Goal: Task Accomplishment & Management: Use online tool/utility

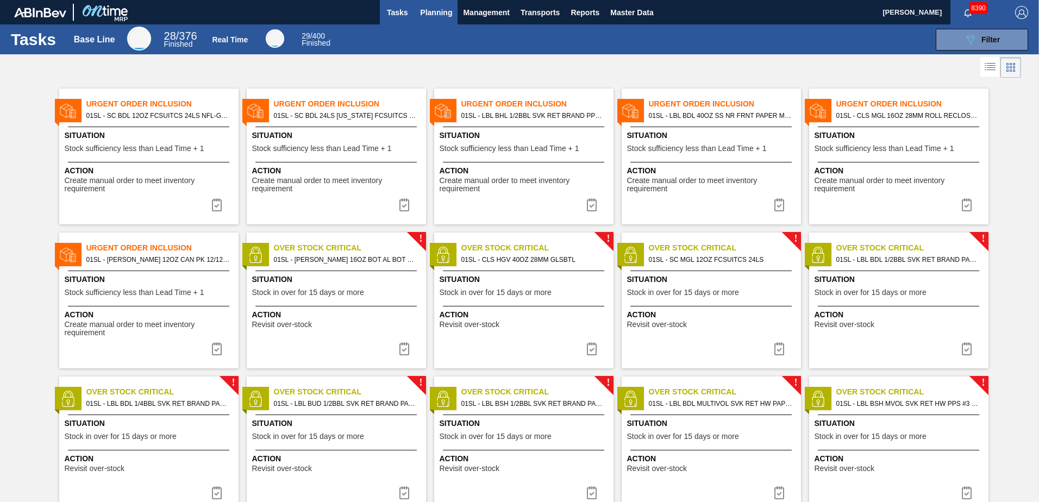
click at [426, 20] on button "Planning" at bounding box center [436, 12] width 43 height 24
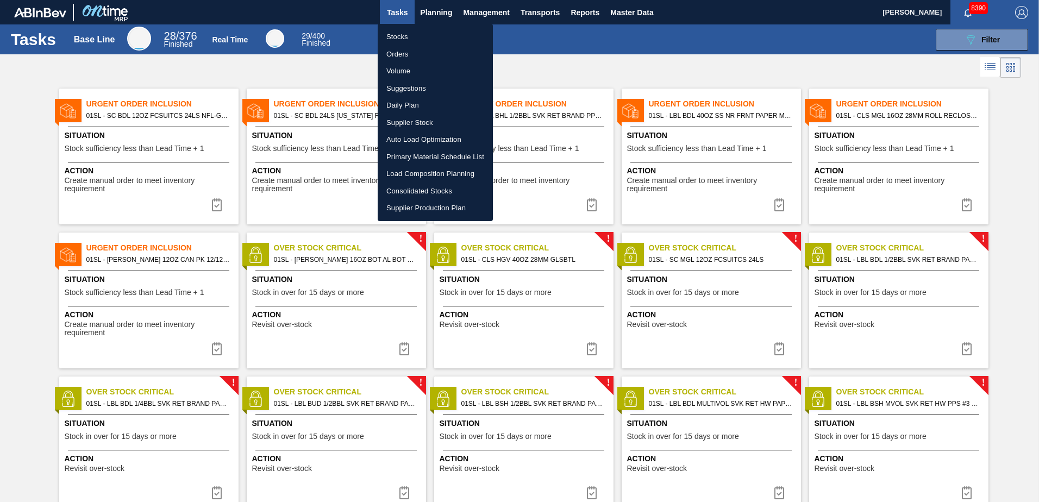
click at [434, 89] on li "Suggestions" at bounding box center [435, 88] width 115 height 17
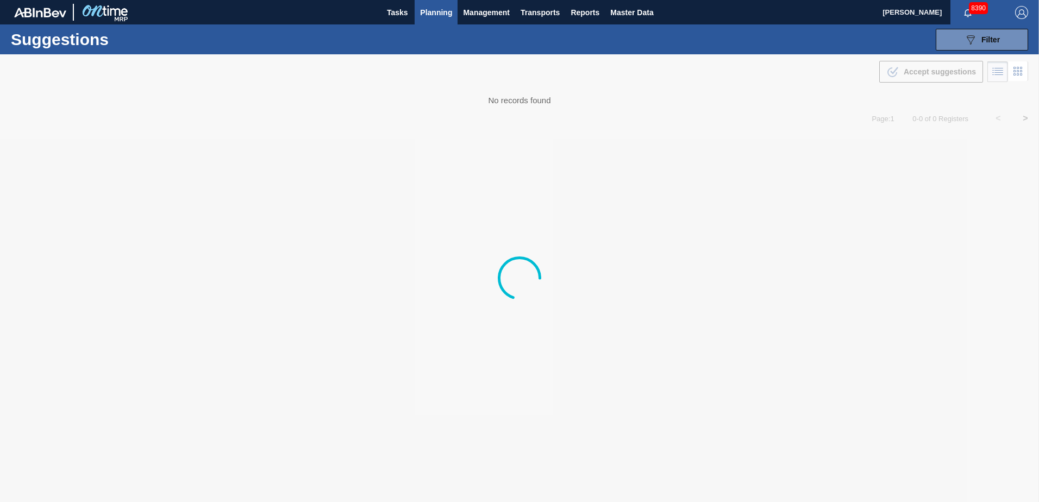
type from "[DATE]"
type to "[DATE]"
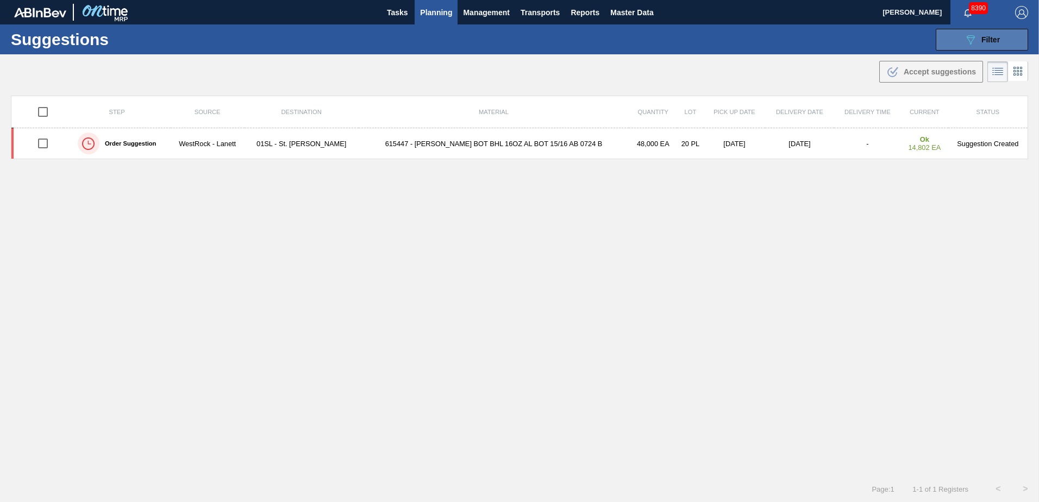
click at [998, 41] on span "Filter" at bounding box center [990, 39] width 18 height 9
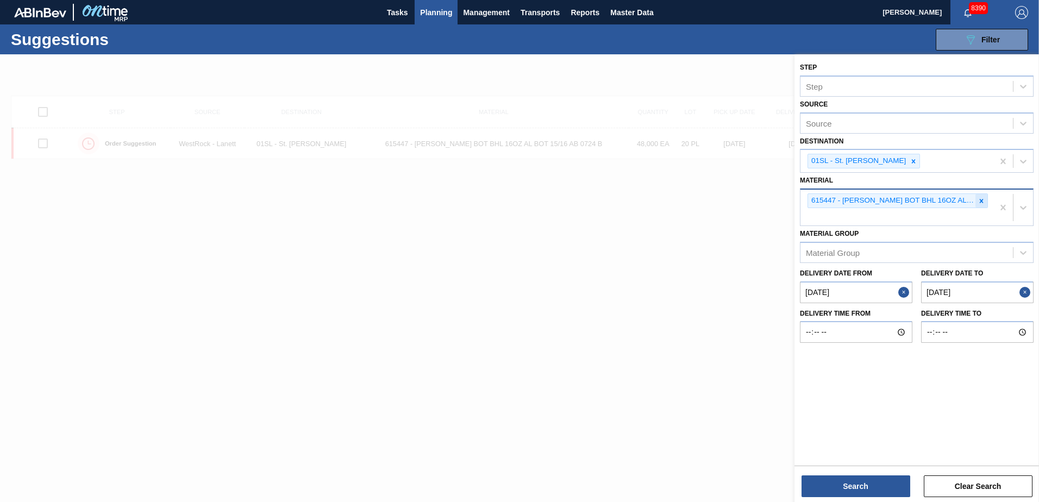
click at [981, 203] on icon at bounding box center [981, 201] width 8 height 8
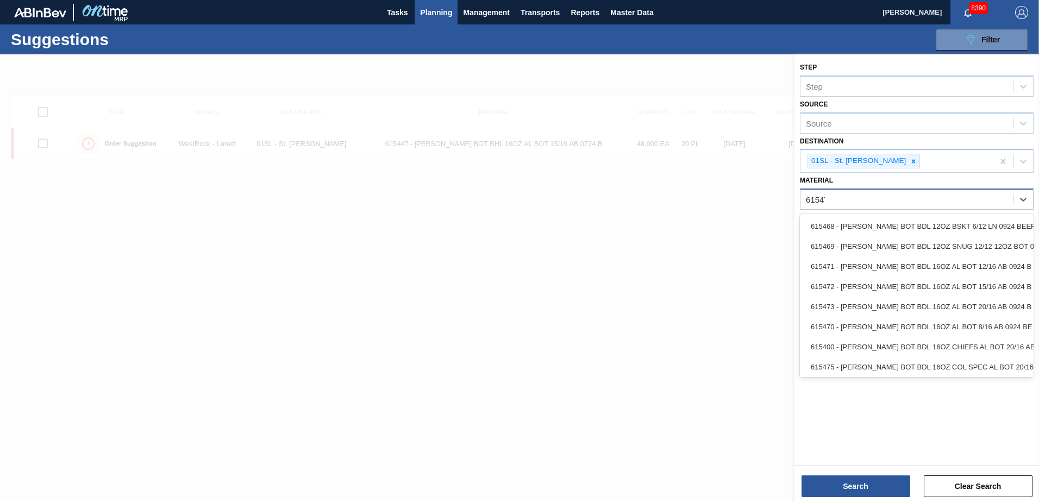
type input "615473"
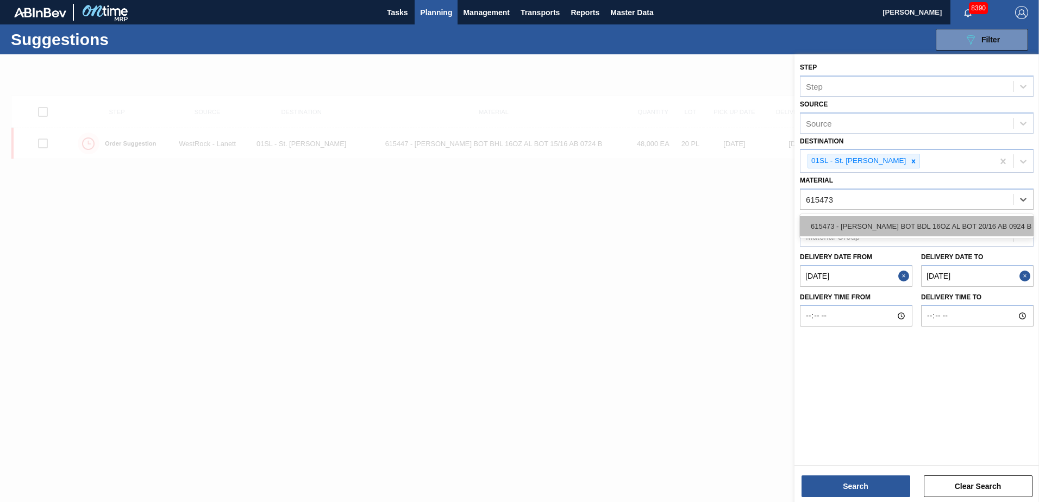
click at [889, 217] on div "615473 - [PERSON_NAME] BOT BDL 16OZ AL BOT 20/16 AB 0924 B" at bounding box center [917, 226] width 234 height 20
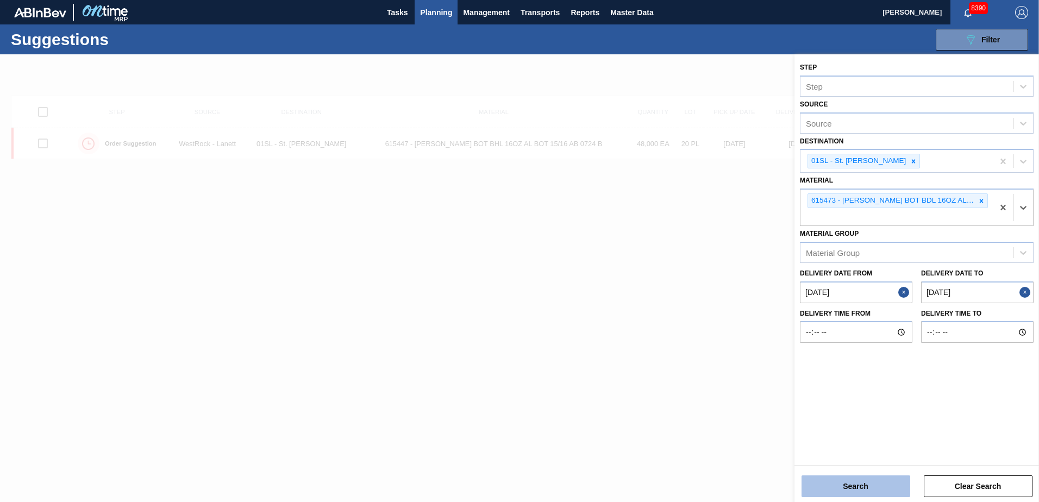
click at [849, 480] on button "Search" at bounding box center [855, 486] width 109 height 22
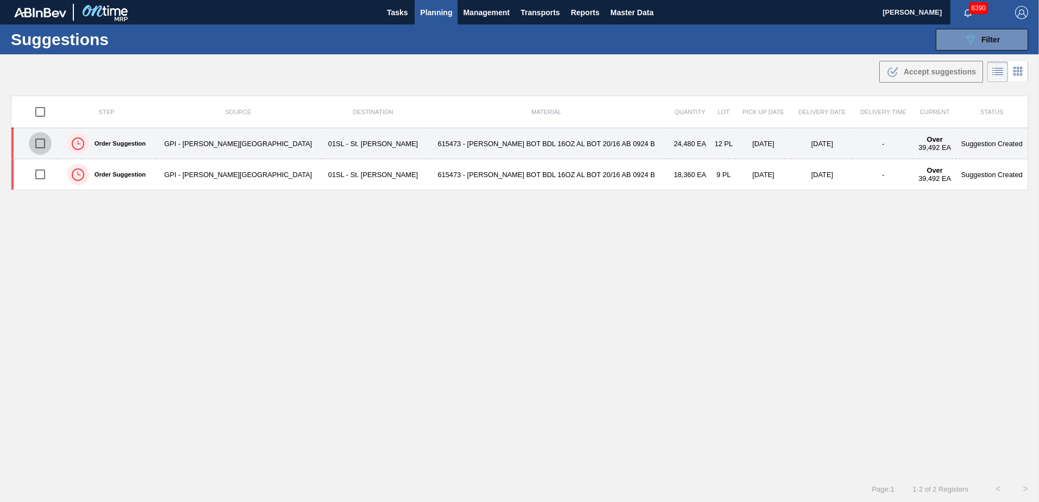
click at [46, 145] on input "checkbox" at bounding box center [40, 143] width 23 height 23
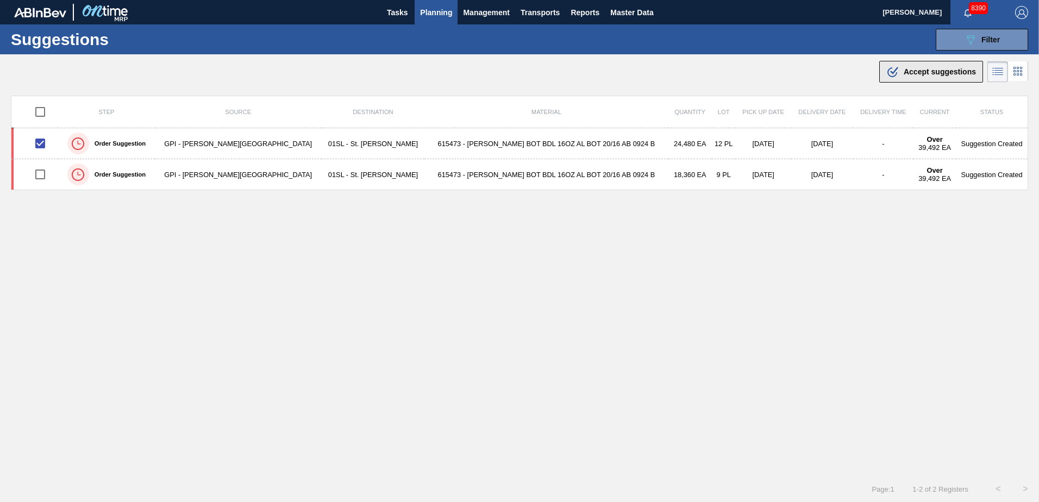
click at [911, 71] on span "Accept suggestions" at bounding box center [939, 71] width 72 height 9
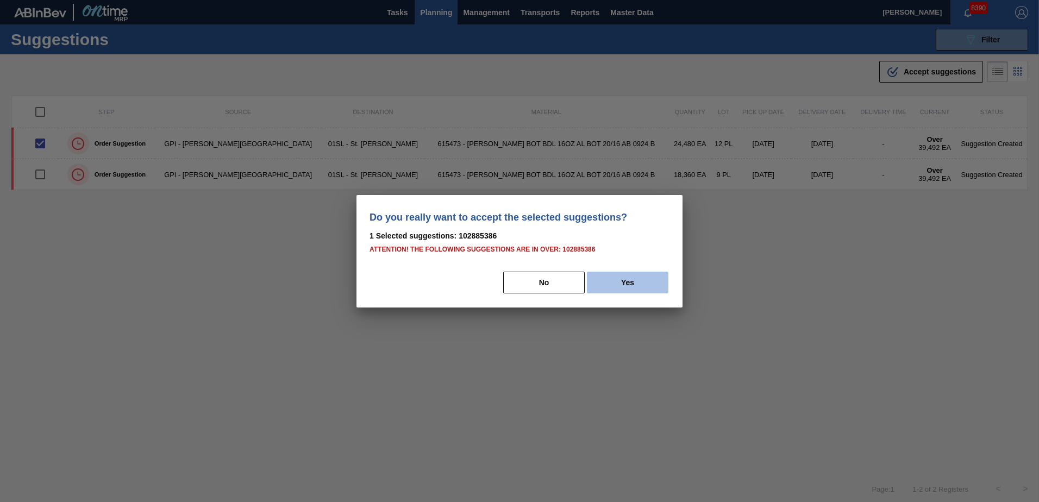
drag, startPoint x: 631, startPoint y: 281, endPoint x: 1031, endPoint y: 343, distance: 404.7
click at [631, 281] on button "Yes" at bounding box center [627, 283] width 81 height 22
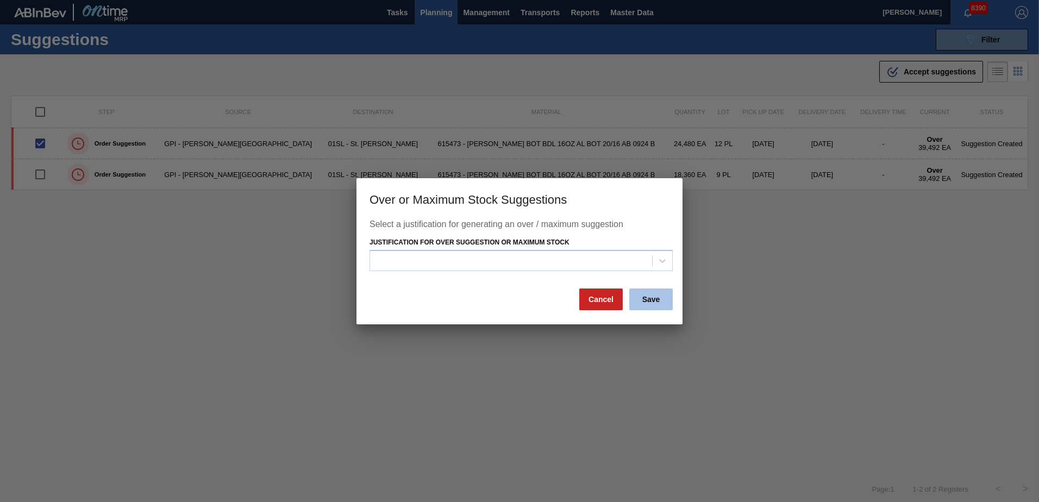
click at [655, 302] on button "Save" at bounding box center [650, 299] width 43 height 22
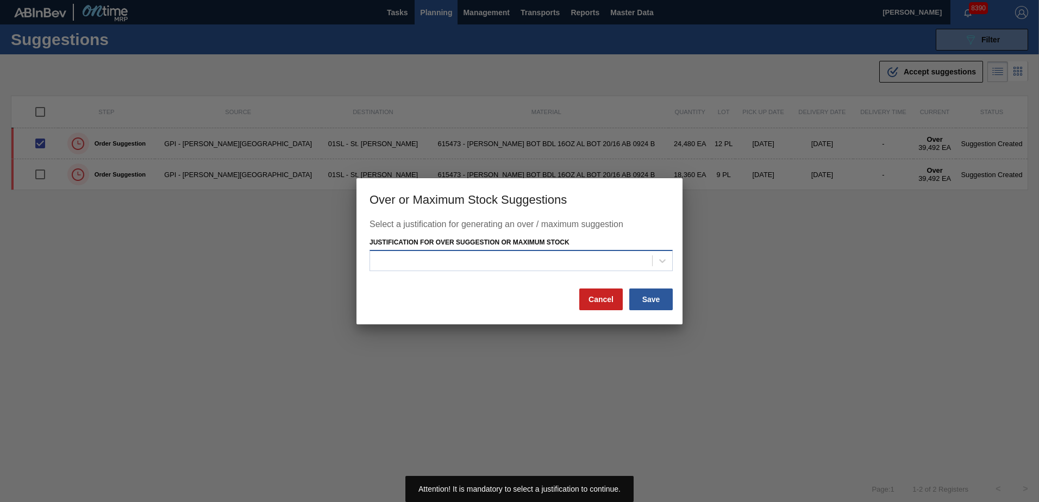
click at [622, 260] on div at bounding box center [511, 261] width 282 height 16
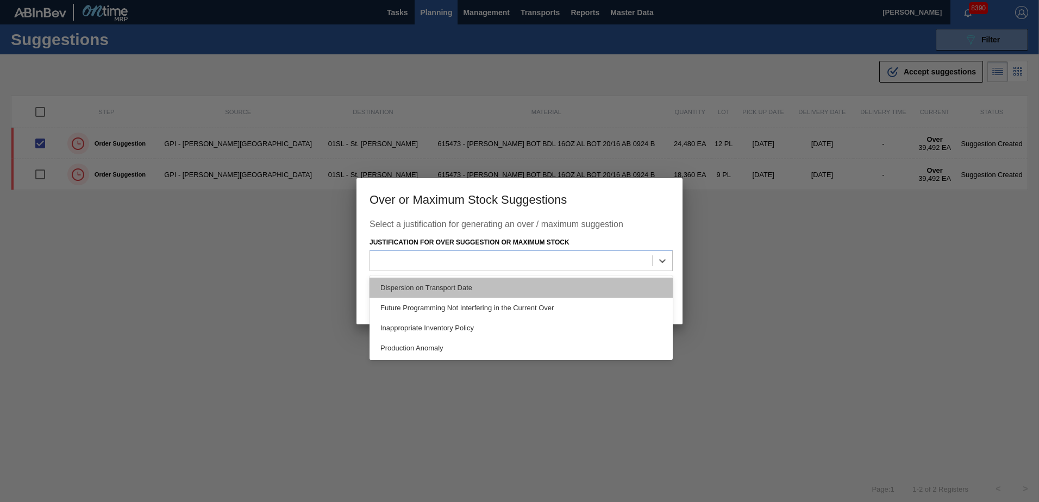
click at [528, 279] on div "Dispersion on Transport Date" at bounding box center [520, 288] width 303 height 20
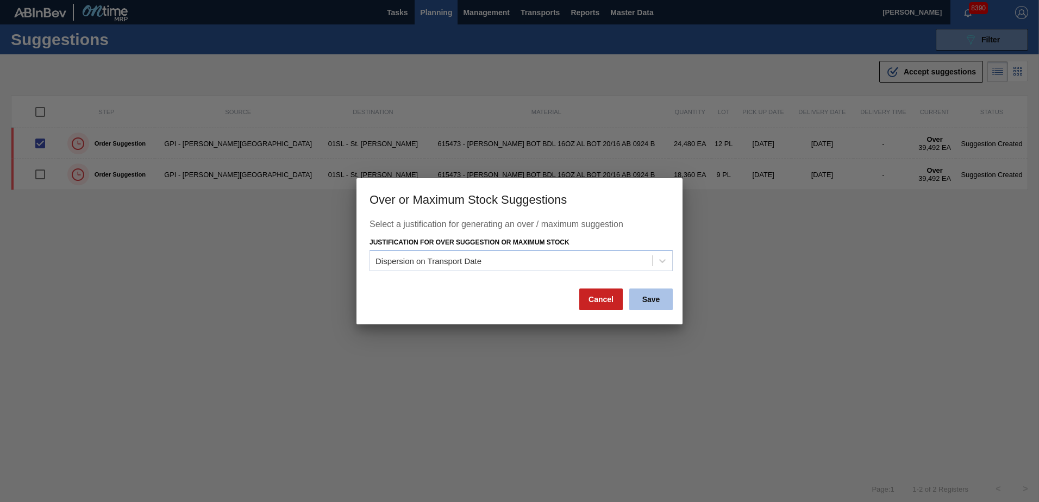
click at [644, 300] on button "Save" at bounding box center [650, 299] width 43 height 22
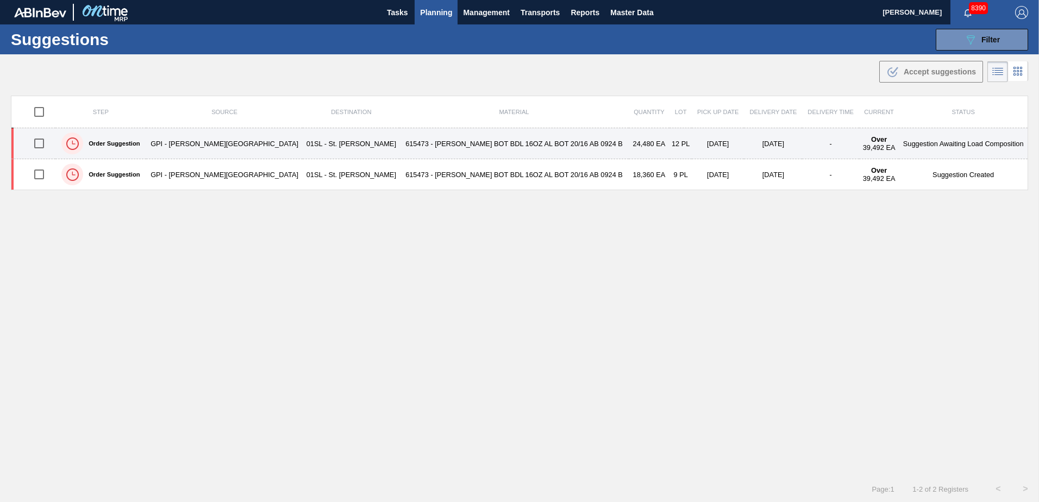
drag, startPoint x: 40, startPoint y: 141, endPoint x: 57, endPoint y: 142, distance: 16.9
click at [40, 141] on input "checkbox" at bounding box center [39, 143] width 23 height 23
checkbox input "true"
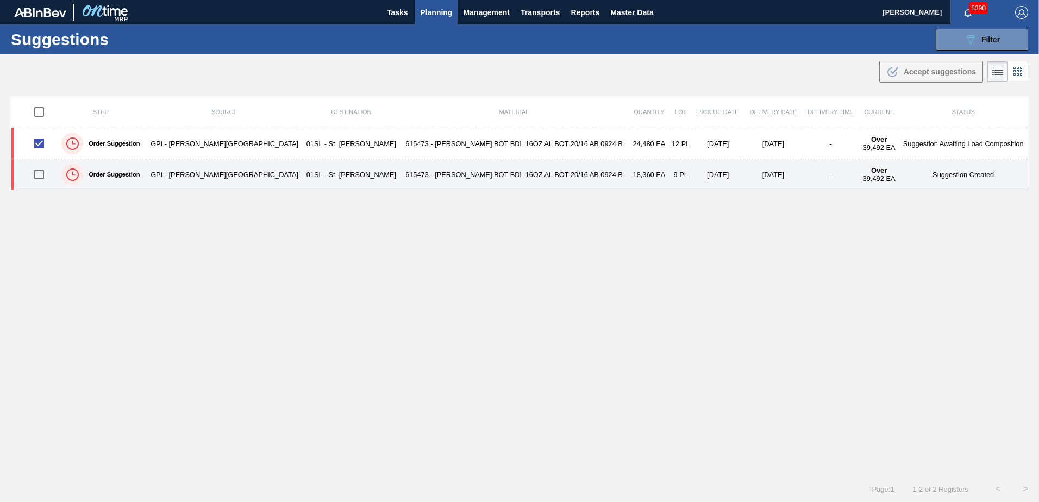
click at [39, 177] on input "checkbox" at bounding box center [39, 174] width 23 height 23
checkbox input "true"
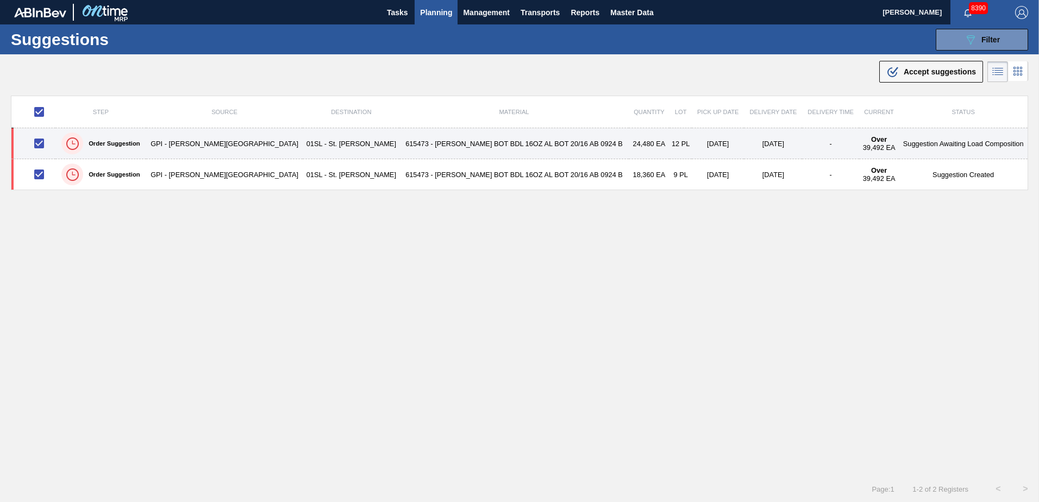
click at [42, 141] on input "checkbox" at bounding box center [39, 143] width 23 height 23
checkbox input "false"
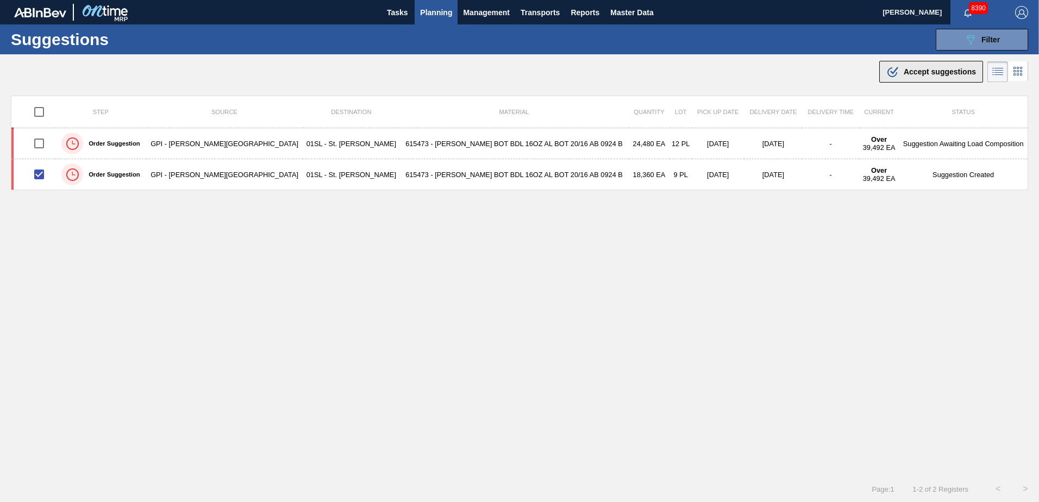
click at [924, 68] on span "Accept suggestions" at bounding box center [939, 71] width 72 height 9
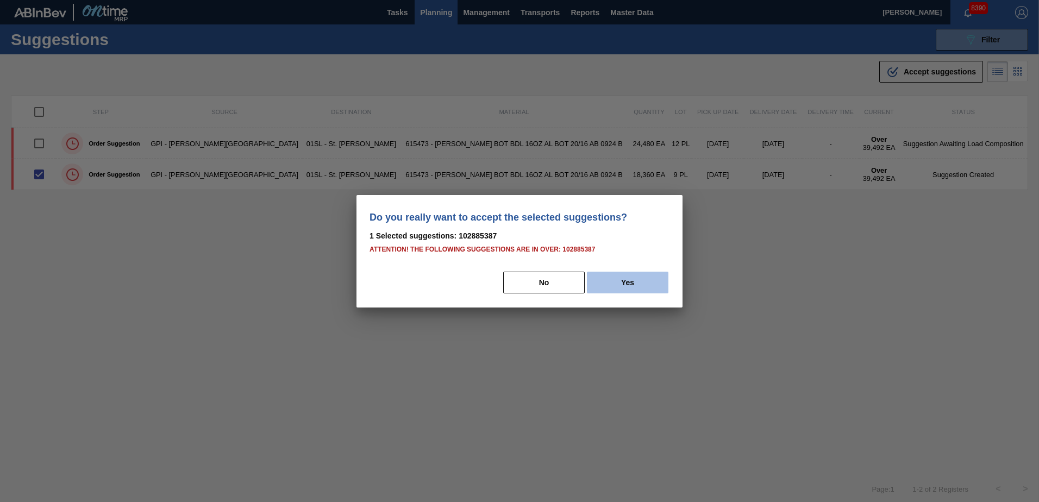
click at [644, 282] on button "Yes" at bounding box center [627, 283] width 81 height 22
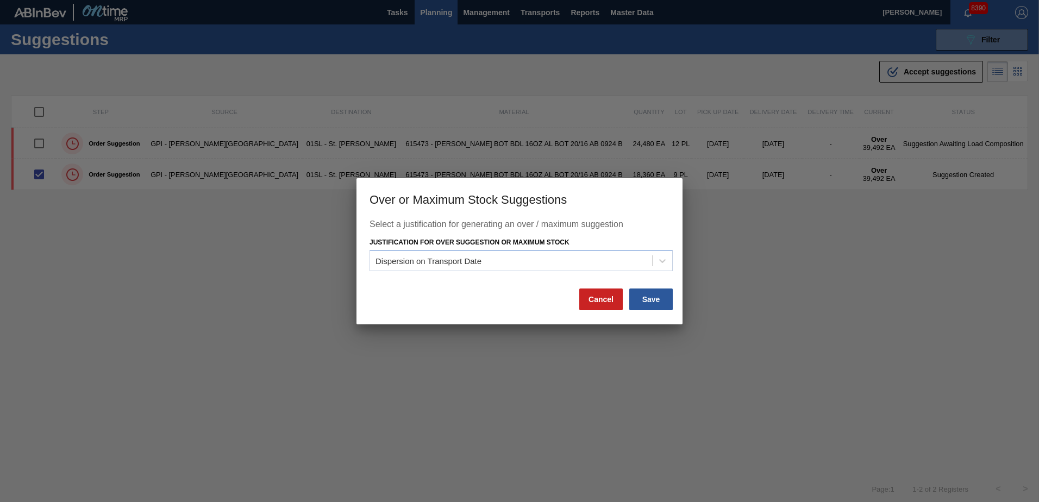
click at [637, 292] on button "Save" at bounding box center [650, 299] width 43 height 22
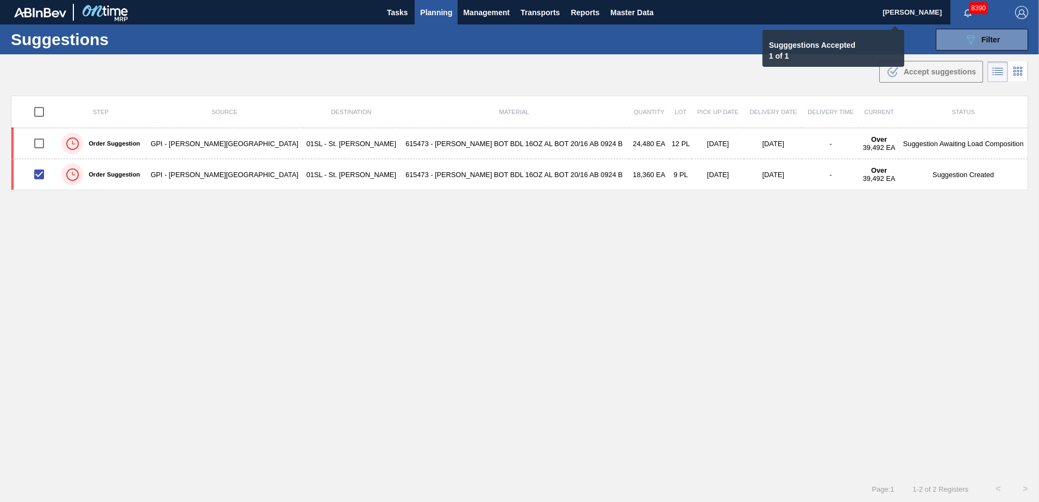
checkbox input "false"
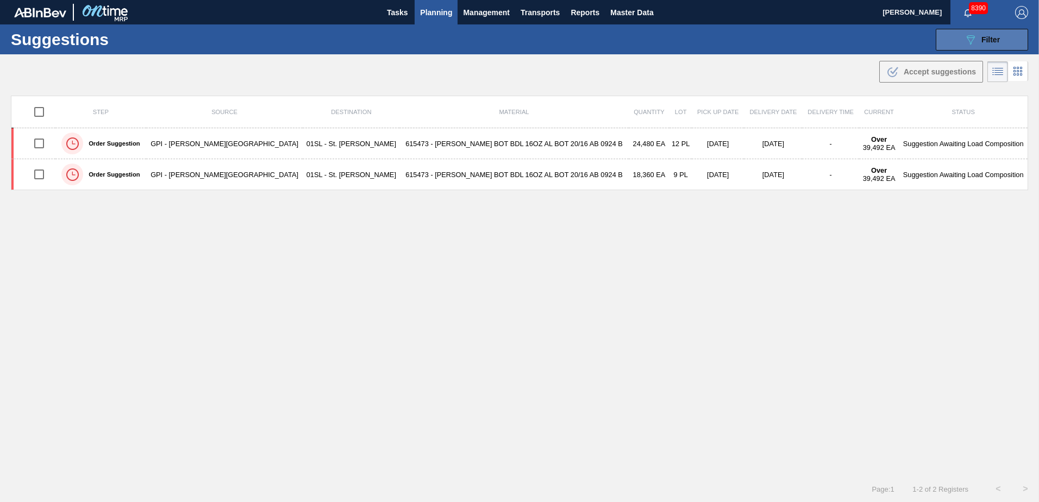
click at [964, 41] on icon "089F7B8B-B2A5-4AFE-B5C0-19BA573D28AC" at bounding box center [970, 39] width 13 height 13
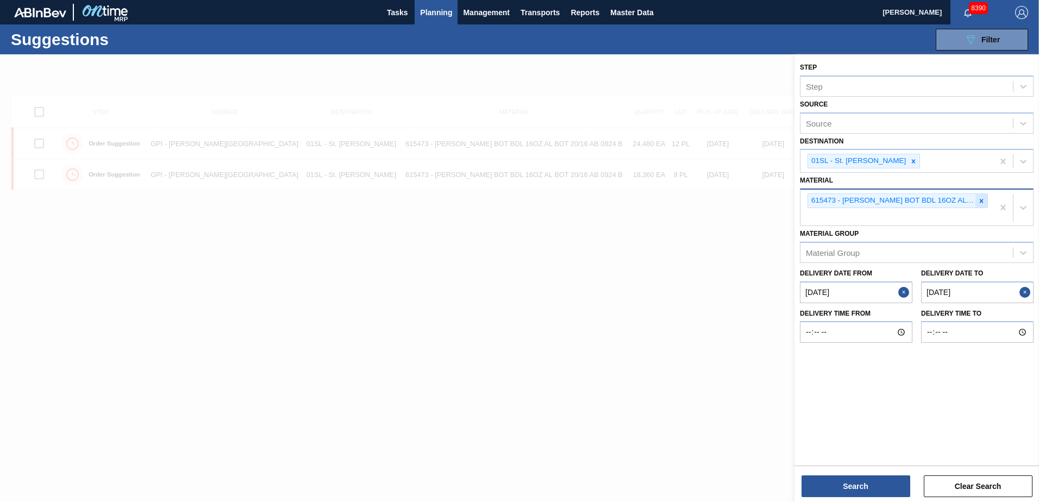
click at [980, 197] on icon at bounding box center [981, 201] width 8 height 8
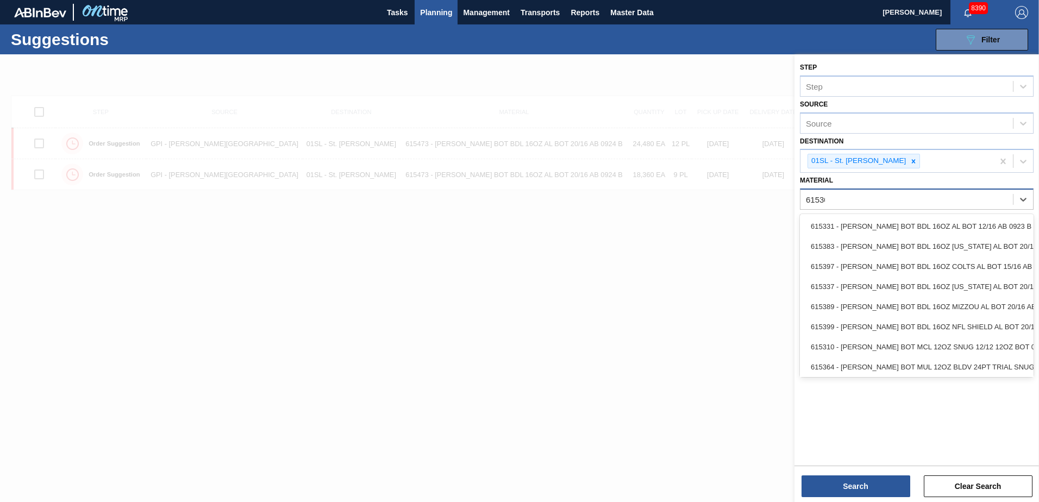
type input "615307"
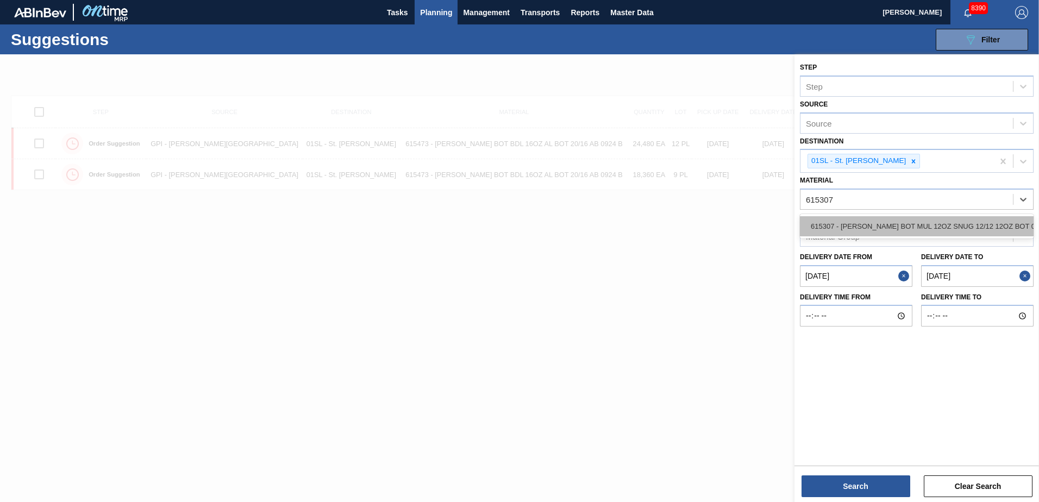
click at [875, 229] on div "615307 - [PERSON_NAME] BOT MUL 12OZ SNUG 12/12 12OZ BOT 07" at bounding box center [917, 226] width 234 height 20
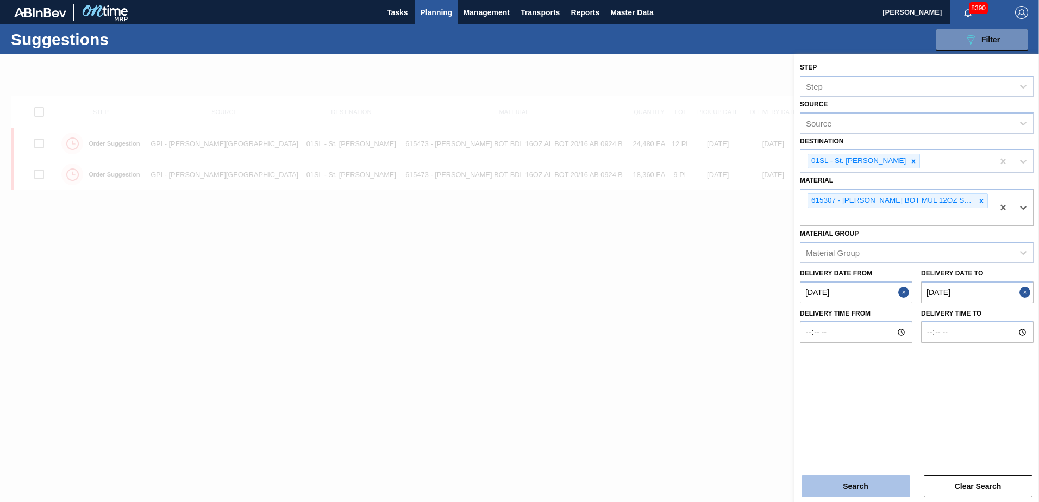
click at [843, 476] on button "Search" at bounding box center [855, 486] width 109 height 22
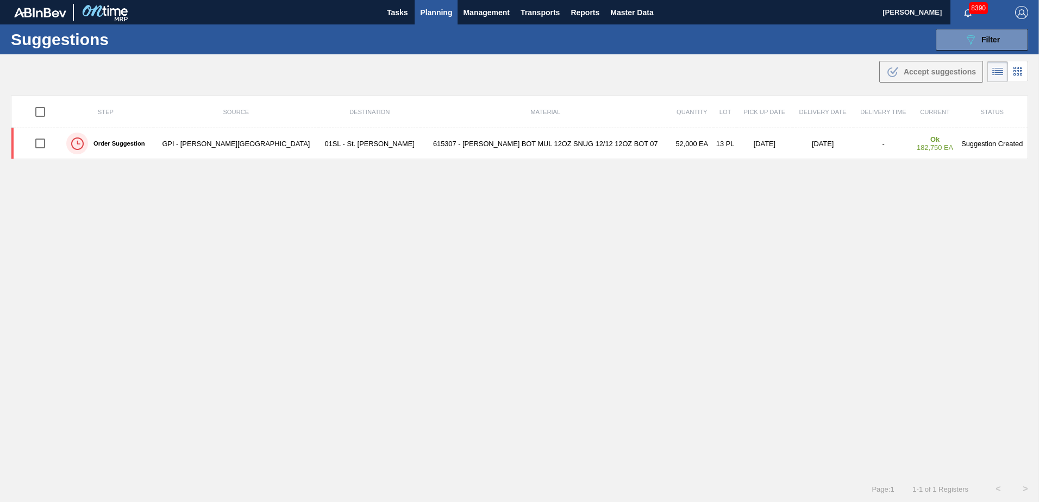
click at [437, 13] on span "Planning" at bounding box center [436, 12] width 32 height 13
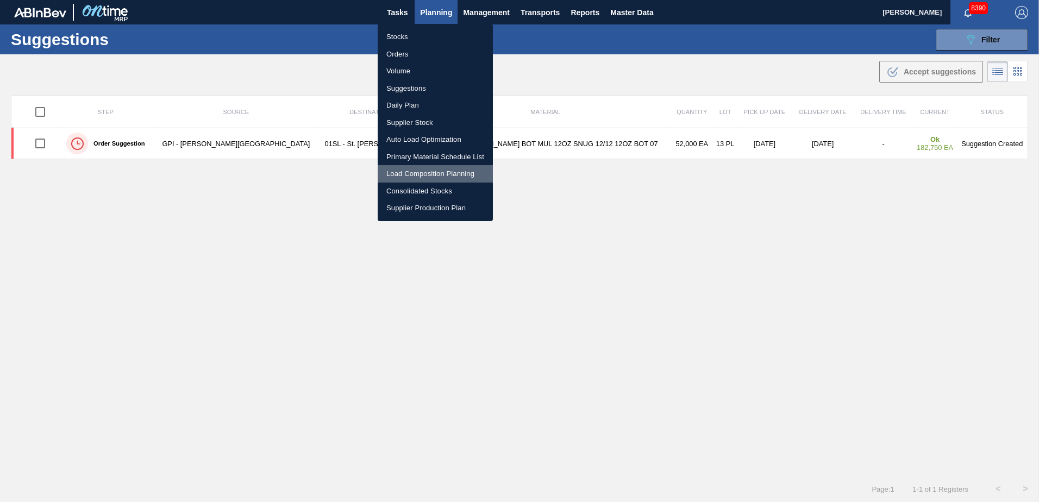
click at [406, 169] on li "Load Composition Planning" at bounding box center [435, 173] width 115 height 17
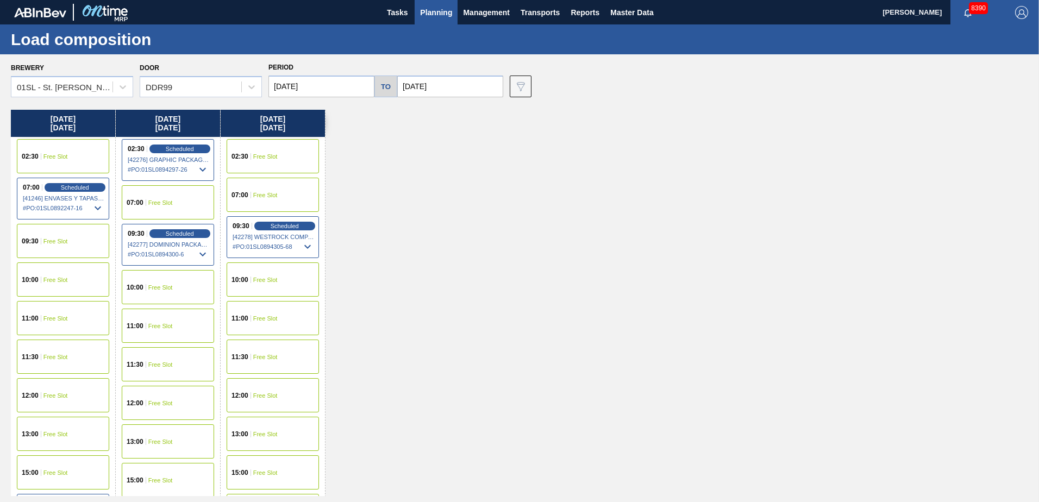
click at [453, 88] on input "[DATE]" at bounding box center [450, 87] width 106 height 22
click at [495, 178] on div "19" at bounding box center [498, 182] width 15 height 15
type input "[DATE]"
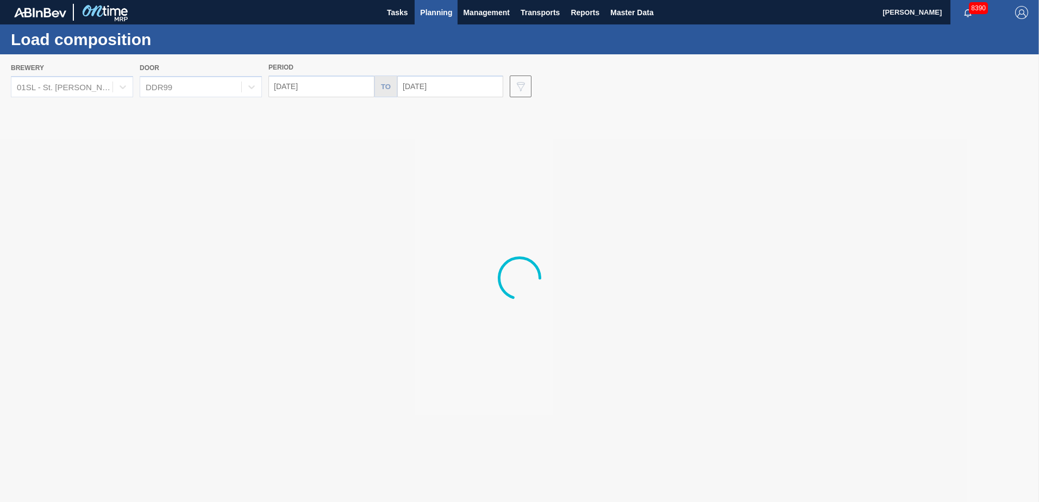
click at [328, 89] on div at bounding box center [519, 278] width 1039 height 448
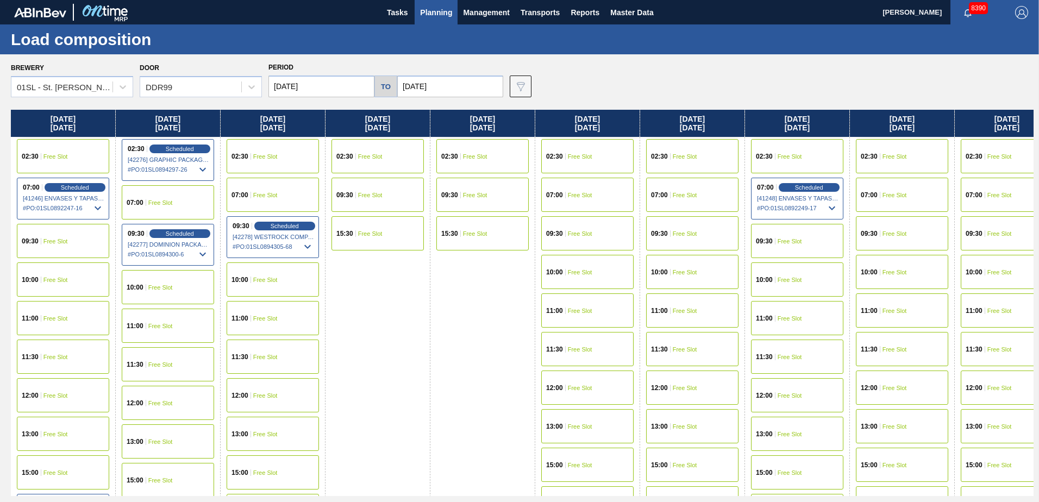
click at [336, 87] on input "[DATE]" at bounding box center [321, 87] width 106 height 22
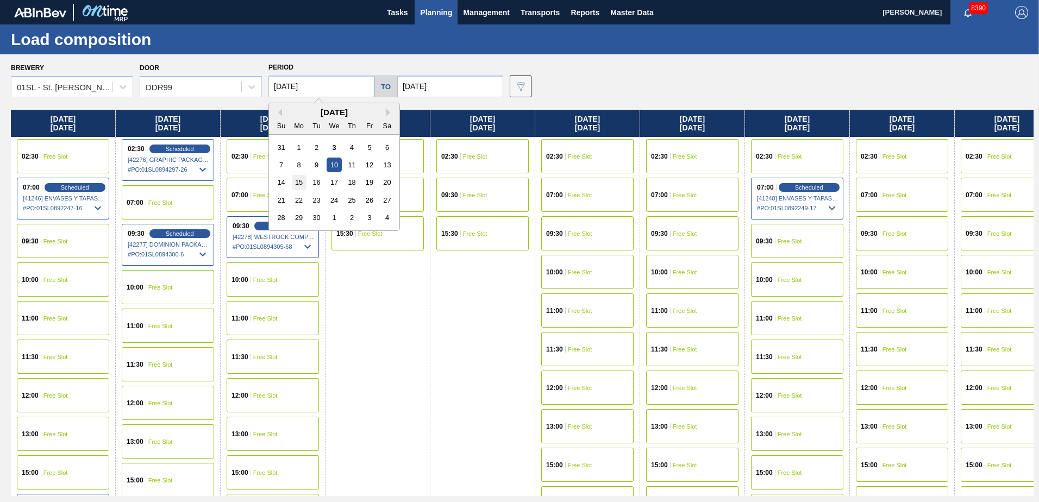
click at [303, 180] on div "15" at bounding box center [299, 182] width 15 height 15
type input "[DATE]"
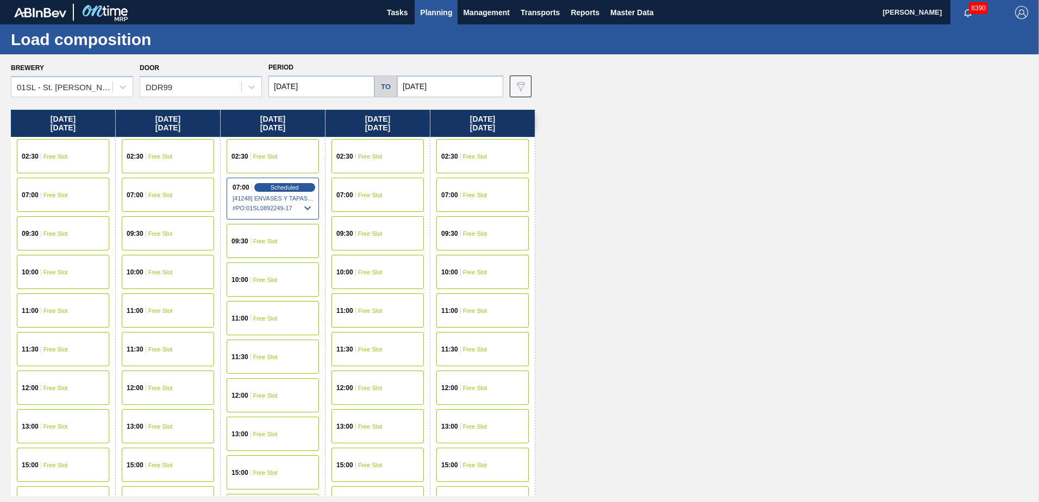
click at [66, 155] on span "Free Slot" at bounding box center [55, 156] width 24 height 7
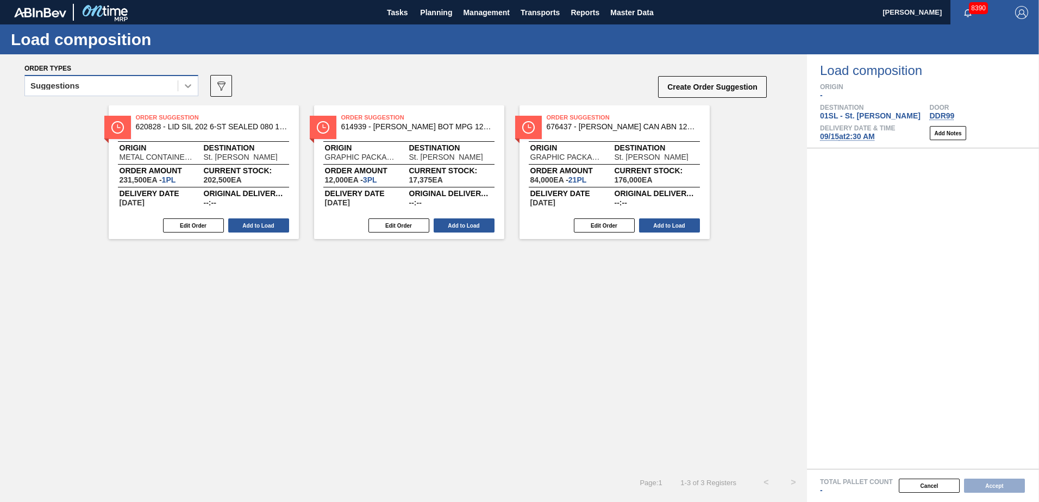
click at [185, 89] on icon at bounding box center [188, 85] width 11 height 11
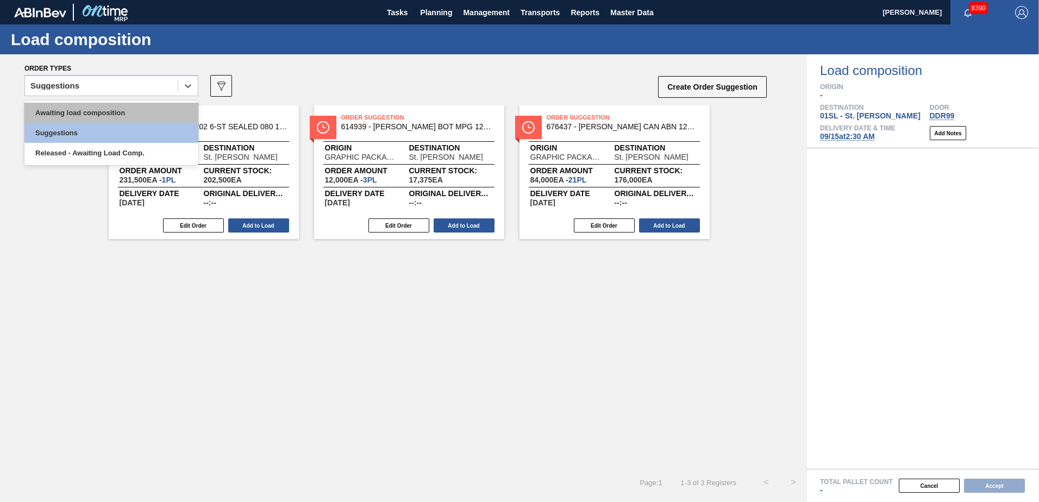
click at [117, 109] on div "Awaiting load composition" at bounding box center [111, 113] width 174 height 20
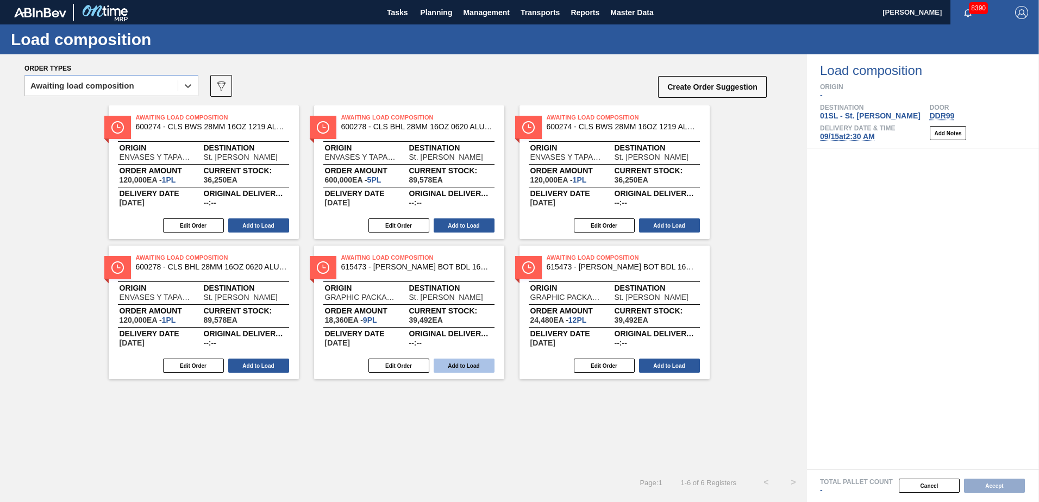
click at [470, 369] on button "Add to Load" at bounding box center [464, 366] width 61 height 14
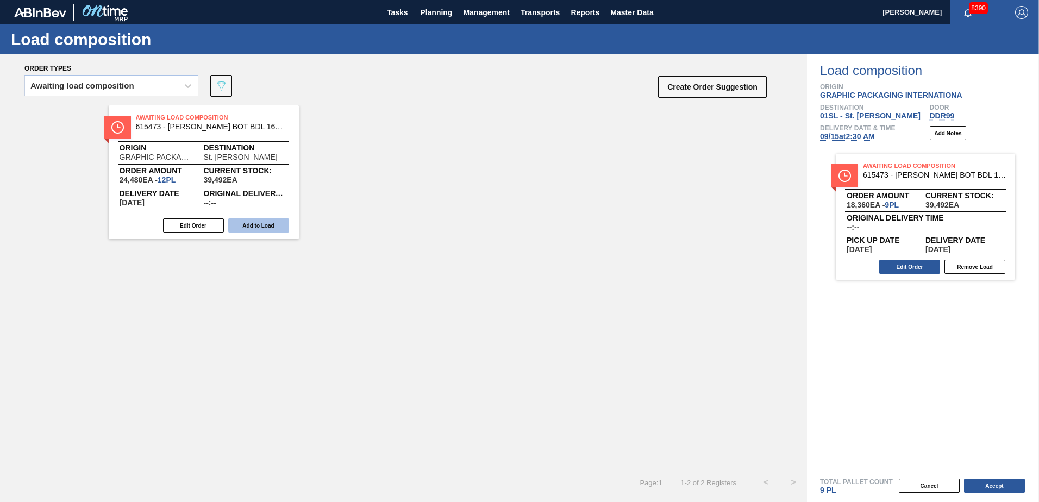
click at [246, 223] on button "Add to Load" at bounding box center [258, 225] width 61 height 14
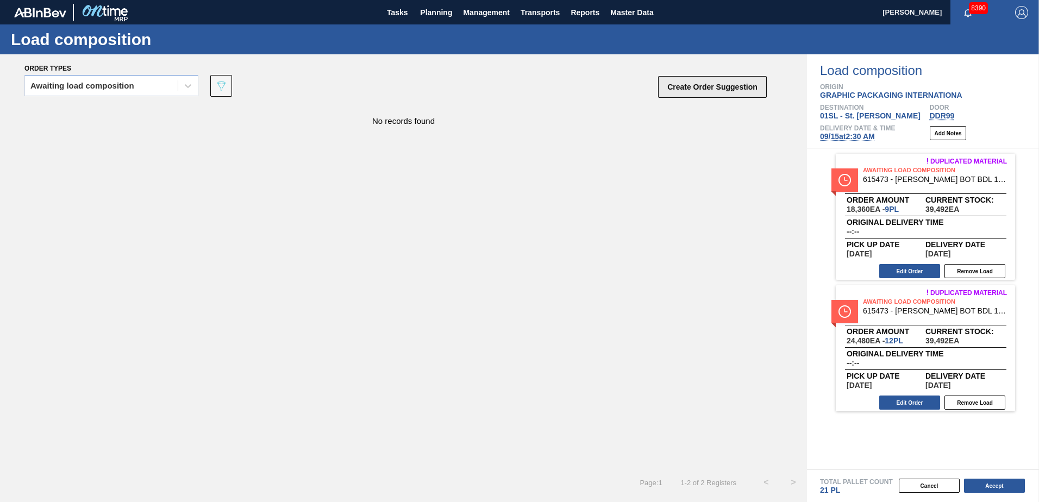
click at [671, 82] on button "Create Order Suggestion" at bounding box center [712, 87] width 109 height 22
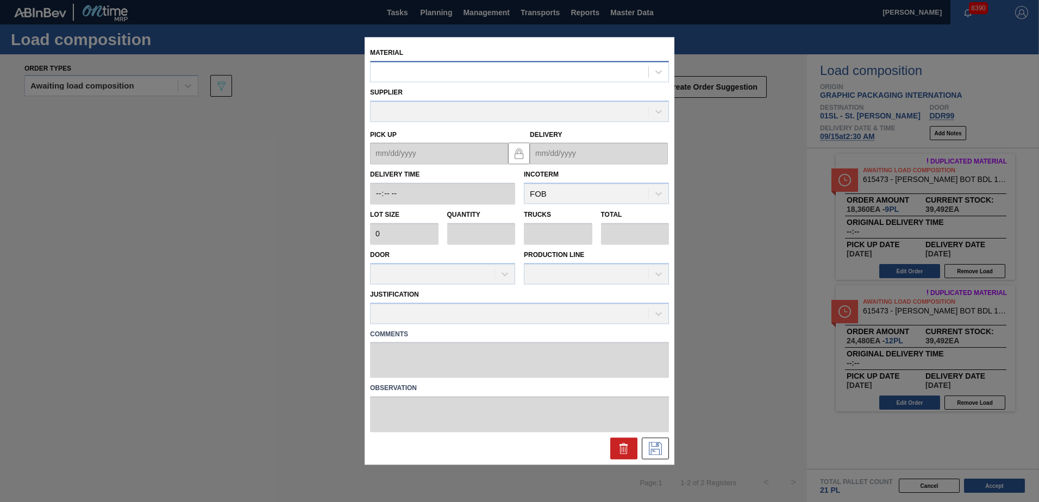
click at [514, 77] on div at bounding box center [510, 72] width 278 height 16
click at [421, 74] on div at bounding box center [510, 72] width 278 height 16
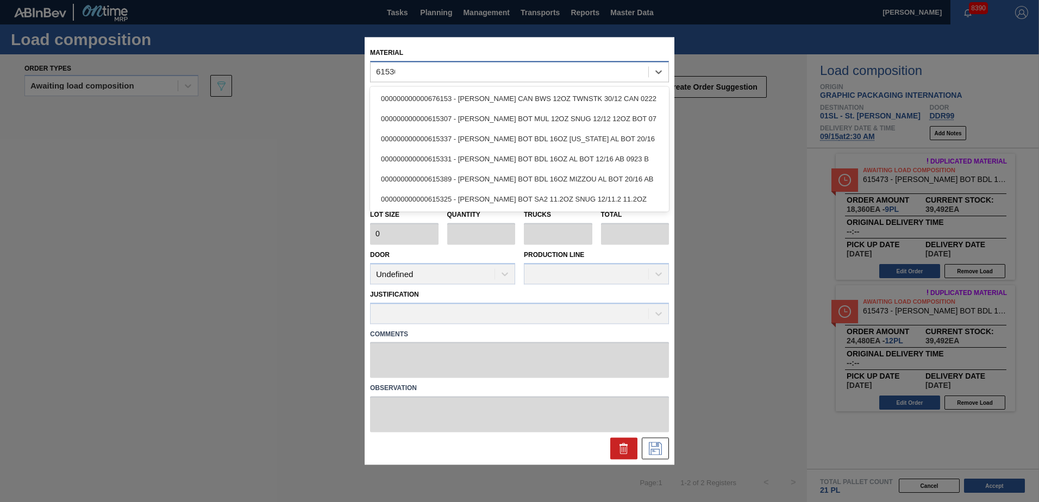
type input "615307"
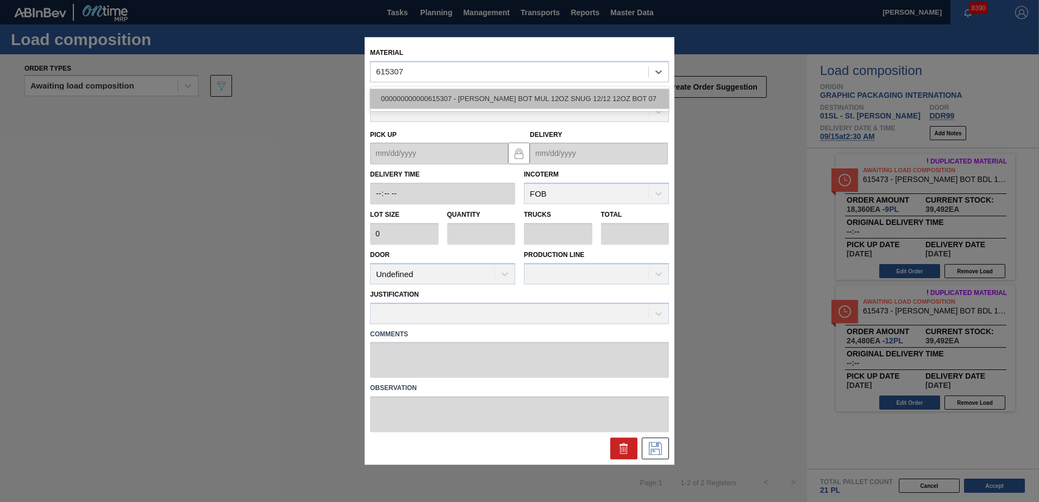
click at [487, 103] on div "000000000000615307 - [PERSON_NAME] BOT MUL 12OZ SNUG 12/12 12OZ BOT 07" at bounding box center [519, 99] width 299 height 20
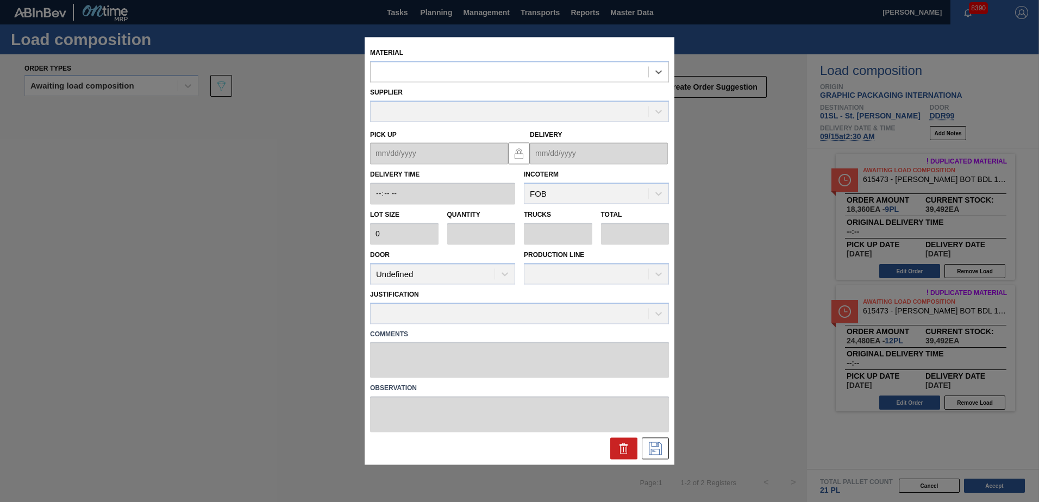
type input "4,000"
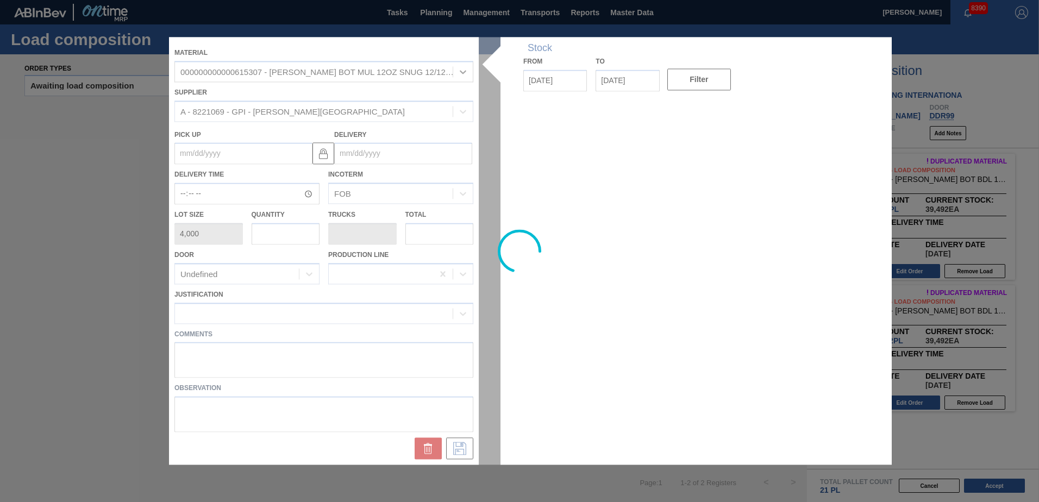
click at [393, 154] on div at bounding box center [519, 251] width 701 height 428
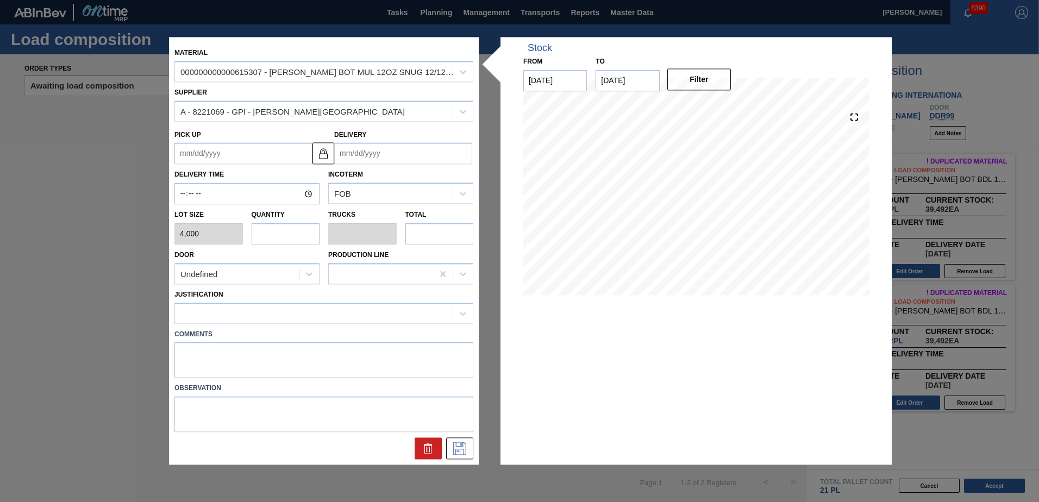
click at [393, 154] on input "Delivery" at bounding box center [403, 154] width 138 height 22
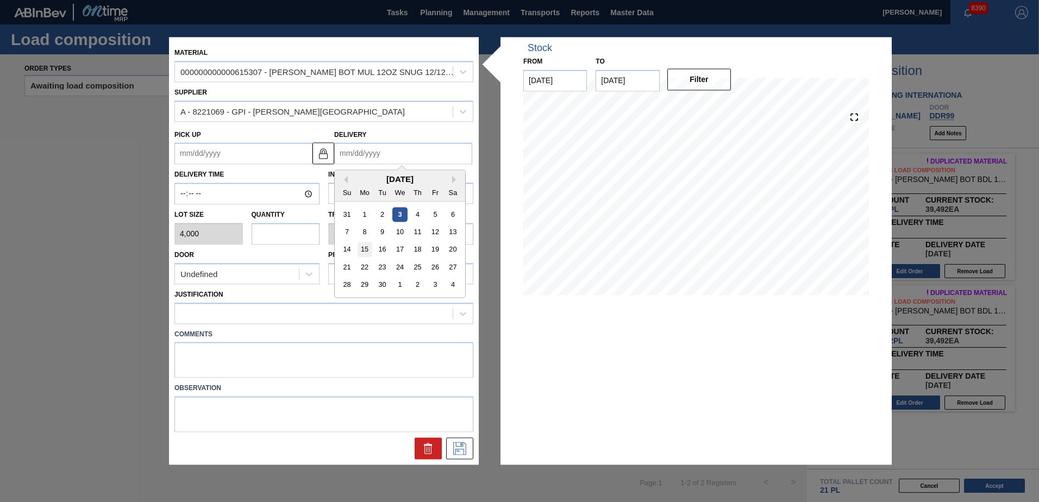
click at [368, 248] on div "15" at bounding box center [364, 249] width 15 height 15
type up "[DATE]"
type input "[DATE]"
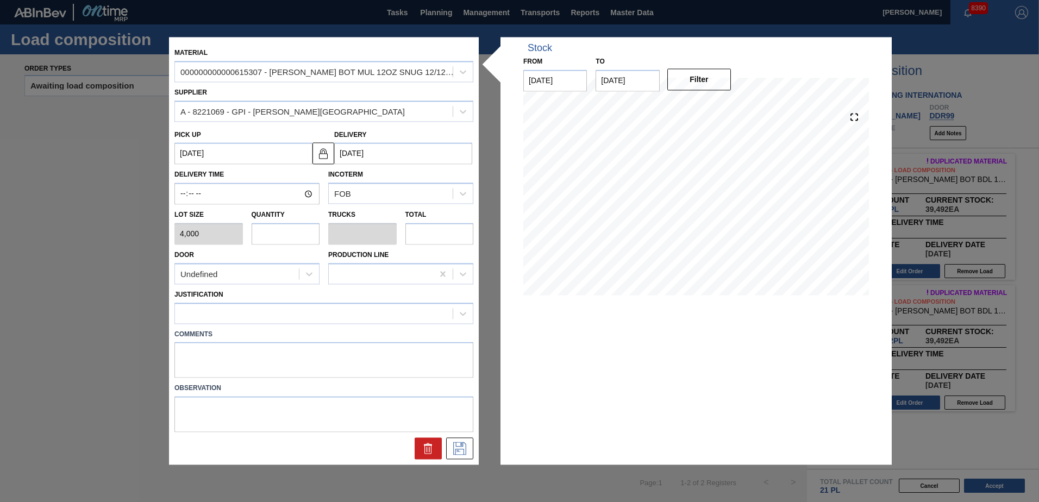
click at [300, 229] on input "text" at bounding box center [286, 234] width 68 height 22
type input "25"
type input "0.962"
type input "100,000"
type input "2"
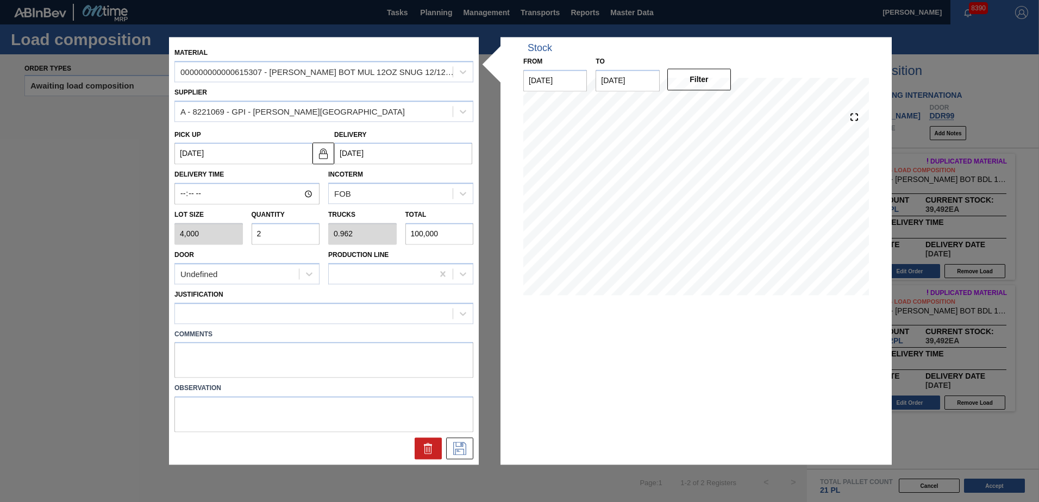
type input "0.077"
type input "8,000"
type input "0"
type input "5"
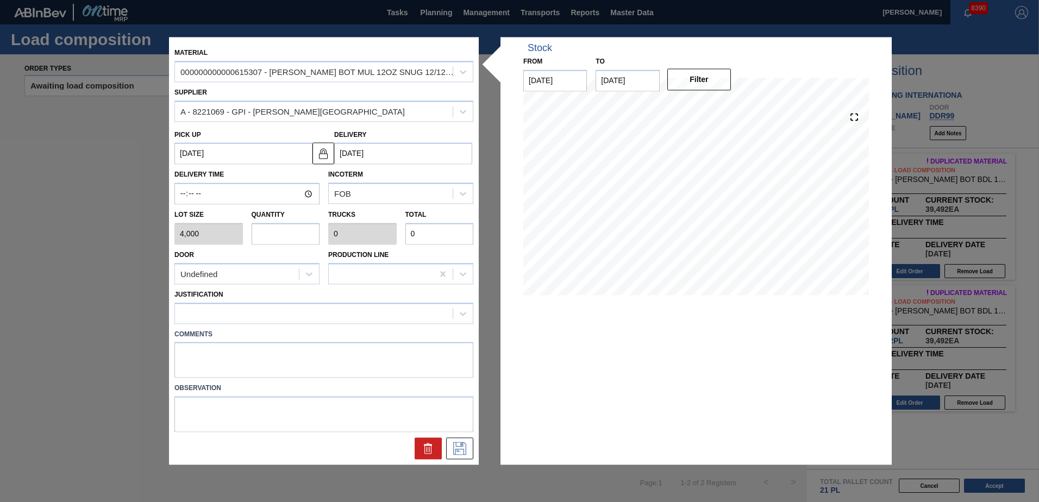
type input "0.192"
type input "20,000"
type input "5"
click at [263, 272] on div "Undefined" at bounding box center [237, 274] width 124 height 16
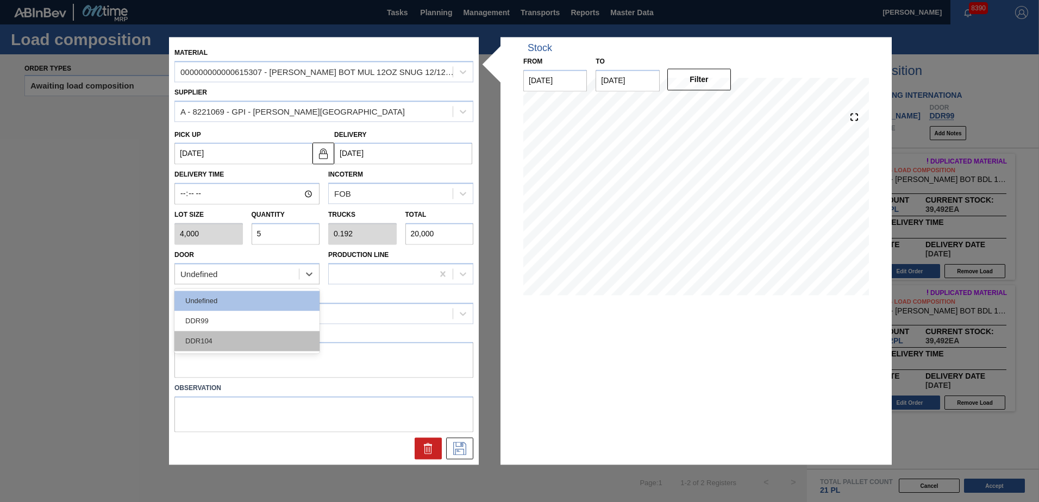
click at [227, 344] on div "DDR104" at bounding box center [246, 341] width 145 height 20
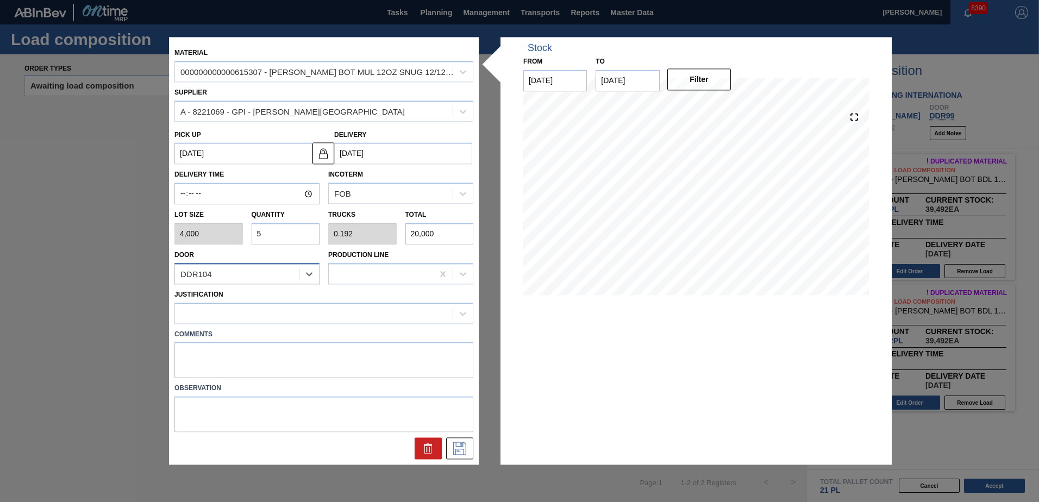
click at [234, 279] on div "DDR104" at bounding box center [237, 274] width 124 height 16
click at [218, 317] on div "DDR99" at bounding box center [246, 321] width 145 height 20
click at [228, 313] on div at bounding box center [314, 313] width 278 height 16
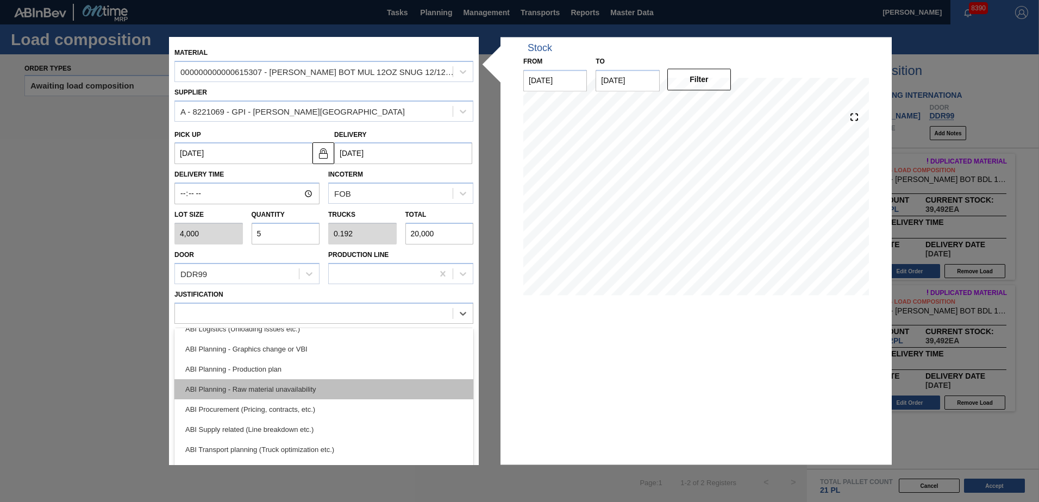
scroll to position [109, 0]
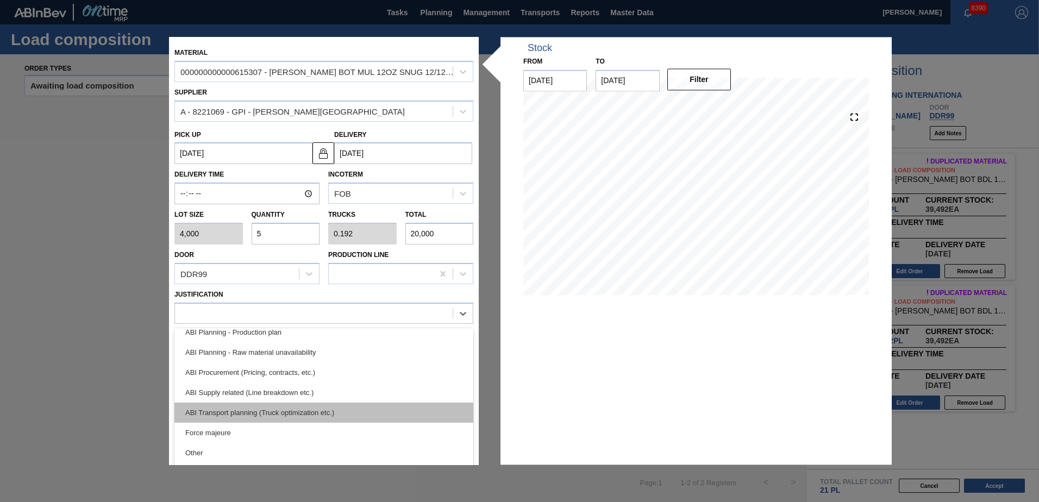
click at [272, 409] on div "ABI Transport planning (Truck optimization etc.)" at bounding box center [323, 413] width 299 height 20
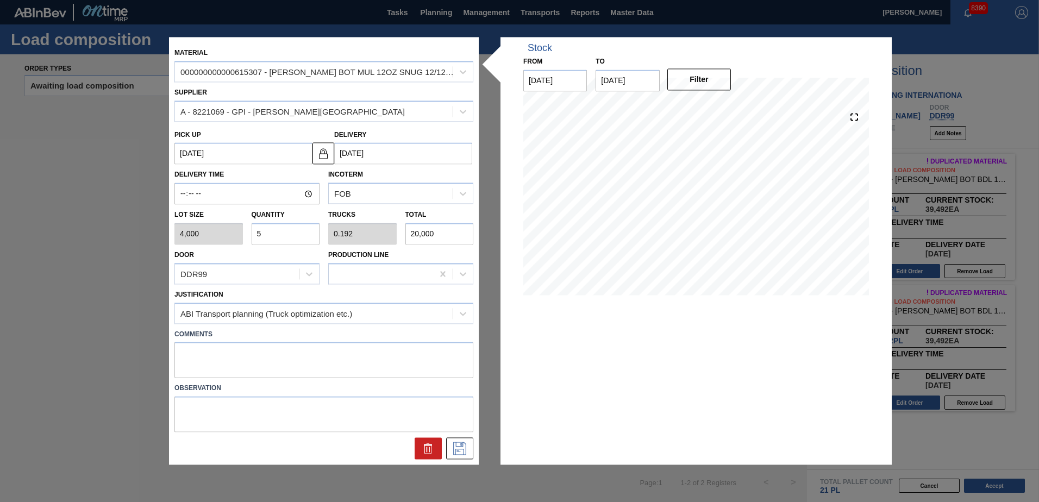
click at [445, 450] on div at bounding box center [323, 449] width 307 height 22
click at [452, 450] on icon at bounding box center [459, 448] width 17 height 13
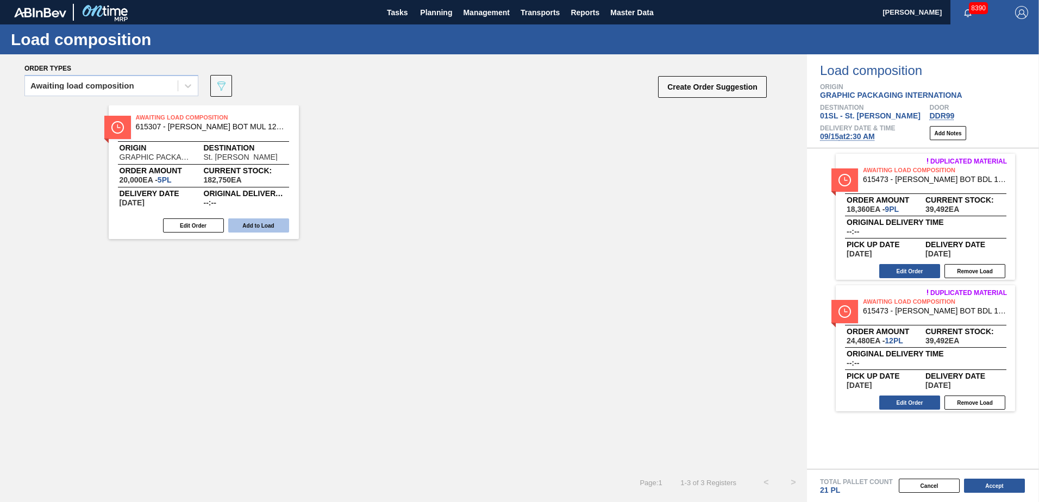
click at [256, 223] on button "Add to Load" at bounding box center [258, 225] width 61 height 14
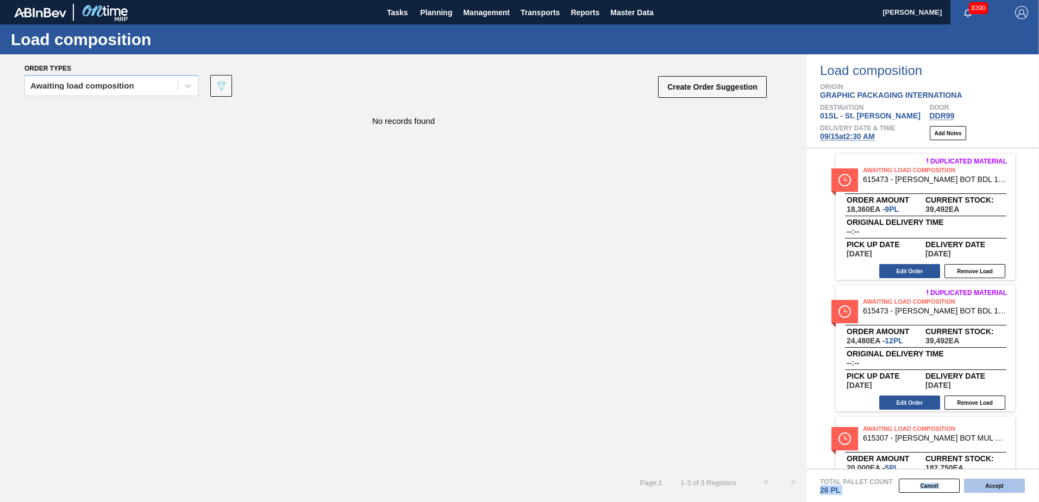
click at [972, 479] on div "Total Pallet Count 26 PL Cancel Accept" at bounding box center [923, 485] width 232 height 33
drag, startPoint x: 972, startPoint y: 479, endPoint x: 977, endPoint y: 482, distance: 5.6
click at [977, 482] on button "Accept" at bounding box center [994, 486] width 61 height 14
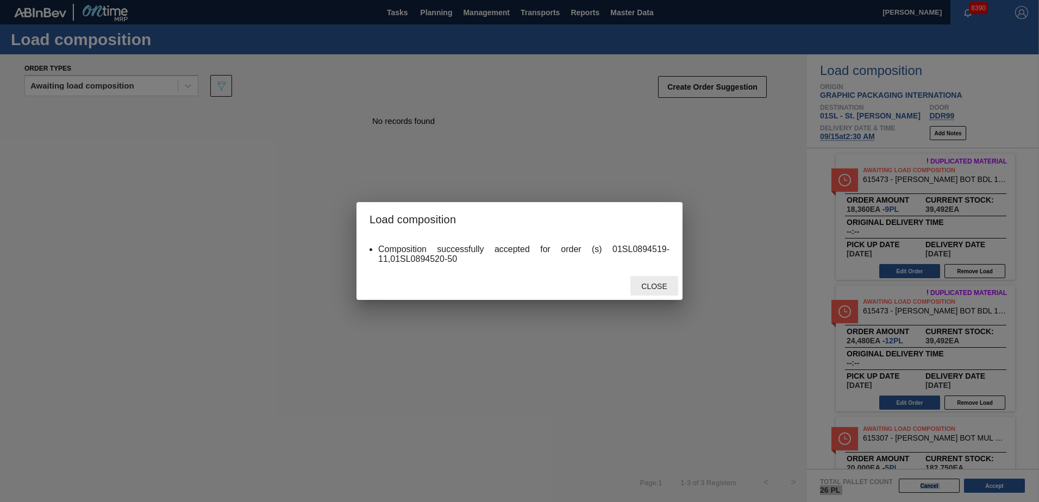
click at [658, 281] on div "Close" at bounding box center [654, 286] width 48 height 20
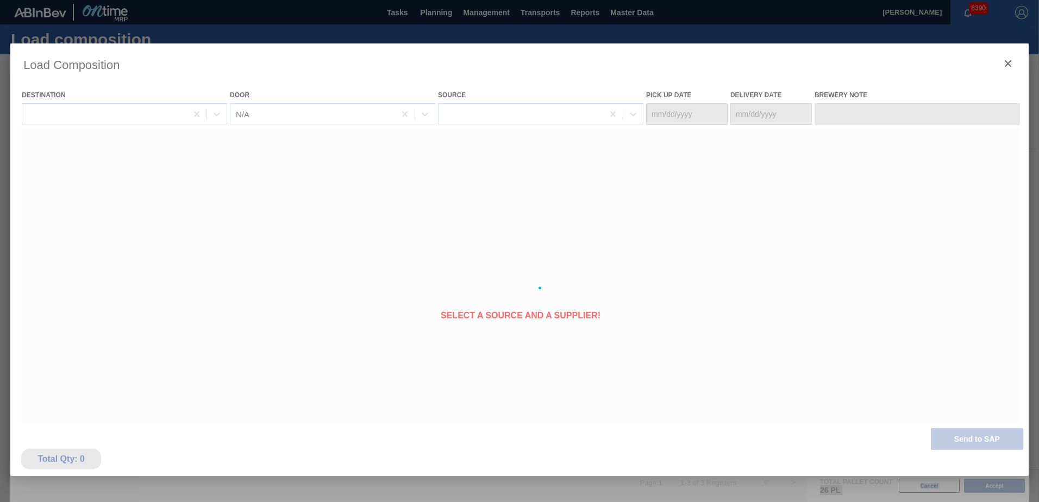
type Date "[DATE]"
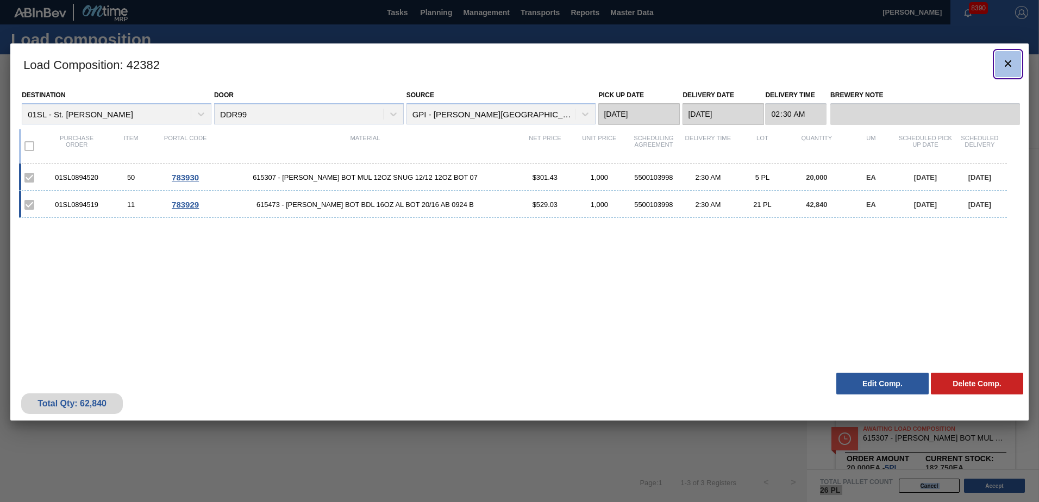
click at [1007, 66] on icon "botão de ícone" at bounding box center [1007, 63] width 13 height 13
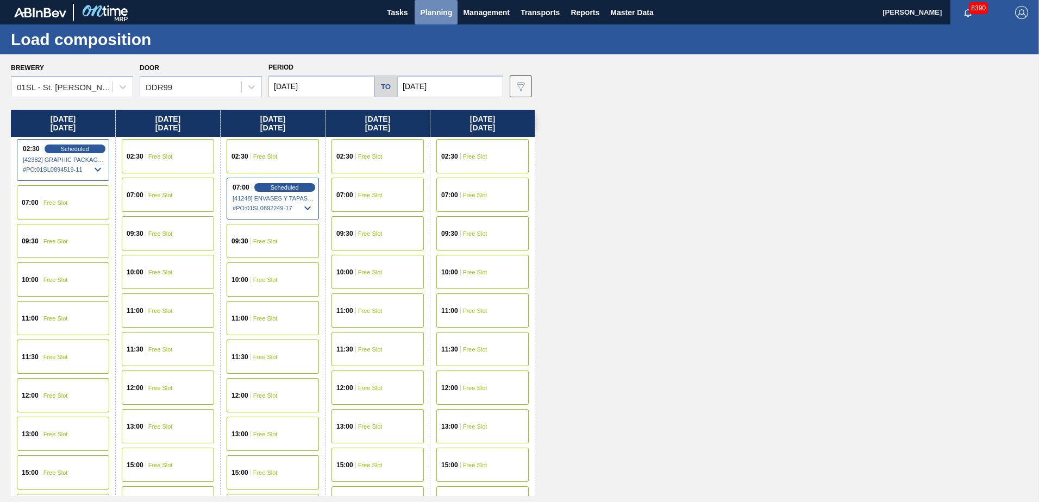
click at [442, 10] on span "Planning" at bounding box center [436, 12] width 32 height 13
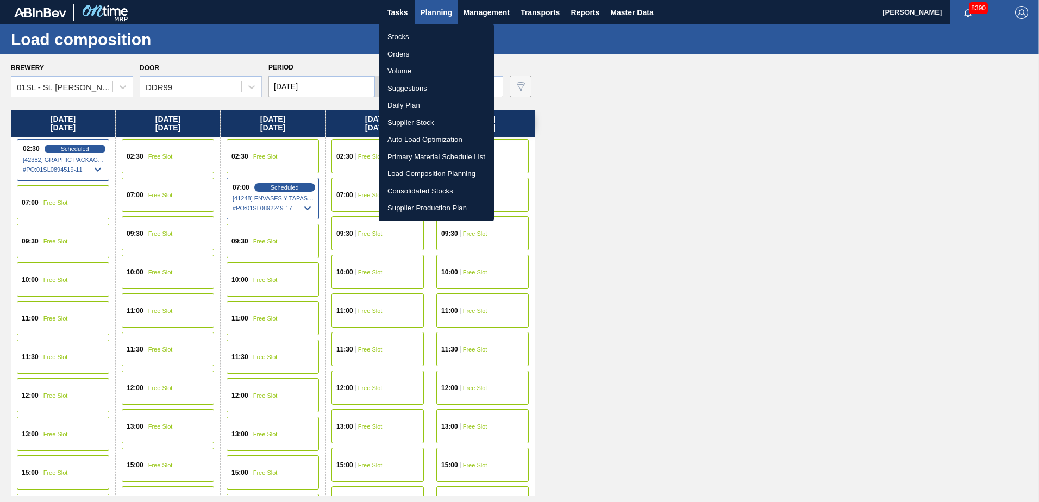
click at [417, 89] on li "Suggestions" at bounding box center [436, 88] width 115 height 17
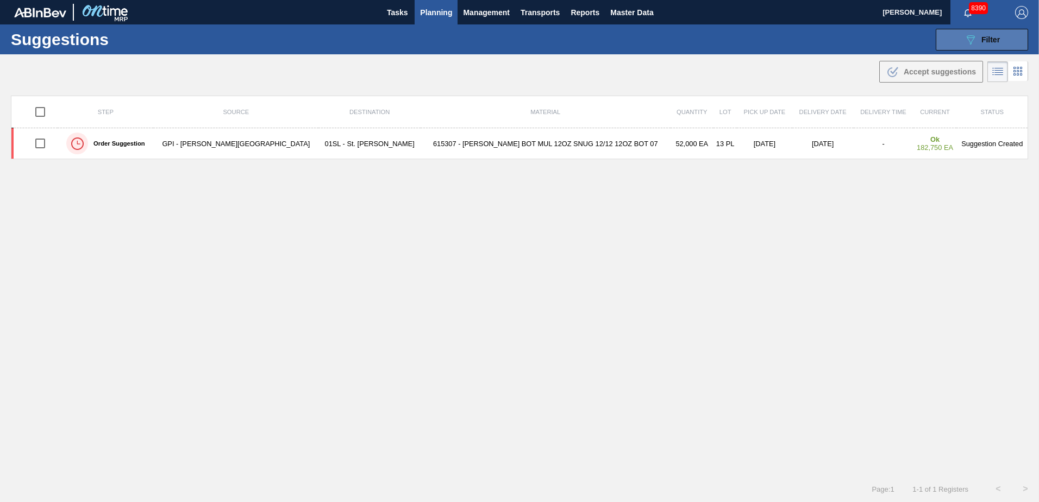
type from "[DATE]"
type to "[DATE]"
click at [975, 42] on div "089F7B8B-B2A5-4AFE-B5C0-19BA573D28AC Filter" at bounding box center [982, 39] width 36 height 13
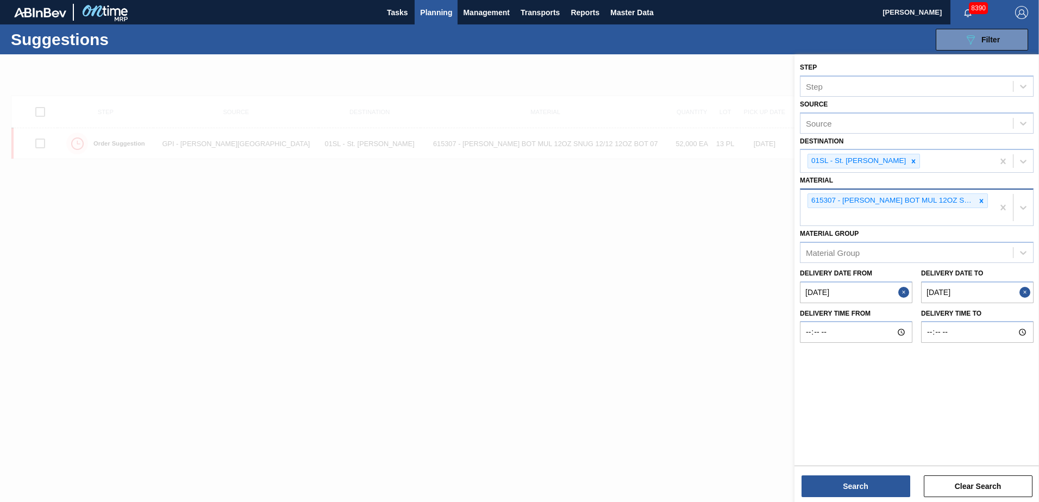
click at [978, 200] on icon at bounding box center [981, 201] width 8 height 8
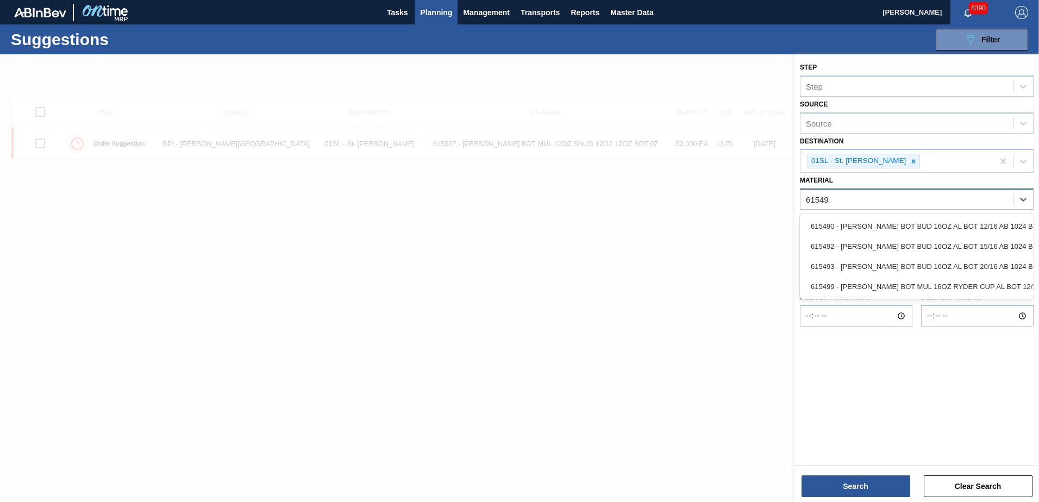
type input "615492"
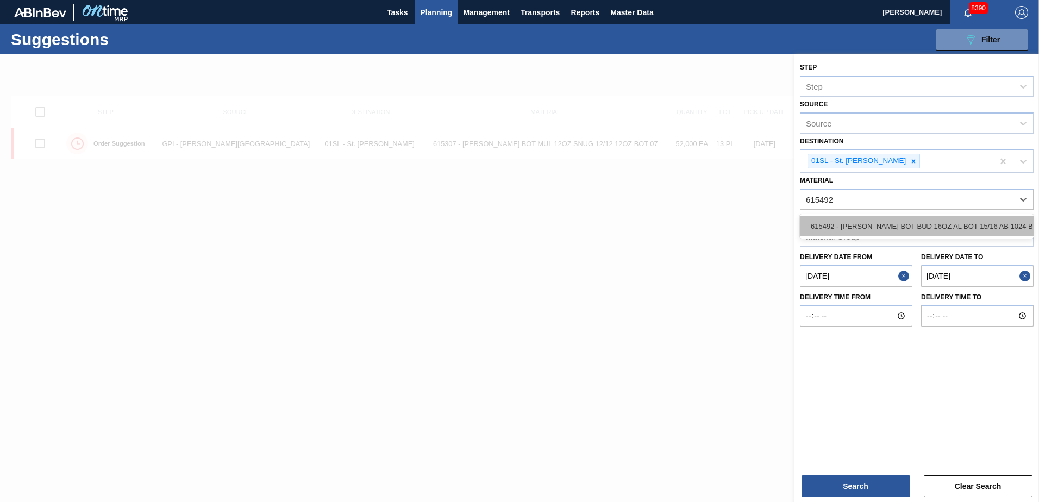
click at [977, 233] on div "615492 - [PERSON_NAME] BOT BUD 16OZ AL BOT 15/16 AB 1024 B" at bounding box center [917, 226] width 234 height 20
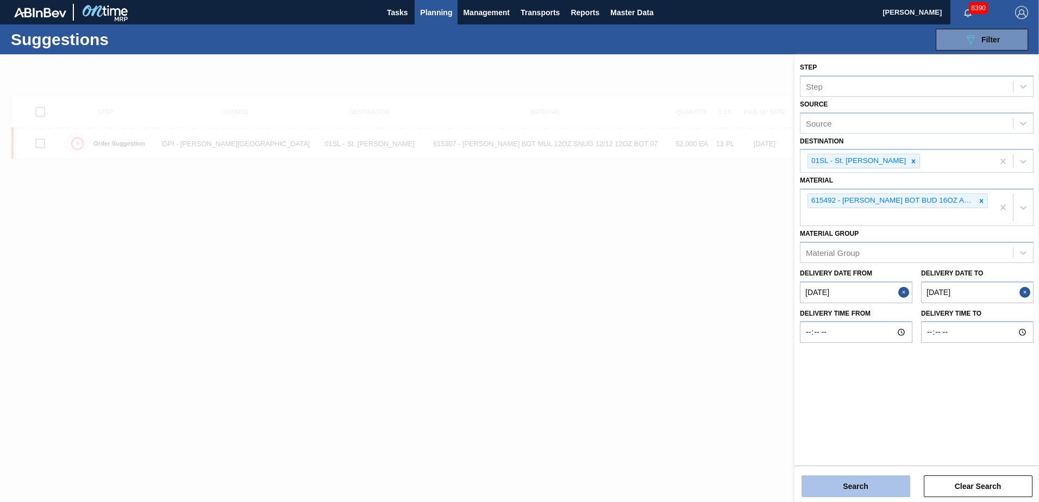
click at [874, 483] on button "Search" at bounding box center [855, 486] width 109 height 22
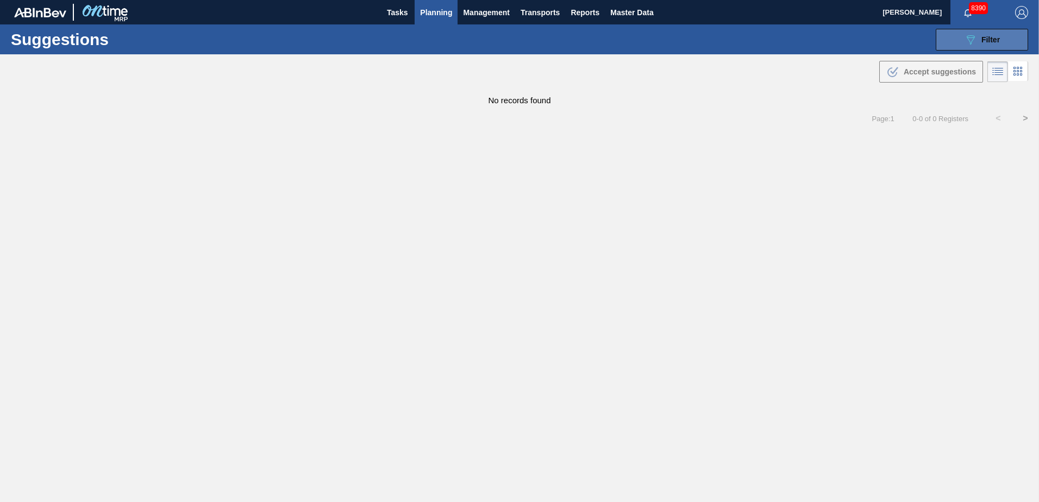
click at [968, 41] on icon "089F7B8B-B2A5-4AFE-B5C0-19BA573D28AC" at bounding box center [970, 39] width 13 height 13
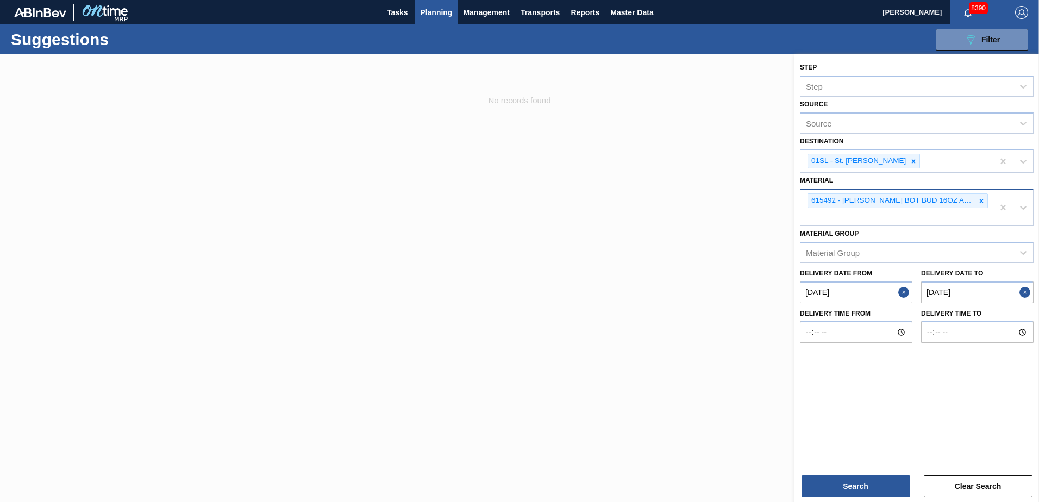
click at [981, 205] on div at bounding box center [981, 201] width 12 height 14
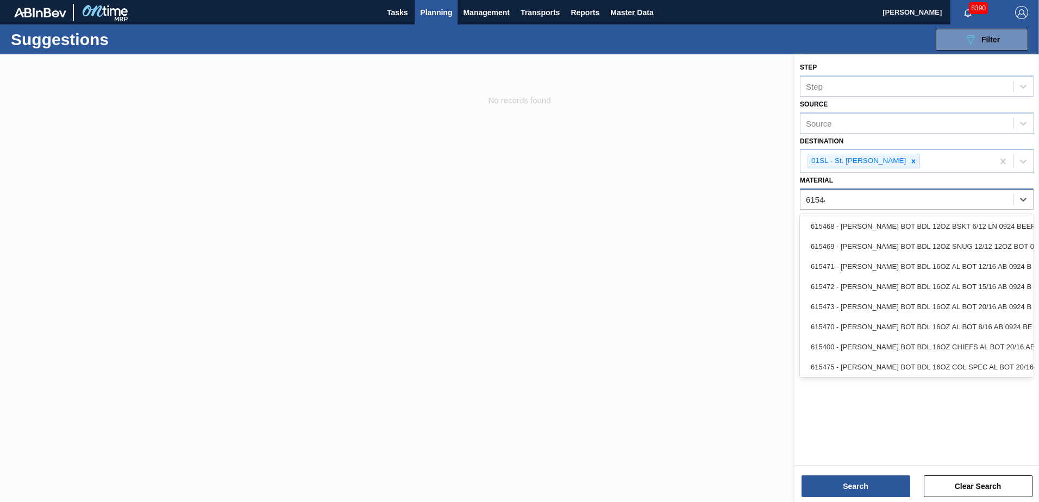
type input "615447"
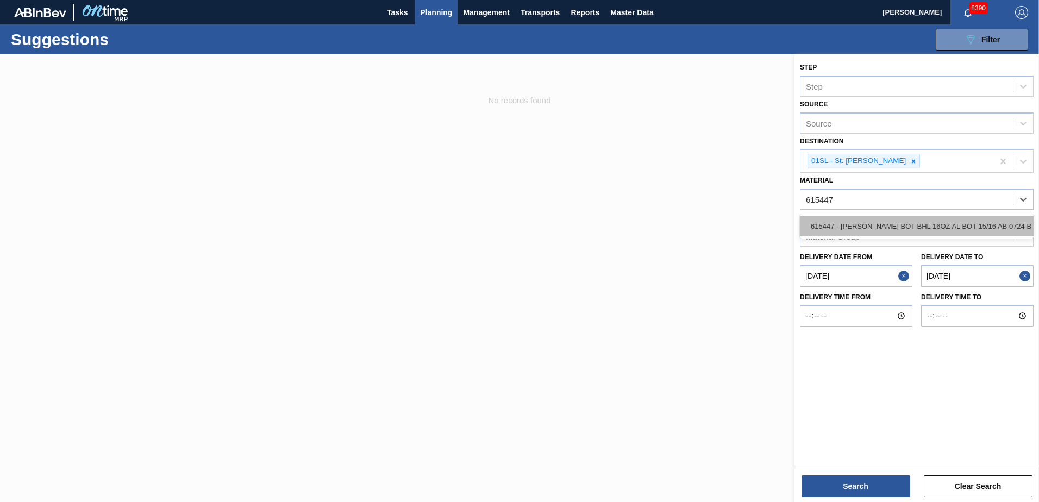
click at [972, 233] on div "615447 - [PERSON_NAME] BOT BHL 16OZ AL BOT 15/16 AB 0724 B" at bounding box center [917, 226] width 234 height 20
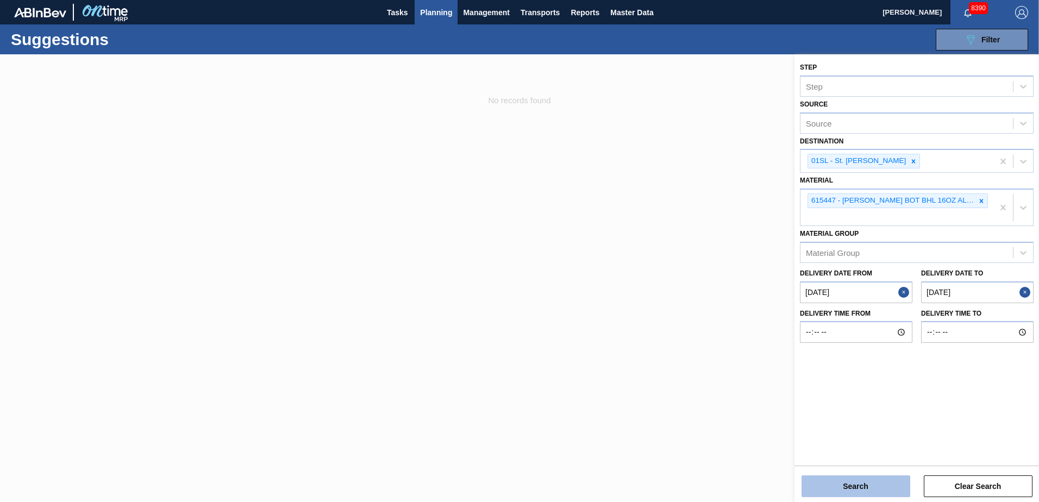
click at [892, 484] on button "Search" at bounding box center [855, 486] width 109 height 22
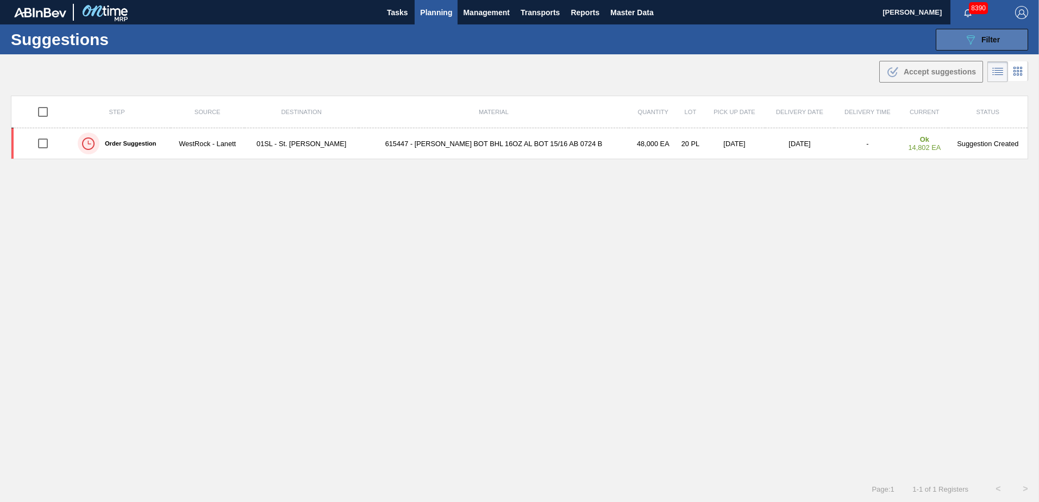
click at [989, 36] on span "Filter" at bounding box center [990, 39] width 18 height 9
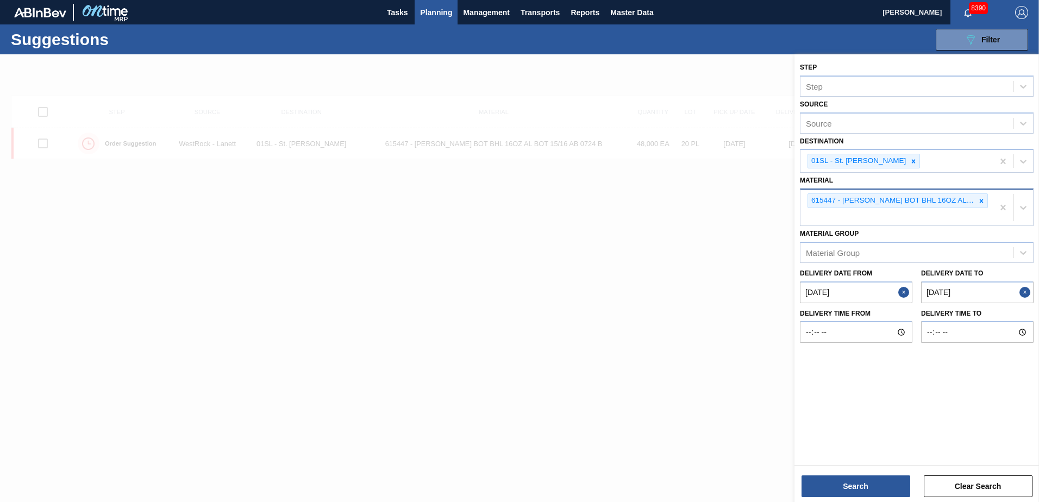
click at [977, 199] on div at bounding box center [981, 201] width 12 height 14
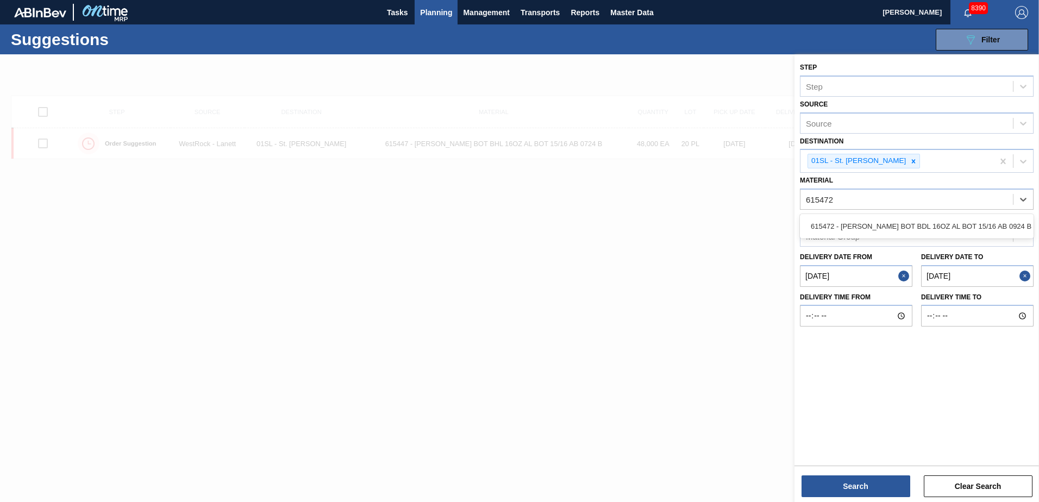
type input "615472"
click at [945, 239] on div "Material Group" at bounding box center [906, 236] width 212 height 16
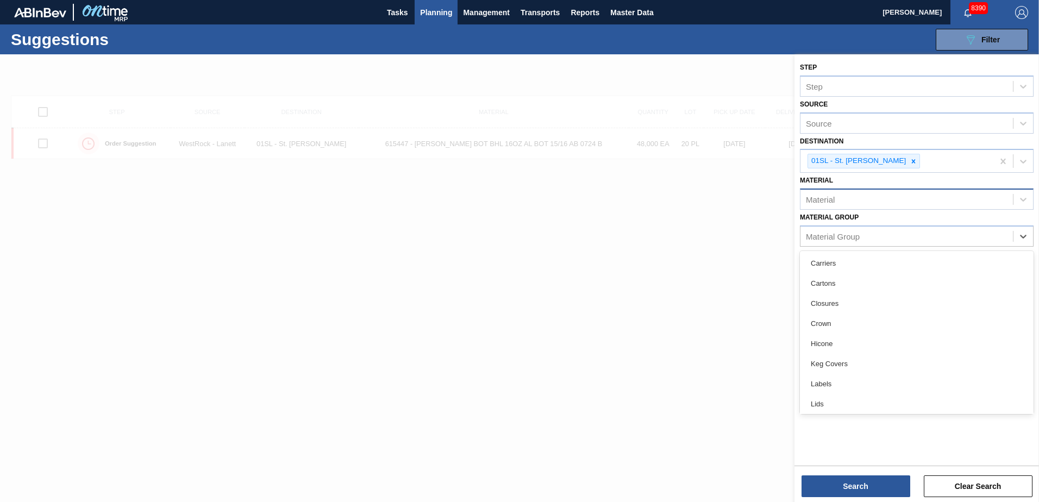
click at [904, 202] on div "Material" at bounding box center [906, 200] width 212 height 16
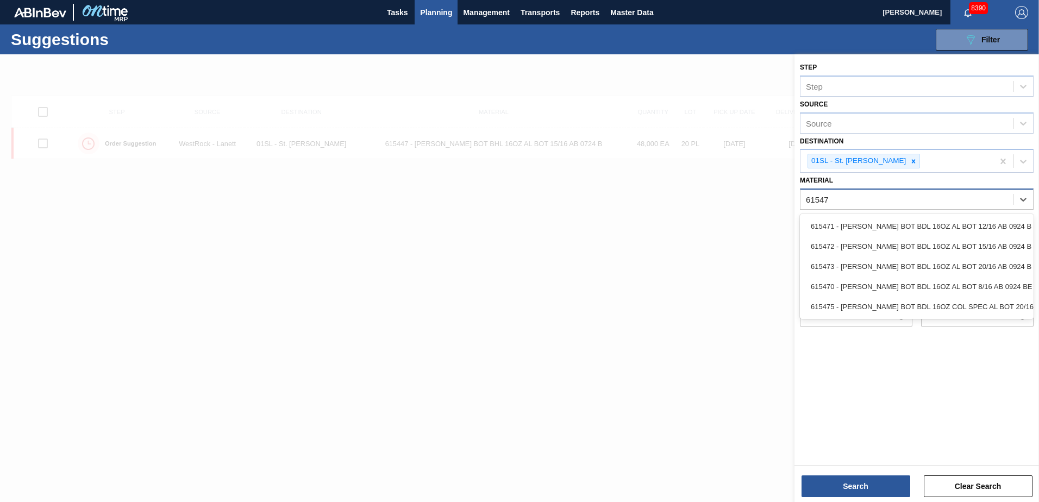
type input "615472"
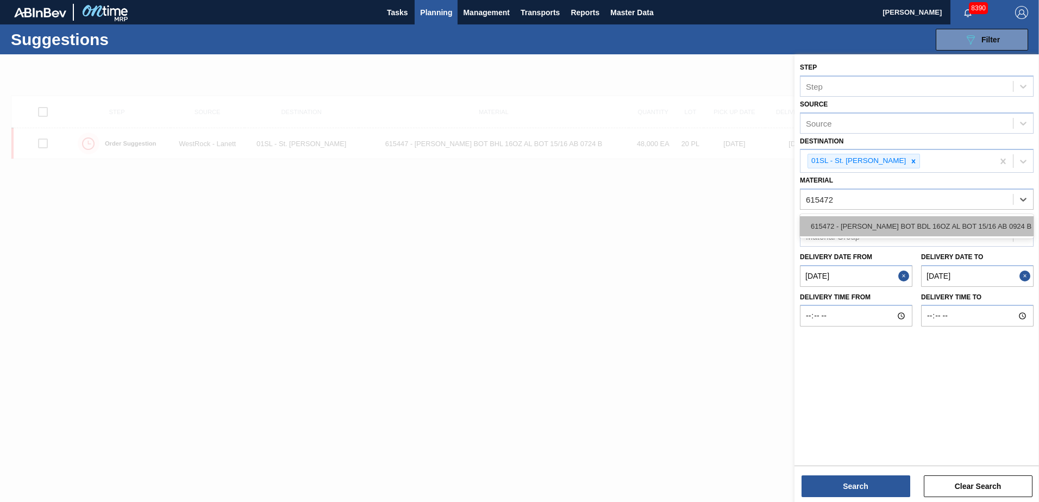
click at [887, 219] on div "615472 - [PERSON_NAME] BOT BDL 16OZ AL BOT 15/16 AB 0924 B" at bounding box center [917, 226] width 234 height 20
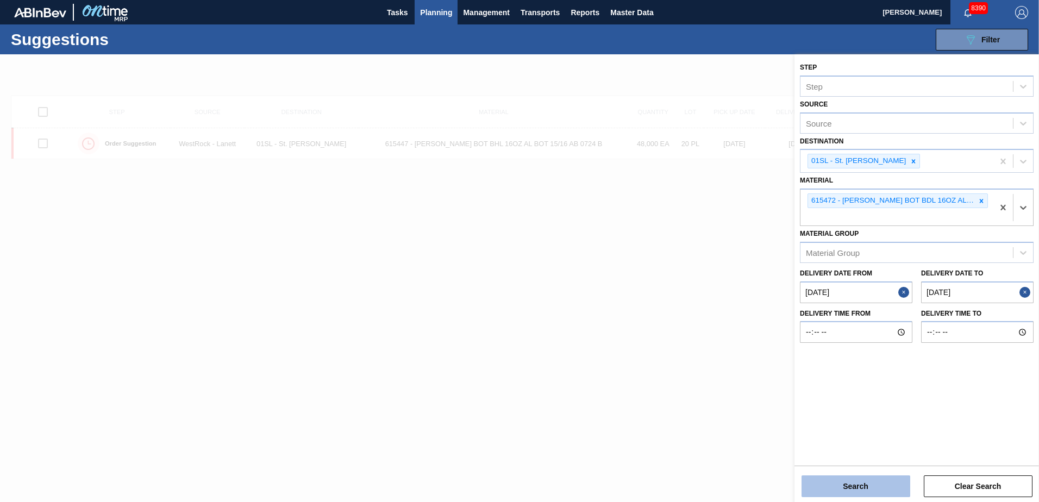
click at [854, 480] on button "Search" at bounding box center [855, 486] width 109 height 22
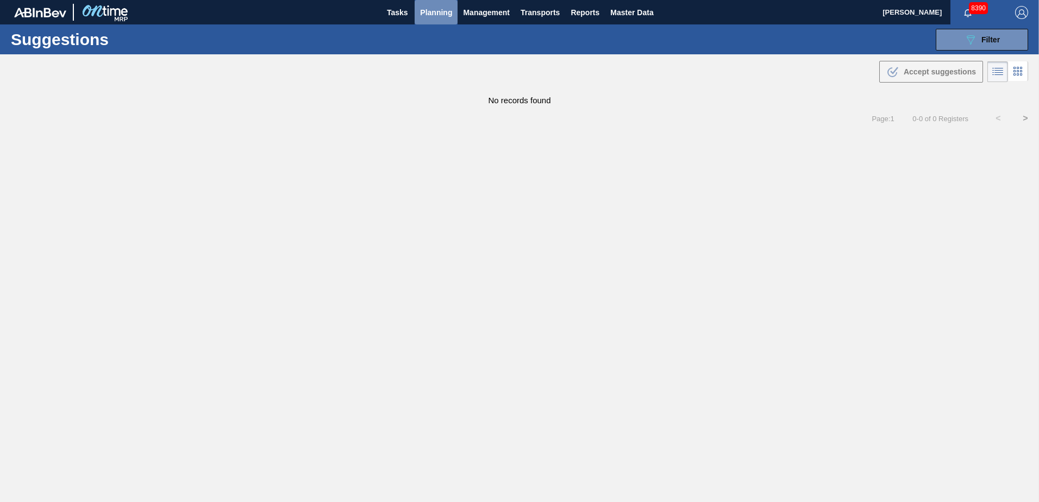
click at [432, 1] on button "Planning" at bounding box center [436, 12] width 43 height 24
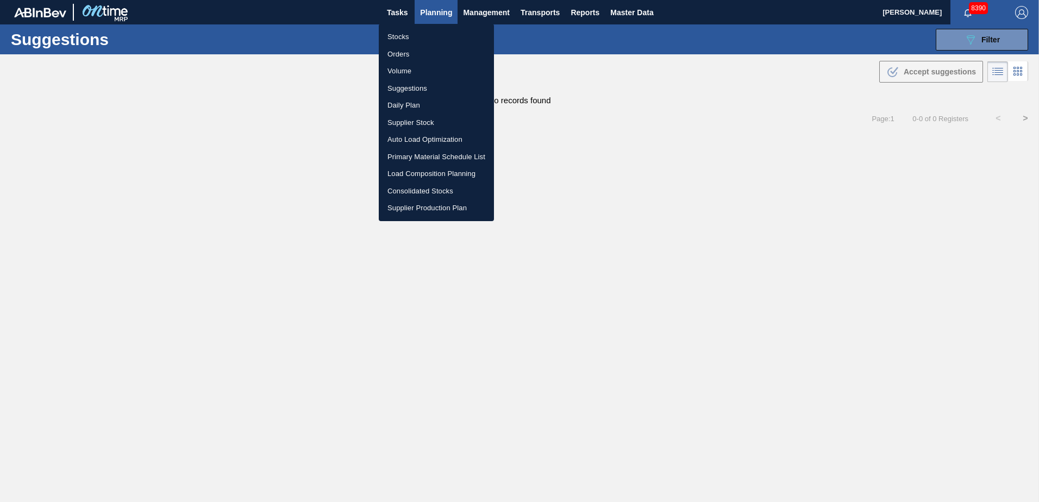
click at [419, 168] on li "Load Composition Planning" at bounding box center [436, 173] width 115 height 17
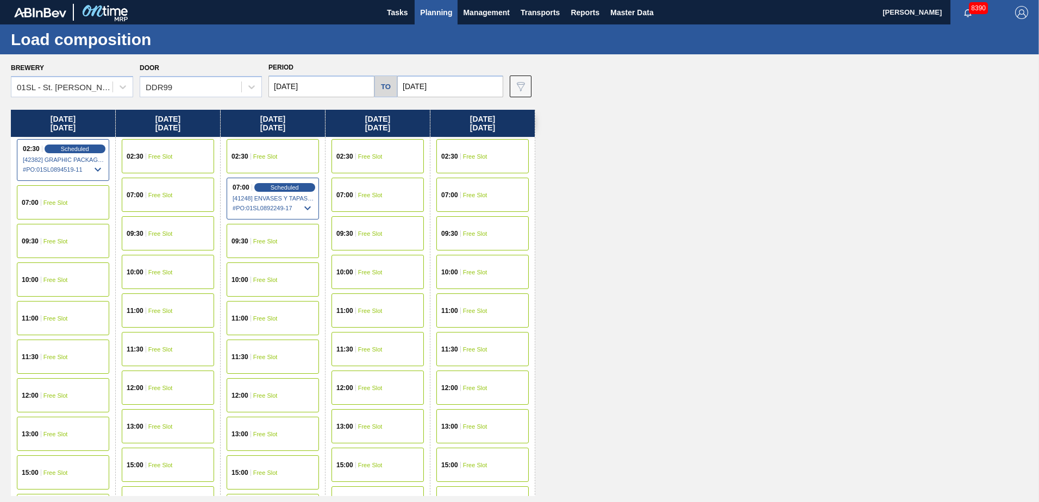
click at [162, 236] on span "Free Slot" at bounding box center [160, 233] width 24 height 7
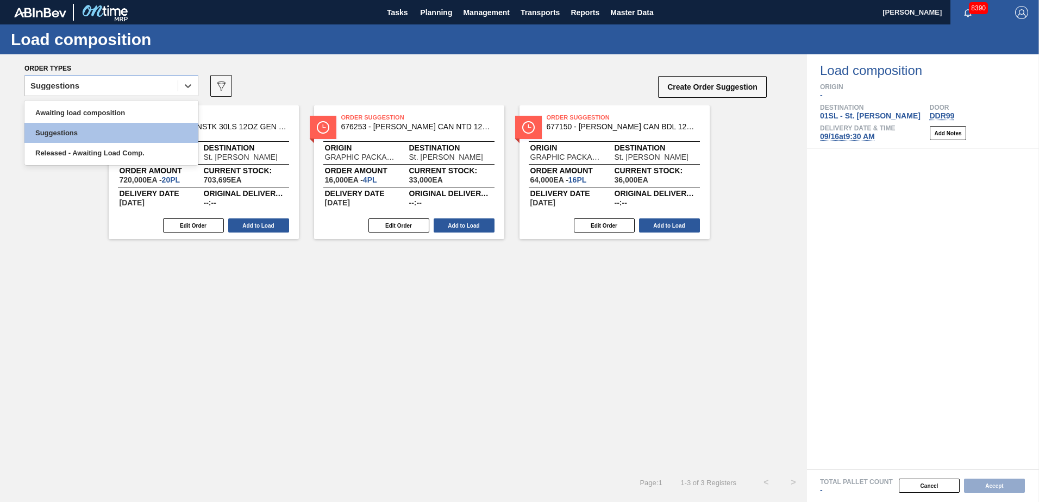
click at [186, 89] on icon at bounding box center [188, 85] width 11 height 11
click at [135, 115] on div "Awaiting load composition" at bounding box center [111, 113] width 174 height 20
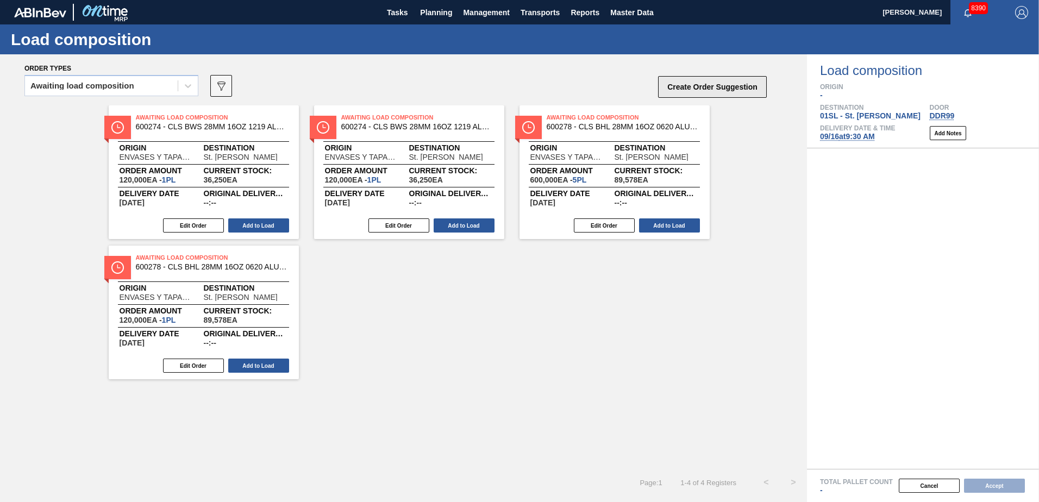
click at [714, 91] on button "Create Order Suggestion" at bounding box center [712, 87] width 109 height 22
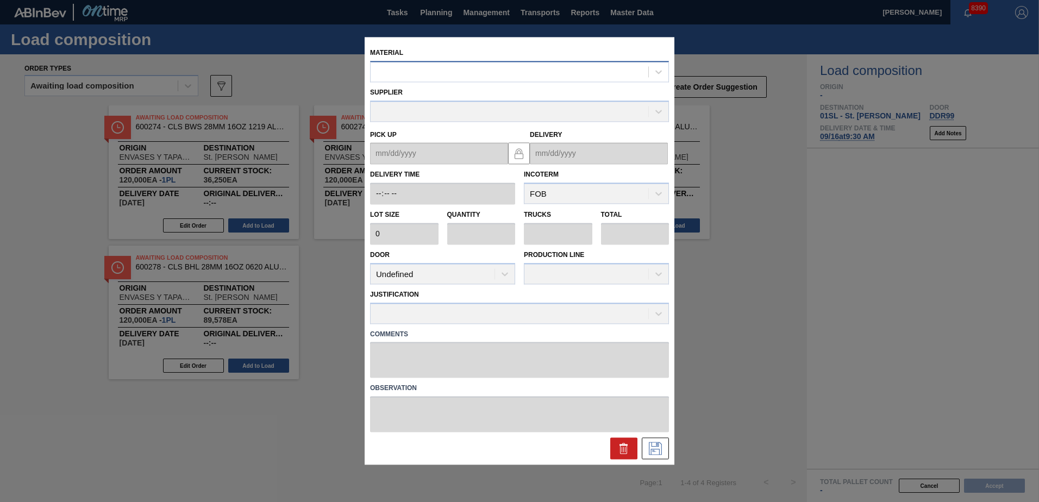
click at [549, 75] on div at bounding box center [510, 72] width 278 height 16
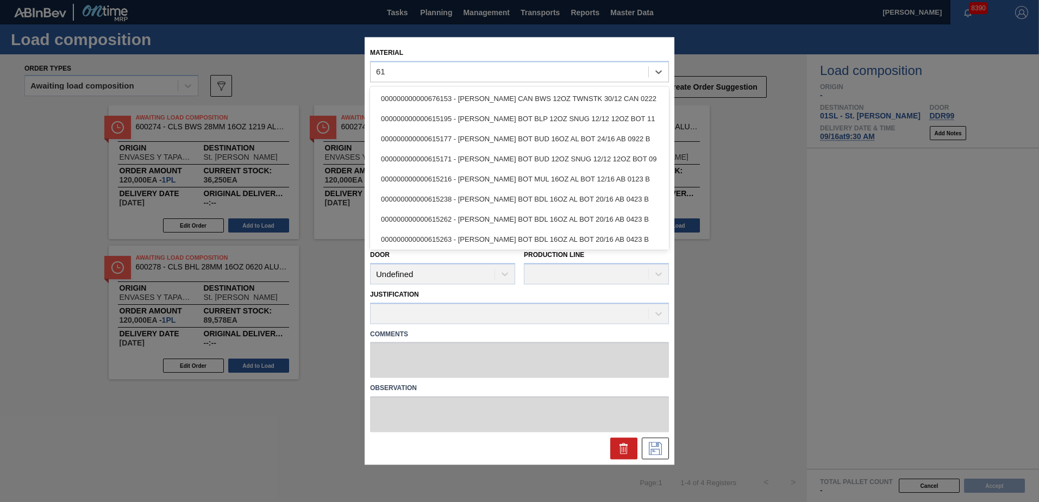
type input "6"
type input "615447"
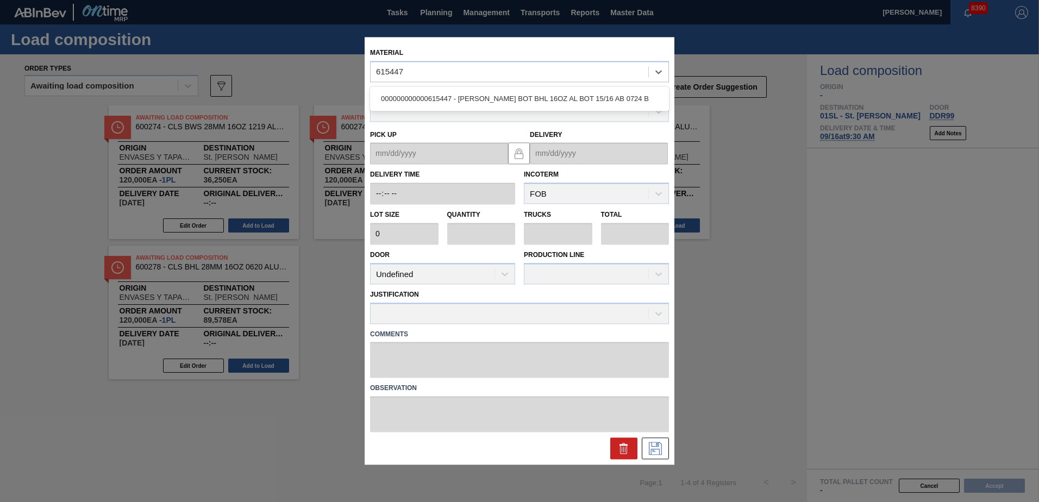
click at [614, 104] on div "000000000000615447 - [PERSON_NAME] BOT BHL 16OZ AL BOT 15/16 AB 0724 B" at bounding box center [519, 99] width 299 height 20
type input "2,400"
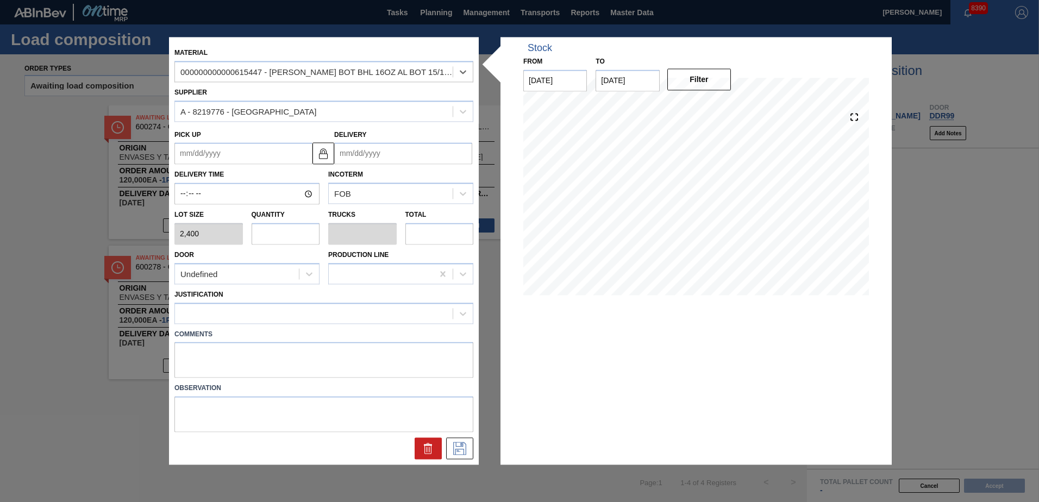
click at [412, 159] on input "Delivery" at bounding box center [403, 154] width 138 height 22
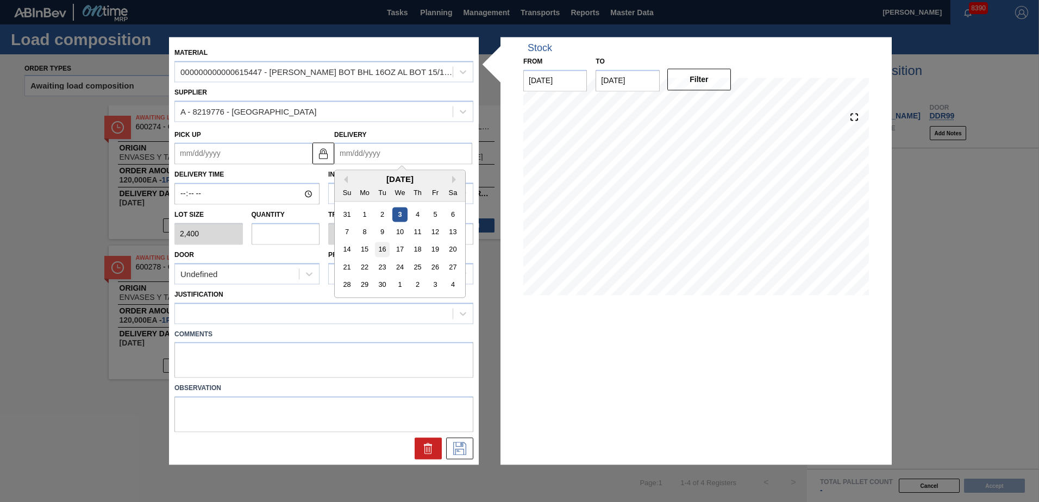
click at [386, 247] on div "16" at bounding box center [382, 249] width 15 height 15
type up "[DATE]"
type input "[DATE]"
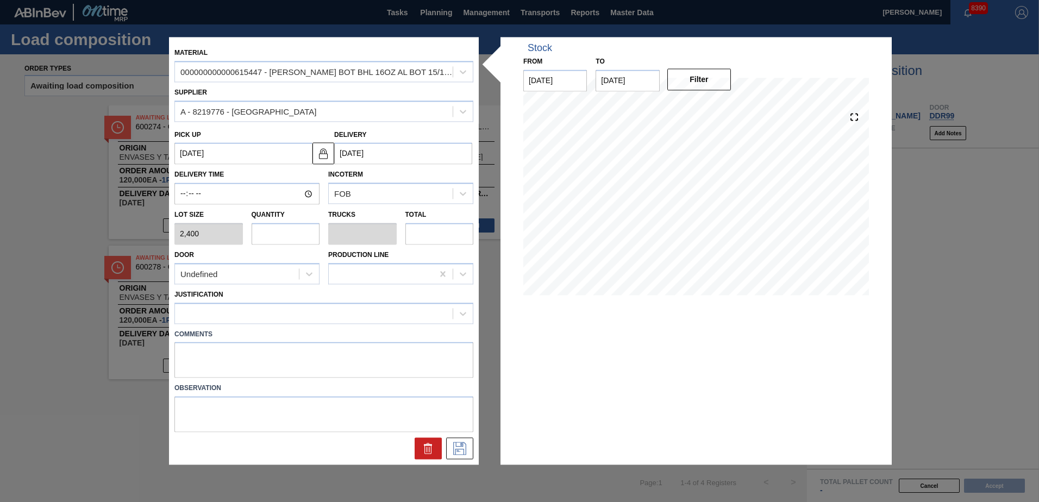
click at [287, 231] on input "text" at bounding box center [286, 234] width 68 height 22
type input "10"
type input "0.385"
type input "24,000"
type input "10"
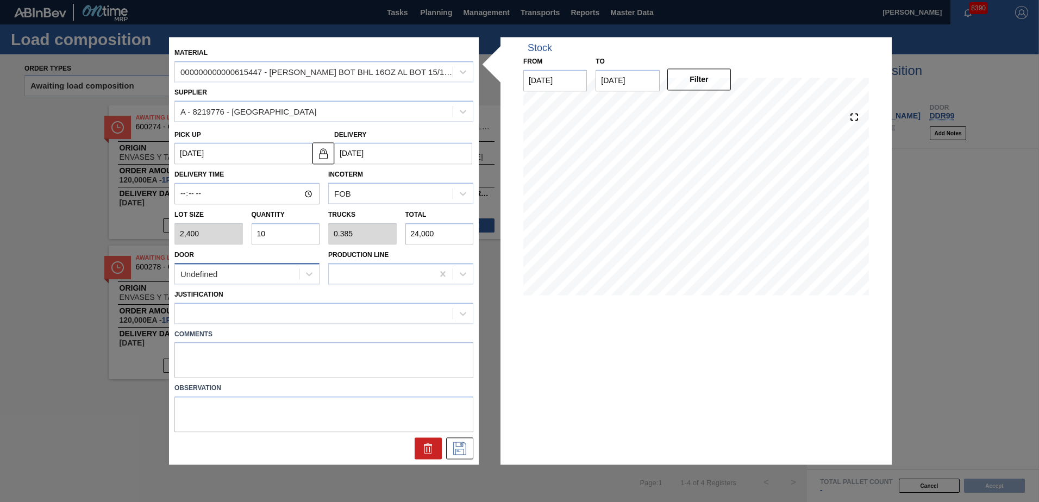
click at [287, 270] on div "Undefined" at bounding box center [237, 274] width 124 height 16
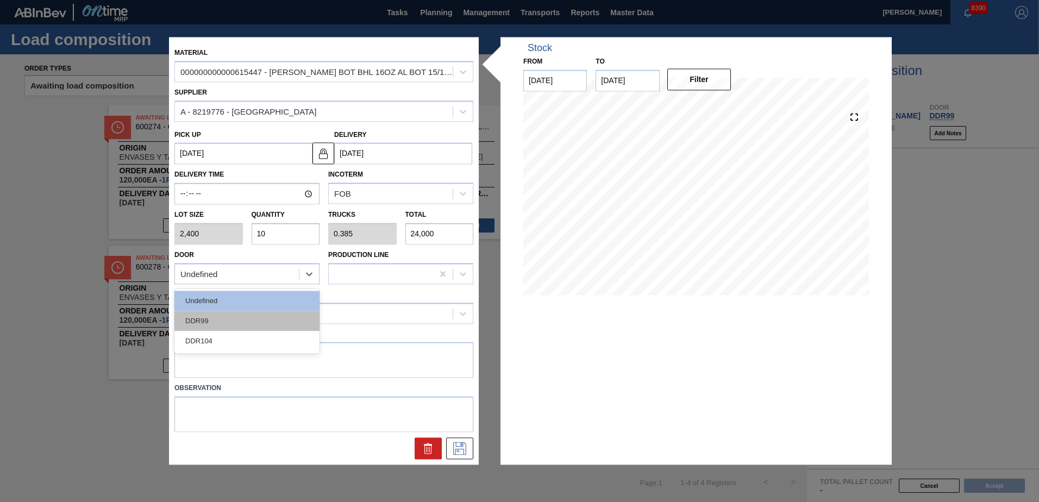
click at [250, 316] on div "DDR99" at bounding box center [246, 321] width 145 height 20
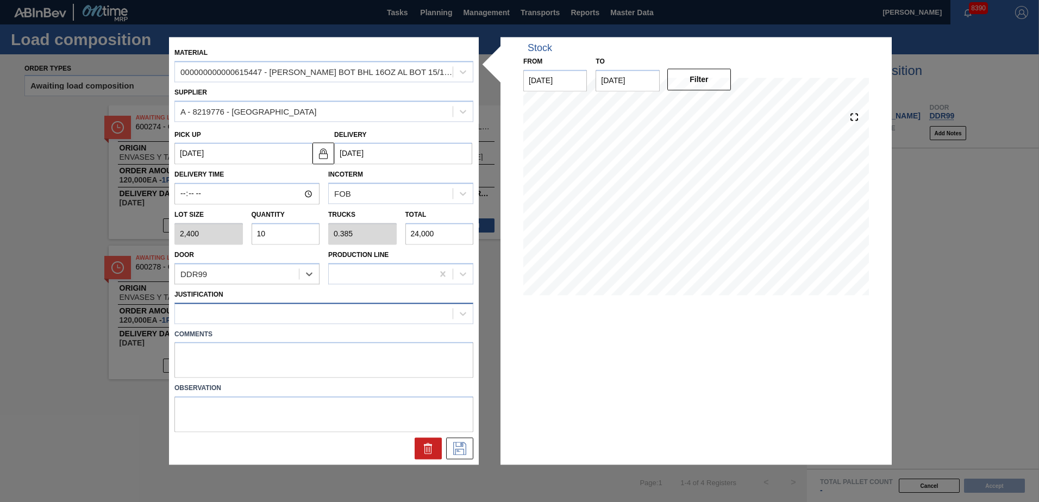
click at [262, 307] on div at bounding box center [314, 313] width 278 height 16
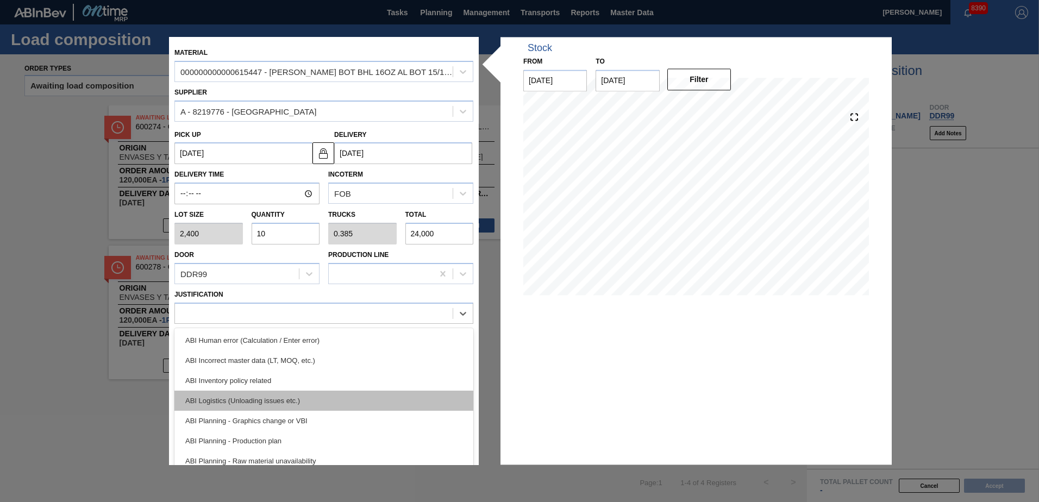
scroll to position [109, 0]
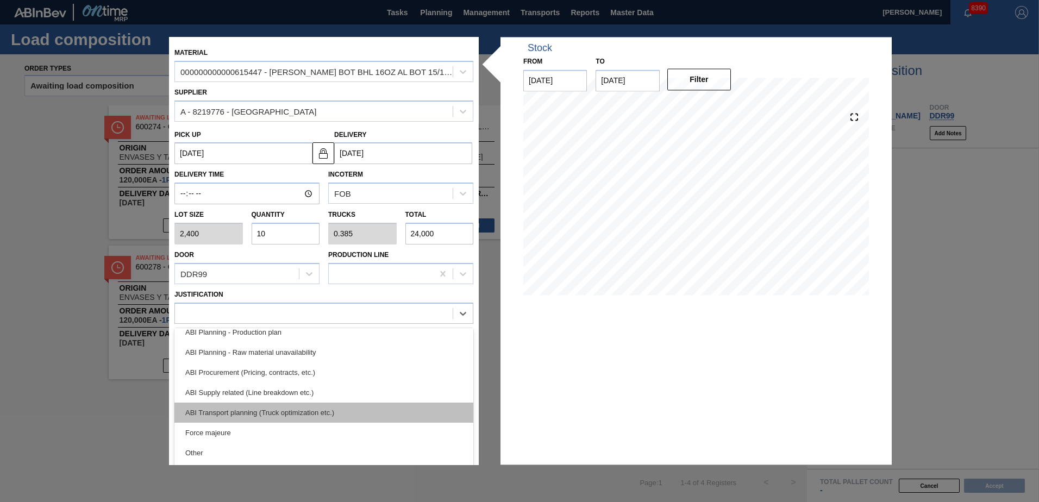
click at [294, 410] on div "ABI Transport planning (Truck optimization etc.)" at bounding box center [323, 413] width 299 height 20
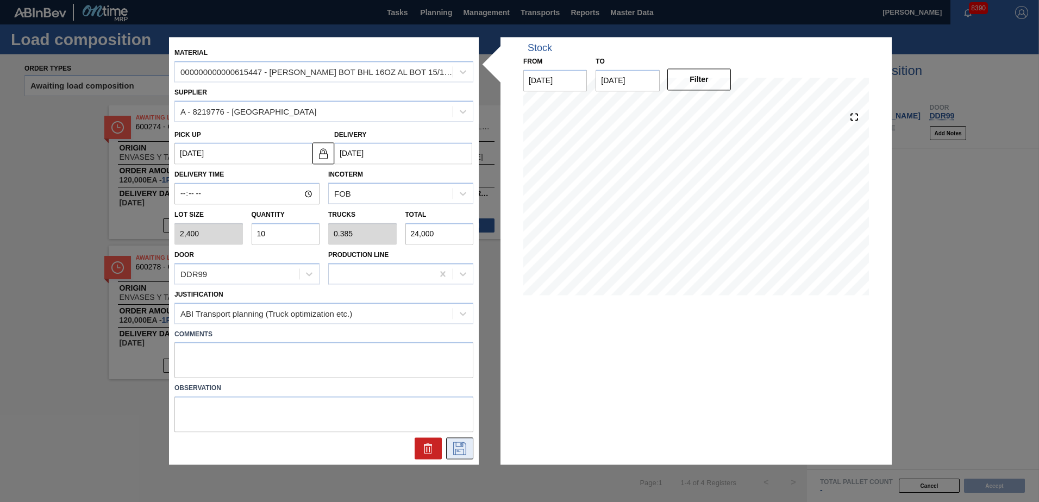
click at [463, 454] on icon at bounding box center [459, 448] width 17 height 13
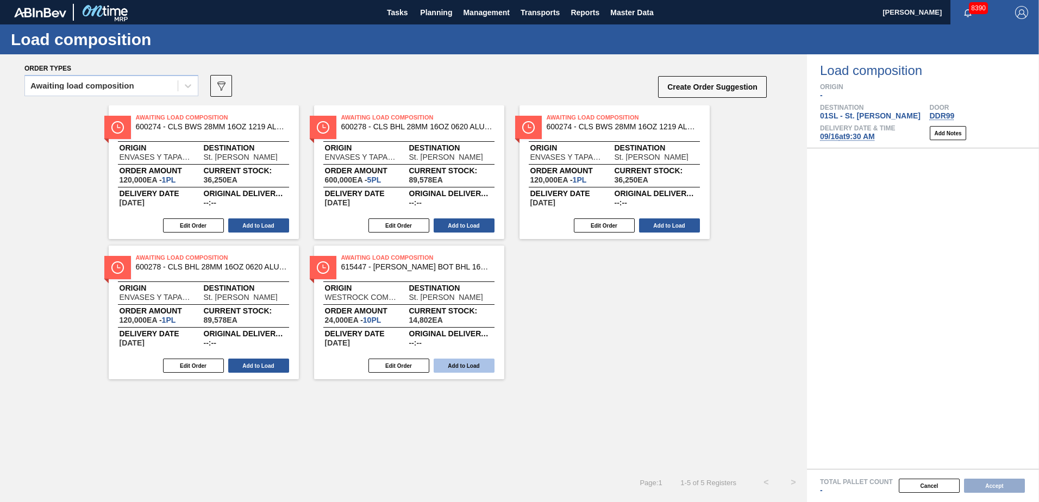
click at [470, 367] on button "Add to Load" at bounding box center [464, 366] width 61 height 14
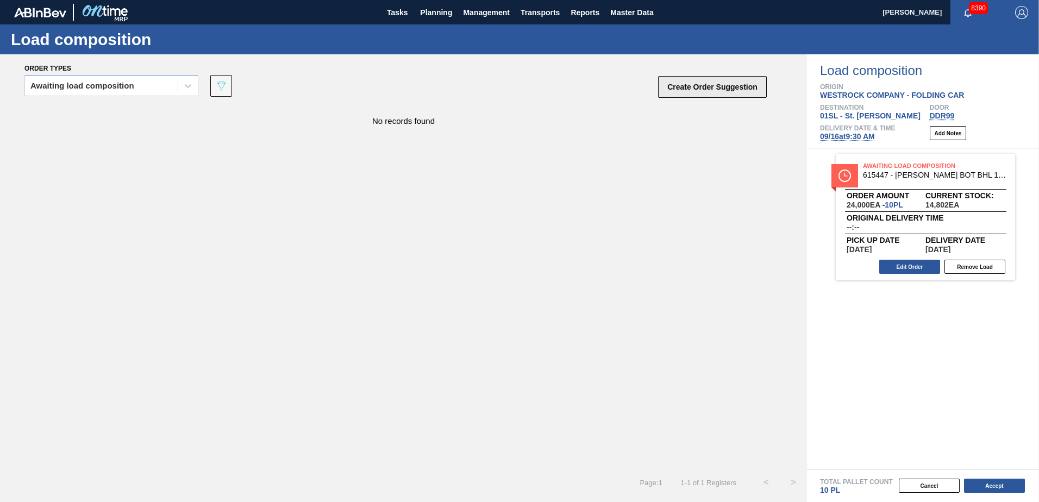
click at [749, 90] on button "Create Order Suggestion" at bounding box center [712, 87] width 109 height 22
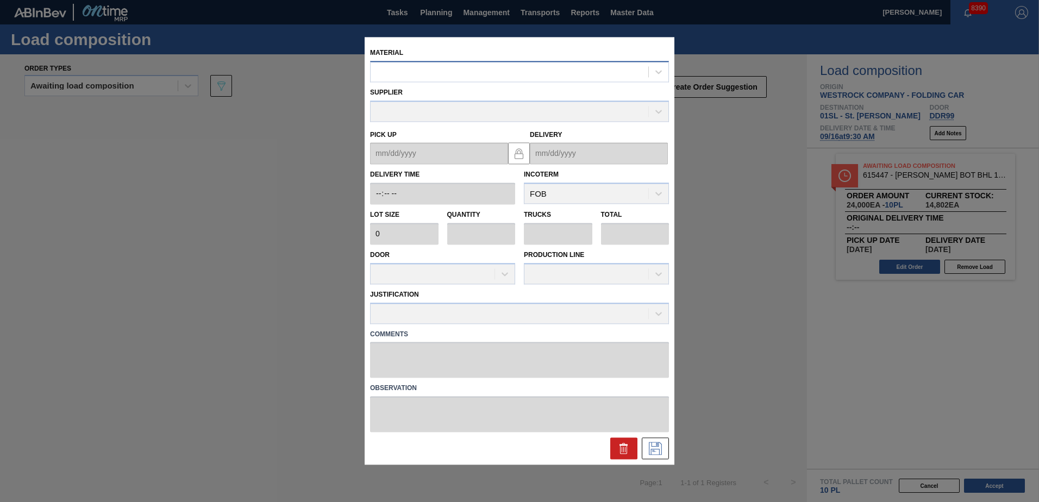
click at [553, 77] on div at bounding box center [510, 72] width 278 height 16
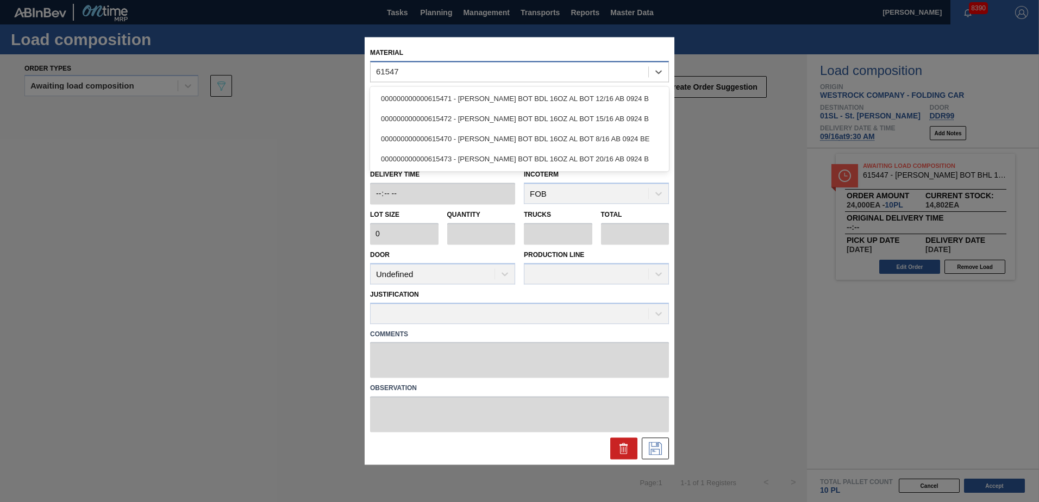
type input "615472"
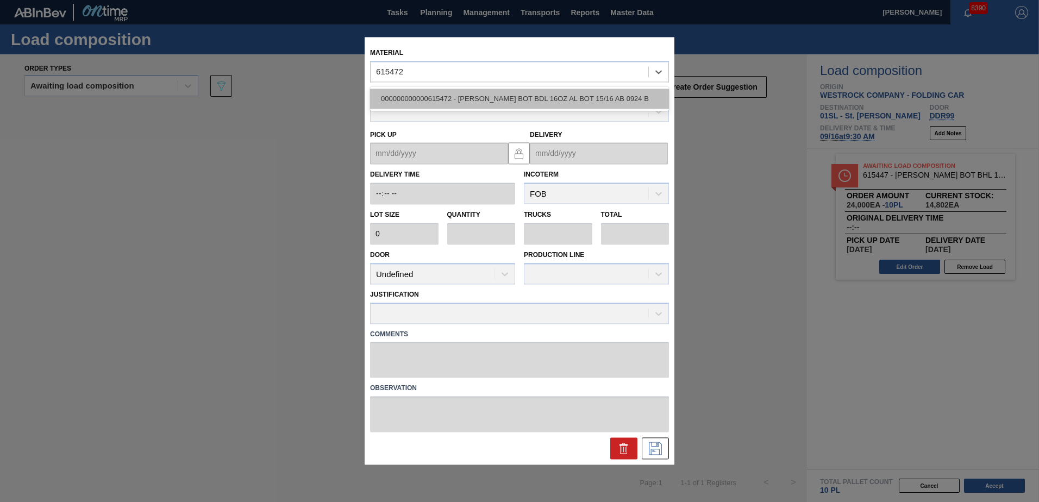
click at [533, 96] on div "000000000000615472 - [PERSON_NAME] BOT BDL 16OZ AL BOT 15/16 AB 0924 B" at bounding box center [519, 99] width 299 height 20
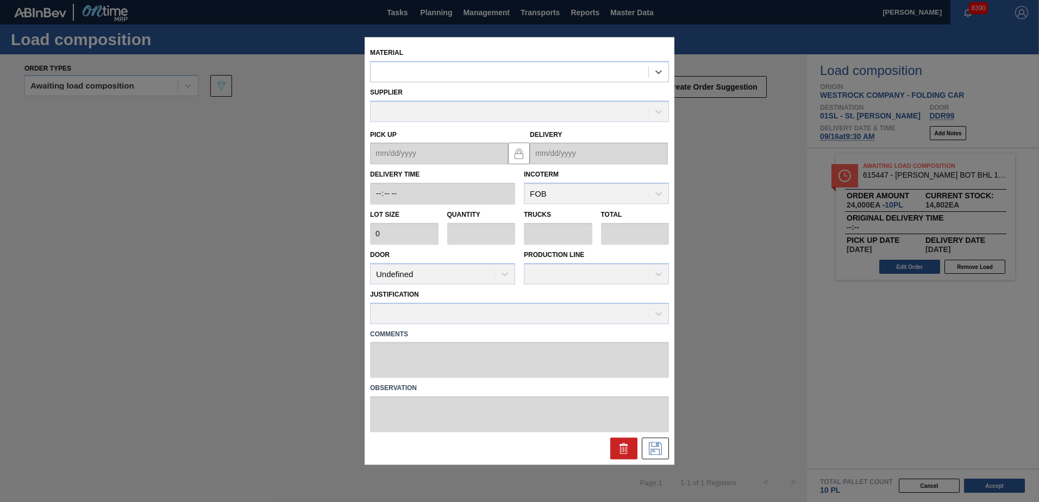
type input "2,400"
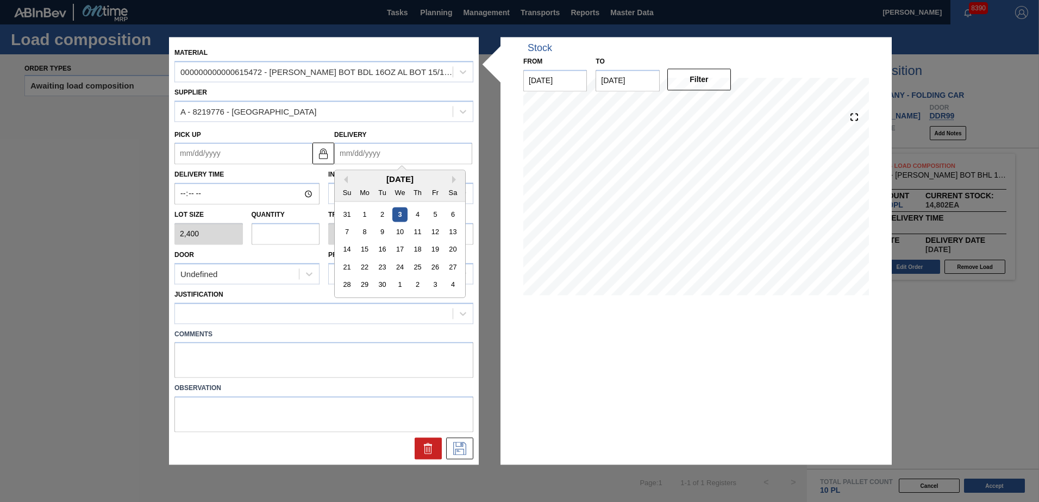
click at [420, 153] on input "Delivery" at bounding box center [403, 154] width 138 height 22
click at [379, 254] on div "16" at bounding box center [382, 249] width 15 height 15
type up "[DATE]"
type input "[DATE]"
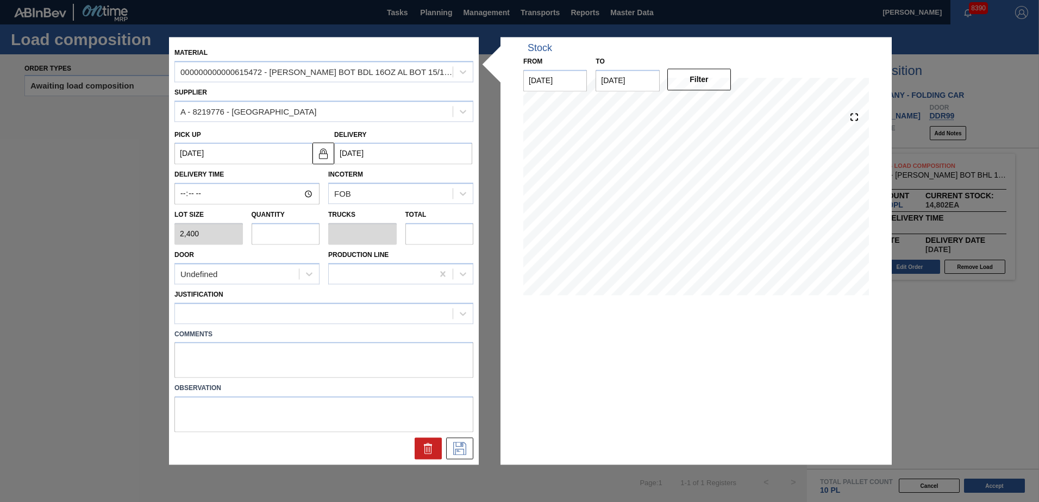
click at [307, 230] on input "text" at bounding box center [286, 234] width 68 height 22
type input "6"
type input "0.231"
type input "14,400"
type input "6"
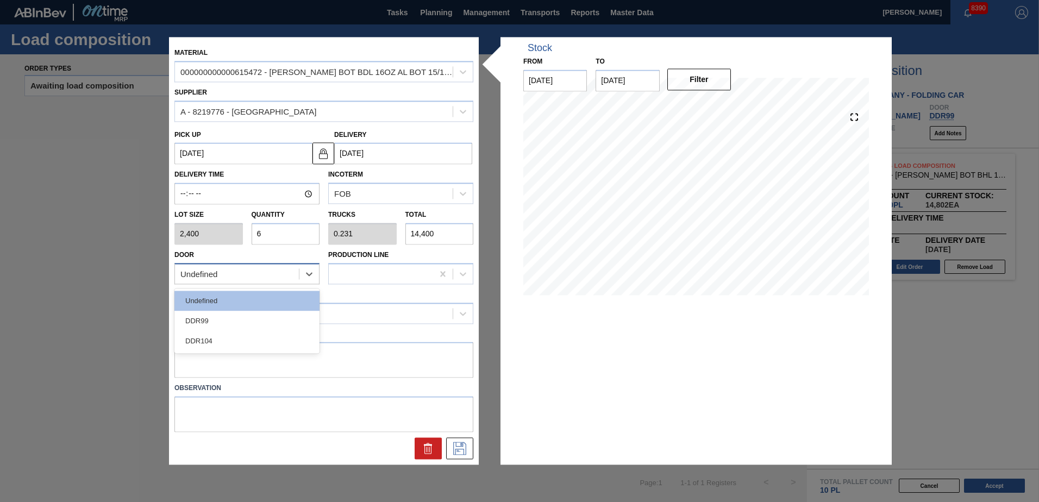
click at [289, 271] on div "Undefined" at bounding box center [237, 274] width 124 height 16
click at [235, 322] on div "DDR99" at bounding box center [246, 321] width 145 height 20
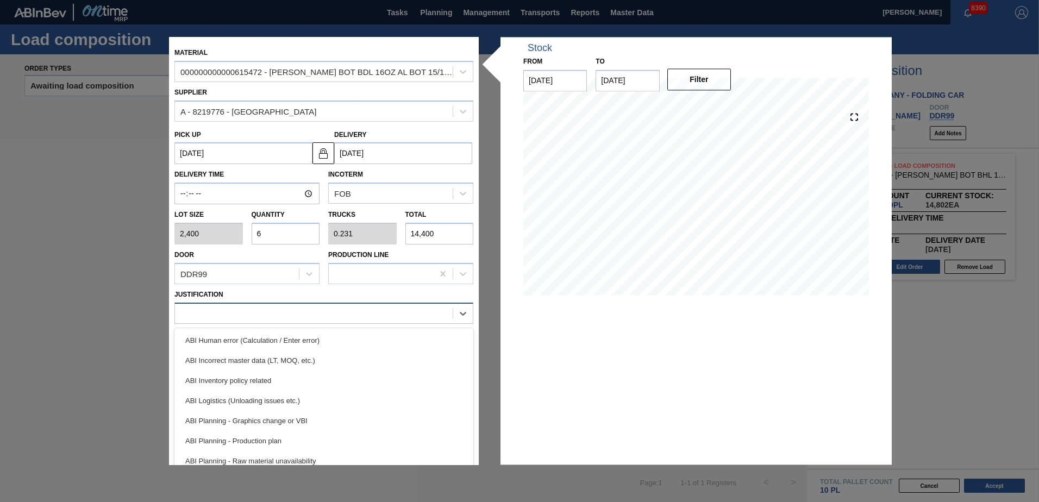
click at [238, 315] on div at bounding box center [314, 313] width 278 height 16
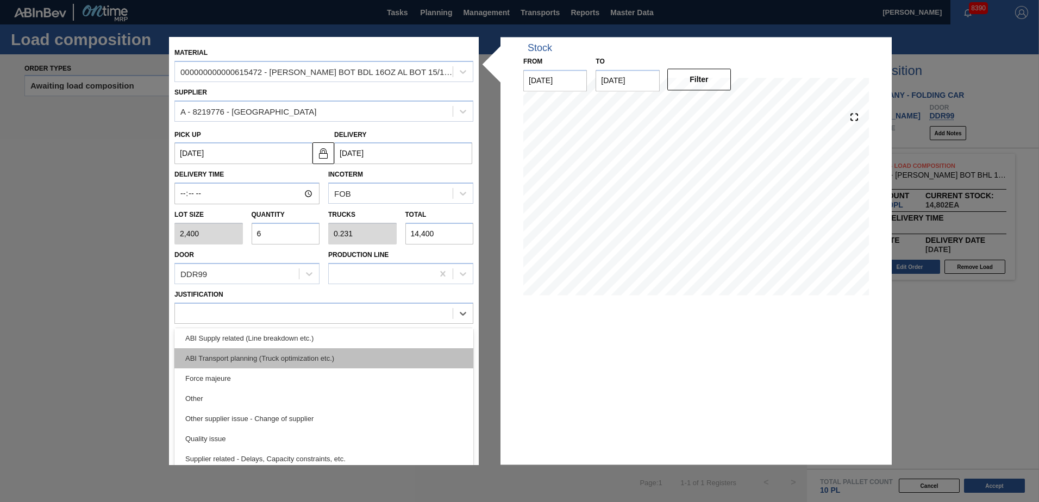
click at [288, 354] on div "ABI Transport planning (Truck optimization etc.)" at bounding box center [323, 358] width 299 height 20
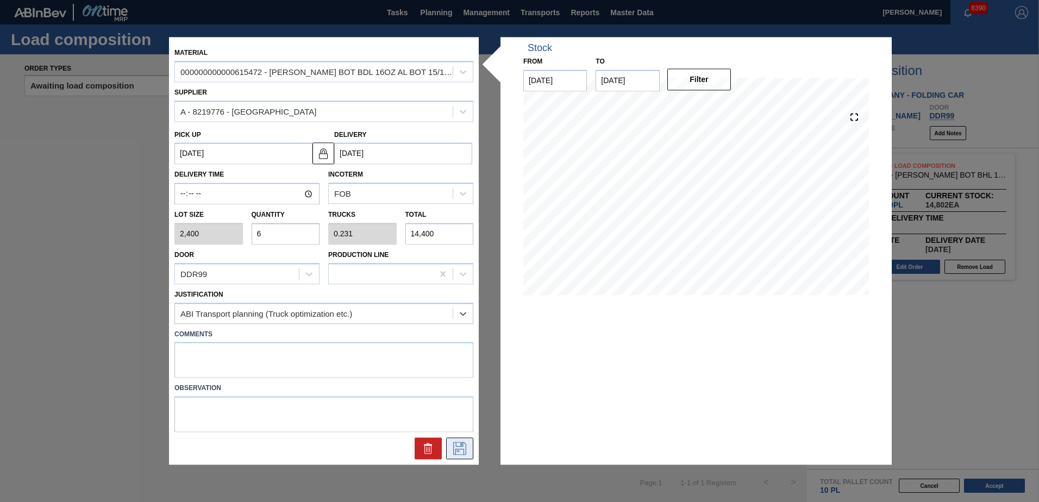
click at [456, 450] on icon at bounding box center [459, 448] width 17 height 13
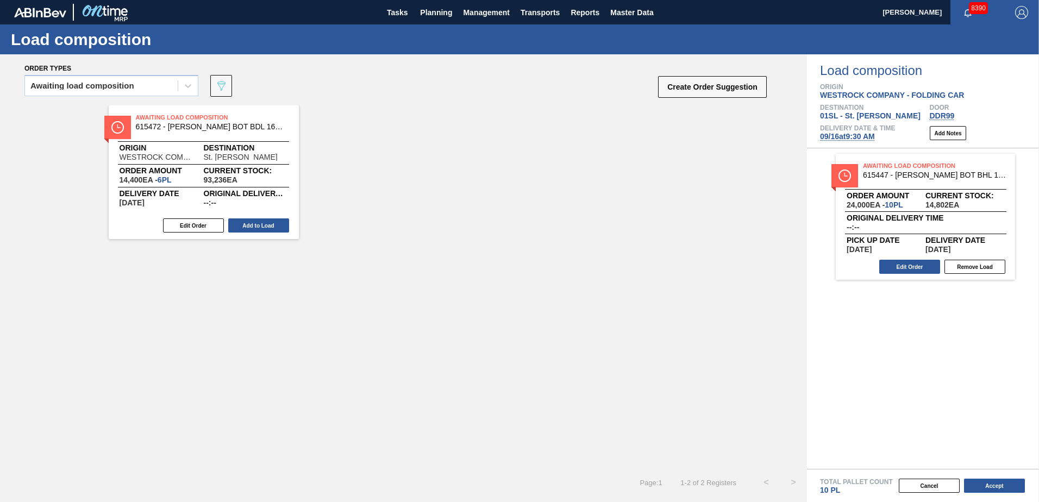
drag, startPoint x: 254, startPoint y: 225, endPoint x: 261, endPoint y: 228, distance: 7.8
click at [256, 225] on button "Add to Load" at bounding box center [258, 225] width 61 height 14
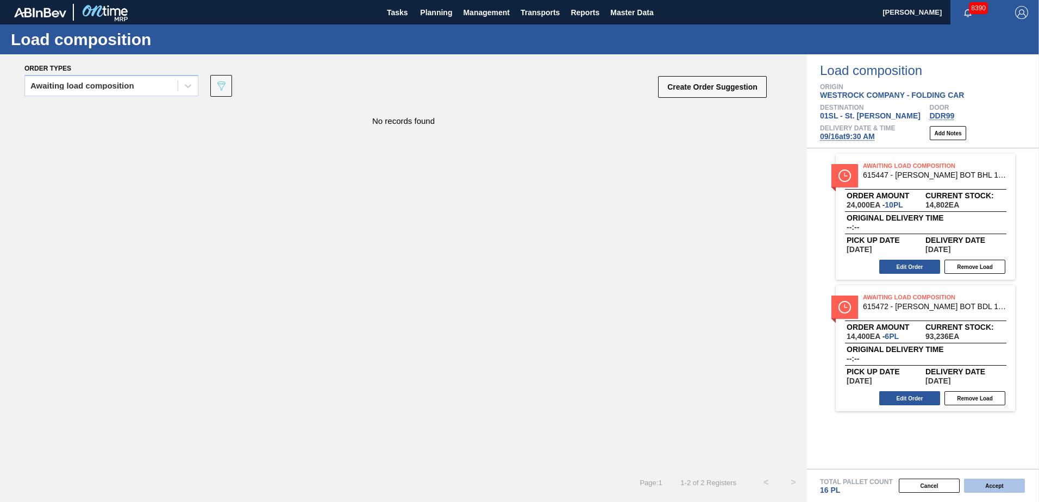
click at [997, 488] on button "Accept" at bounding box center [994, 486] width 61 height 14
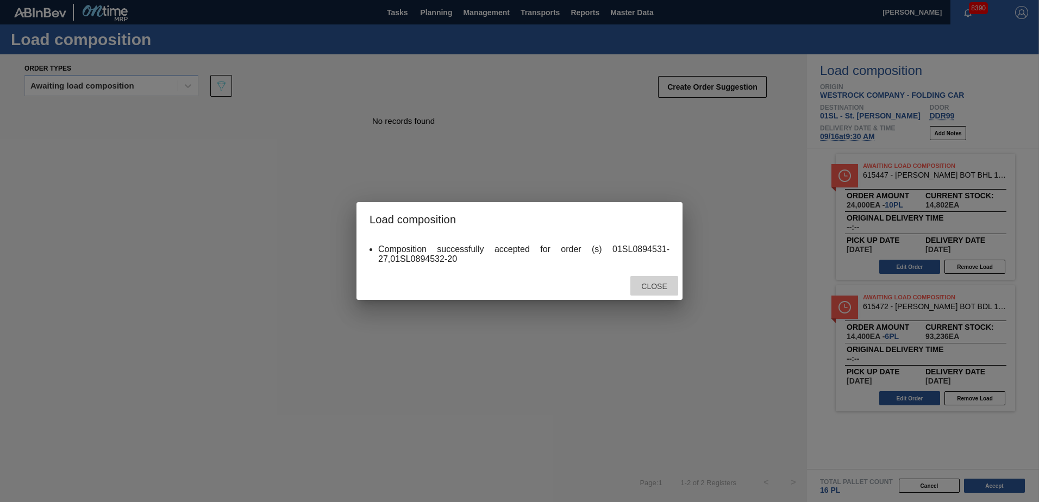
click at [653, 290] on span "Close" at bounding box center [653, 286] width 43 height 9
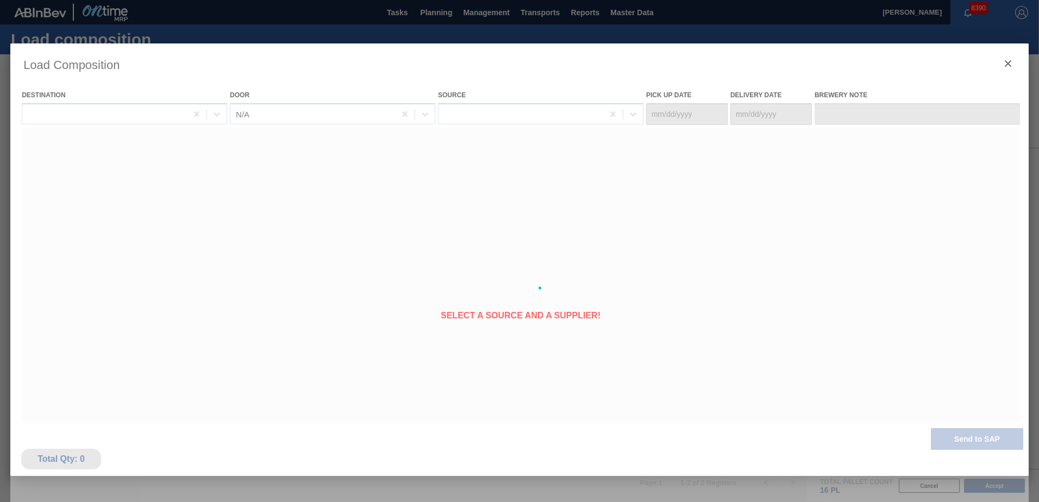
type Date "[DATE]"
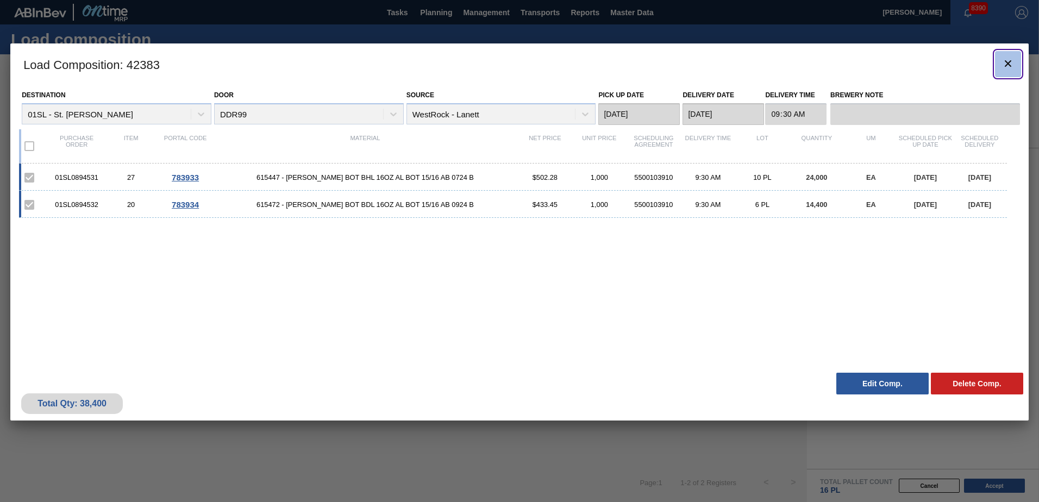
click at [1005, 65] on icon "botão de ícone" at bounding box center [1007, 63] width 13 height 13
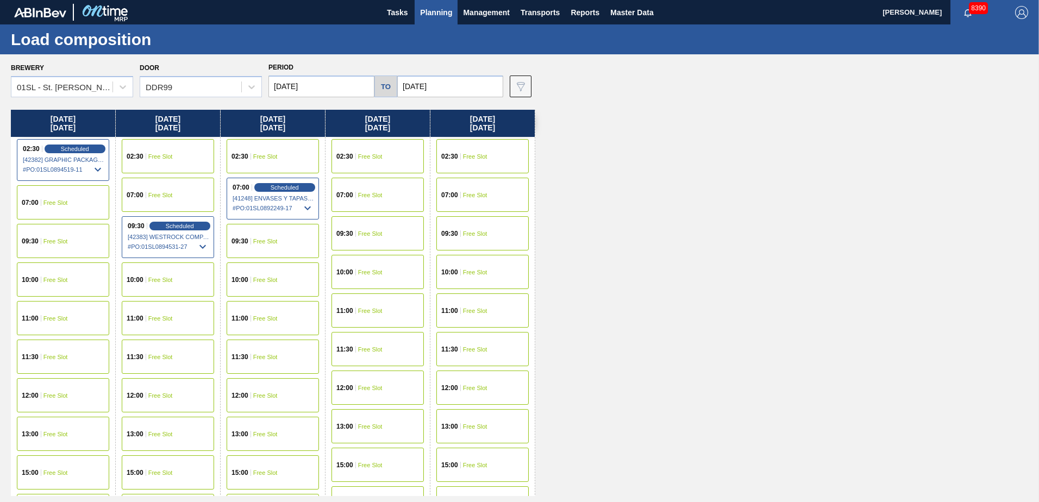
click at [449, 9] on span "Planning" at bounding box center [436, 12] width 32 height 13
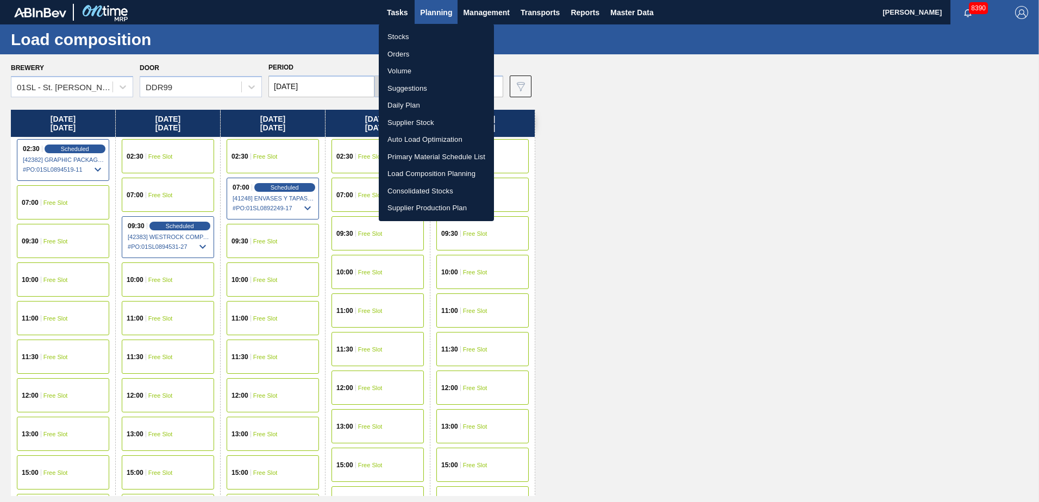
click at [413, 95] on li "Suggestions" at bounding box center [436, 88] width 115 height 17
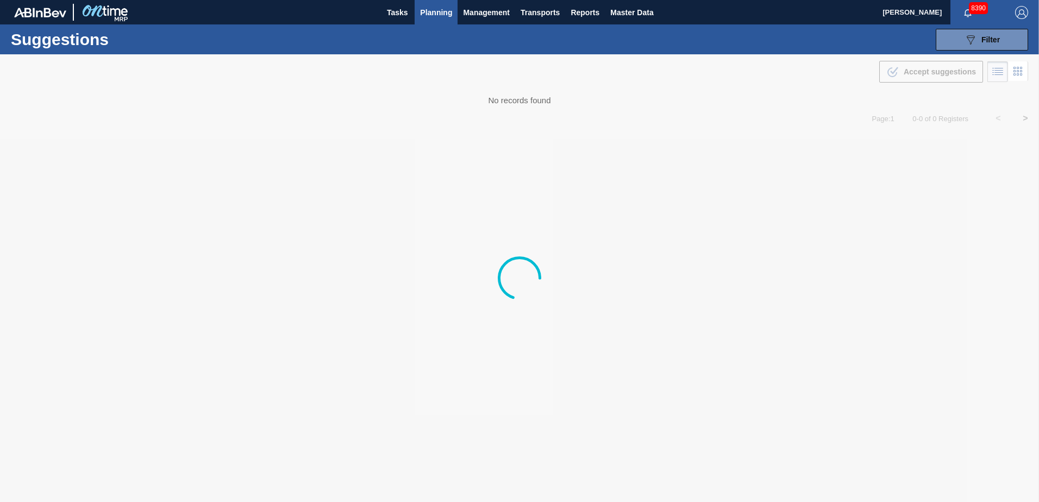
type from "[DATE]"
type to "[DATE]"
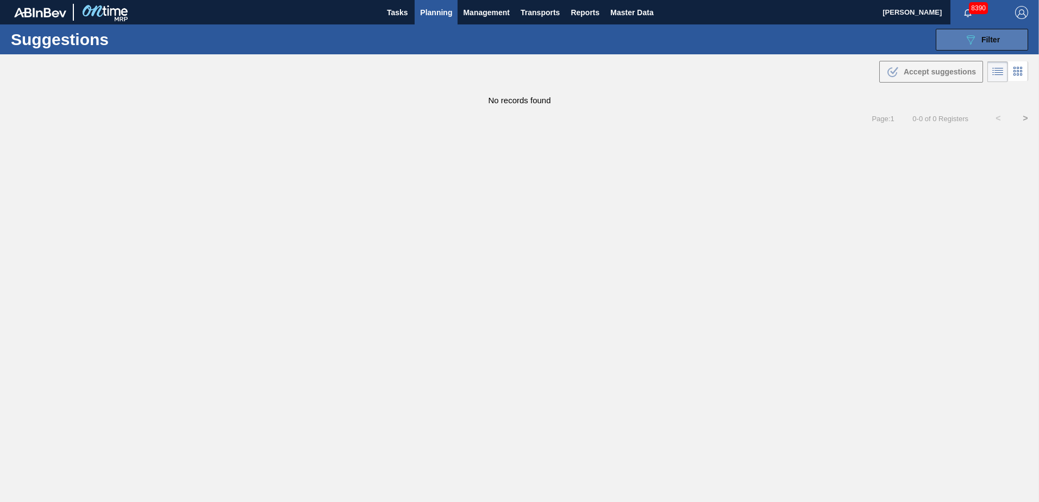
click at [971, 42] on icon at bounding box center [970, 39] width 8 height 9
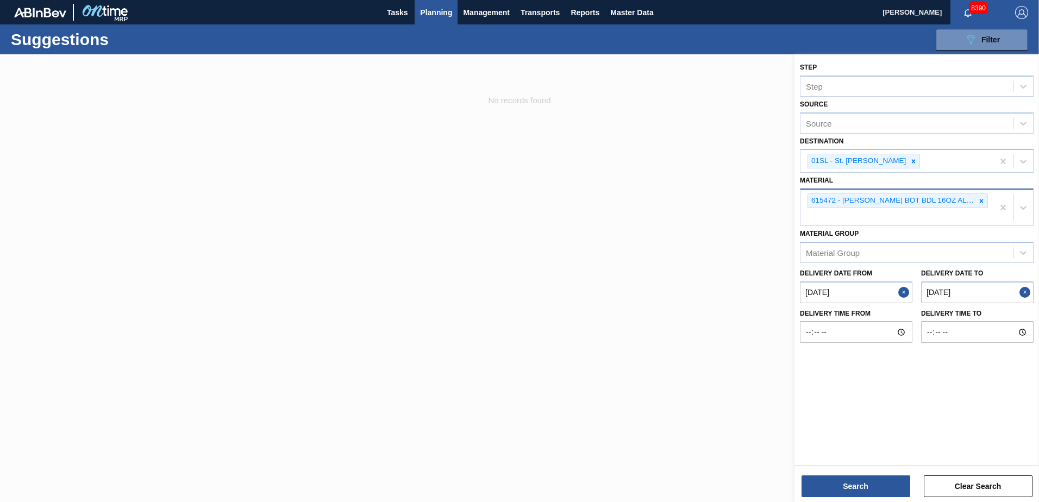
click at [980, 199] on icon at bounding box center [981, 201] width 8 height 8
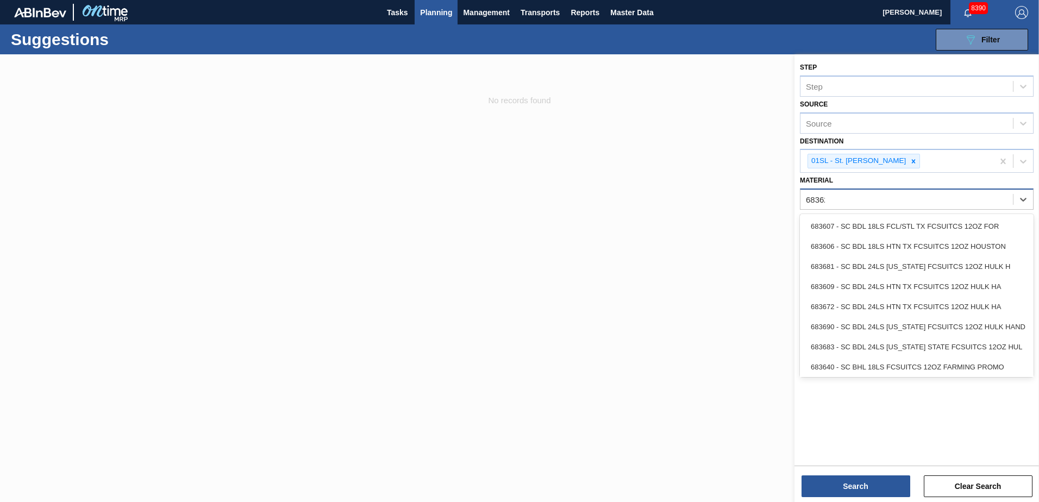
type input "683623"
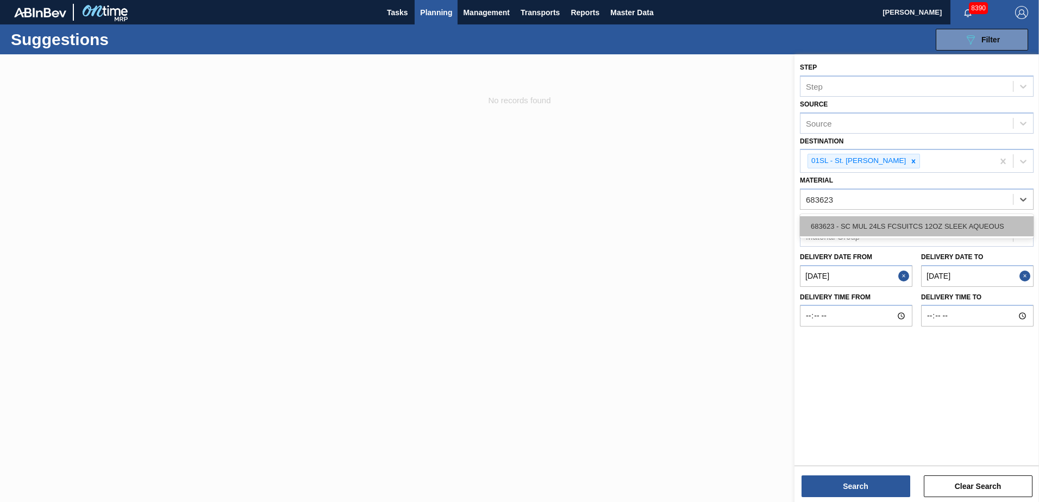
click at [958, 234] on div "683623 - SC MUL 24LS FCSUITCS 12OZ SLEEK AQUEOUS" at bounding box center [917, 226] width 234 height 20
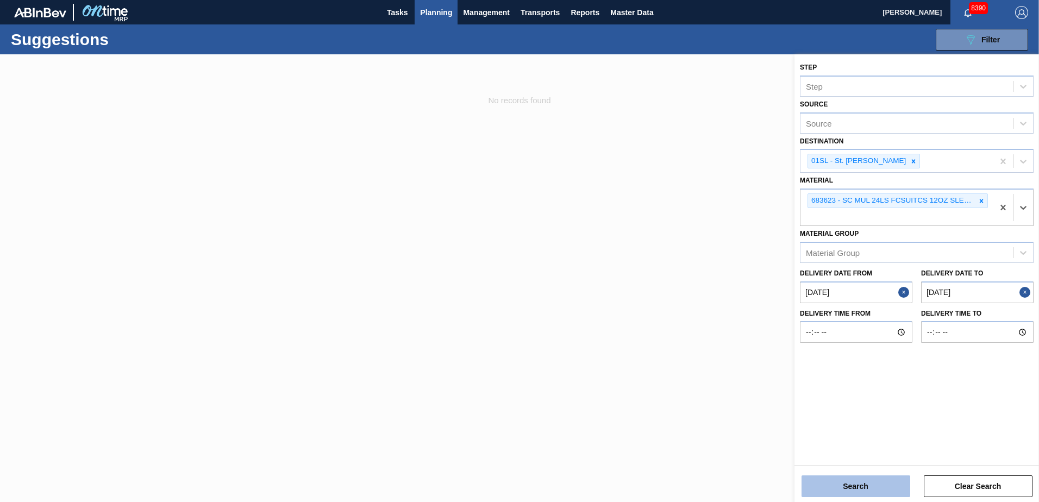
click at [830, 488] on button "Search" at bounding box center [855, 486] width 109 height 22
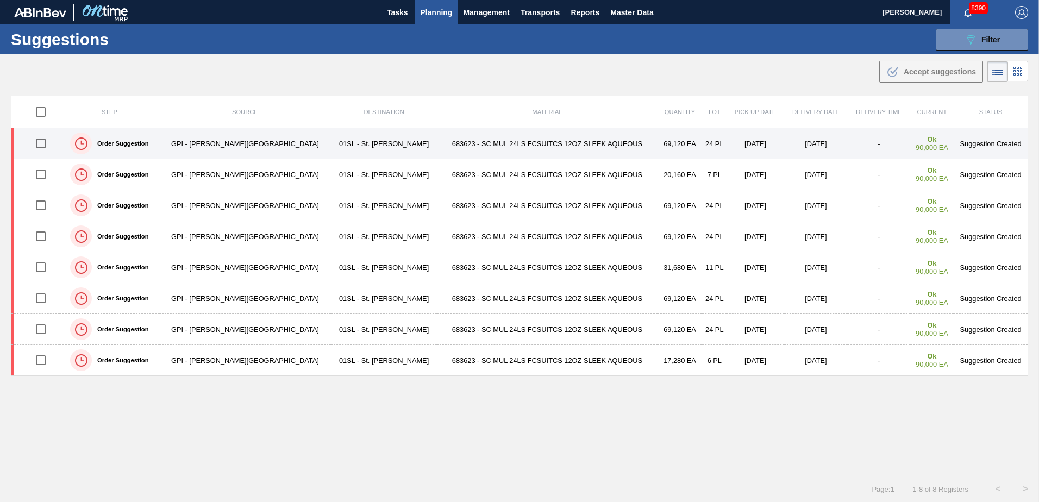
click at [40, 149] on input "checkbox" at bounding box center [40, 143] width 23 height 23
checkbox input "true"
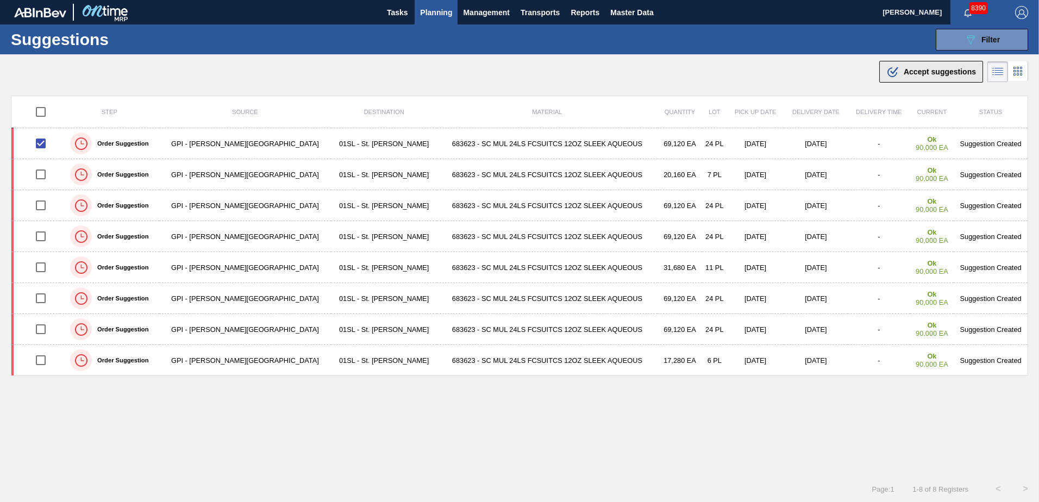
click at [936, 71] on span "Accept suggestions" at bounding box center [939, 71] width 72 height 9
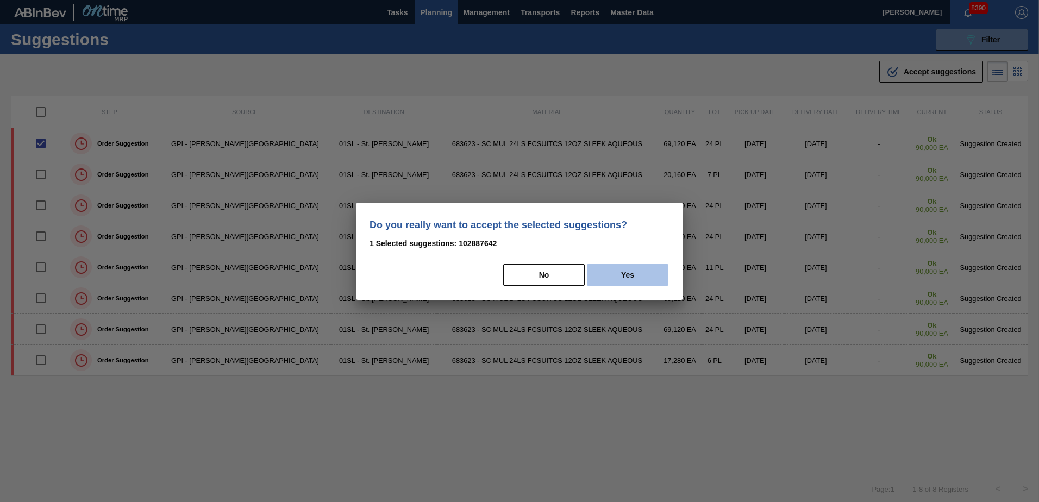
click at [626, 273] on button "Yes" at bounding box center [627, 275] width 81 height 22
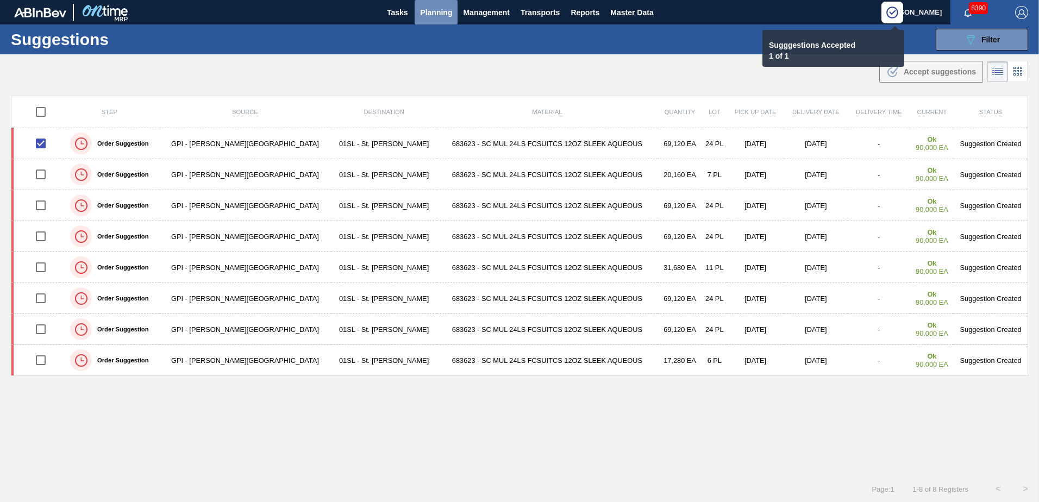
click at [430, 10] on span "Planning" at bounding box center [436, 12] width 32 height 13
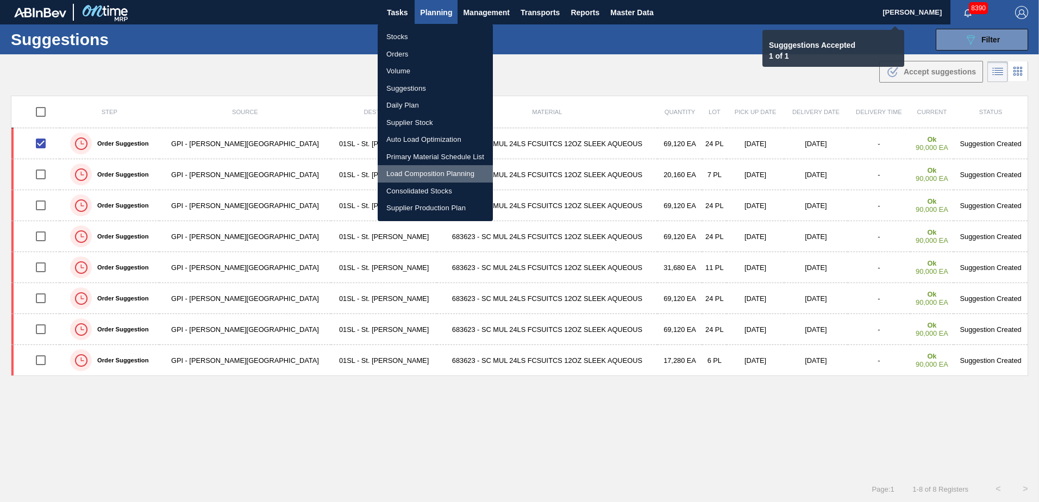
click at [408, 171] on li "Load Composition Planning" at bounding box center [435, 173] width 115 height 17
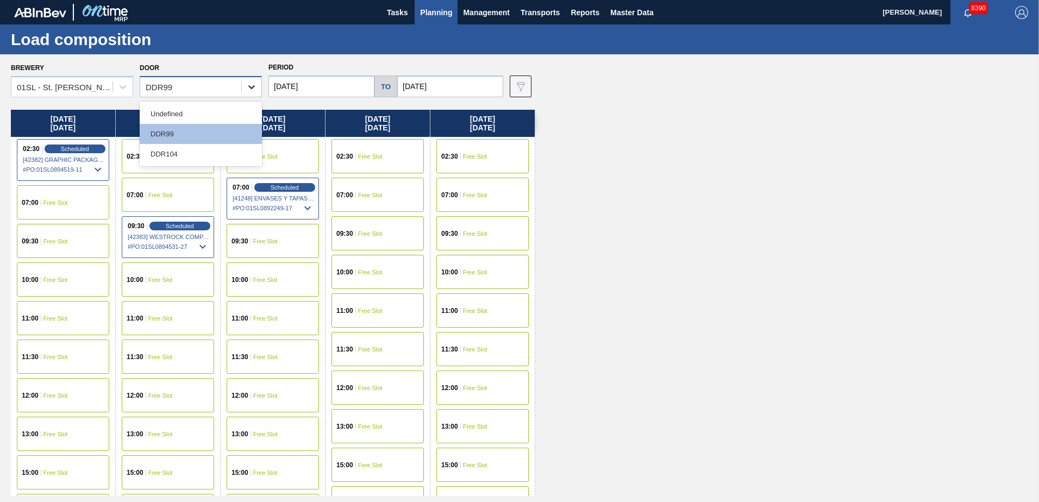
click at [255, 87] on icon at bounding box center [251, 86] width 11 height 11
click at [188, 155] on div "DDR104" at bounding box center [201, 154] width 122 height 20
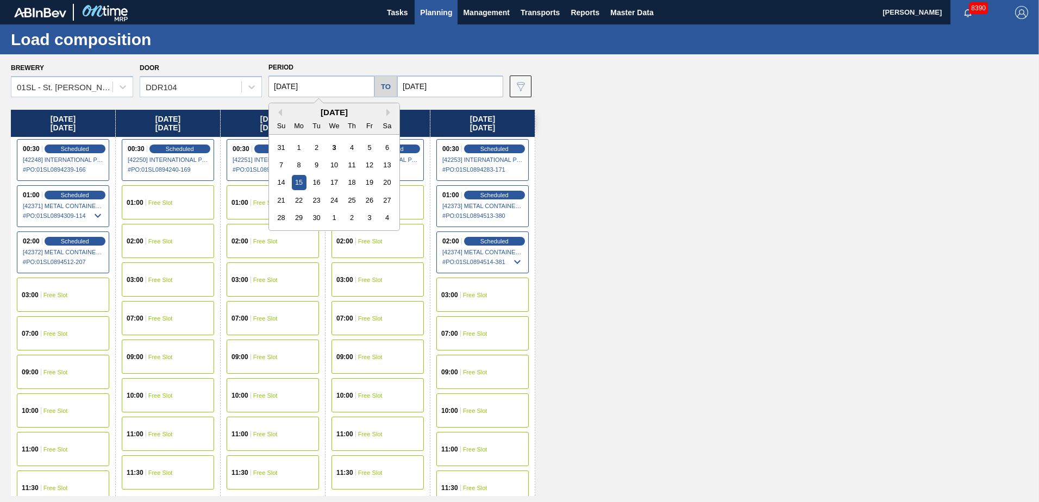
click at [331, 96] on input "[DATE]" at bounding box center [321, 87] width 106 height 22
click at [338, 167] on div "10" at bounding box center [334, 165] width 15 height 15
type input "[DATE]"
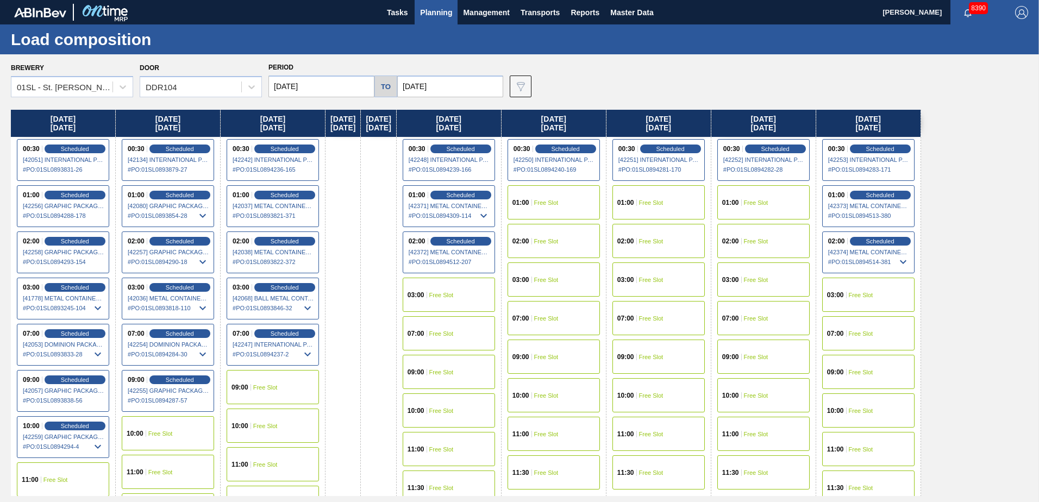
click at [268, 387] on span "Free Slot" at bounding box center [265, 387] width 24 height 7
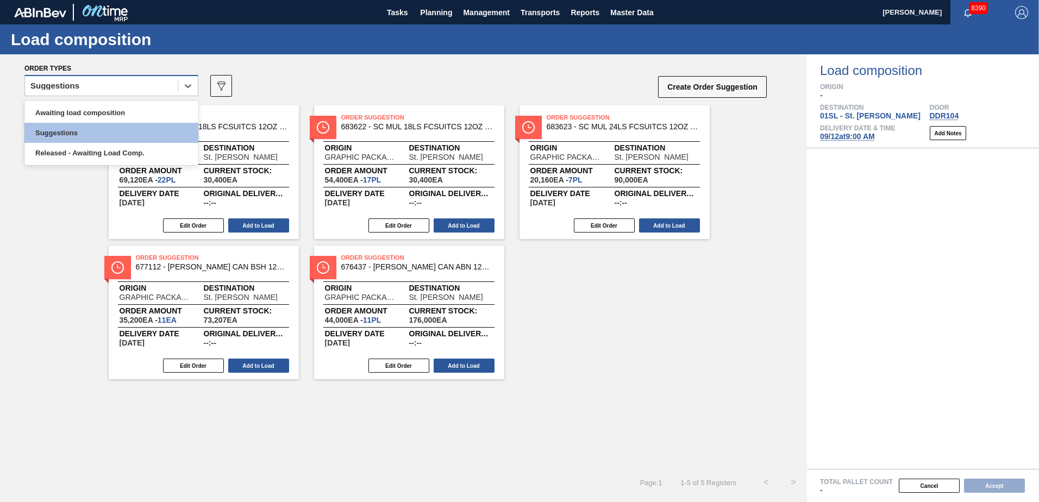
click at [173, 85] on div "Suggestions" at bounding box center [101, 86] width 153 height 16
click at [142, 105] on div "Awaiting load composition" at bounding box center [111, 113] width 174 height 20
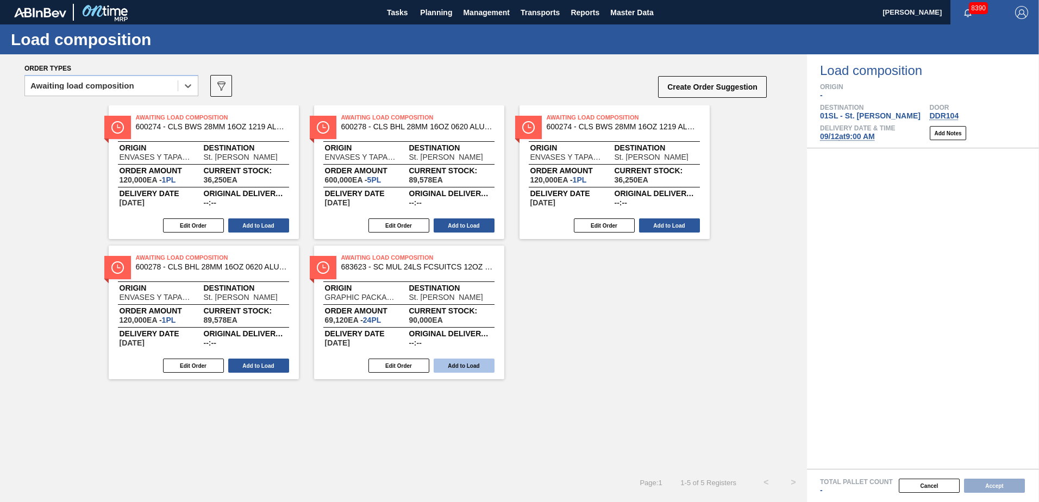
click at [462, 365] on button "Add to Load" at bounding box center [464, 366] width 61 height 14
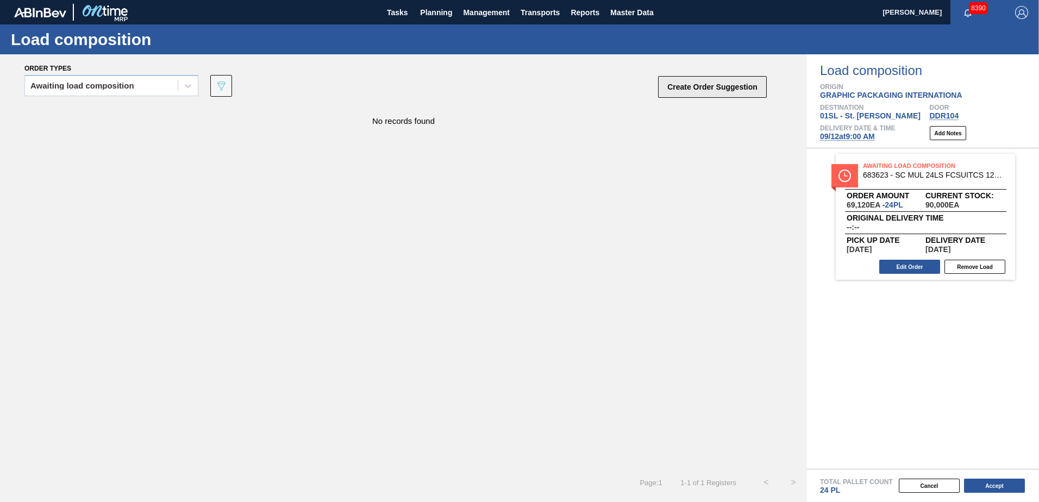
click at [694, 90] on button "Create Order Suggestion" at bounding box center [712, 87] width 109 height 22
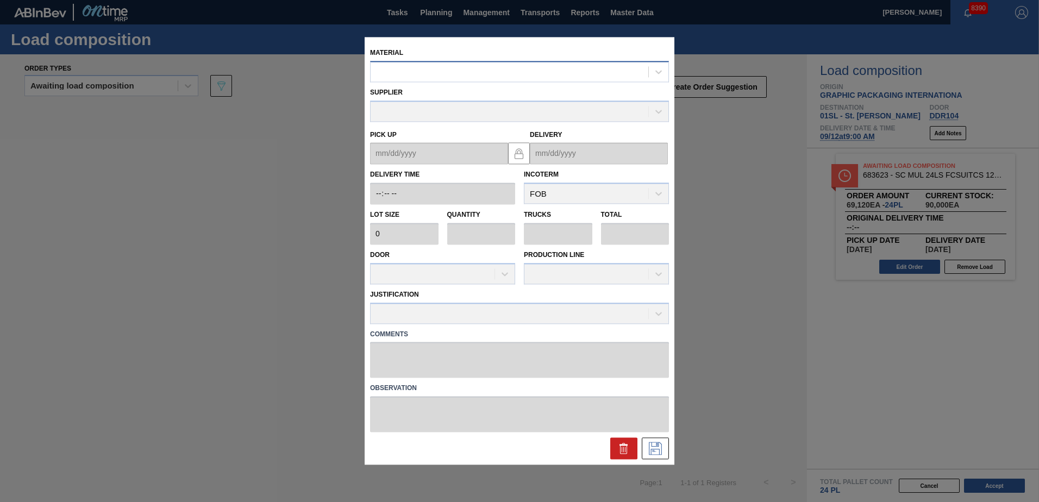
click at [531, 78] on div at bounding box center [510, 72] width 278 height 16
type input "683623"
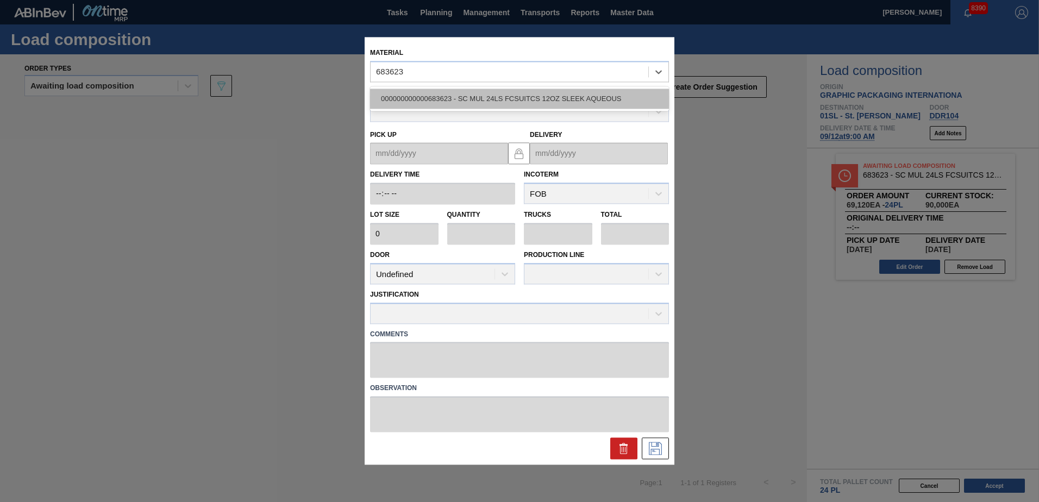
click at [526, 95] on div "000000000000683623 - SC MUL 24LS FCSUITCS 12OZ SLEEK AQUEOUS" at bounding box center [519, 99] width 299 height 20
type input "2,880"
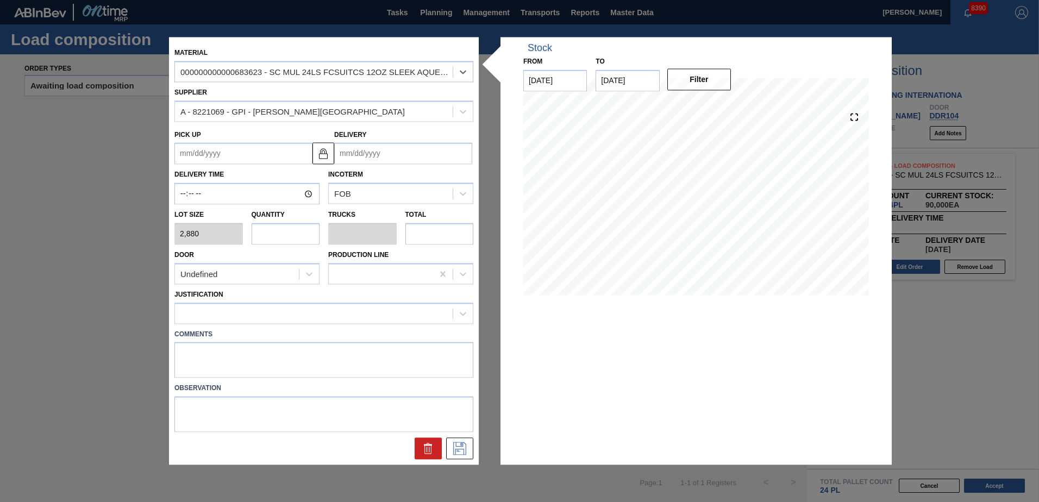
click at [384, 150] on input "Delivery" at bounding box center [403, 154] width 138 height 22
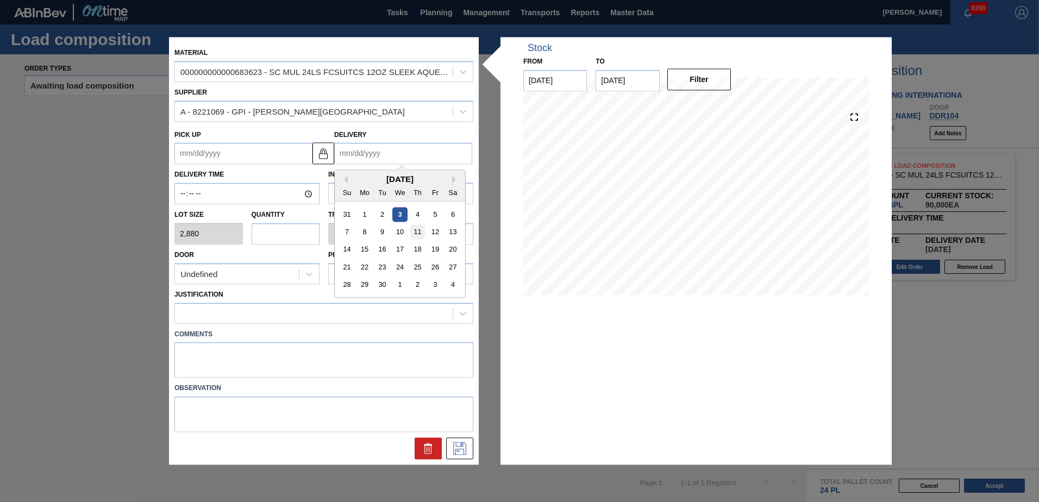
click at [417, 234] on div "11" at bounding box center [417, 232] width 15 height 15
type up "[DATE]"
type input "[DATE]"
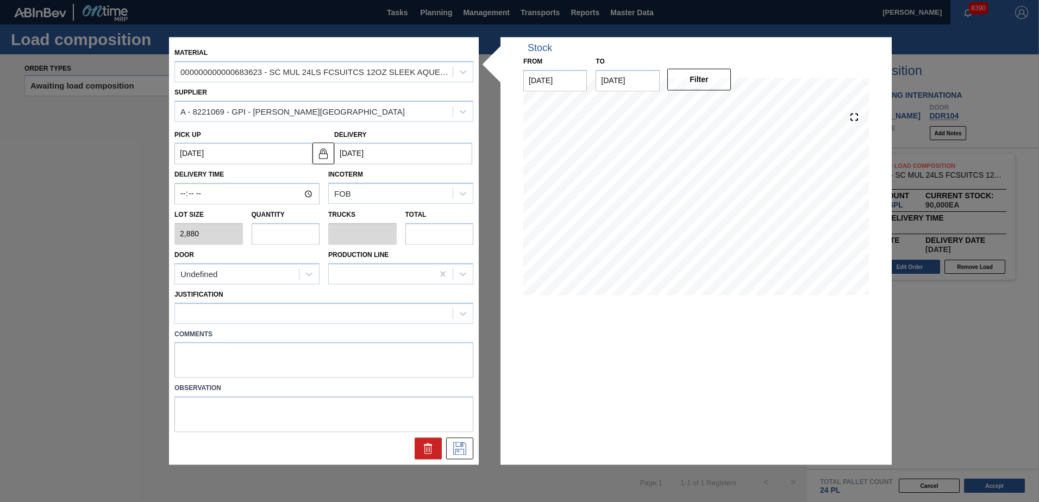
click at [290, 235] on input "text" at bounding box center [286, 234] width 68 height 22
type input "2"
type input "0.083"
type input "5,760"
type input "2"
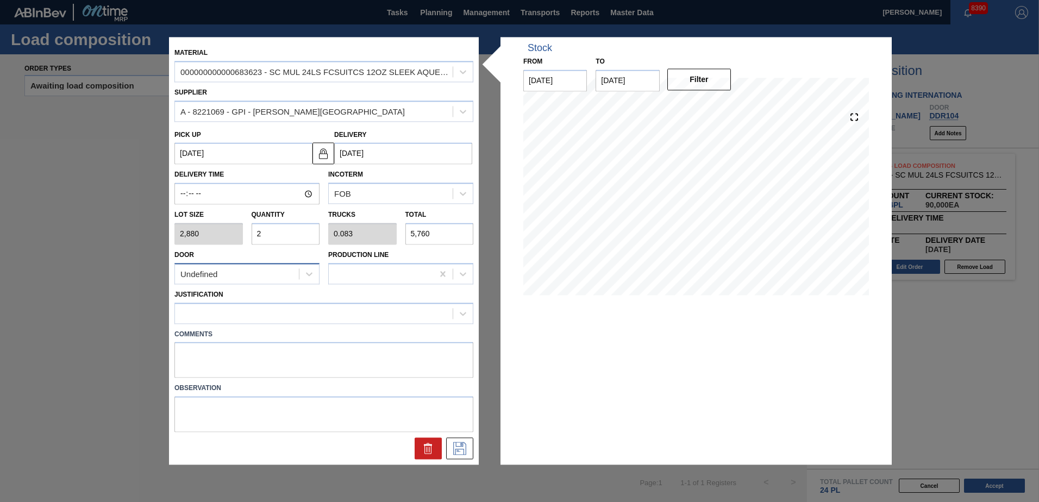
click at [281, 279] on div "Undefined" at bounding box center [237, 274] width 124 height 16
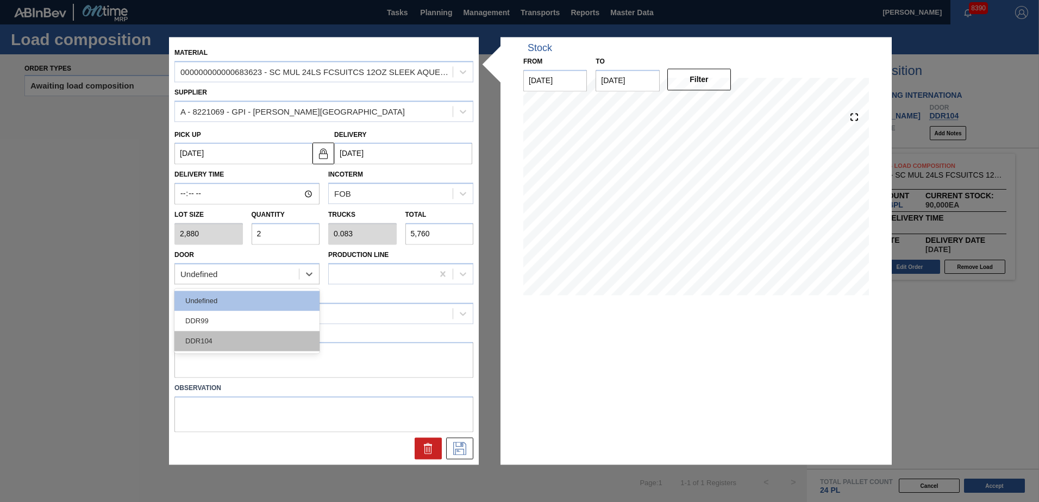
click at [248, 343] on div "DDR104" at bounding box center [246, 341] width 145 height 20
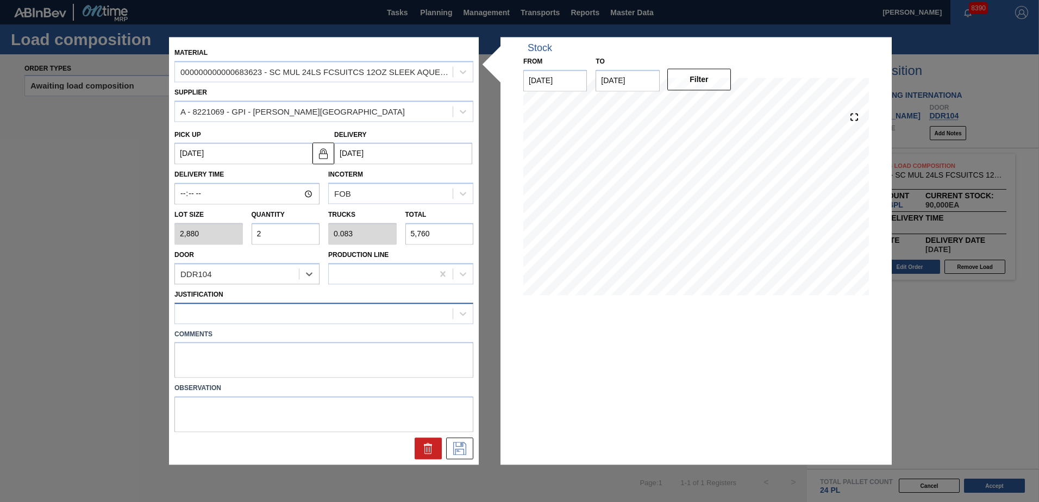
click at [239, 316] on div at bounding box center [314, 313] width 278 height 16
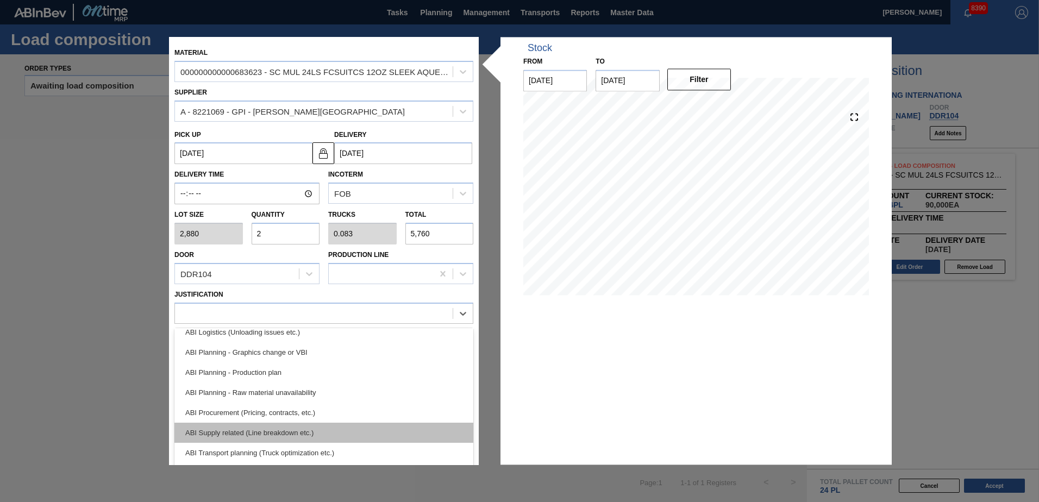
scroll to position [109, 0]
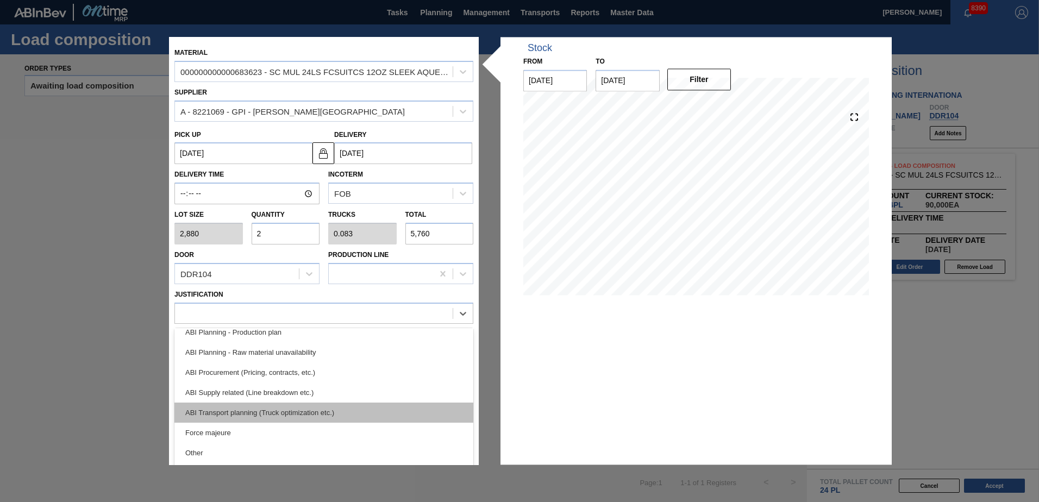
click at [273, 407] on div "ABI Transport planning (Truck optimization etc.)" at bounding box center [323, 413] width 299 height 20
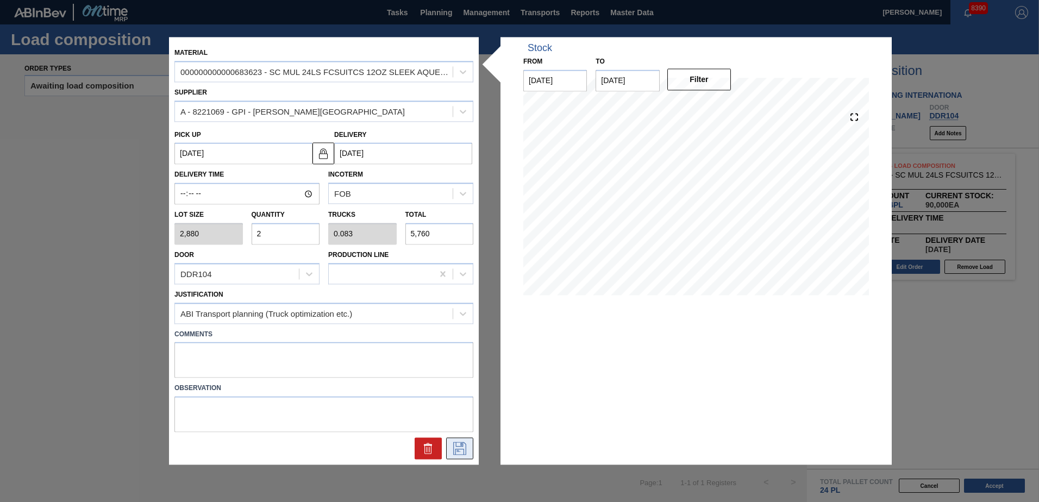
click at [460, 442] on button at bounding box center [459, 449] width 27 height 22
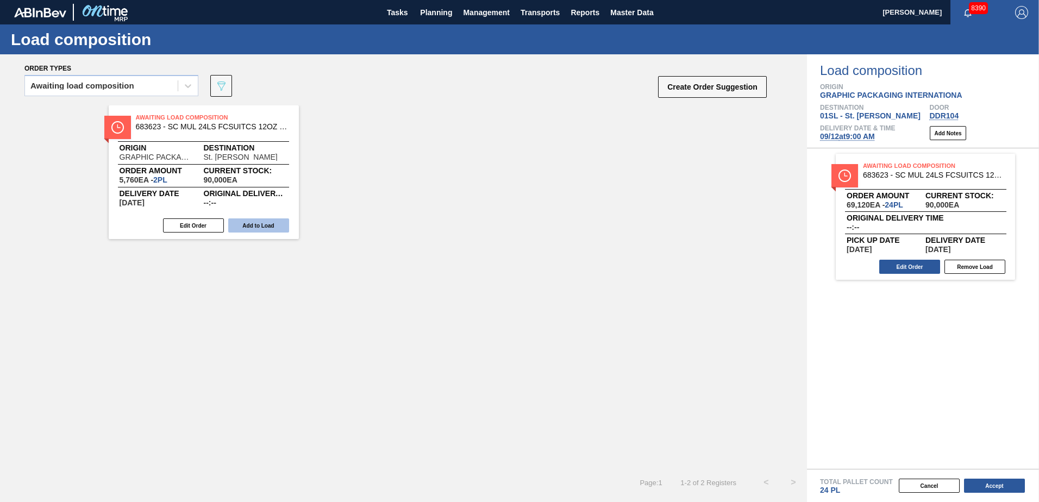
click at [246, 227] on button "Add to Load" at bounding box center [258, 225] width 61 height 14
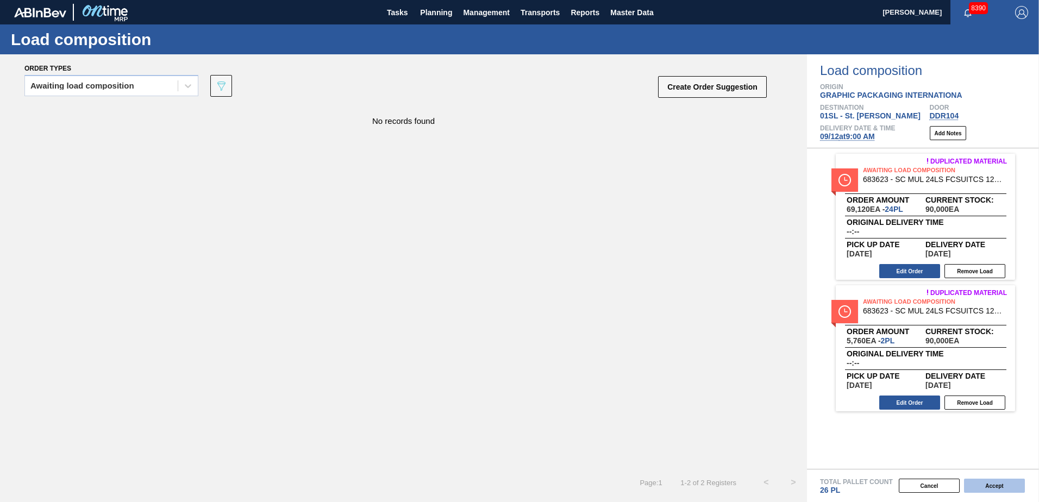
click at [983, 487] on button "Accept" at bounding box center [994, 486] width 61 height 14
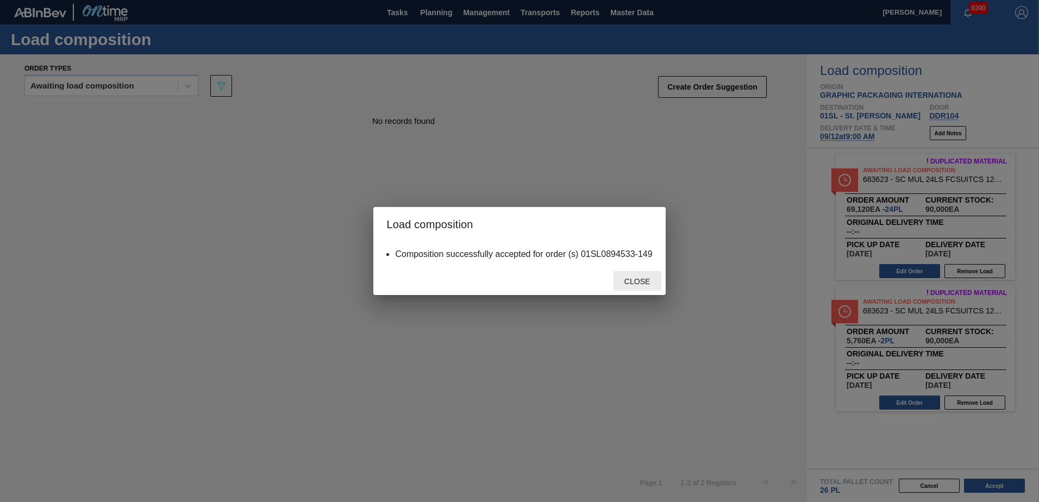
click at [633, 282] on span "Close" at bounding box center [637, 281] width 43 height 9
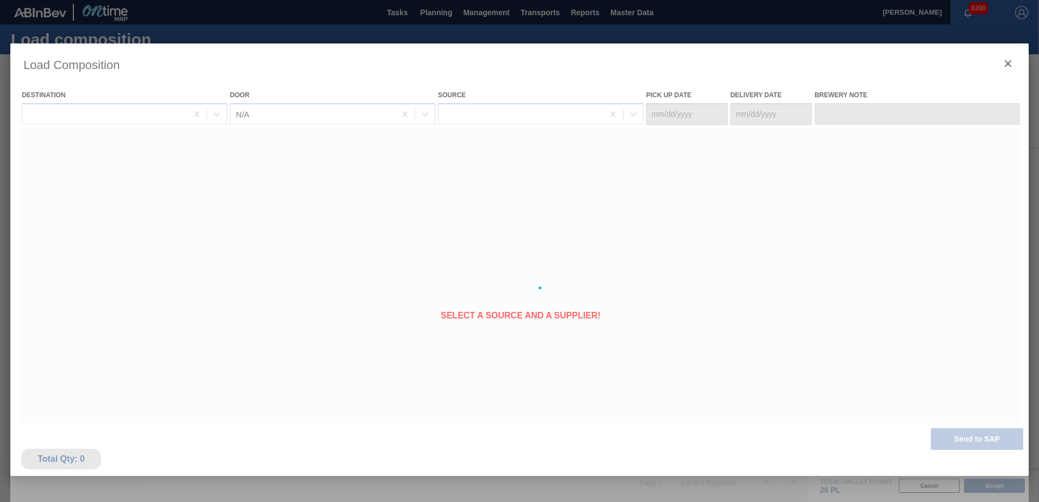
type Date "[DATE]"
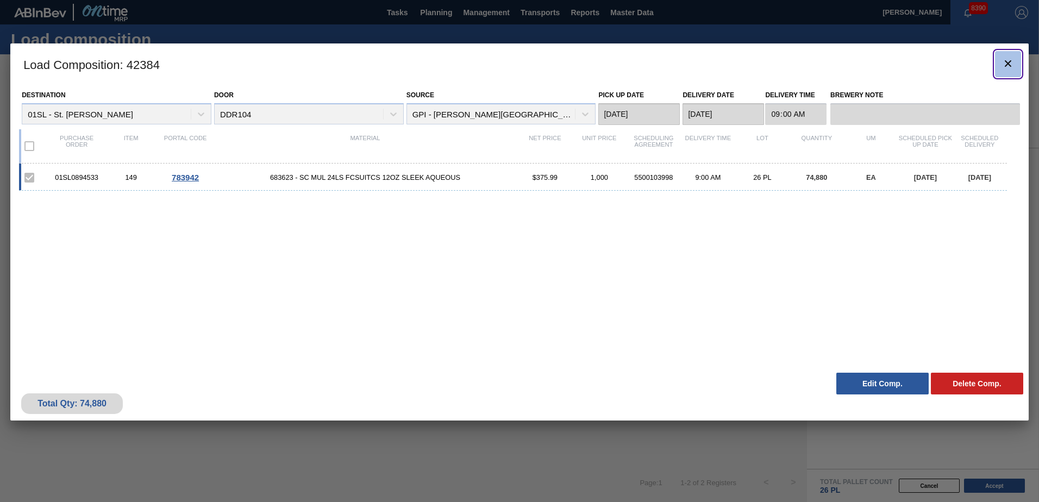
click at [1014, 70] on icon "botão de ícone" at bounding box center [1007, 63] width 13 height 13
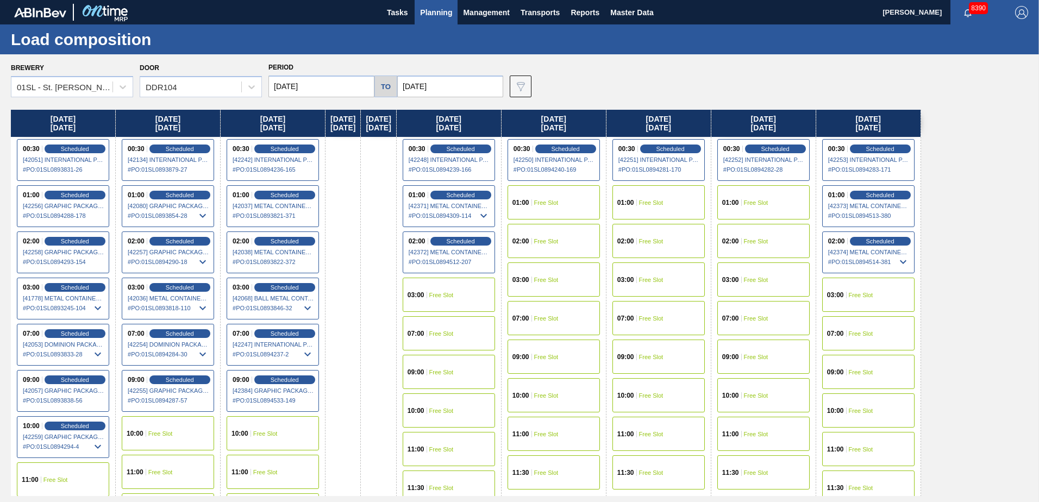
click at [432, 13] on span "Planning" at bounding box center [436, 12] width 32 height 13
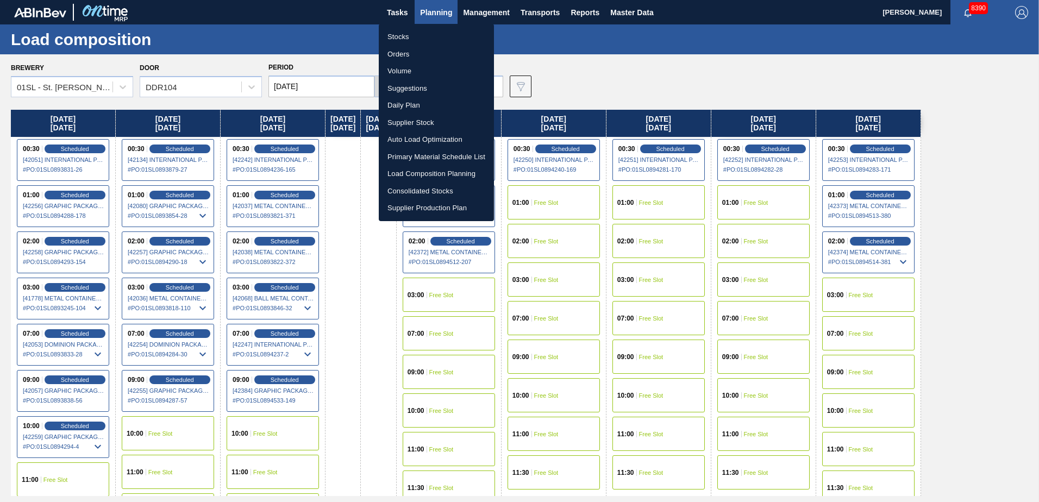
click at [416, 88] on li "Suggestions" at bounding box center [436, 88] width 115 height 17
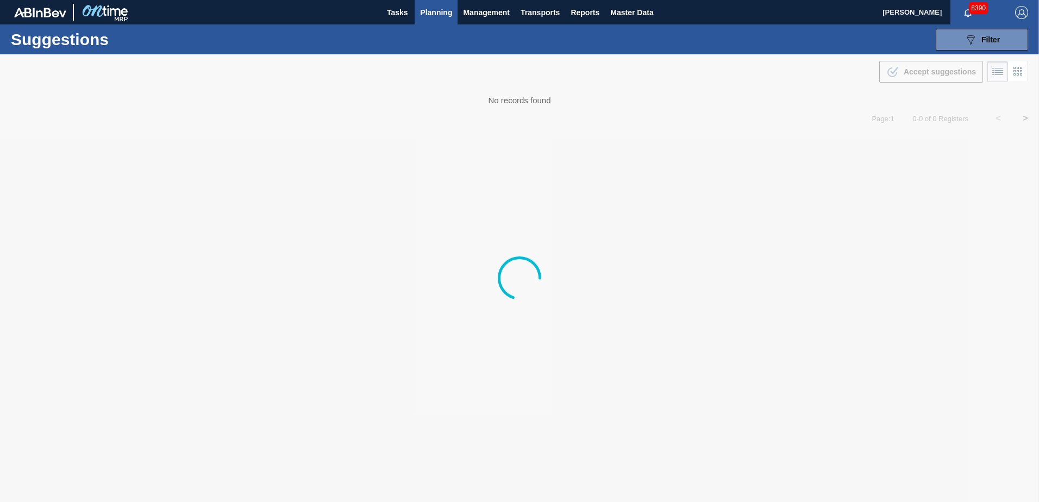
type from "[DATE]"
type to "[DATE]"
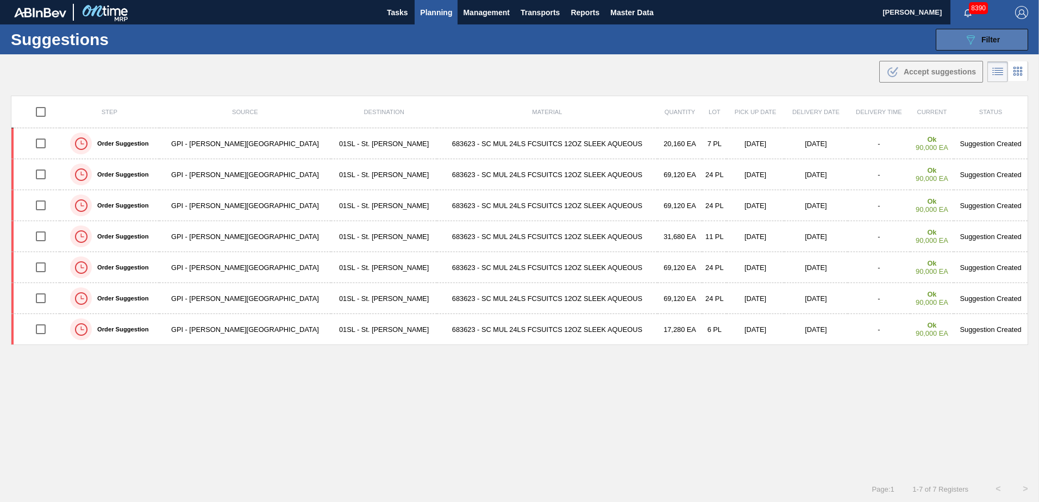
click at [972, 50] on button "089F7B8B-B2A5-4AFE-B5C0-19BA573D28AC Filter" at bounding box center [982, 40] width 92 height 22
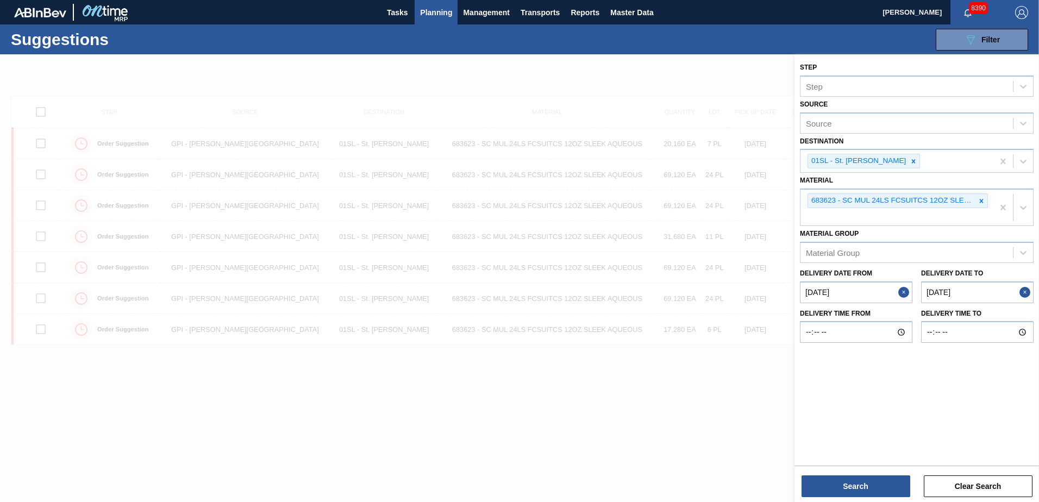
drag, startPoint x: 982, startPoint y: 198, endPoint x: 934, endPoint y: 216, distance: 51.1
click at [982, 198] on icon at bounding box center [981, 201] width 8 height 8
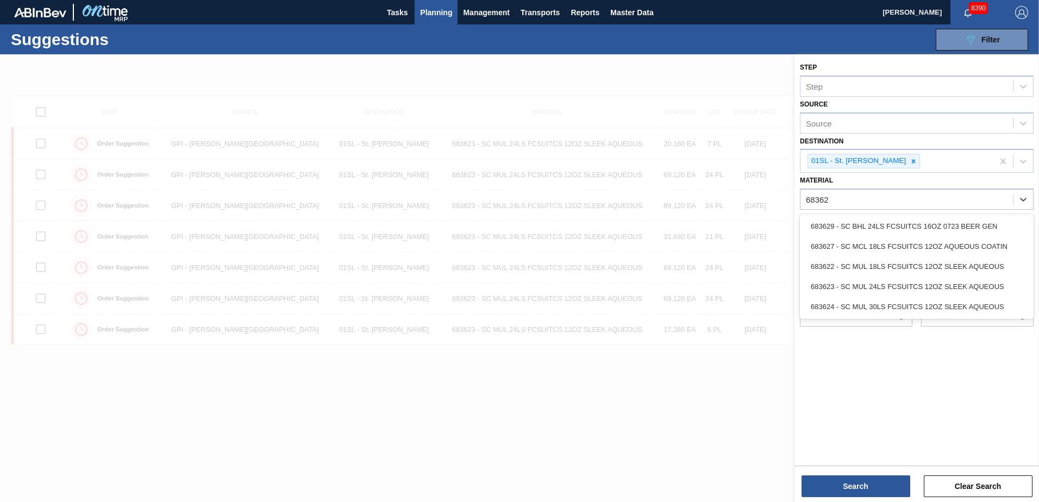
type input "683622"
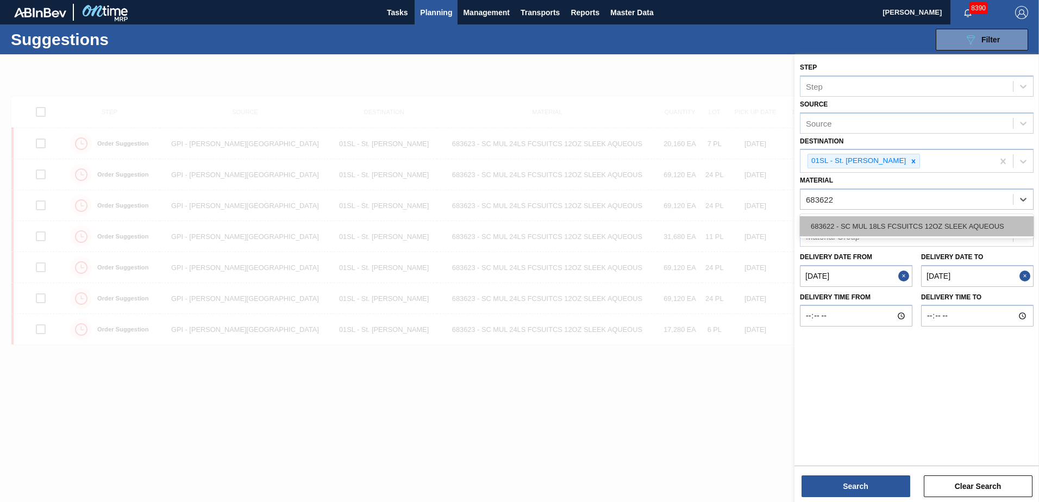
click at [937, 219] on div "683622 - SC MUL 18LS FCSUITCS 12OZ SLEEK AQUEOUS" at bounding box center [917, 226] width 234 height 20
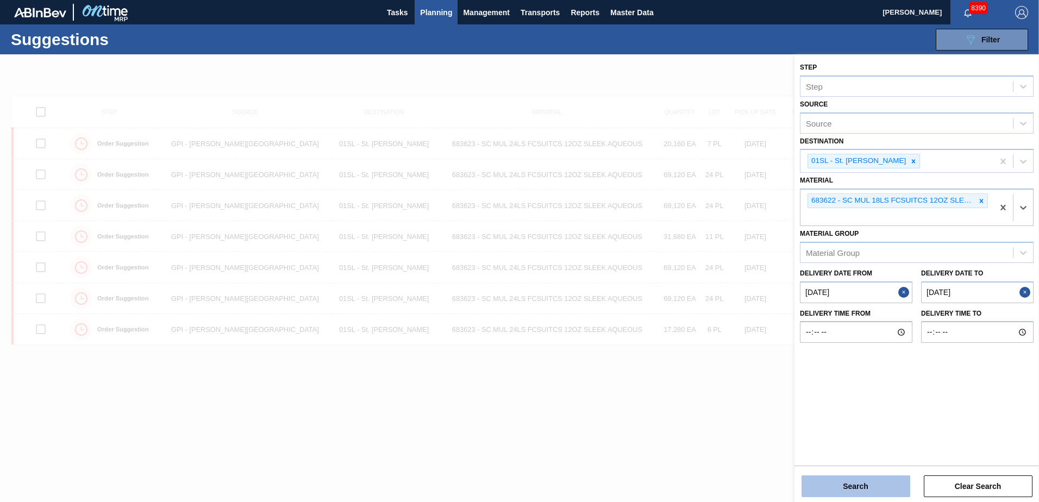
click at [859, 478] on button "Search" at bounding box center [855, 486] width 109 height 22
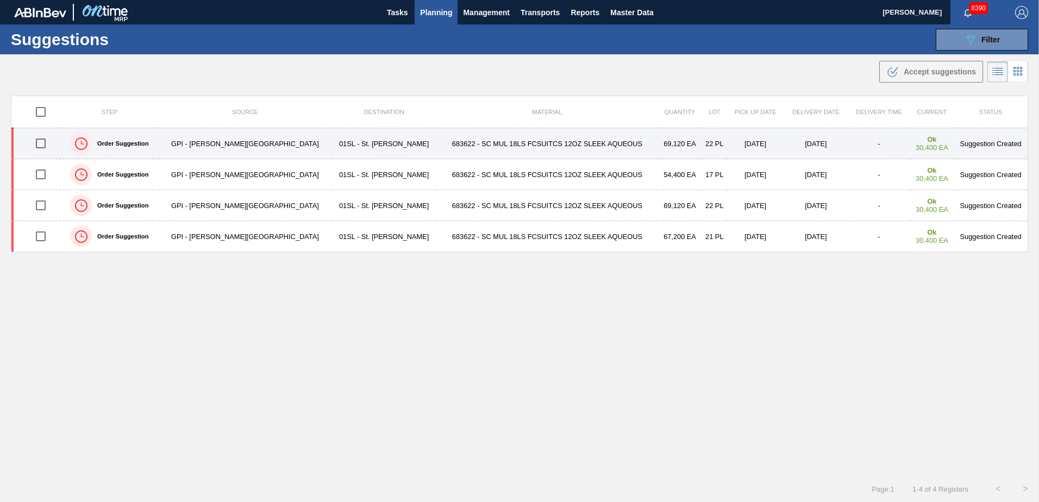
click at [47, 142] on input "checkbox" at bounding box center [40, 143] width 23 height 23
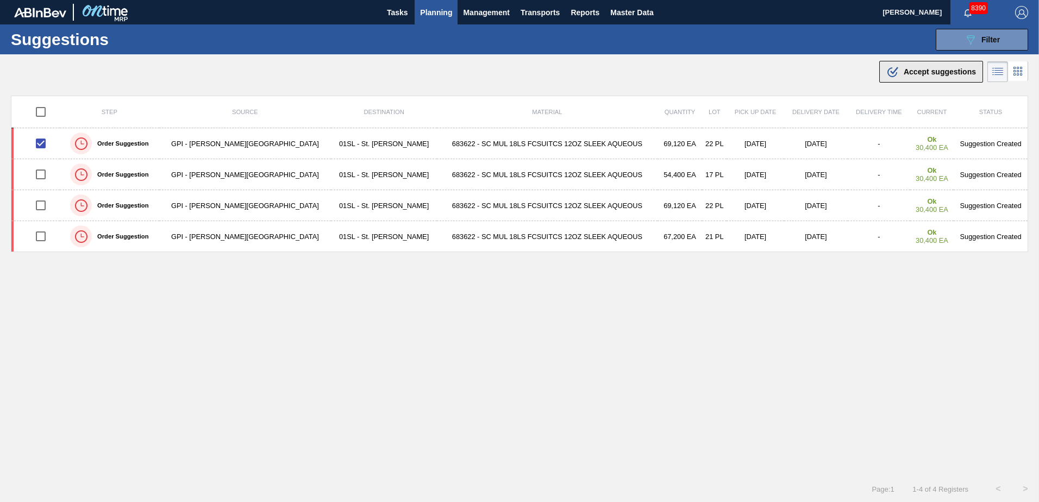
click at [920, 75] on span "Accept suggestions" at bounding box center [939, 71] width 72 height 9
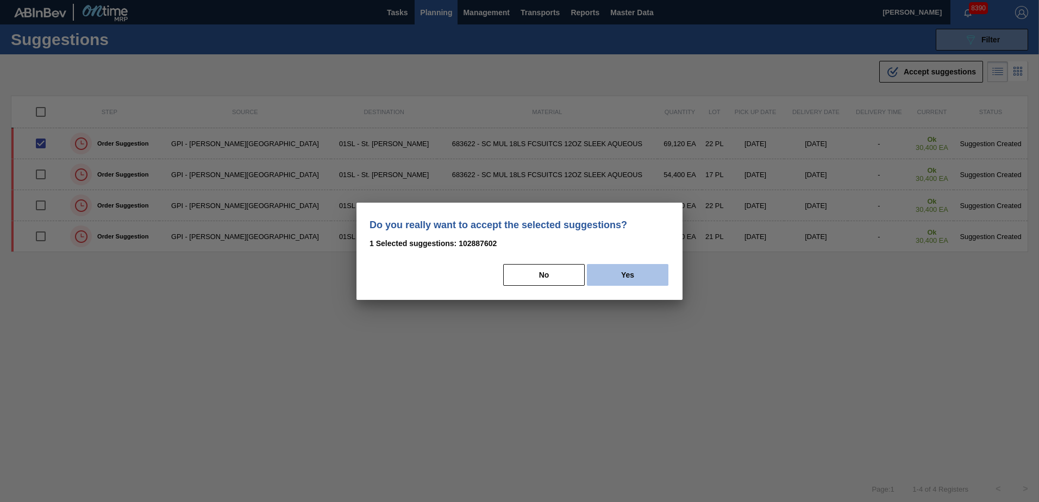
click at [648, 268] on button "Yes" at bounding box center [627, 275] width 81 height 22
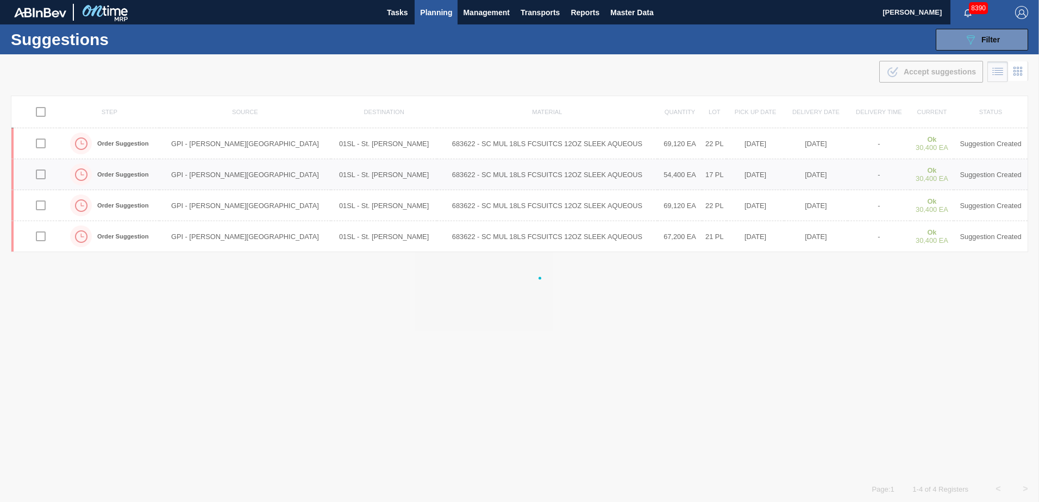
checkbox input "false"
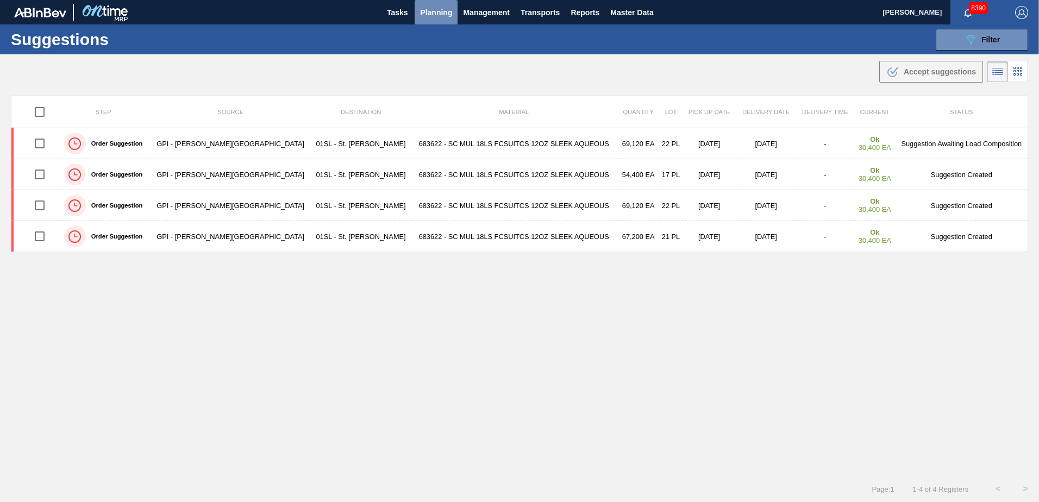
click at [453, 10] on button "Planning" at bounding box center [436, 12] width 43 height 24
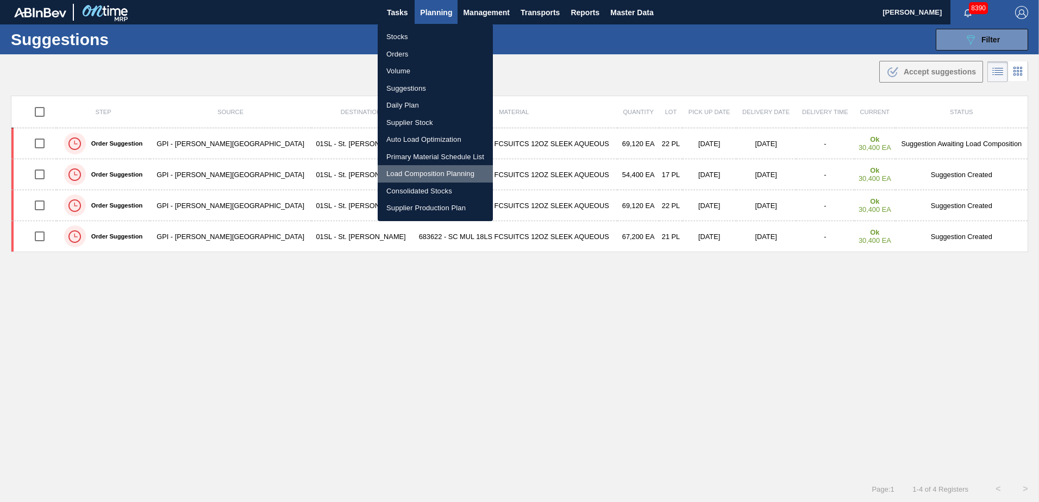
drag, startPoint x: 410, startPoint y: 177, endPoint x: 463, endPoint y: 194, distance: 55.5
click at [411, 177] on li "Load Composition Planning" at bounding box center [435, 173] width 115 height 17
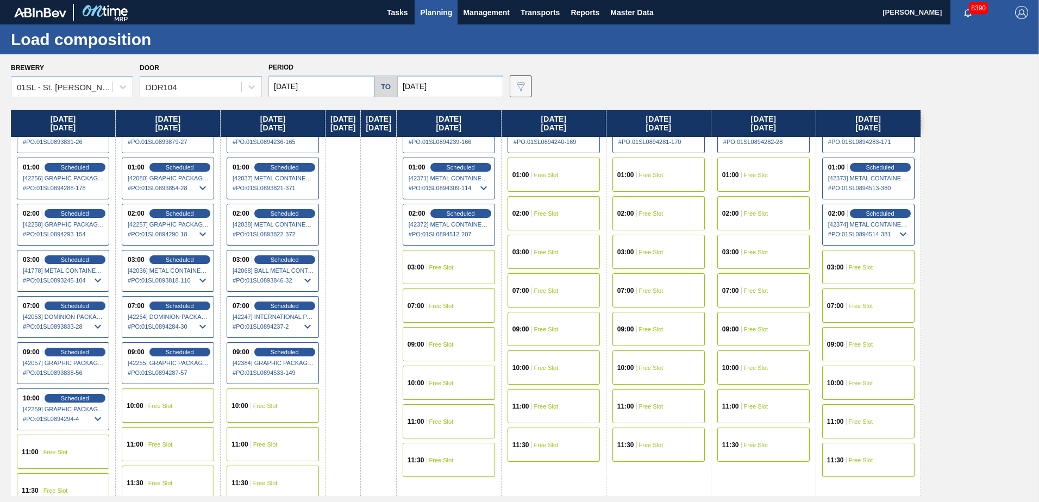
scroll to position [41, 0]
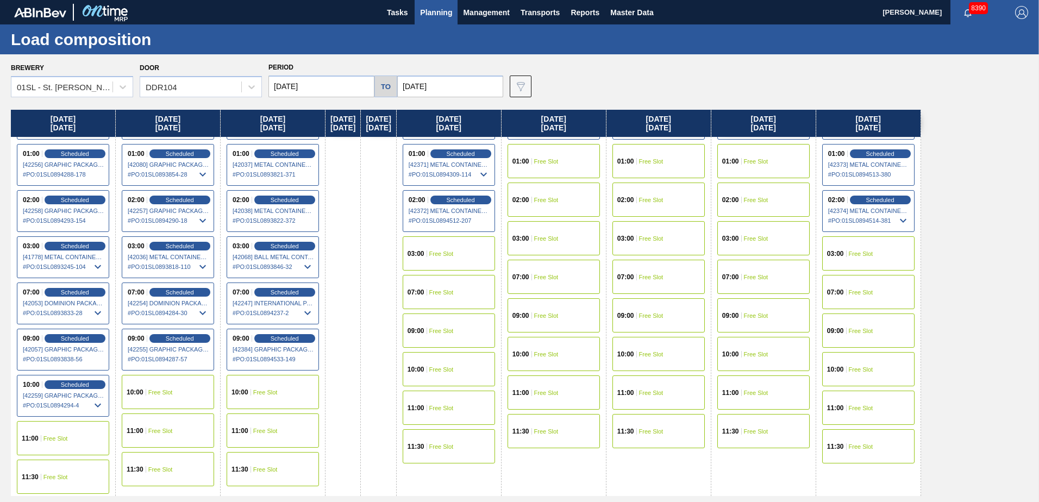
click at [167, 397] on div "10:00 Free Slot" at bounding box center [168, 392] width 92 height 34
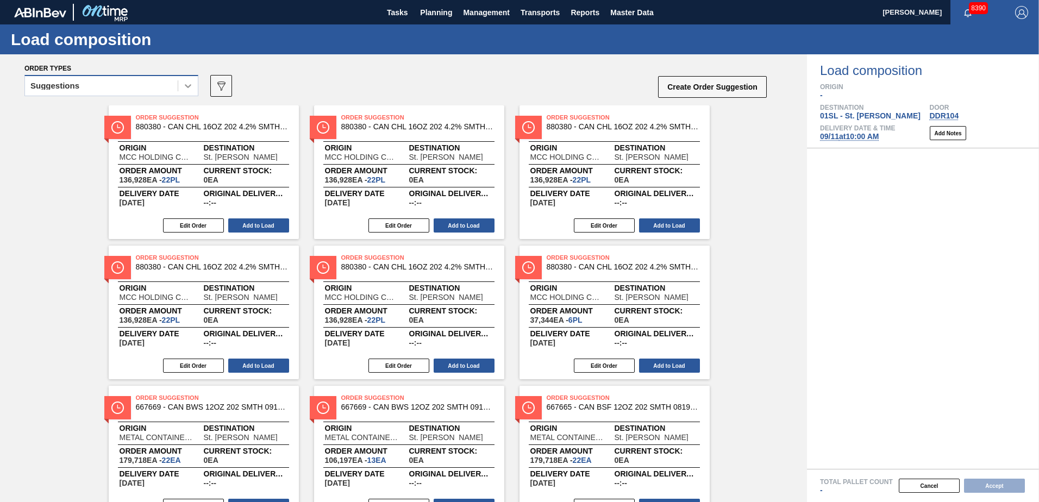
click at [179, 81] on div at bounding box center [188, 86] width 20 height 20
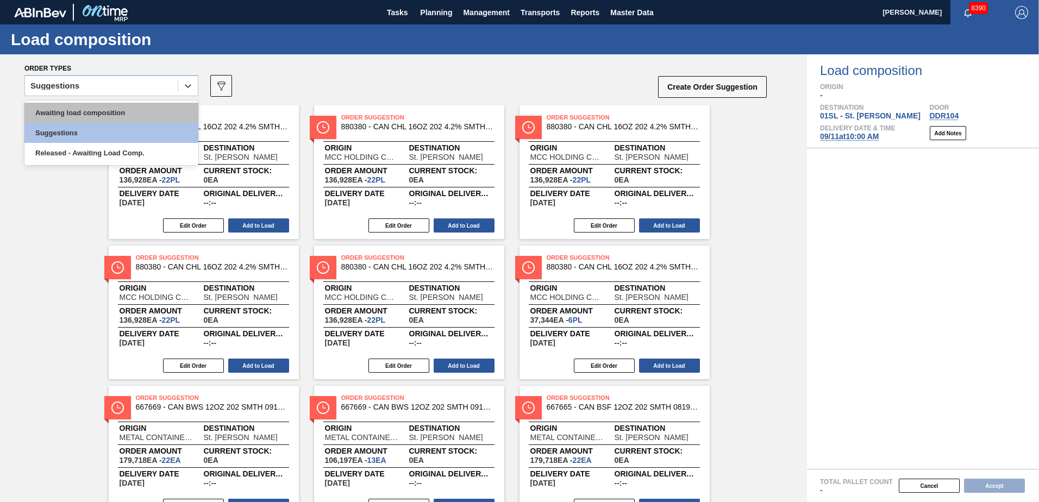
click at [108, 111] on div "Awaiting load composition" at bounding box center [111, 113] width 174 height 20
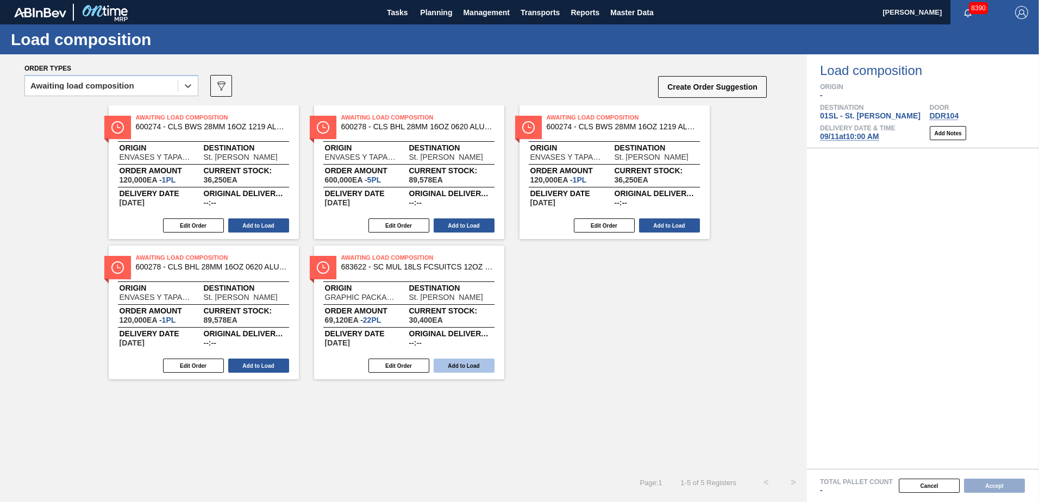
click at [469, 366] on button "Add to Load" at bounding box center [464, 366] width 61 height 14
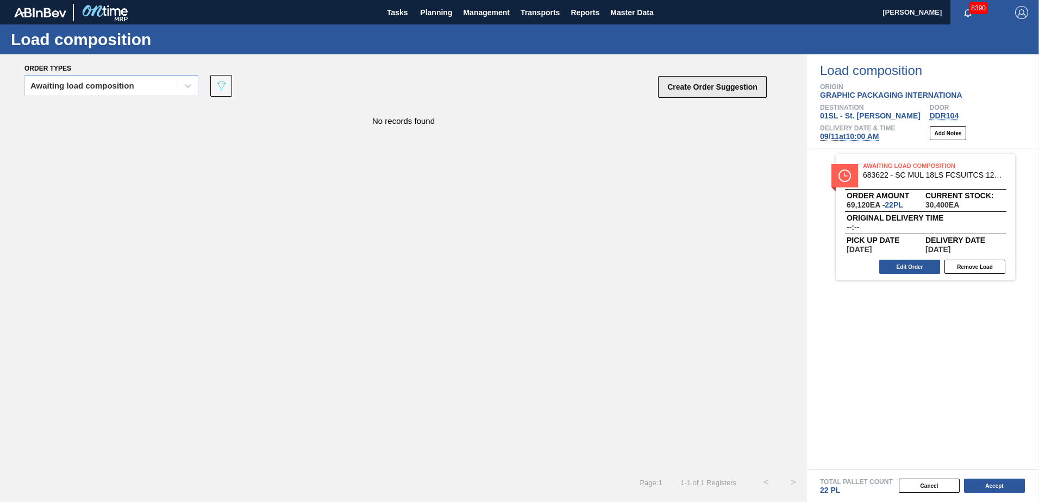
click at [715, 87] on button "Create Order Suggestion" at bounding box center [712, 87] width 109 height 22
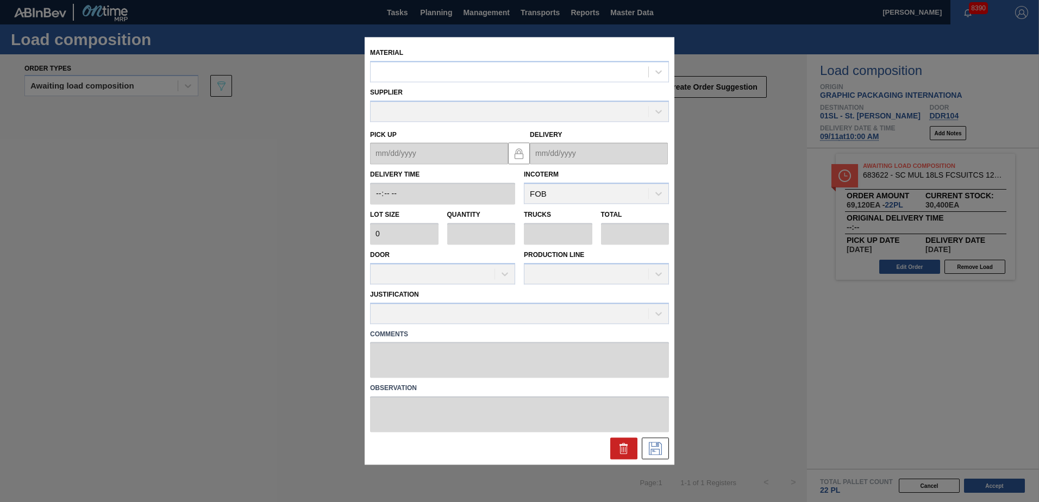
drag, startPoint x: 517, startPoint y: 79, endPoint x: 563, endPoint y: 46, distance: 56.5
click at [547, 56] on div "Material" at bounding box center [519, 63] width 299 height 37
type input "683622"
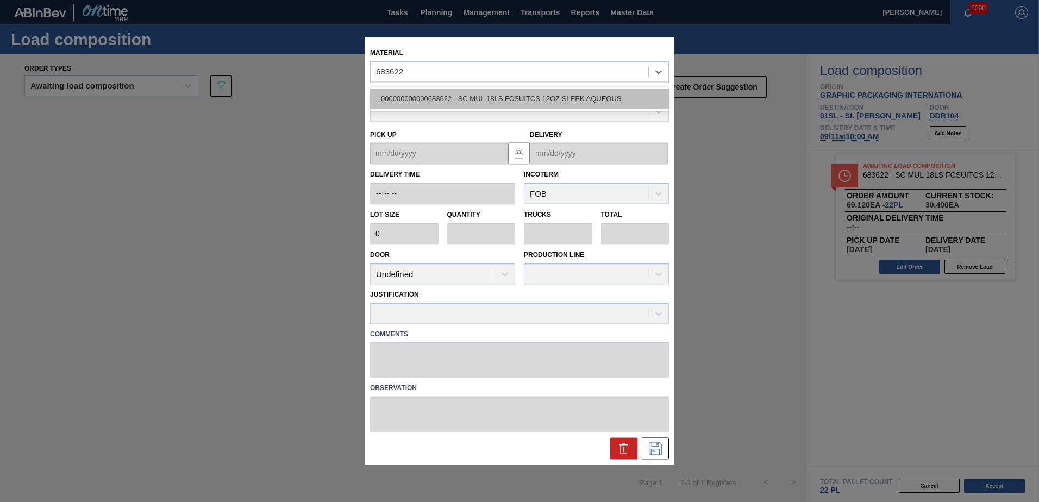
click at [567, 96] on div "000000000000683622 - SC MUL 18LS FCSUITCS 12OZ SLEEK AQUEOUS" at bounding box center [519, 99] width 299 height 20
type input "3,200"
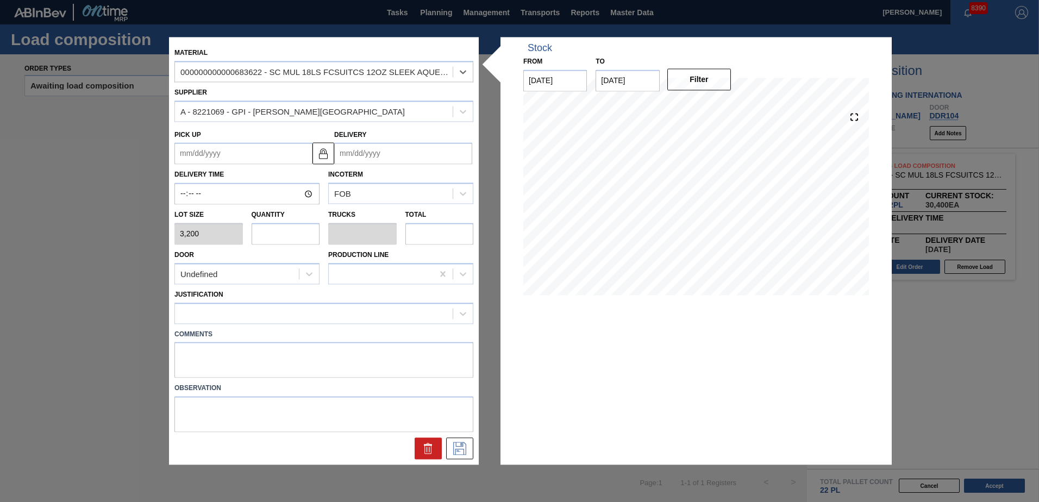
click at [393, 150] on input "Delivery" at bounding box center [403, 154] width 138 height 22
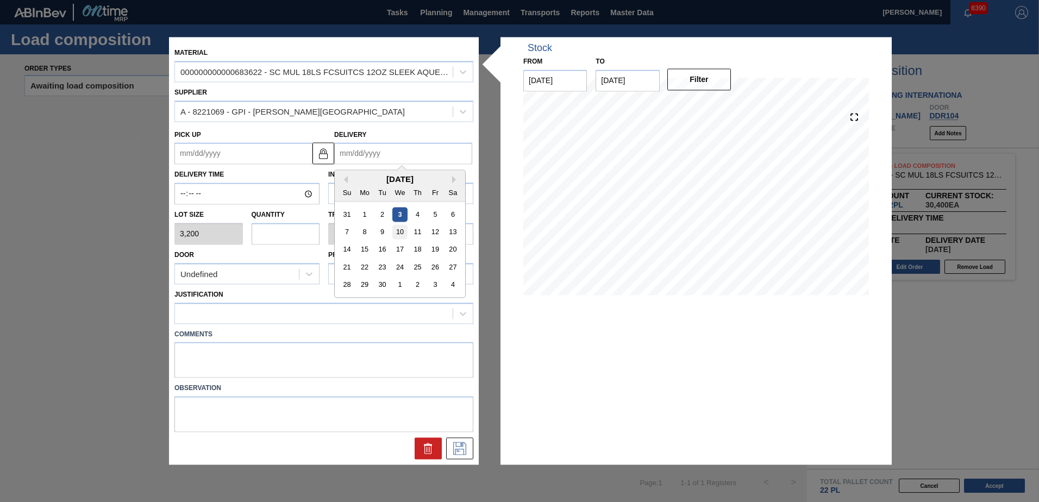
click at [405, 229] on div "10" at bounding box center [399, 232] width 15 height 15
type up "[DATE]"
type input "[DATE]"
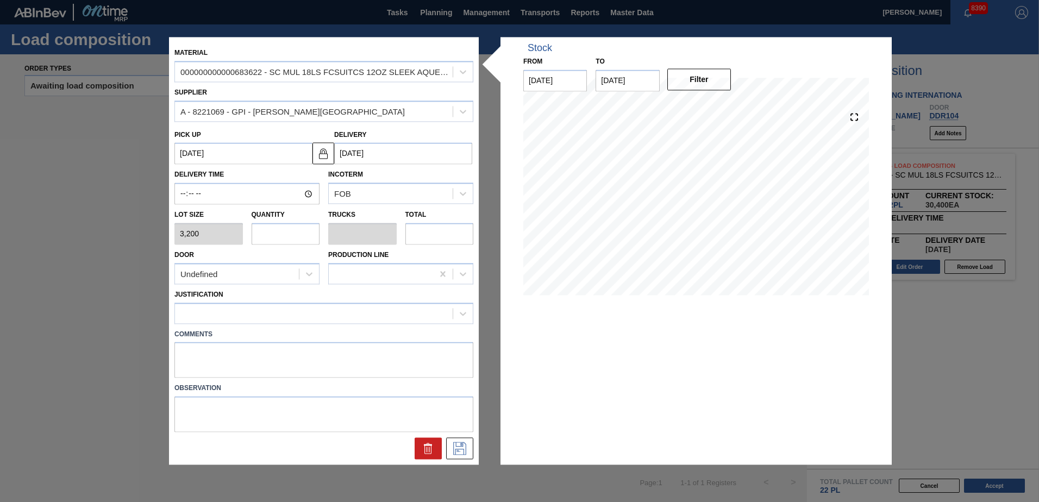
click at [296, 237] on input "text" at bounding box center [286, 234] width 68 height 22
type input "4"
type input "0.185"
type input "12,800"
type input "4"
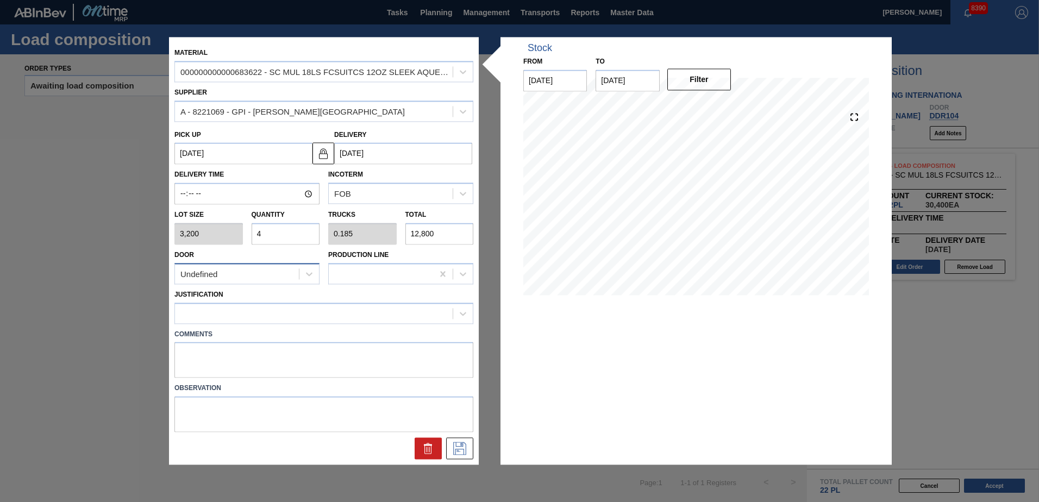
click at [252, 275] on div "Undefined" at bounding box center [237, 274] width 124 height 16
click at [231, 353] on div "Undefined DDR99 DDR104" at bounding box center [246, 320] width 145 height 65
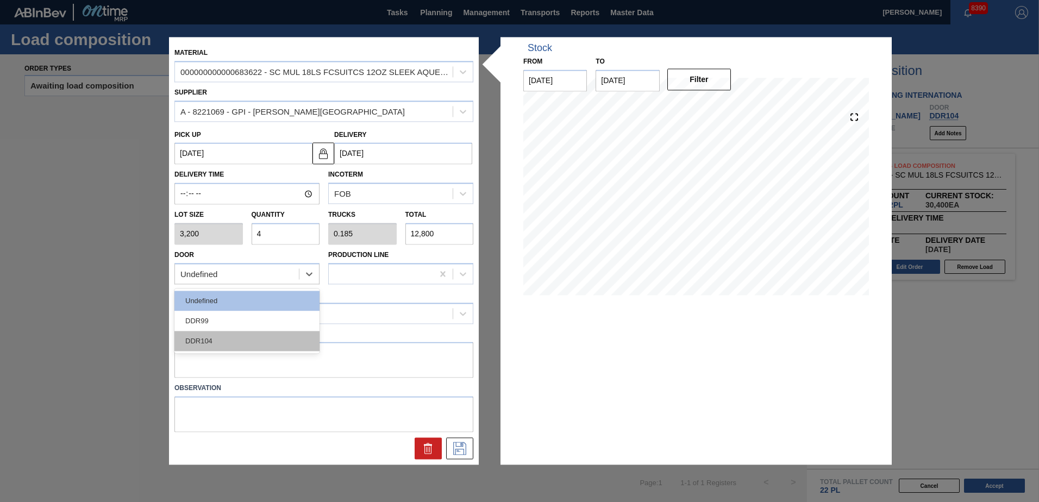
click at [225, 349] on div "DDR104" at bounding box center [246, 341] width 145 height 20
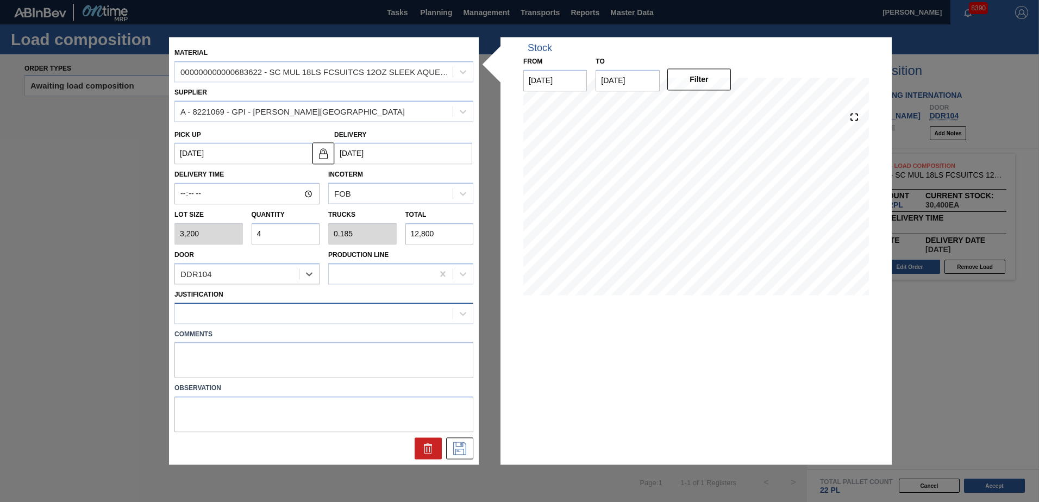
click at [250, 309] on div at bounding box center [314, 313] width 278 height 16
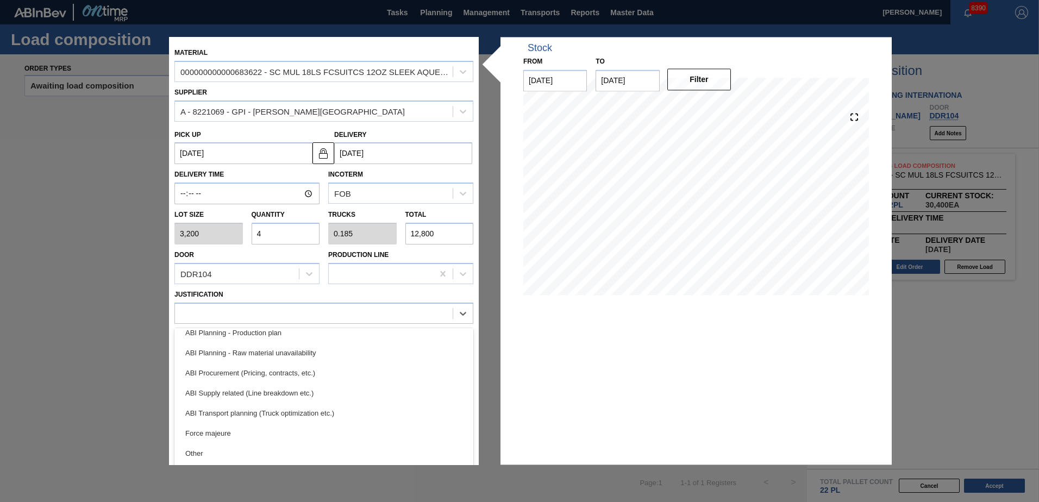
scroll to position [109, 0]
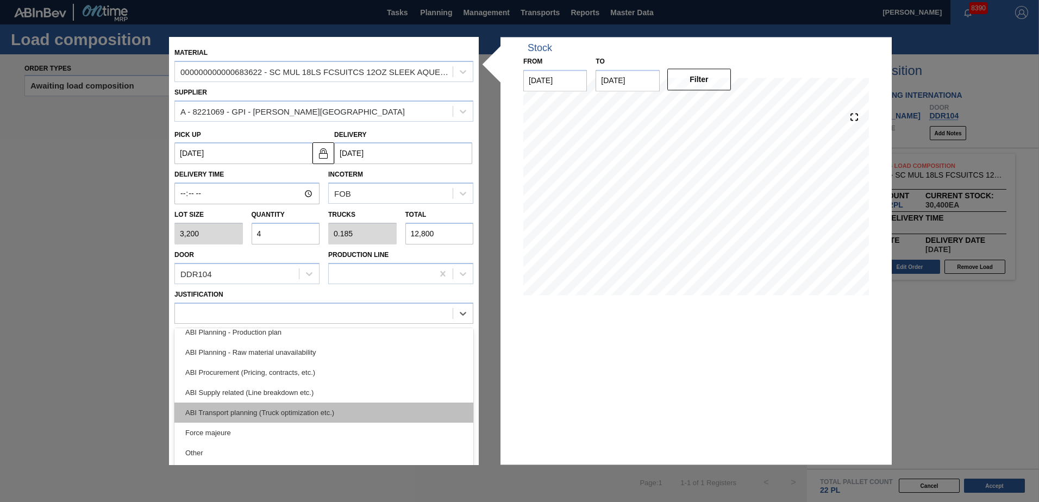
click at [272, 412] on div "ABI Transport planning (Truck optimization etc.)" at bounding box center [323, 413] width 299 height 20
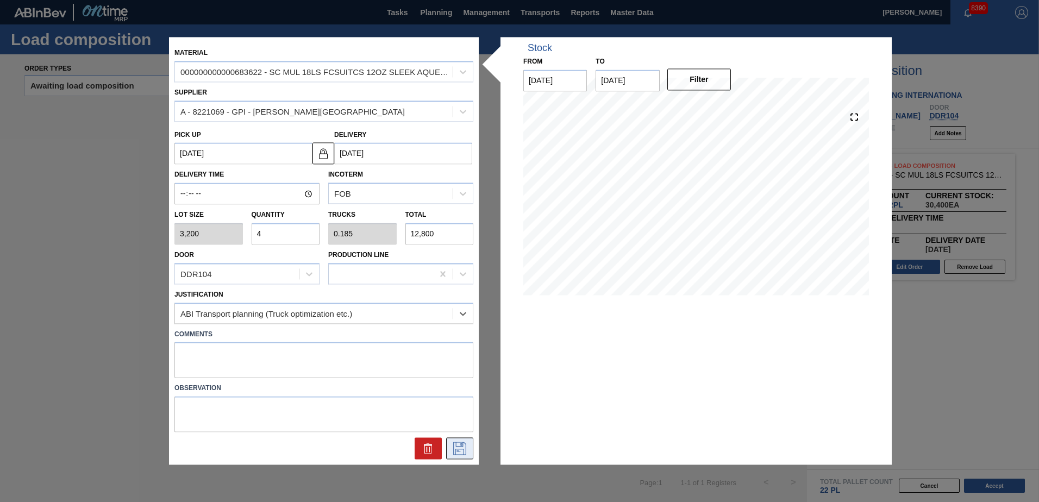
click at [463, 451] on icon at bounding box center [459, 448] width 17 height 13
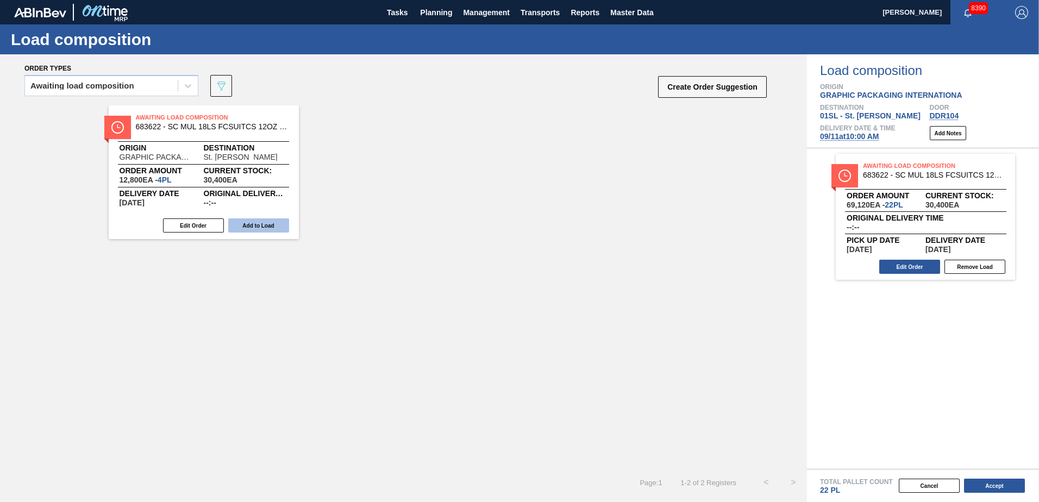
click at [260, 228] on button "Add to Load" at bounding box center [258, 225] width 61 height 14
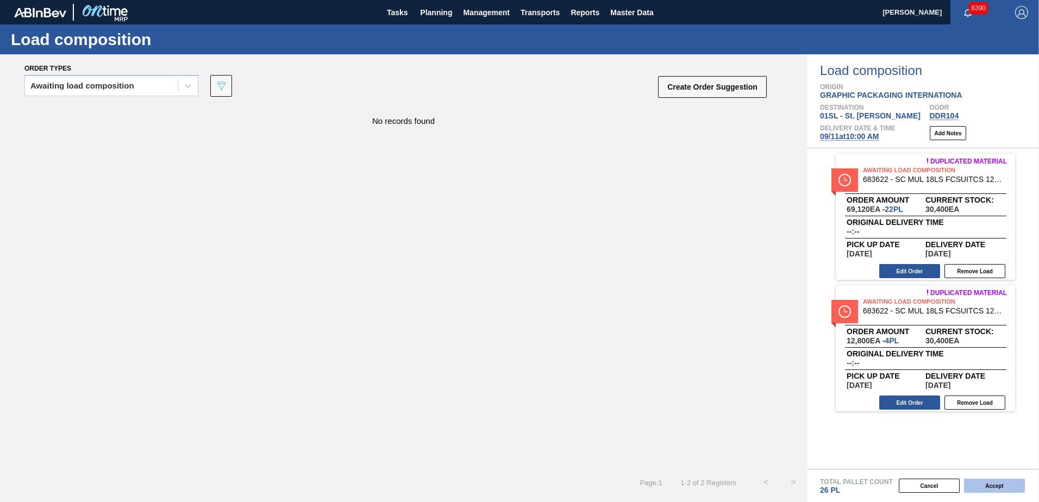
click at [977, 485] on button "Accept" at bounding box center [994, 486] width 61 height 14
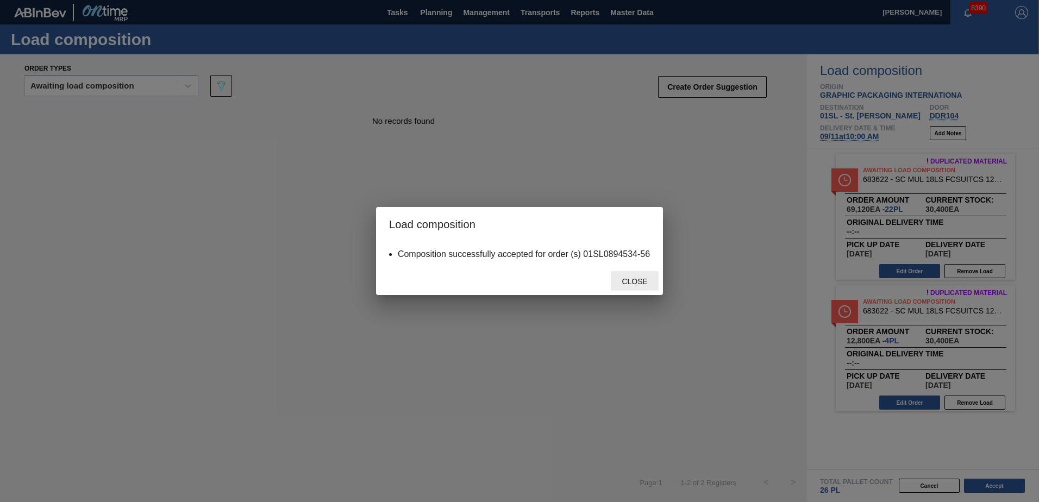
click at [634, 286] on div "Close" at bounding box center [635, 281] width 48 height 20
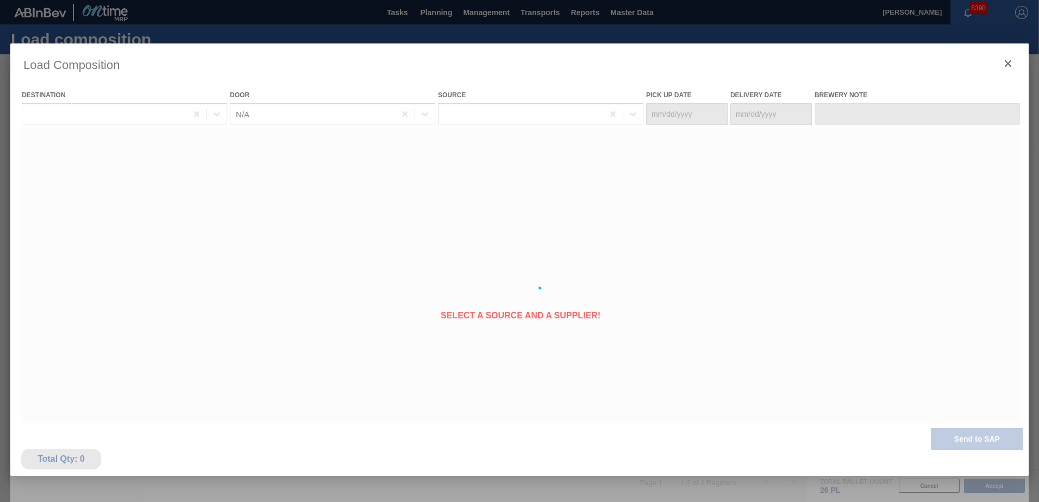
type Date "[DATE]"
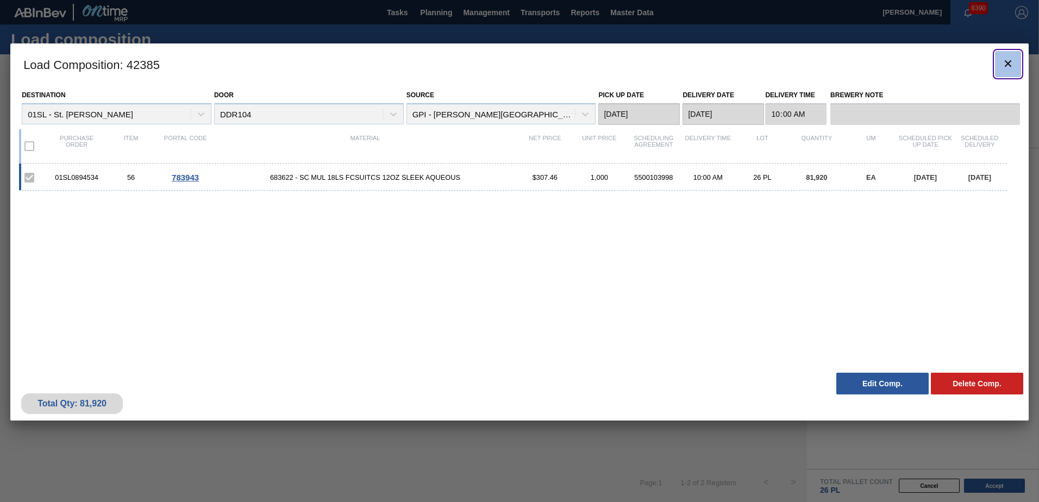
click at [1012, 67] on icon "botão de ícone" at bounding box center [1007, 63] width 13 height 13
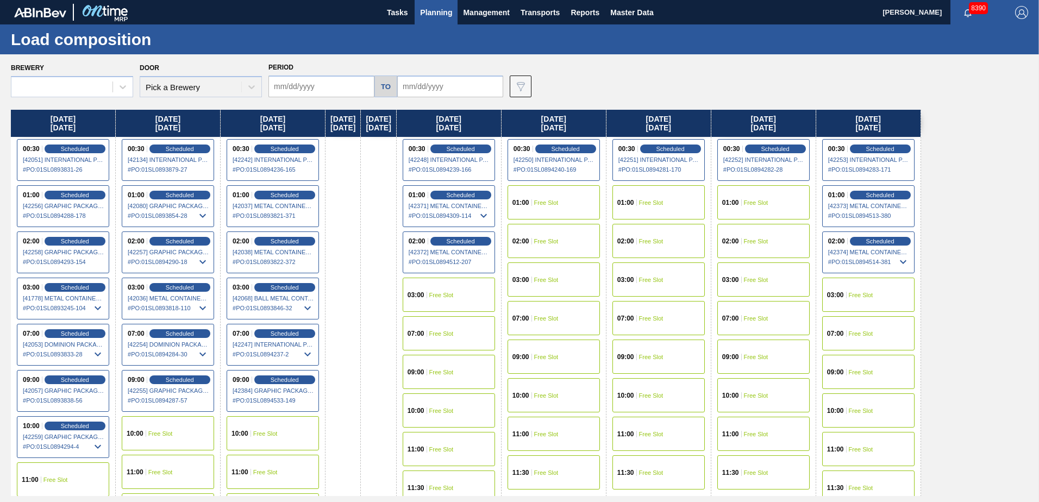
type input "[DATE]"
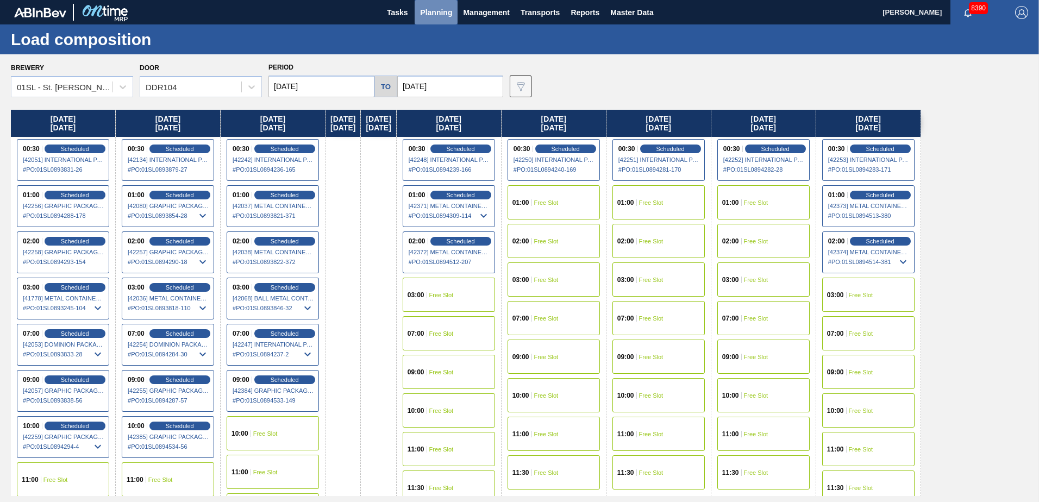
click at [444, 16] on span "Planning" at bounding box center [436, 12] width 32 height 13
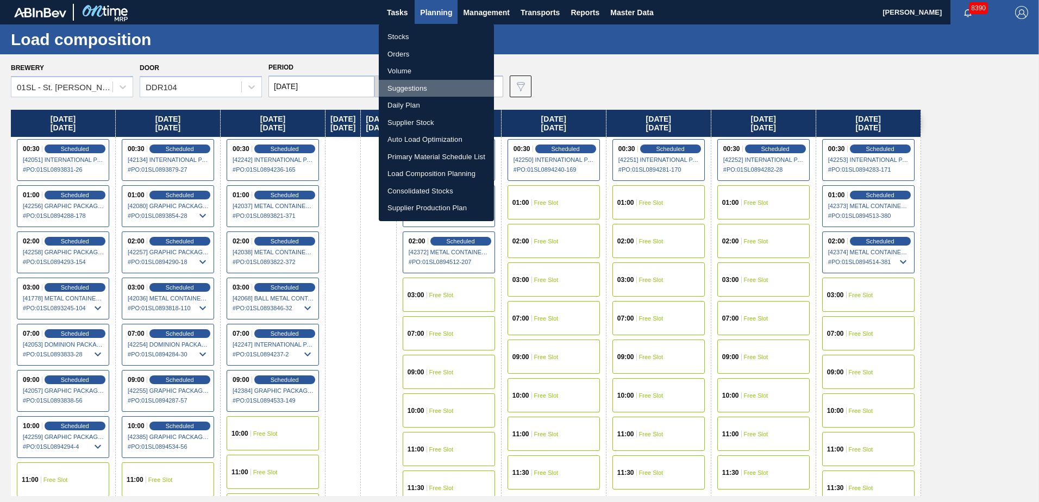
click at [410, 87] on li "Suggestions" at bounding box center [436, 88] width 115 height 17
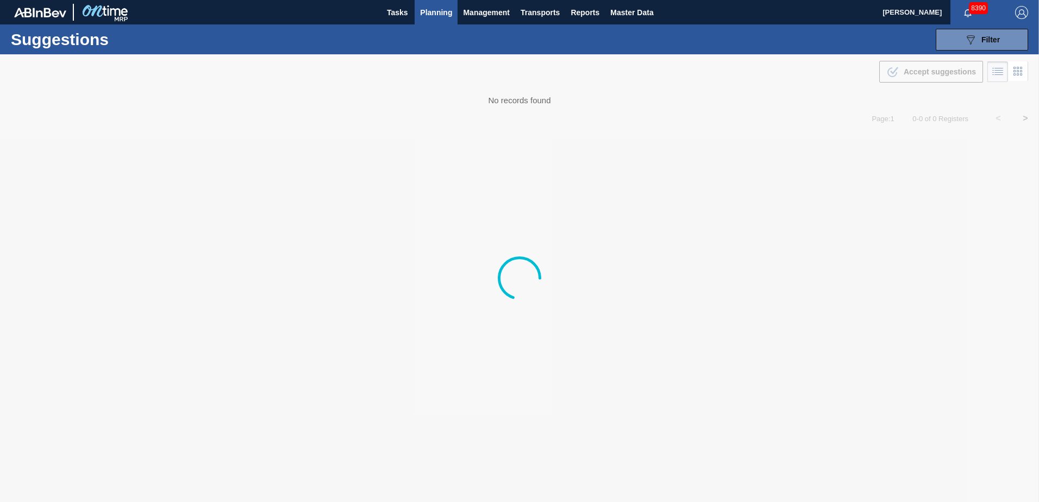
type from "[DATE]"
type to "[DATE]"
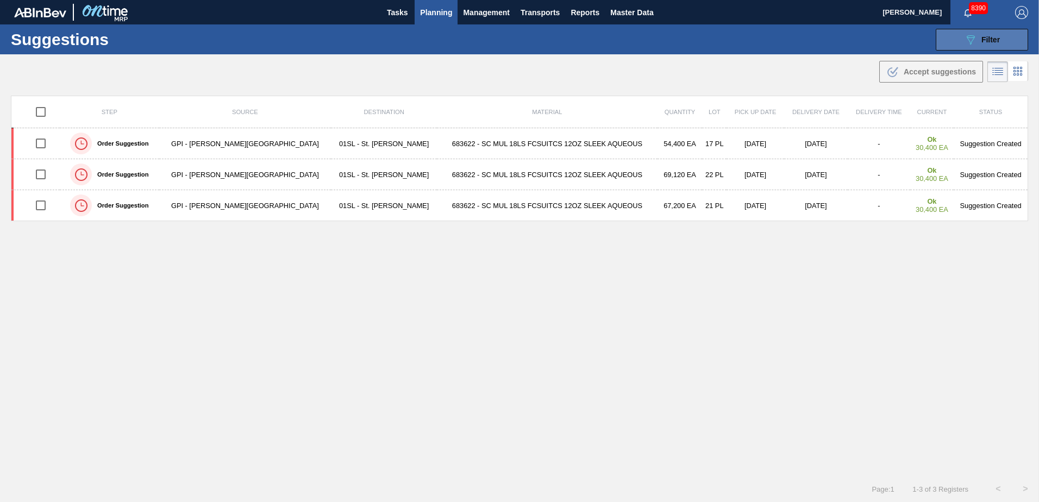
click at [1002, 43] on button "089F7B8B-B2A5-4AFE-B5C0-19BA573D28AC Filter" at bounding box center [982, 40] width 92 height 22
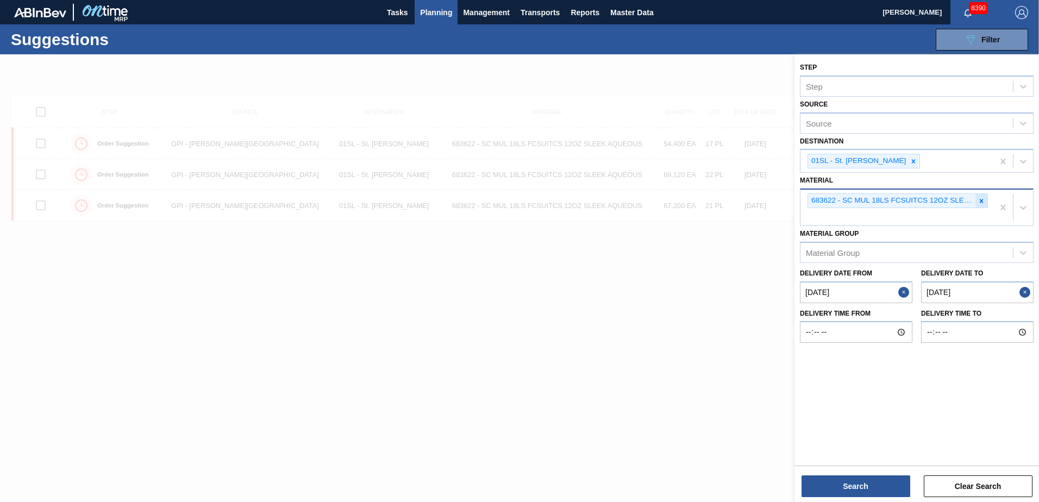
click at [982, 199] on icon at bounding box center [982, 201] width 4 height 4
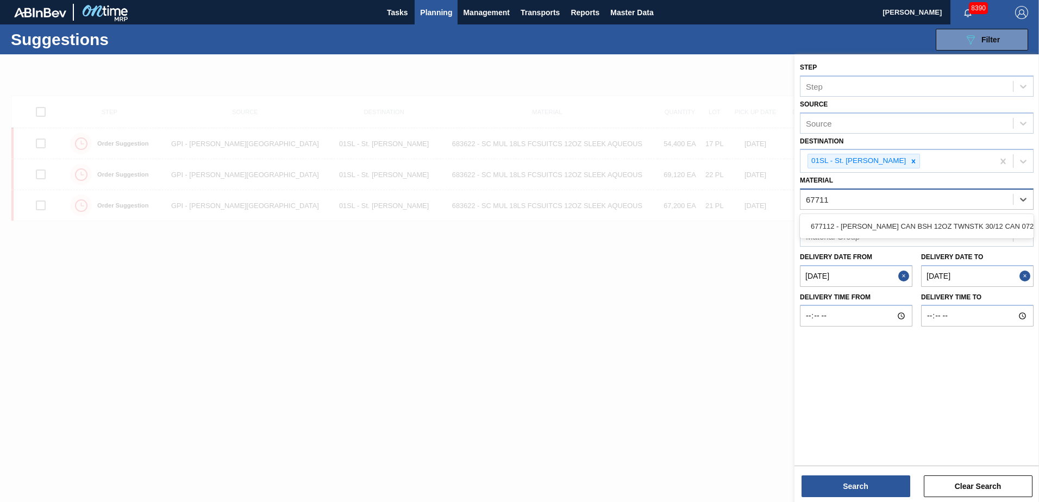
type input "677112"
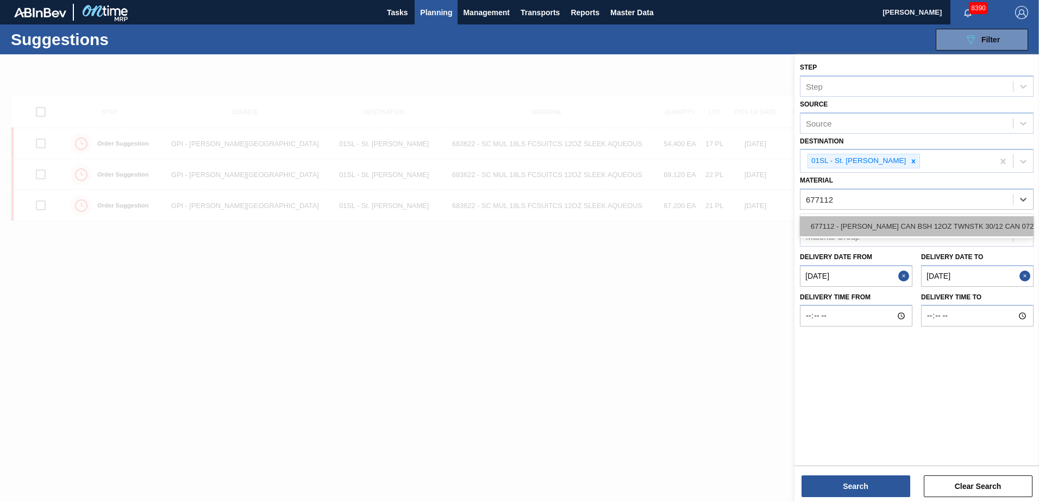
click at [961, 231] on div "677112 - [PERSON_NAME] CAN BSH 12OZ TWNSTK 30/12 CAN 0724" at bounding box center [917, 226] width 234 height 20
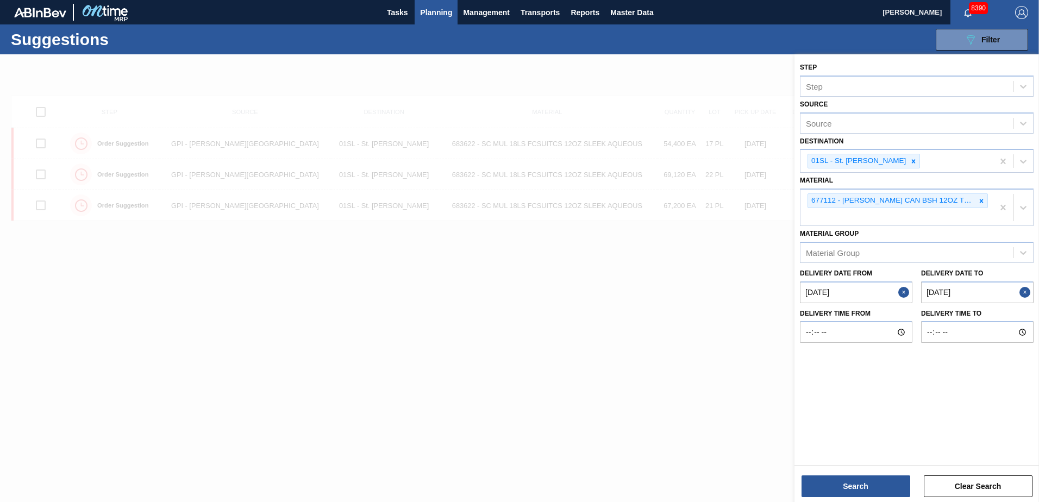
click at [863, 475] on div "Search Clear Search" at bounding box center [916, 481] width 244 height 30
click at [859, 493] on button "Search" at bounding box center [855, 486] width 109 height 22
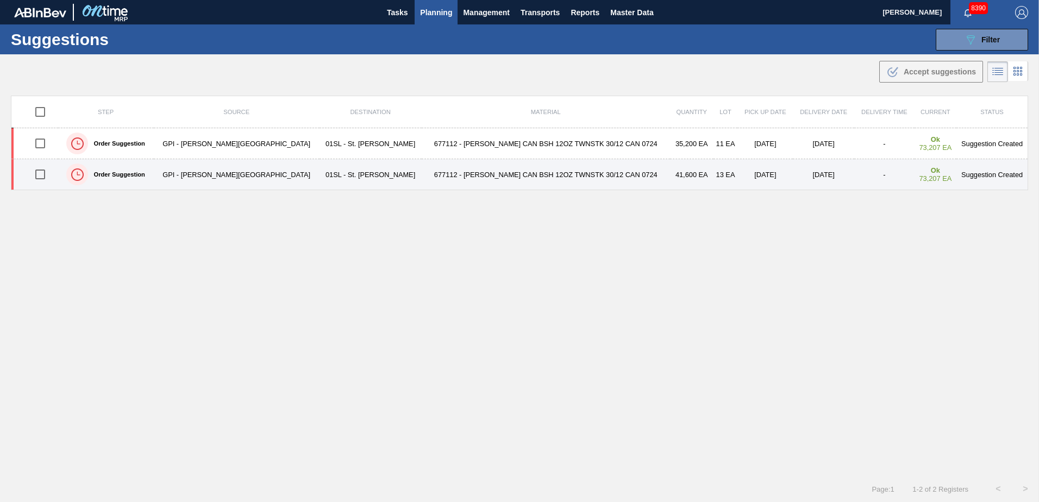
click at [44, 173] on input "checkbox" at bounding box center [40, 174] width 23 height 23
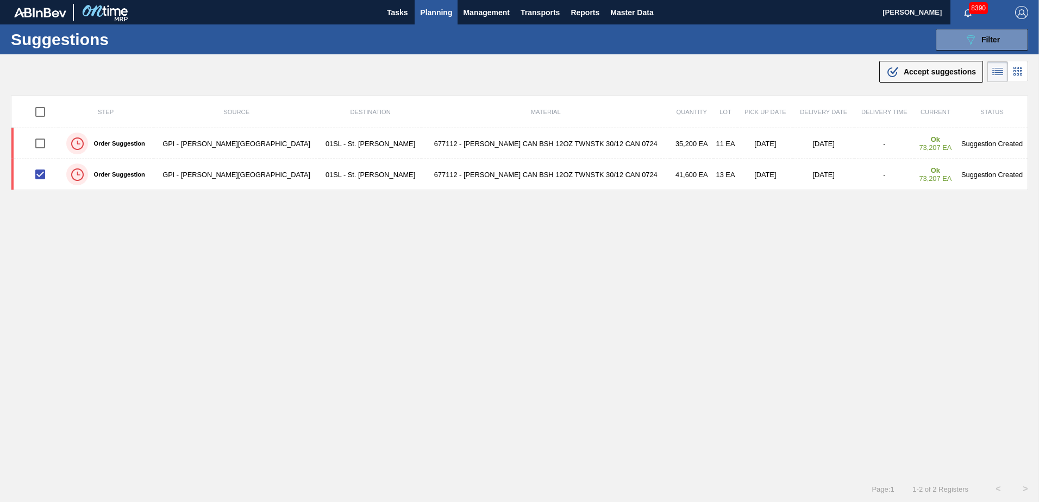
drag, startPoint x: 941, startPoint y: 71, endPoint x: 938, endPoint y: 80, distance: 9.6
click at [941, 71] on span "Accept suggestions" at bounding box center [939, 71] width 72 height 9
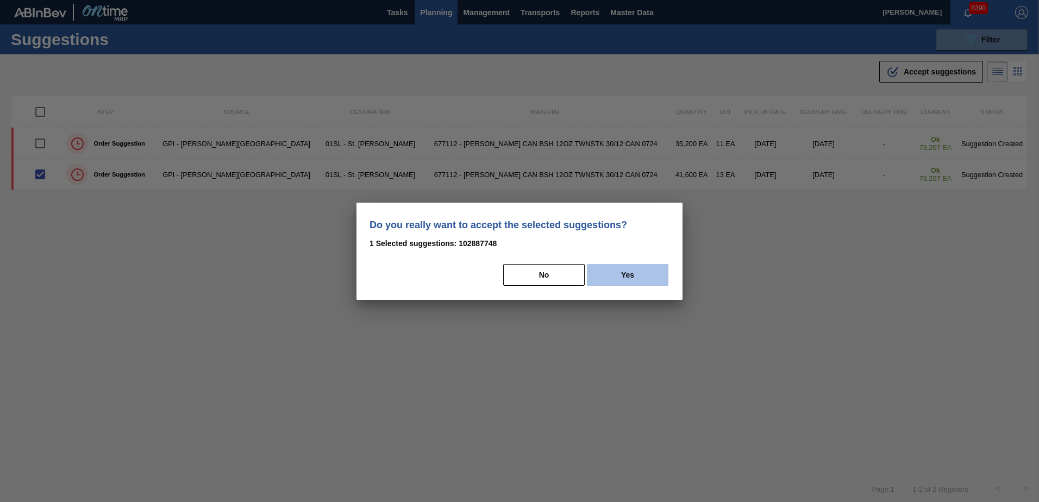
click at [654, 274] on button "Yes" at bounding box center [627, 275] width 81 height 22
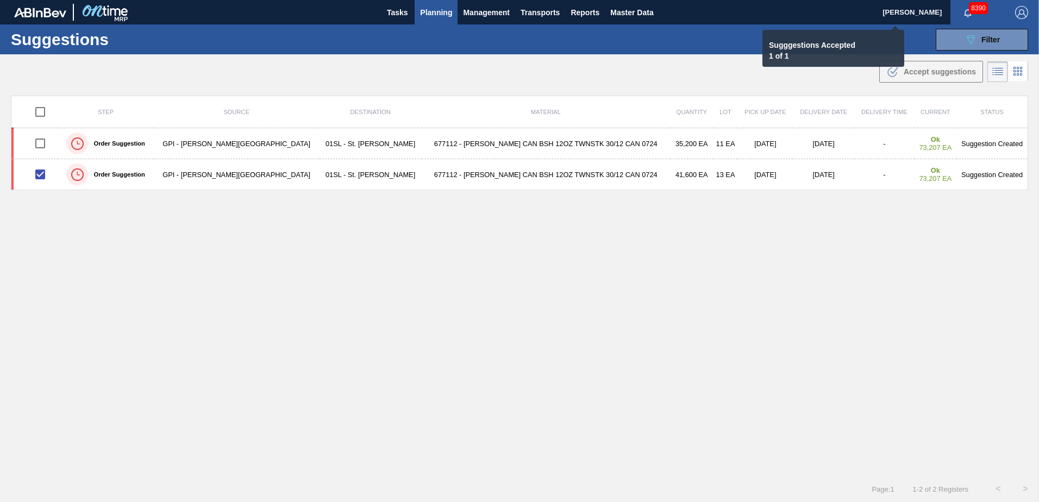
checkbox input "false"
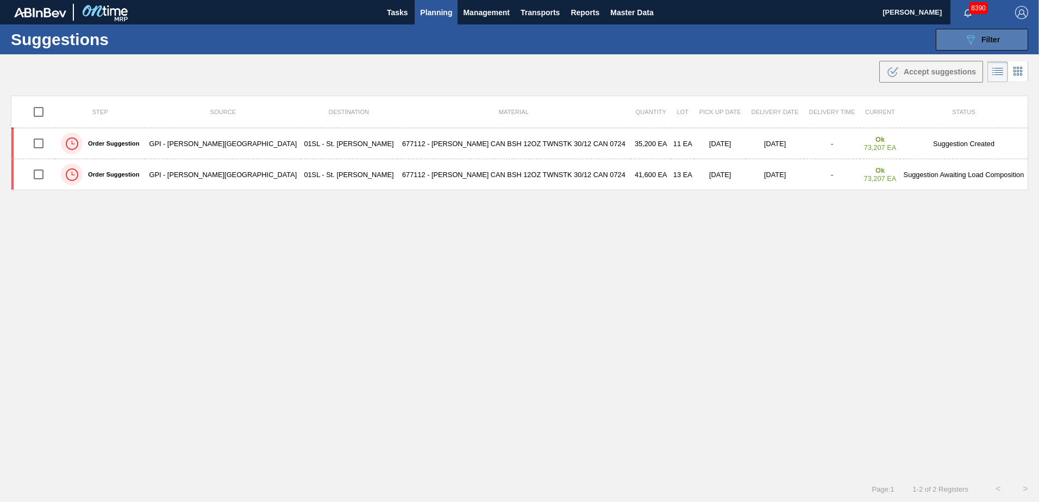
click at [995, 42] on span "Filter" at bounding box center [990, 39] width 18 height 9
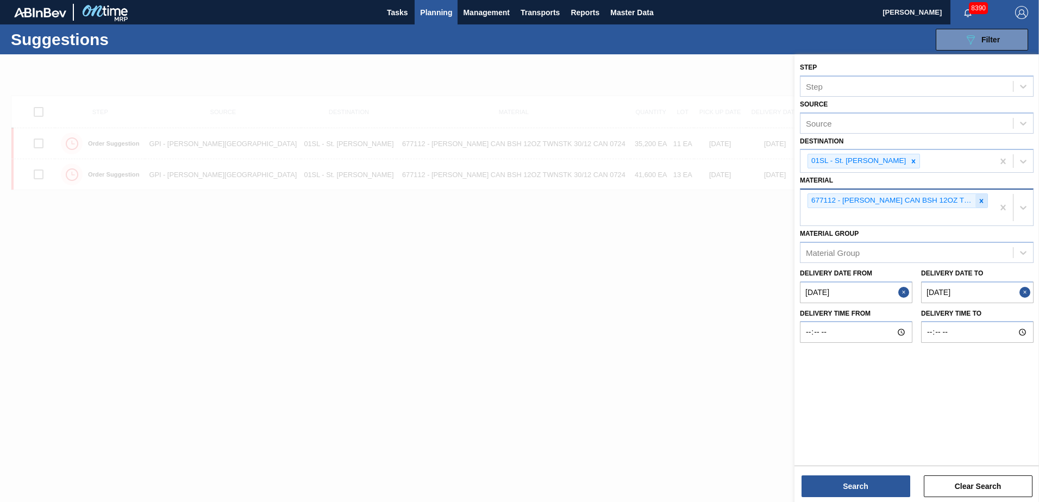
click at [984, 203] on icon at bounding box center [981, 201] width 8 height 8
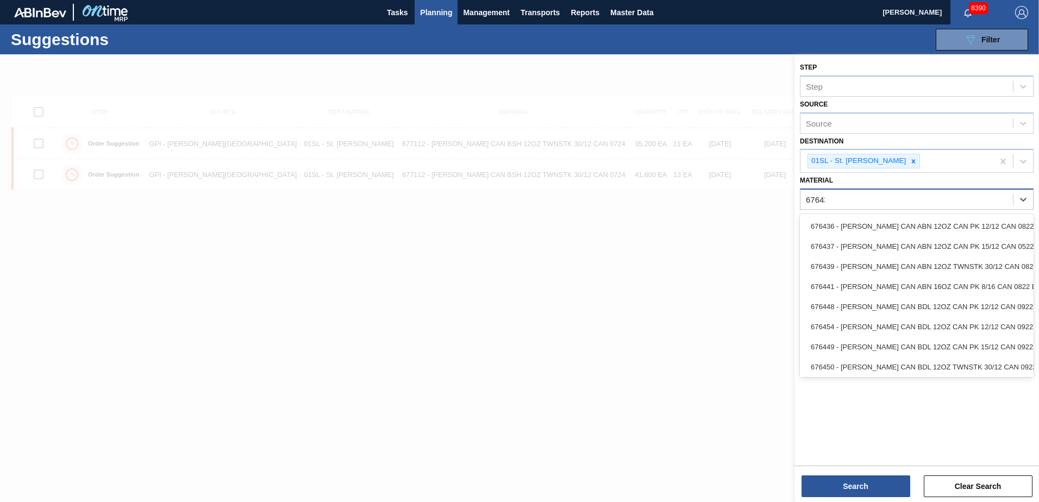
type input "676437"
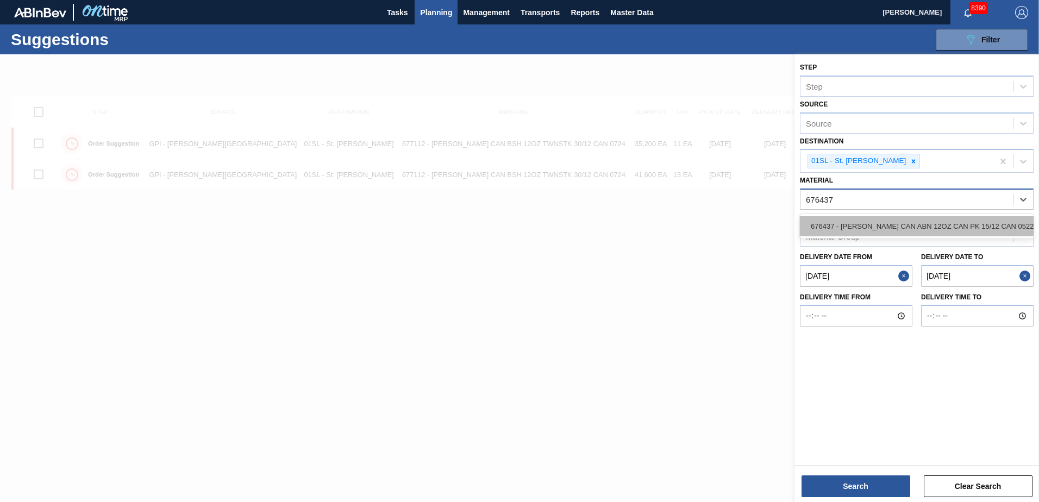
click at [958, 223] on div "676437 - [PERSON_NAME] CAN ABN 12OZ CAN PK 15/12 CAN 0522" at bounding box center [917, 226] width 234 height 20
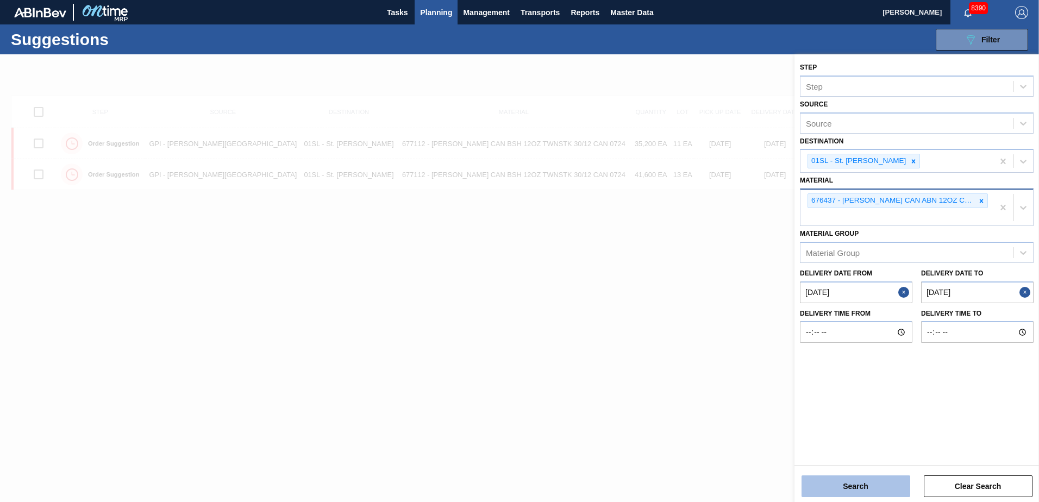
click at [838, 482] on button "Search" at bounding box center [855, 486] width 109 height 22
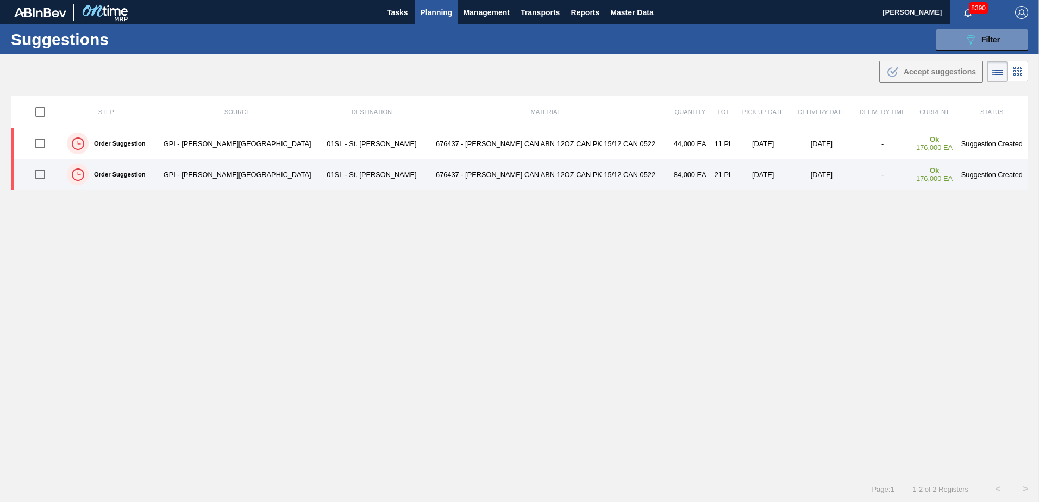
drag, startPoint x: 165, startPoint y: 206, endPoint x: 135, endPoint y: 187, distance: 35.3
click at [162, 205] on div "Step Source Destination Material Quantity Lot Pick up Date Delivery Date Delive…" at bounding box center [519, 276] width 1017 height 361
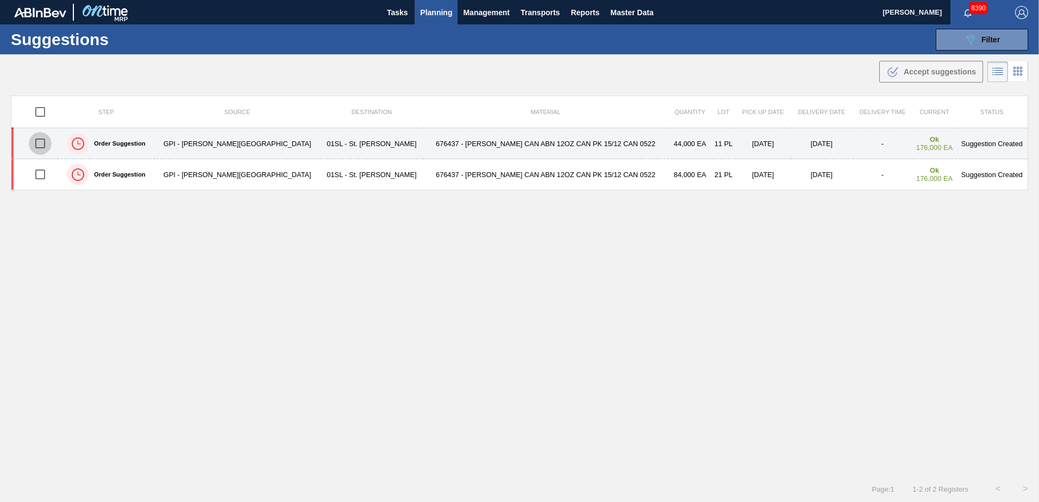
click at [45, 145] on input "checkbox" at bounding box center [40, 143] width 23 height 23
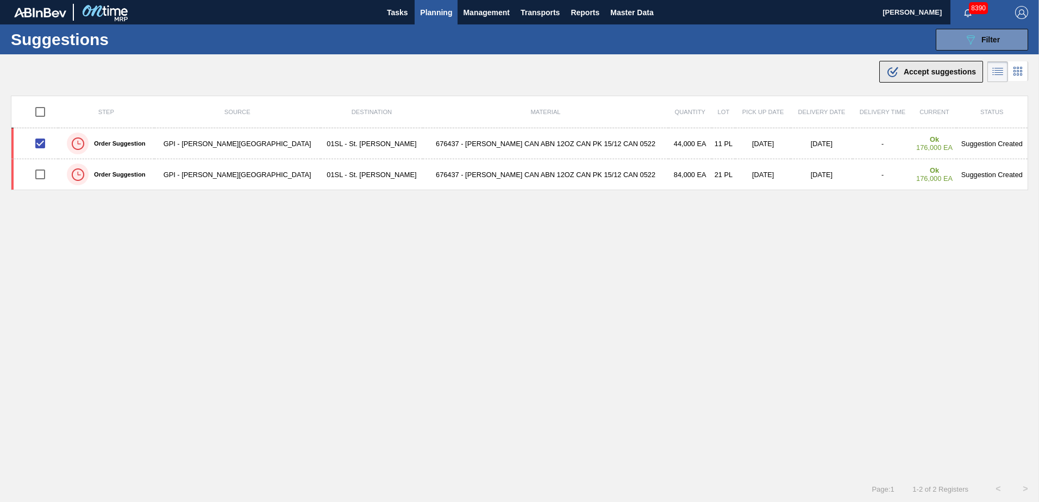
click at [941, 77] on div ".b{fill:var(--color-action-default)} Accept suggestions" at bounding box center [931, 71] width 90 height 13
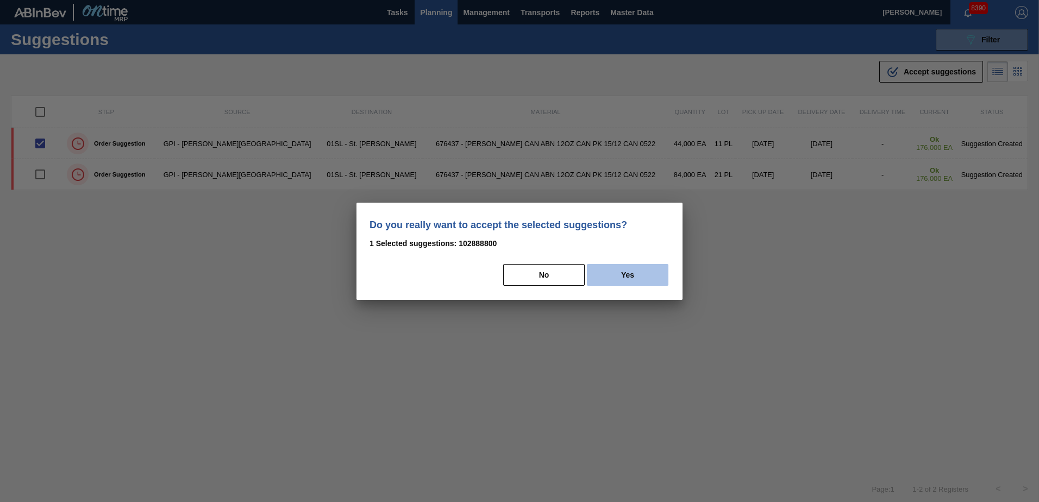
click at [638, 271] on button "Yes" at bounding box center [627, 275] width 81 height 22
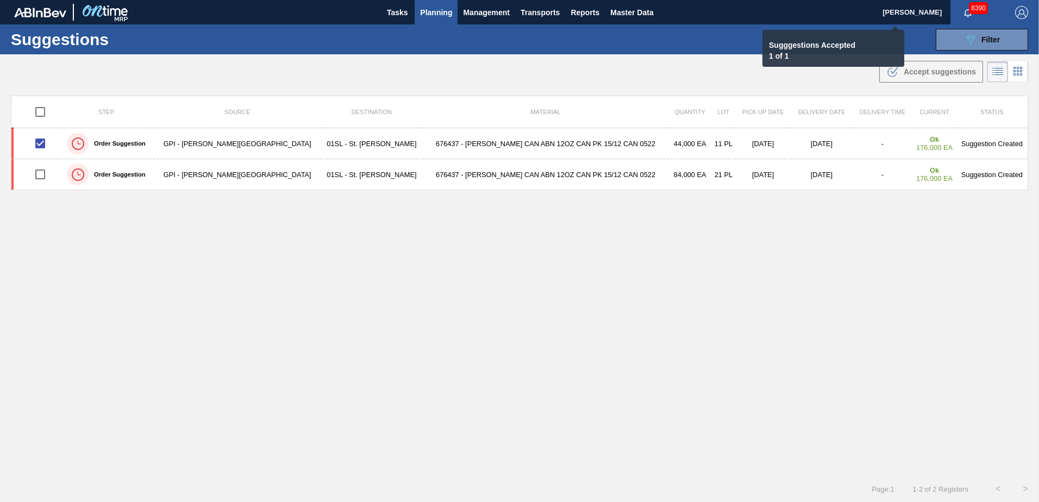
checkbox input "false"
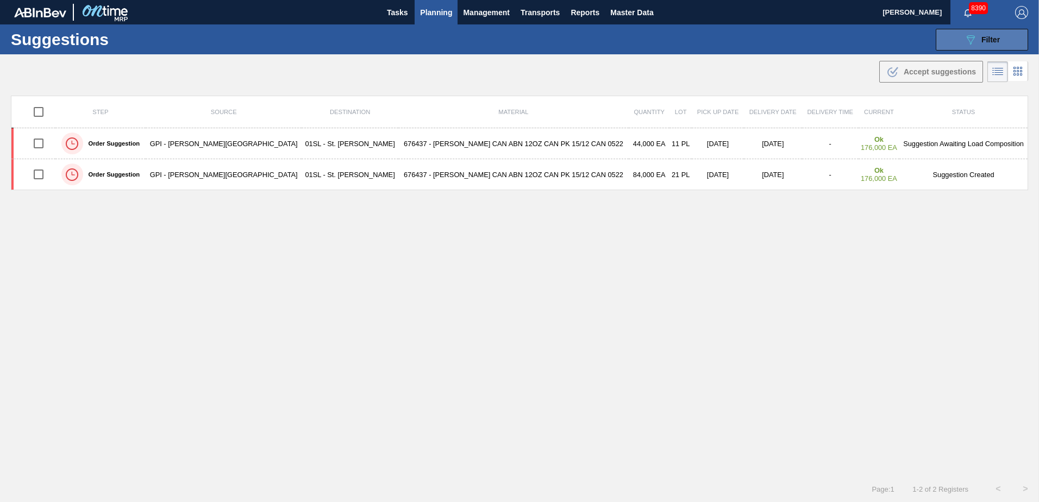
click at [960, 38] on button "089F7B8B-B2A5-4AFE-B5C0-19BA573D28AC Filter" at bounding box center [982, 40] width 92 height 22
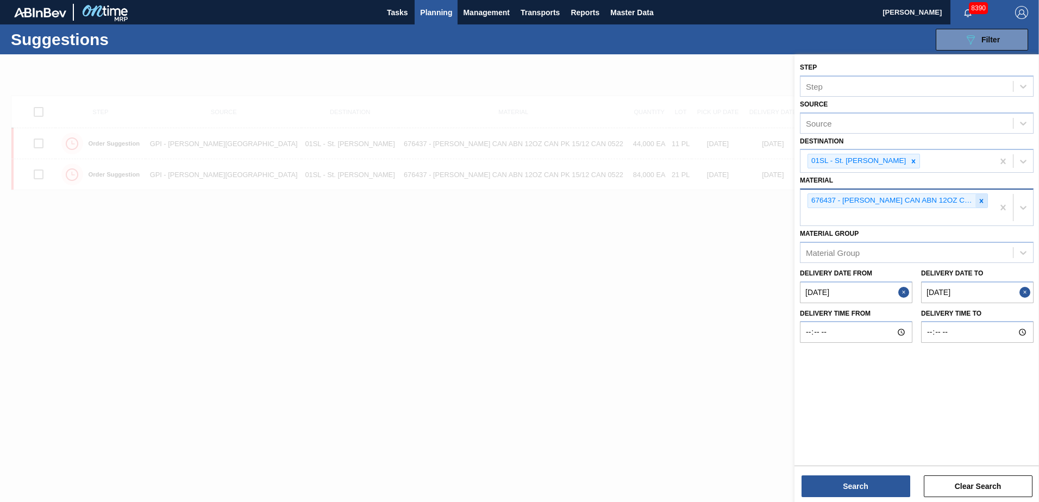
click at [983, 202] on icon at bounding box center [982, 201] width 4 height 4
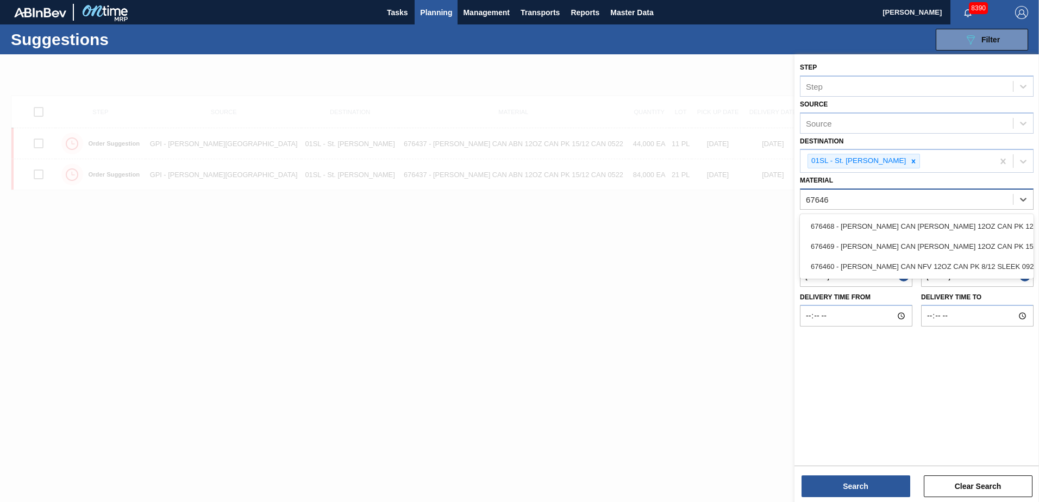
type input "676469"
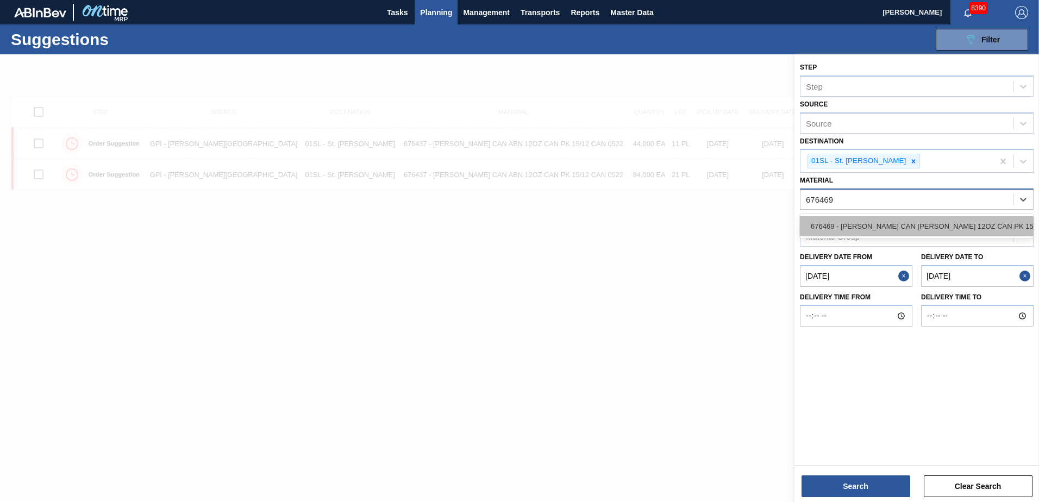
click at [978, 218] on div "676469 - [PERSON_NAME] CAN [PERSON_NAME] 12OZ CAN PK 15/12 CAN 0922" at bounding box center [917, 226] width 234 height 20
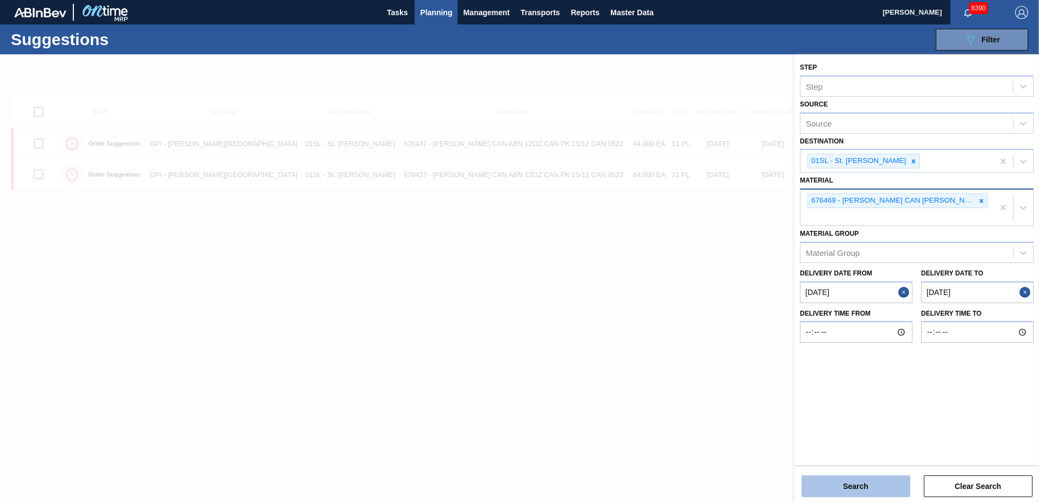
click at [855, 488] on button "Search" at bounding box center [855, 486] width 109 height 22
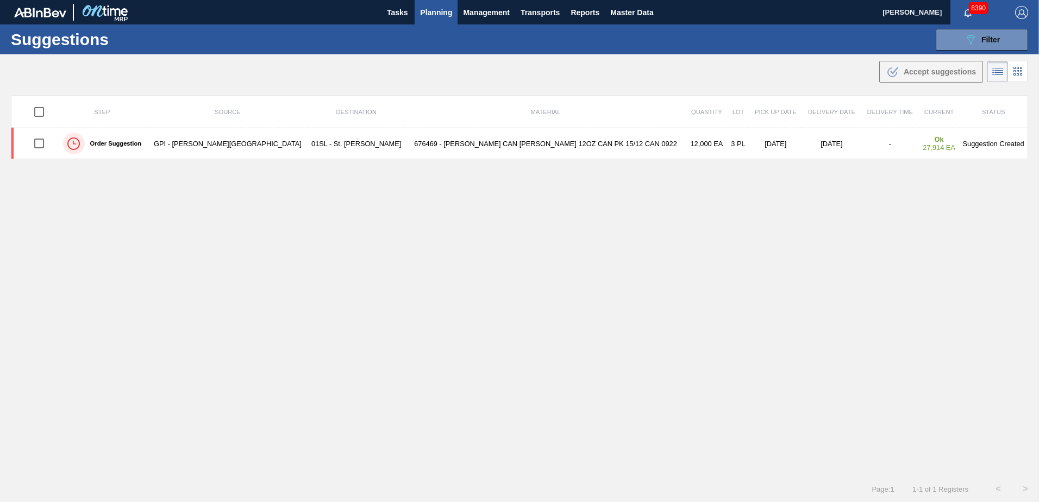
click at [431, 11] on span "Planning" at bounding box center [436, 12] width 32 height 13
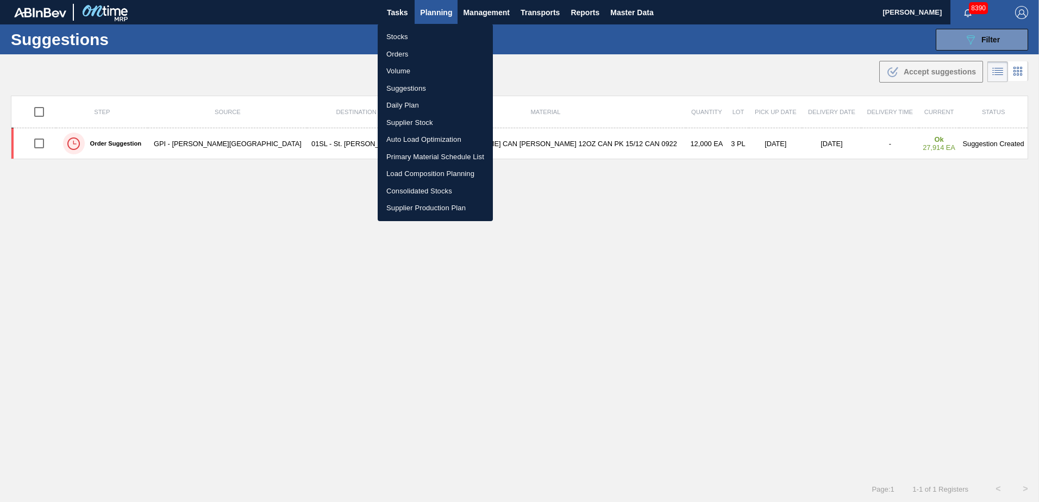
click at [415, 169] on li "Load Composition Planning" at bounding box center [435, 173] width 115 height 17
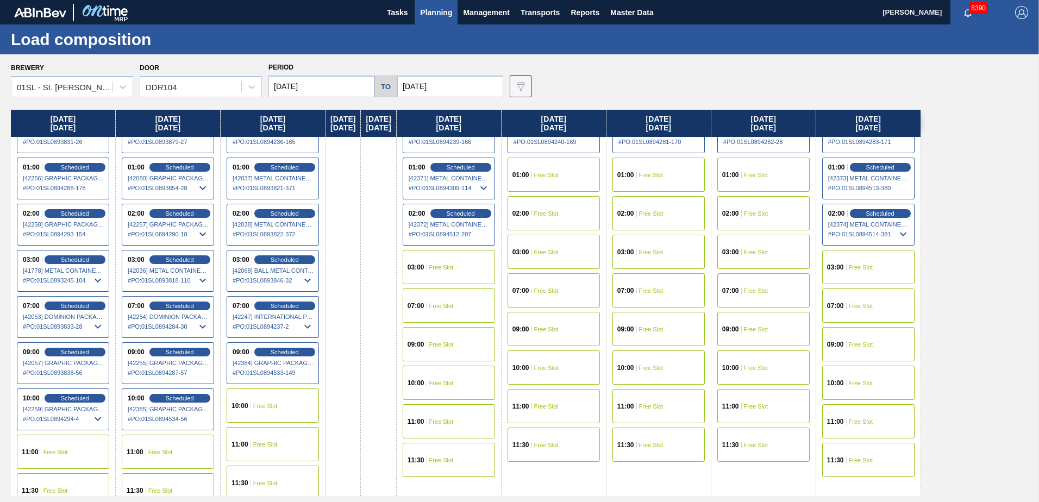
scroll to position [41, 0]
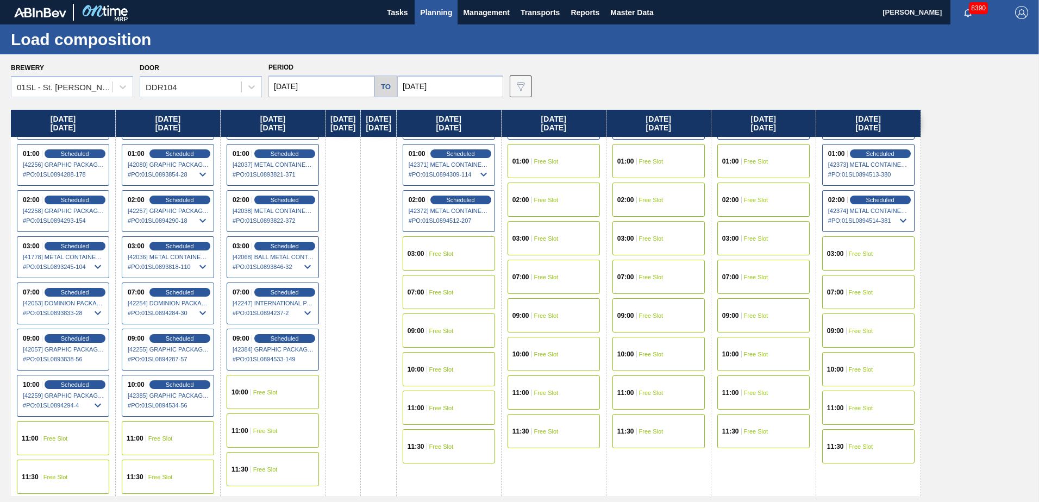
click at [167, 433] on div "11:00 Free Slot" at bounding box center [168, 438] width 92 height 34
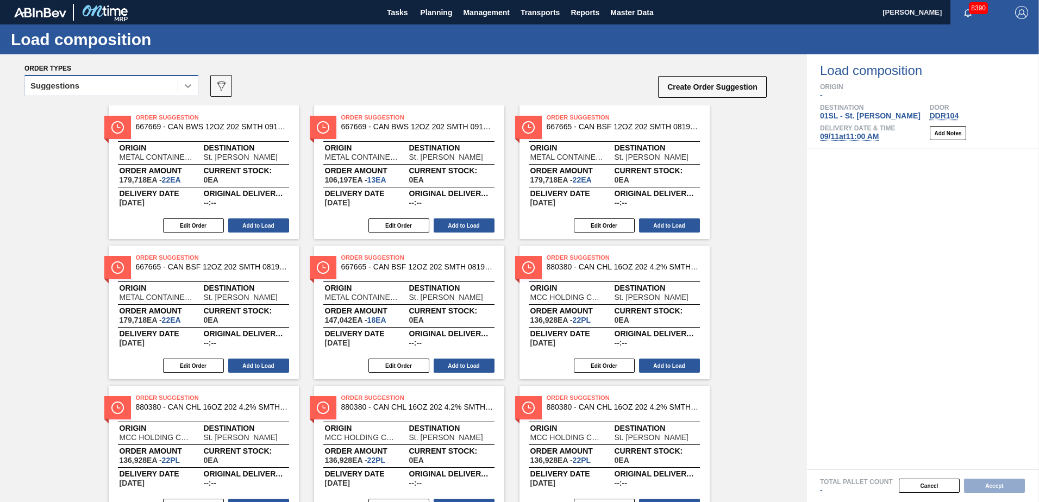
click at [185, 85] on icon at bounding box center [188, 85] width 11 height 11
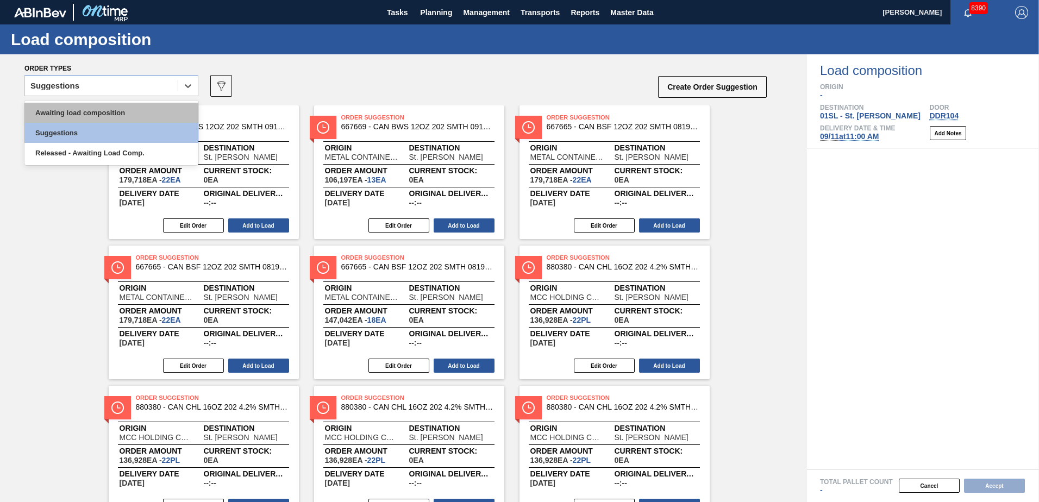
click at [147, 109] on div "Awaiting load composition" at bounding box center [111, 113] width 174 height 20
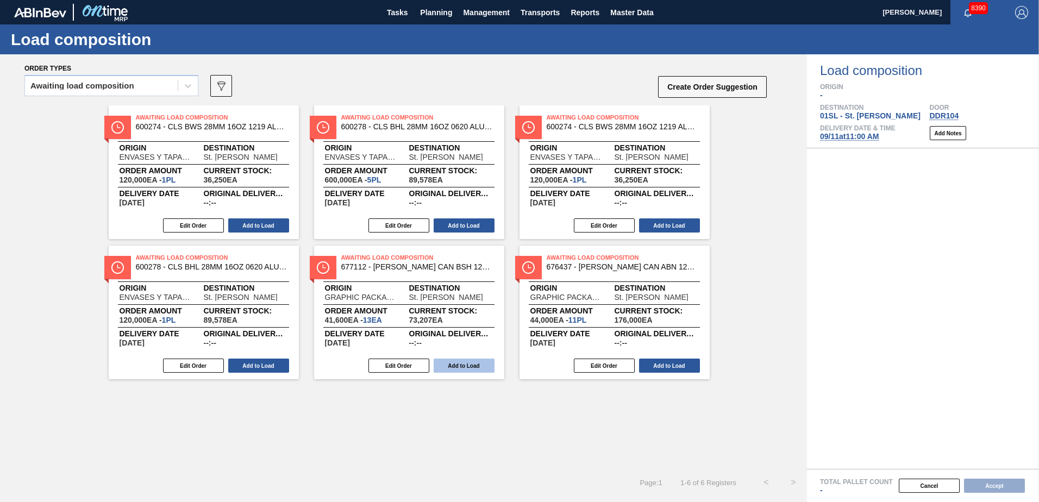
click at [455, 362] on button "Add to Load" at bounding box center [464, 366] width 61 height 14
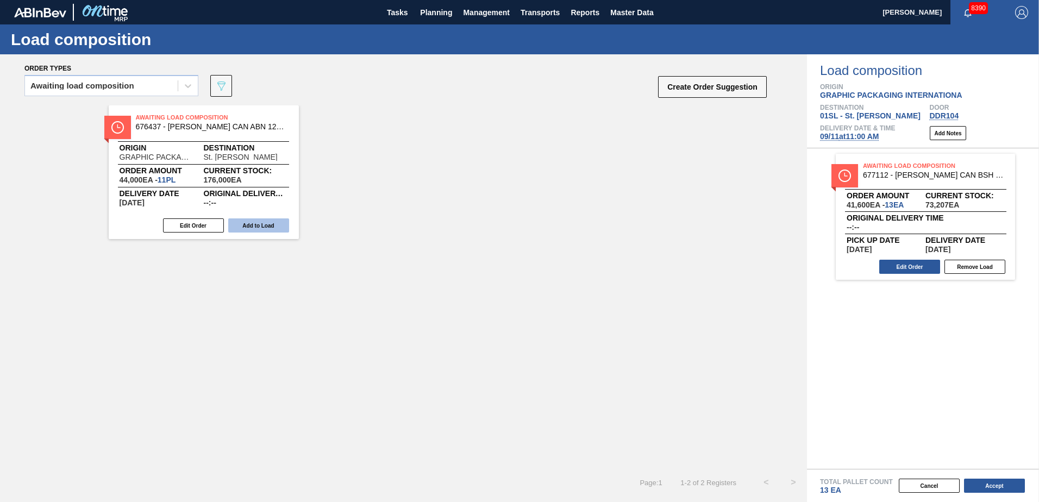
click at [249, 231] on button "Add to Load" at bounding box center [258, 225] width 61 height 14
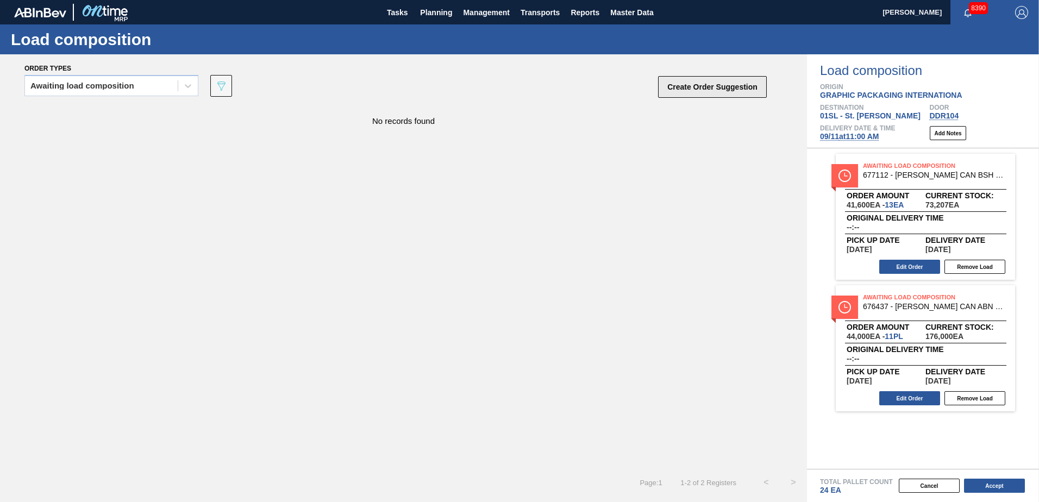
click at [678, 85] on button "Create Order Suggestion" at bounding box center [712, 87] width 109 height 22
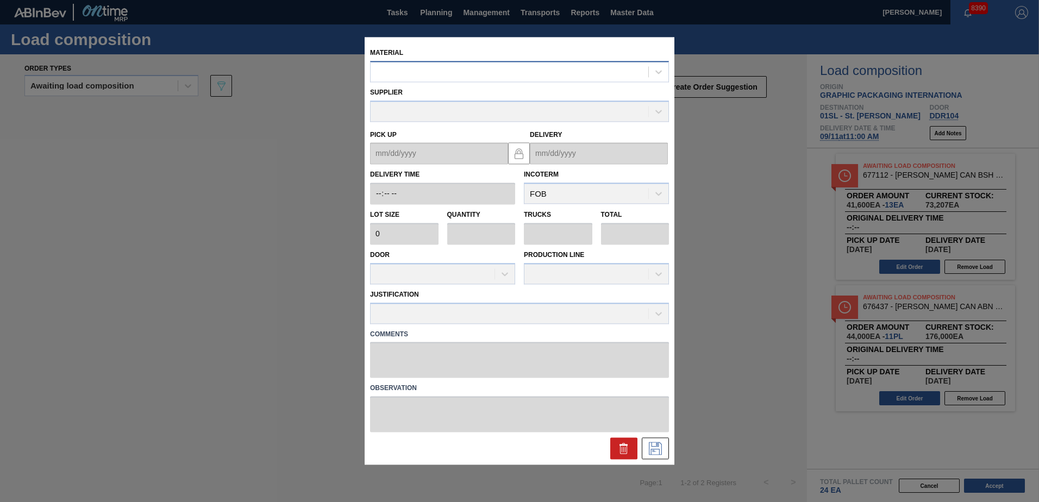
click at [431, 67] on div at bounding box center [510, 72] width 278 height 16
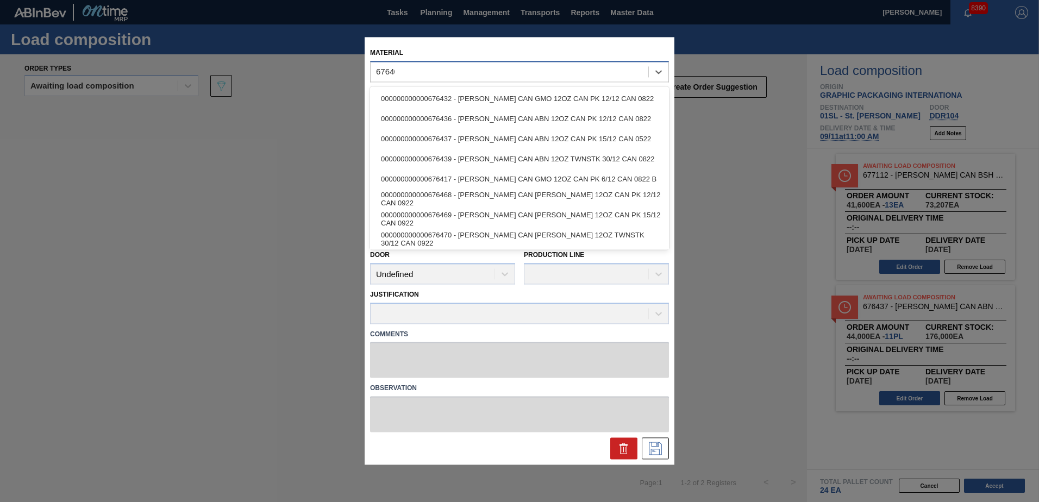
type input "676469"
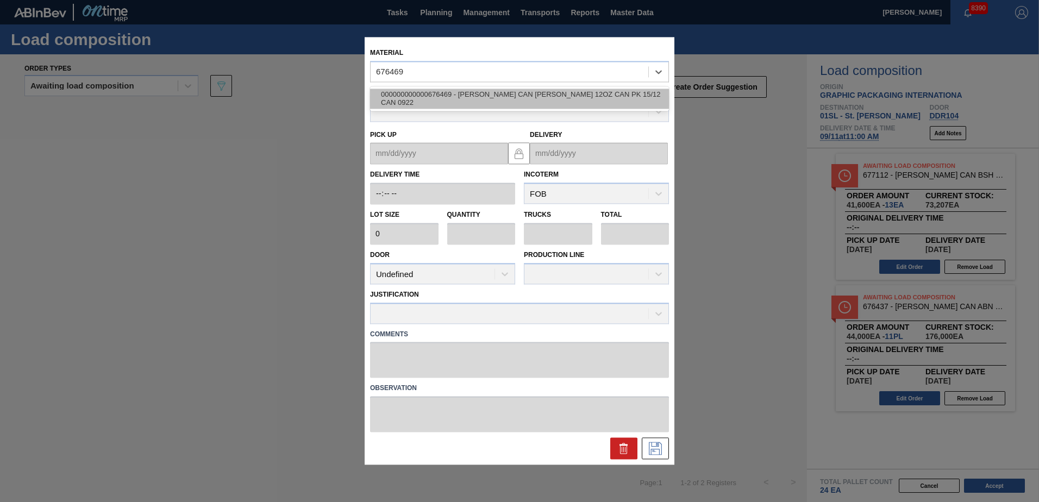
click at [486, 90] on div "000000000000676469 - [PERSON_NAME] CAN [PERSON_NAME] 12OZ CAN PK 15/12 CAN 0922" at bounding box center [519, 99] width 299 height 20
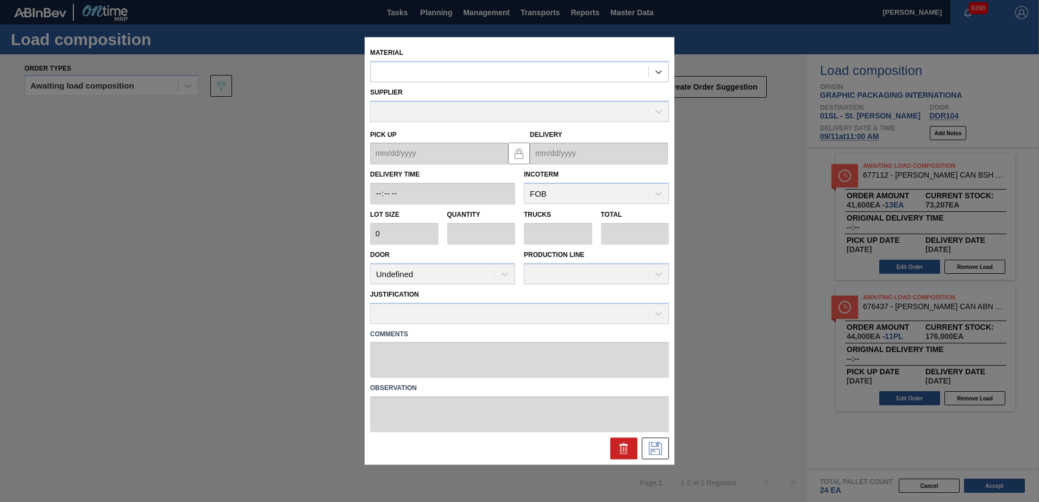
type input "4,000"
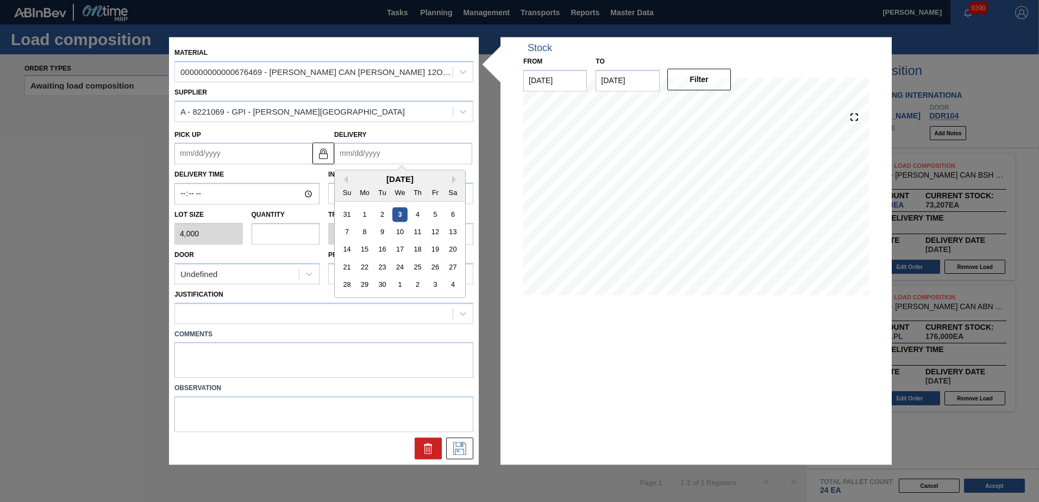
click at [376, 152] on input "Delivery" at bounding box center [403, 154] width 138 height 22
click at [416, 232] on div "11" at bounding box center [417, 232] width 15 height 15
type up "[DATE]"
type input "[DATE]"
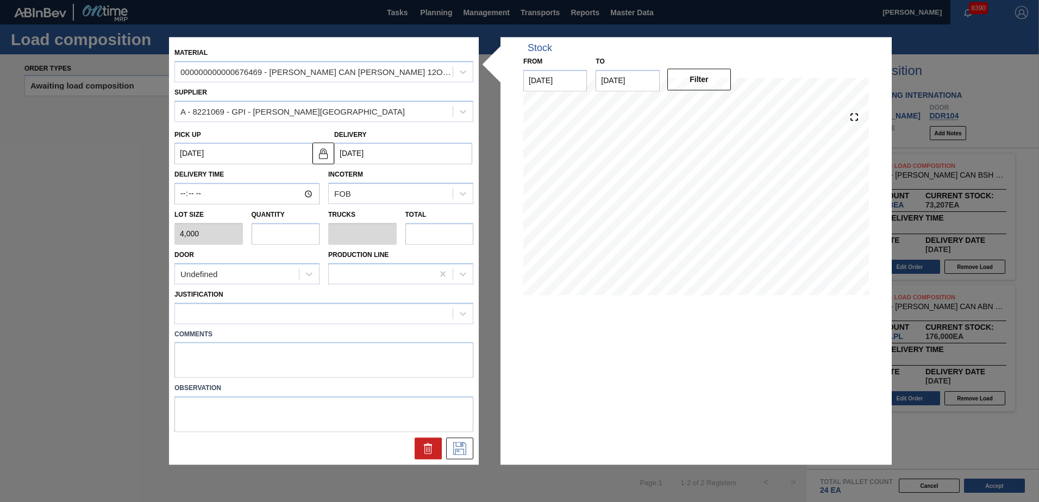
click at [297, 239] on input "text" at bounding box center [286, 234] width 68 height 22
type input "2"
type input "0.077"
type input "8,000"
type input "2"
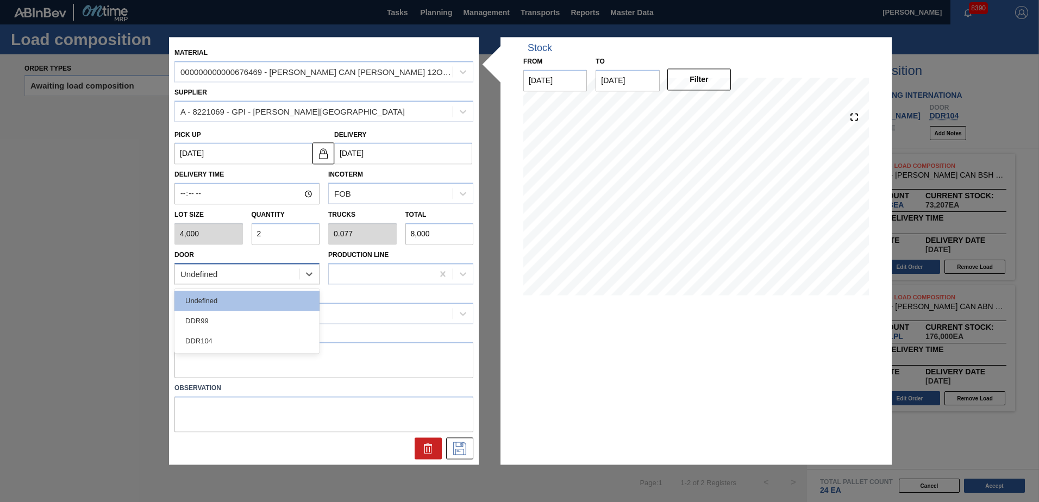
click at [287, 271] on div "Undefined" at bounding box center [237, 274] width 124 height 16
click at [237, 338] on div "DDR104" at bounding box center [246, 341] width 145 height 20
click at [235, 315] on div at bounding box center [314, 313] width 278 height 16
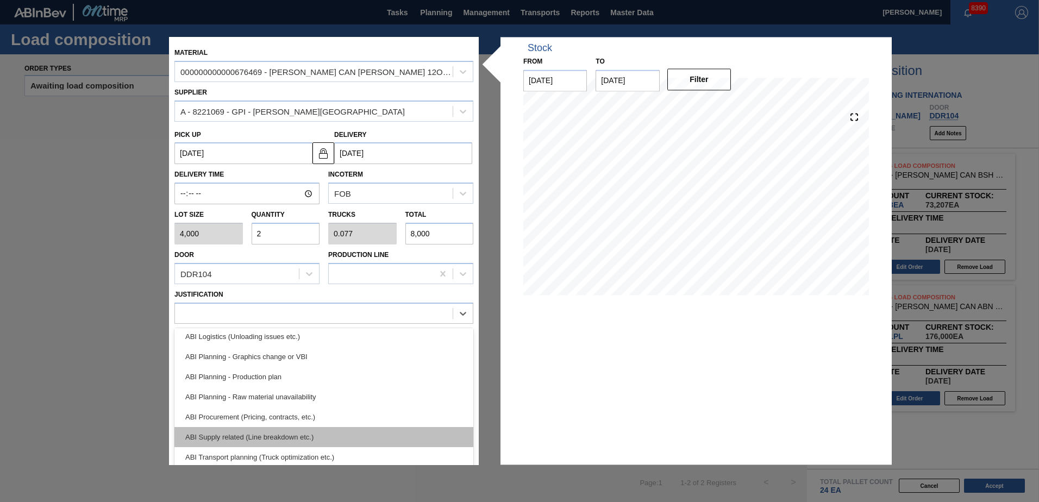
scroll to position [109, 0]
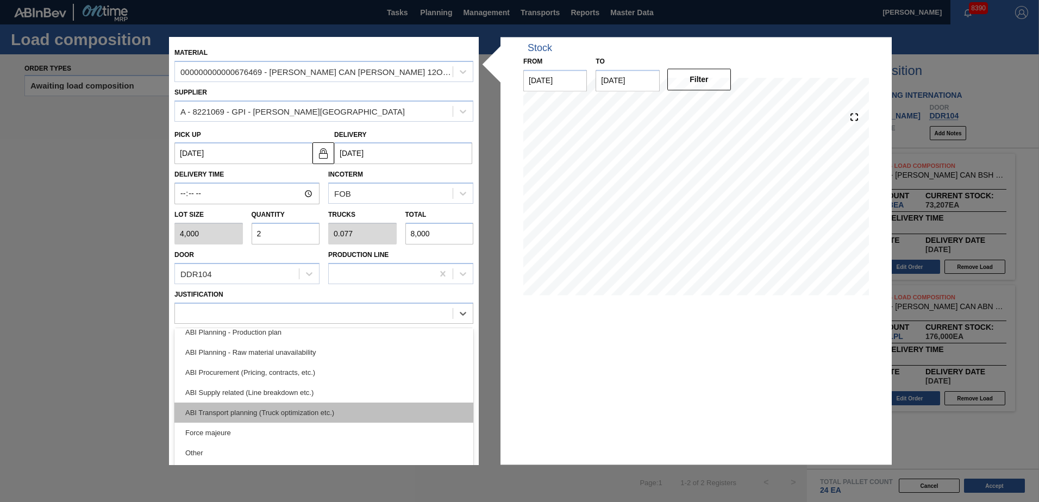
click at [255, 407] on div "ABI Transport planning (Truck optimization etc.)" at bounding box center [323, 413] width 299 height 20
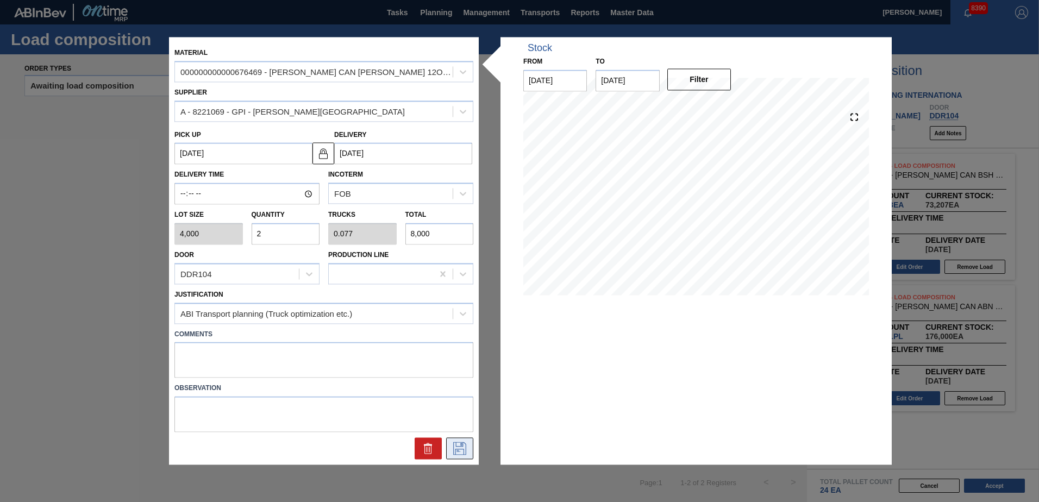
click at [455, 448] on icon at bounding box center [459, 448] width 17 height 13
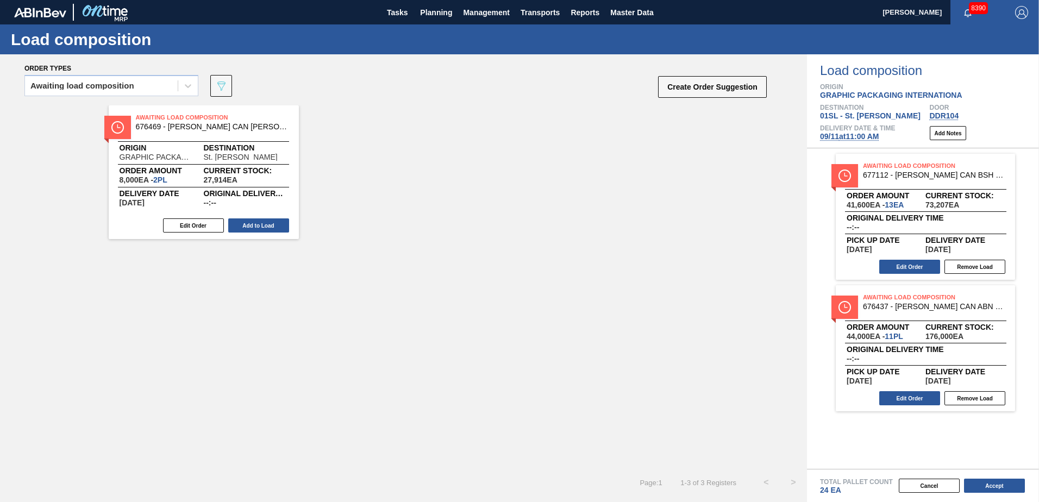
drag, startPoint x: 240, startPoint y: 219, endPoint x: 328, endPoint y: 249, distance: 93.1
click at [241, 219] on button "Add to Load" at bounding box center [258, 225] width 61 height 14
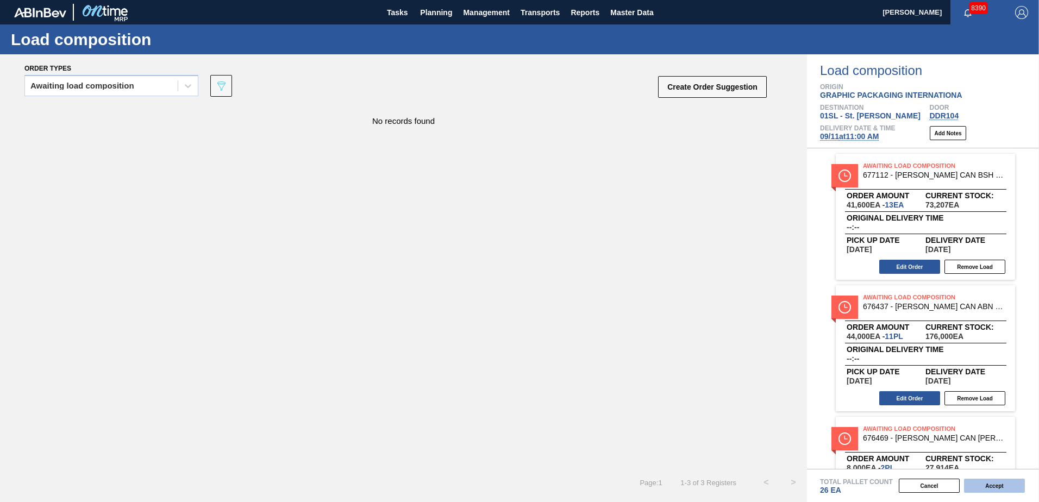
click at [1000, 485] on button "Accept" at bounding box center [994, 486] width 61 height 14
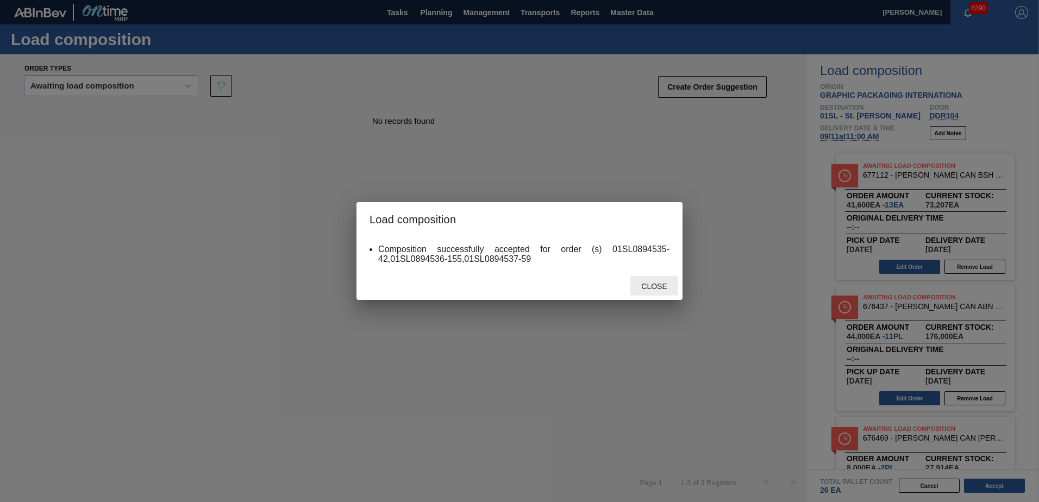
click at [643, 285] on span "Close" at bounding box center [653, 286] width 43 height 9
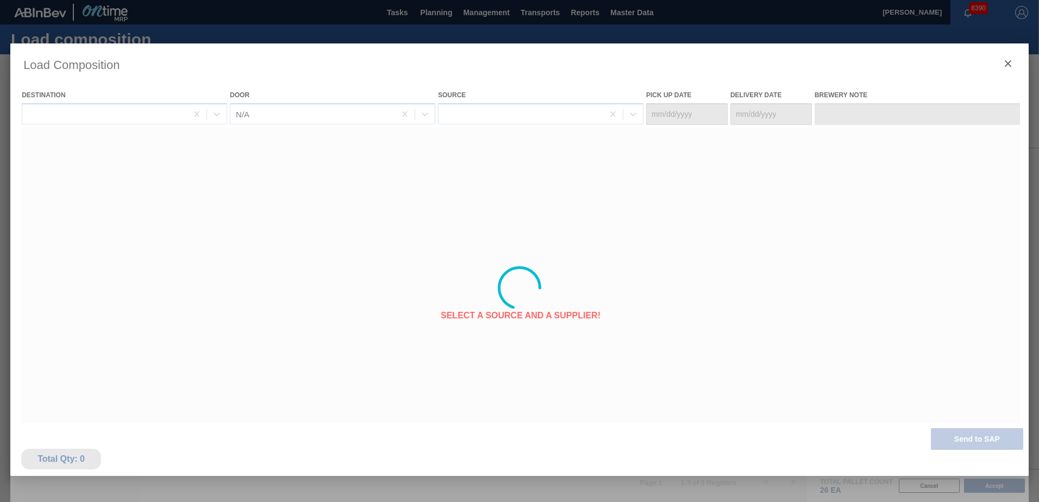
type Date "[DATE]"
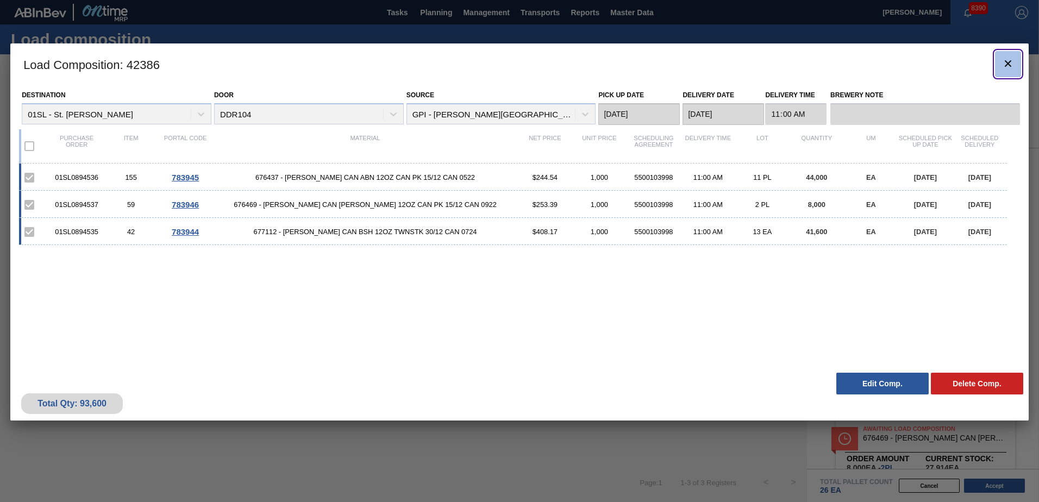
click at [1001, 70] on icon "botão de ícone" at bounding box center [1007, 63] width 13 height 13
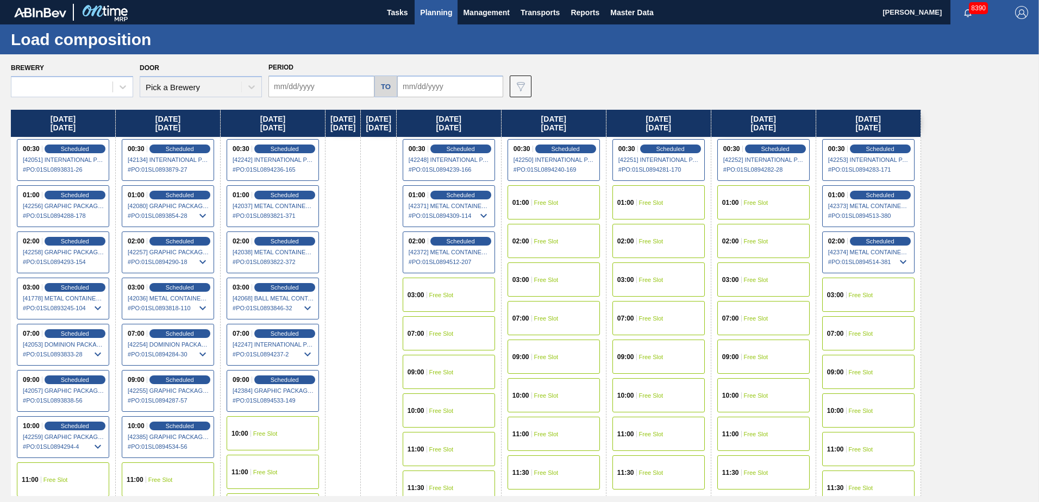
type input "[DATE]"
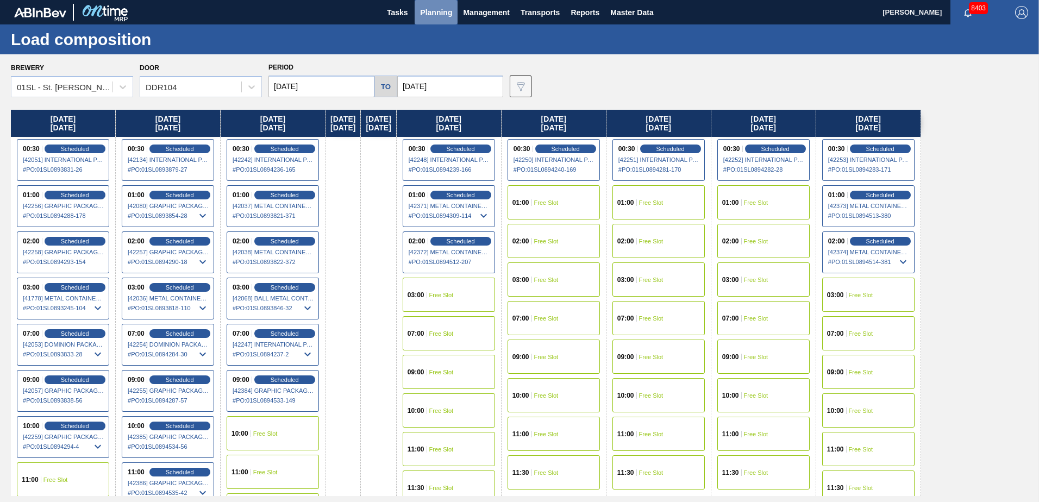
click at [423, 11] on span "Planning" at bounding box center [436, 12] width 32 height 13
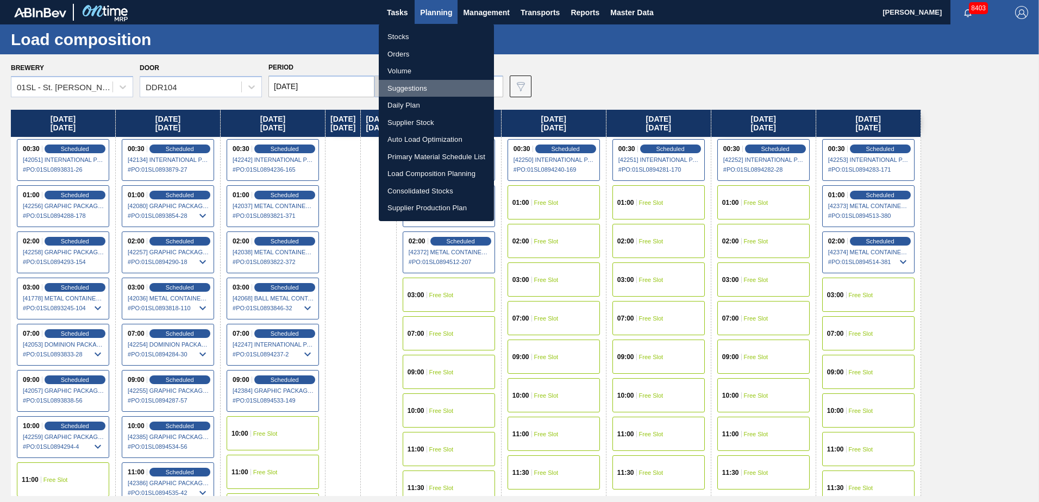
click at [413, 86] on li "Suggestions" at bounding box center [436, 88] width 115 height 17
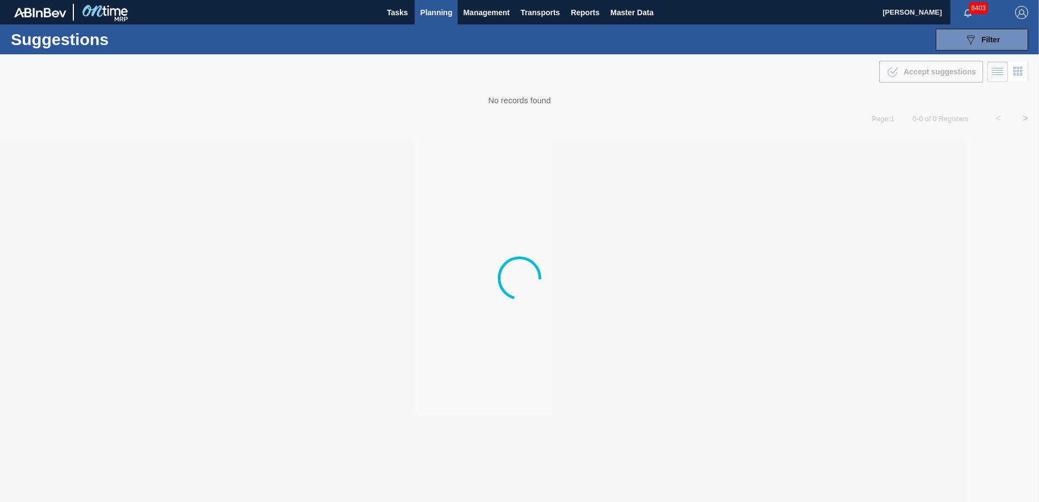
type from "[DATE]"
type to "[DATE]"
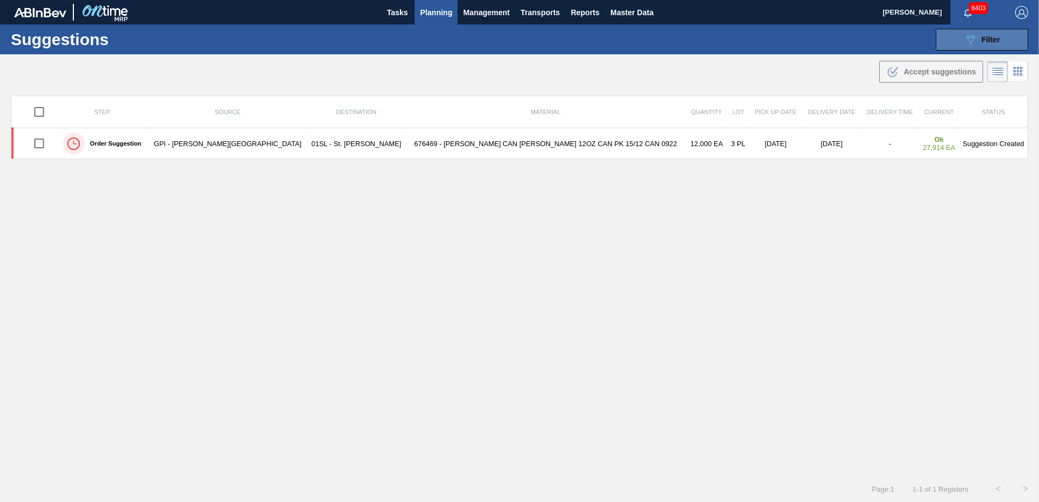
click at [959, 42] on button "089F7B8B-B2A5-4AFE-B5C0-19BA573D28AC Filter" at bounding box center [982, 40] width 92 height 22
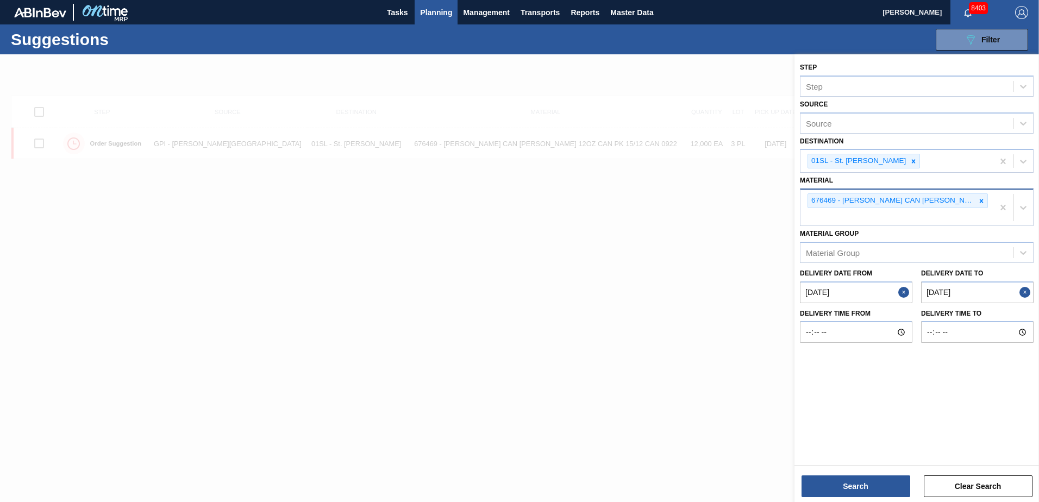
drag, startPoint x: 982, startPoint y: 197, endPoint x: 975, endPoint y: 202, distance: 9.3
click at [982, 197] on icon at bounding box center [981, 201] width 8 height 8
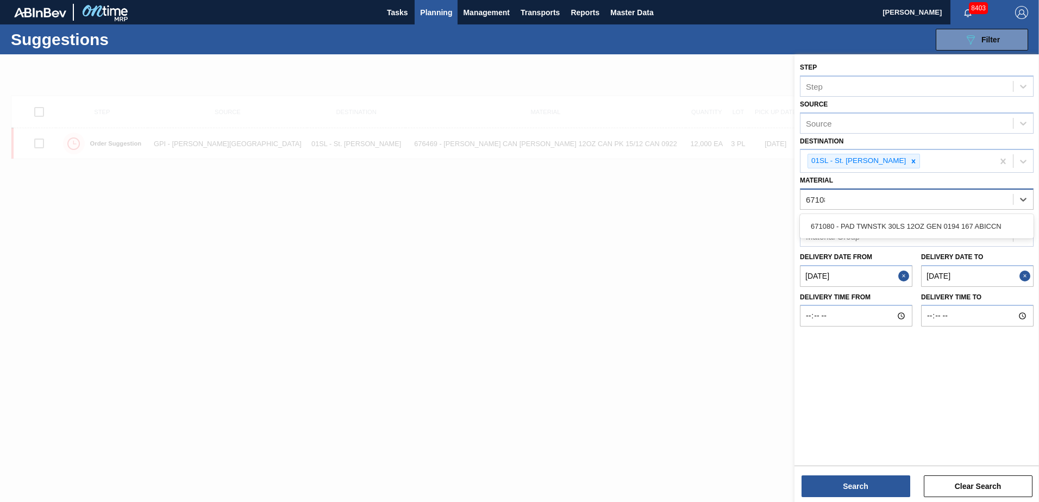
type input "671080"
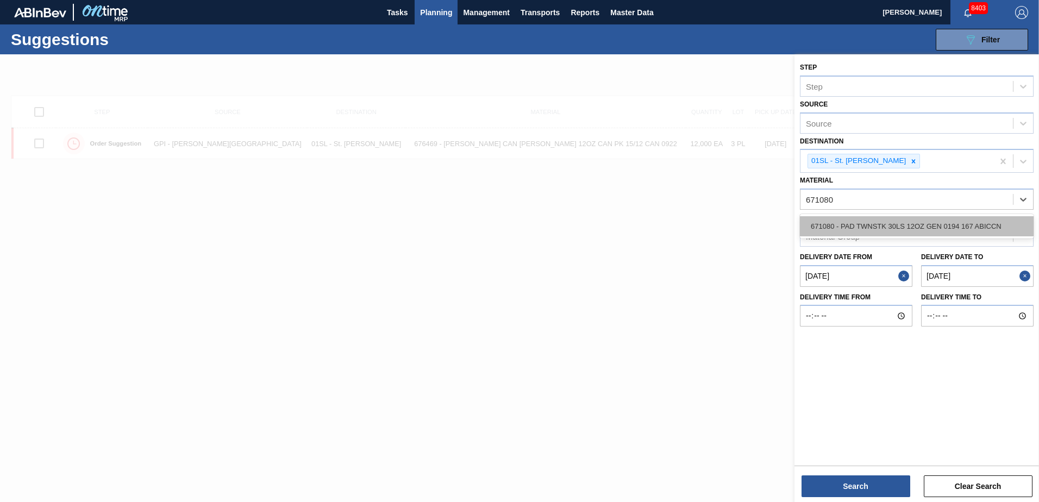
click at [948, 218] on div "671080 - PAD TWNSTK 30LS 12OZ GEN 0194 167 ABICCN" at bounding box center [917, 226] width 234 height 20
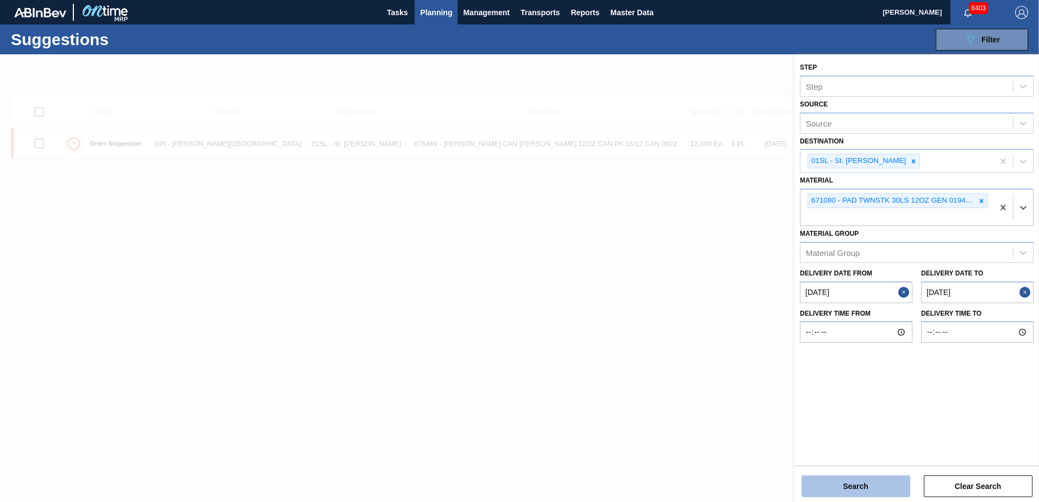
click at [871, 484] on button "Search" at bounding box center [855, 486] width 109 height 22
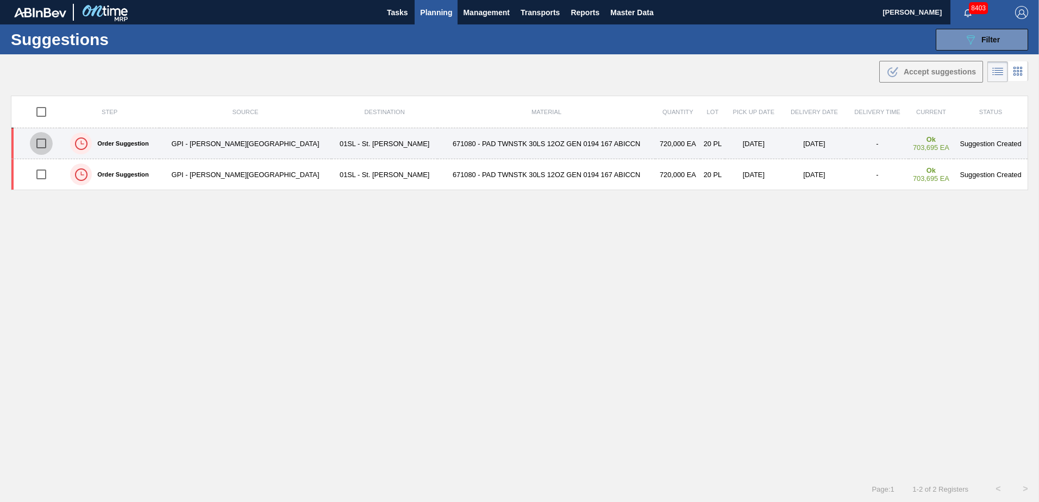
click at [49, 142] on input "checkbox" at bounding box center [41, 143] width 23 height 23
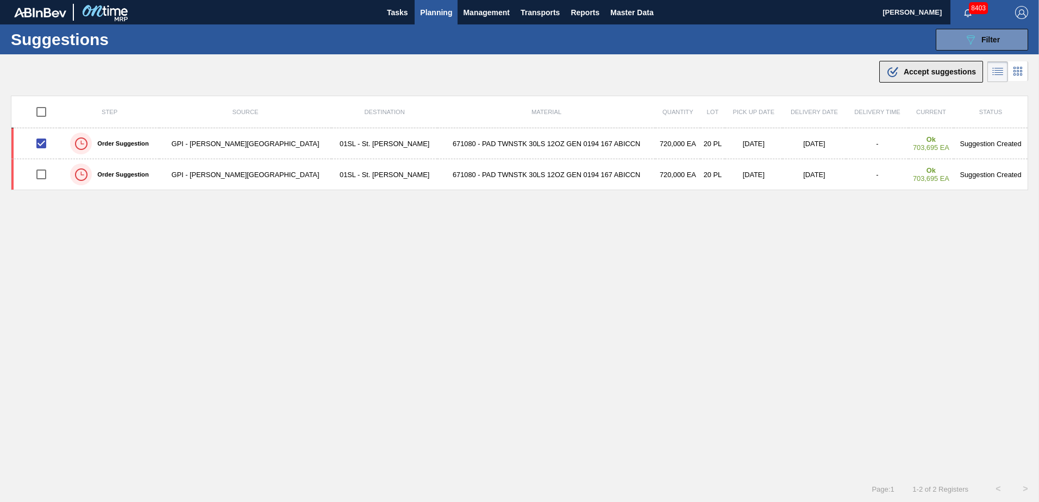
click at [897, 75] on div ".b{fill:var(--color-action-default)} Accept suggestions" at bounding box center [931, 71] width 90 height 13
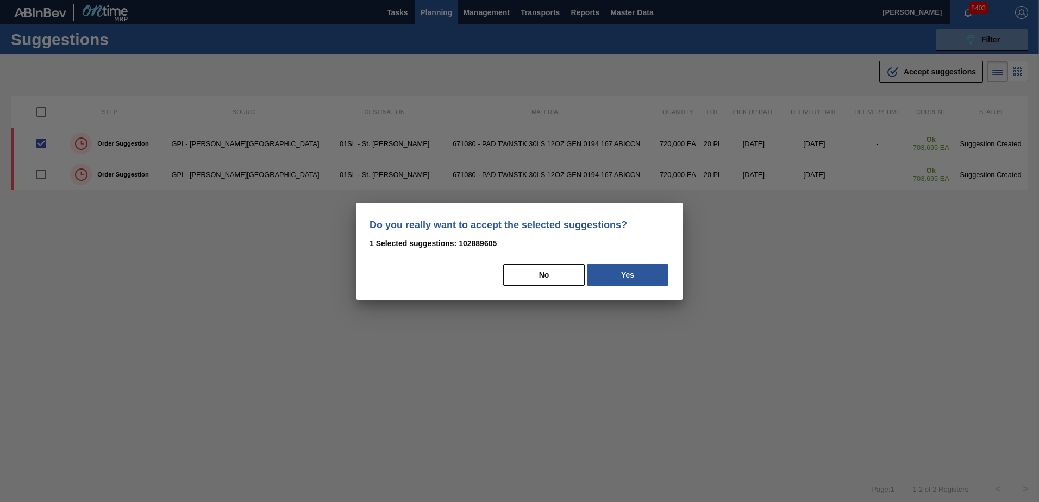
drag, startPoint x: 601, startPoint y: 277, endPoint x: 973, endPoint y: 276, distance: 372.1
click at [602, 277] on button "Yes" at bounding box center [627, 275] width 81 height 22
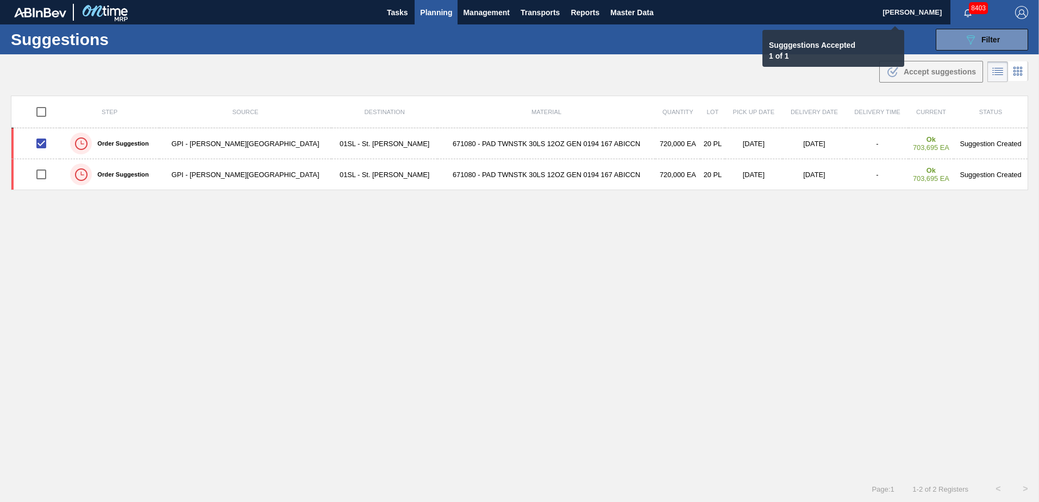
checkbox input "false"
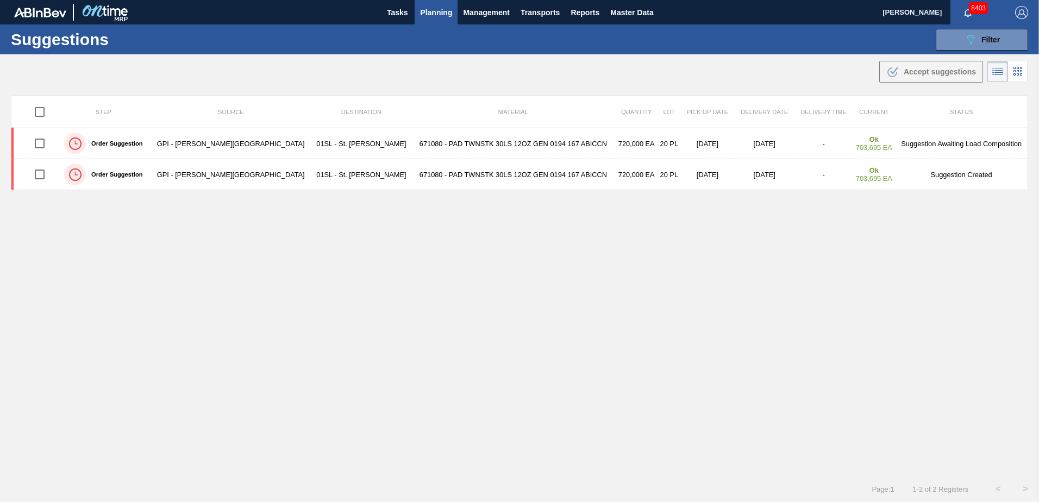
click at [437, 12] on span "Planning" at bounding box center [436, 12] width 32 height 13
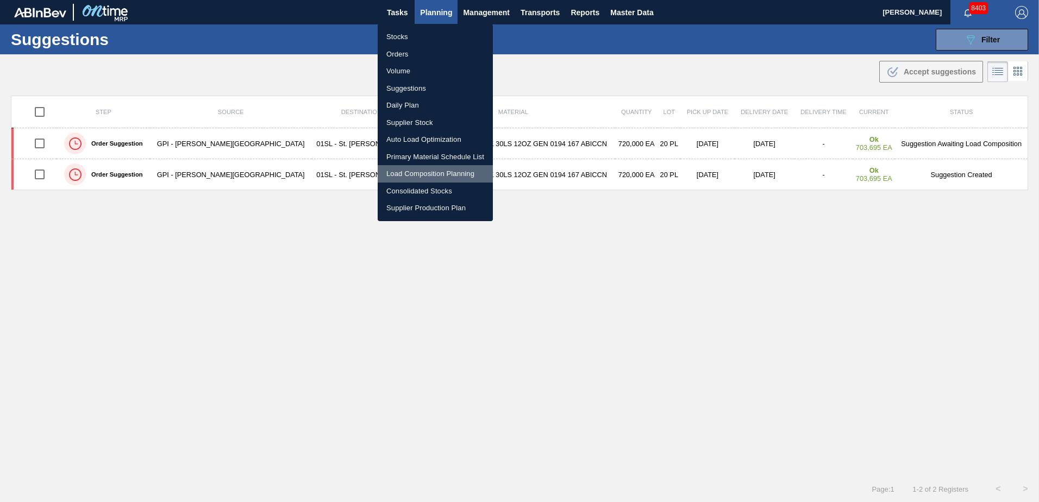
click at [420, 171] on li "Load Composition Planning" at bounding box center [435, 173] width 115 height 17
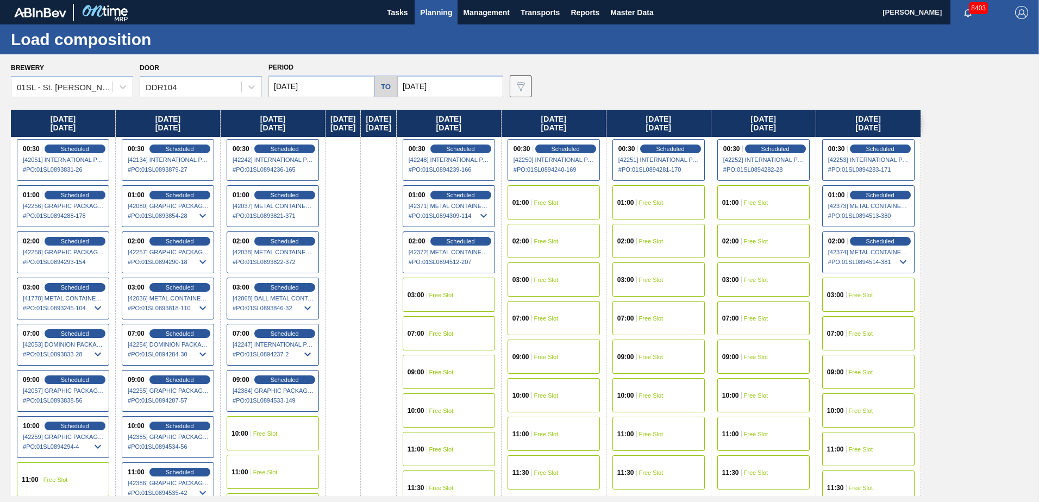
click at [454, 370] on span "Free Slot" at bounding box center [441, 372] width 24 height 7
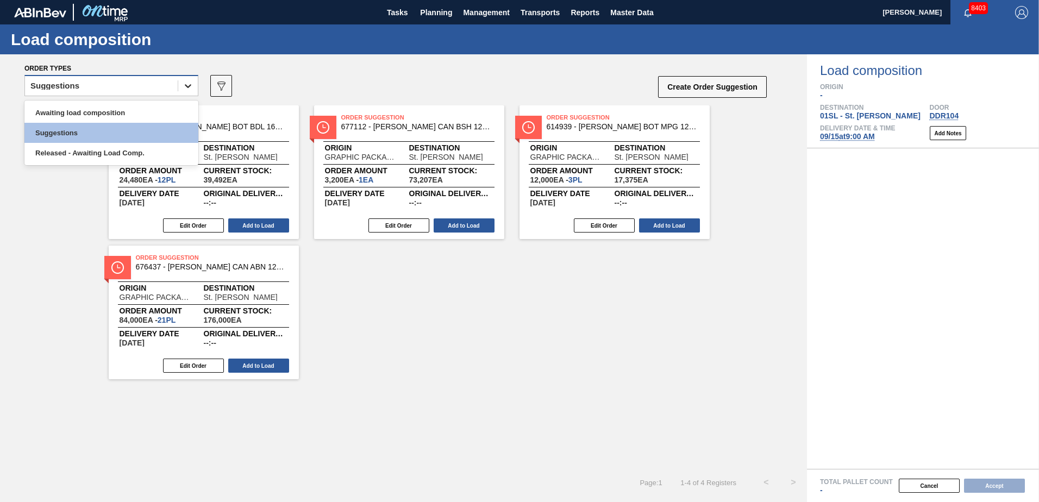
click at [185, 85] on icon at bounding box center [188, 85] width 11 height 11
click at [131, 116] on div "Awaiting load composition" at bounding box center [111, 113] width 174 height 20
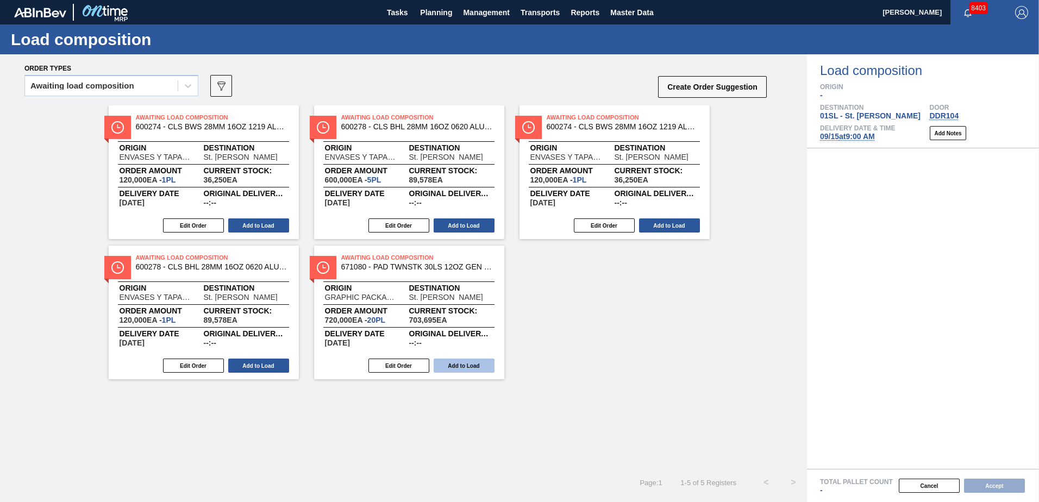
click at [466, 367] on button "Add to Load" at bounding box center [464, 366] width 61 height 14
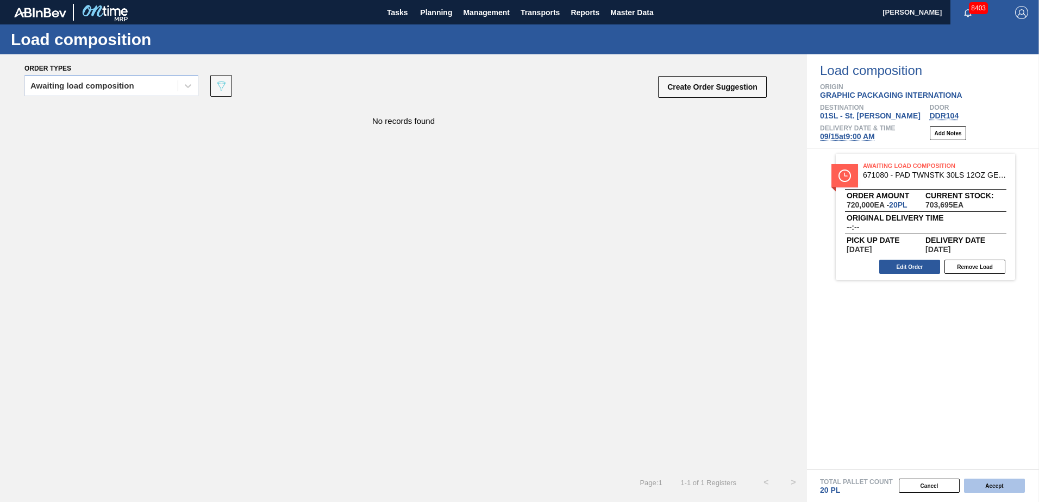
click at [990, 482] on button "Accept" at bounding box center [994, 486] width 61 height 14
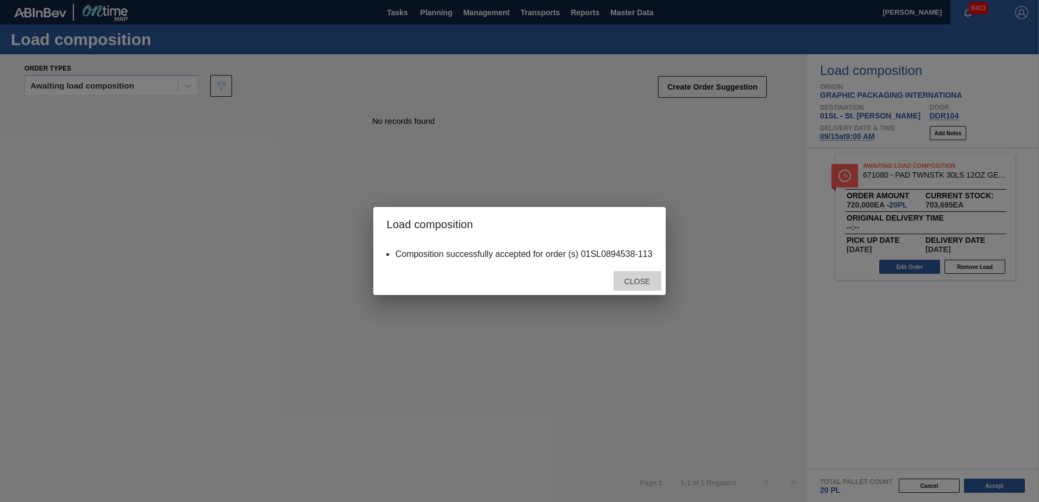
click at [650, 287] on div "Close" at bounding box center [637, 281] width 48 height 20
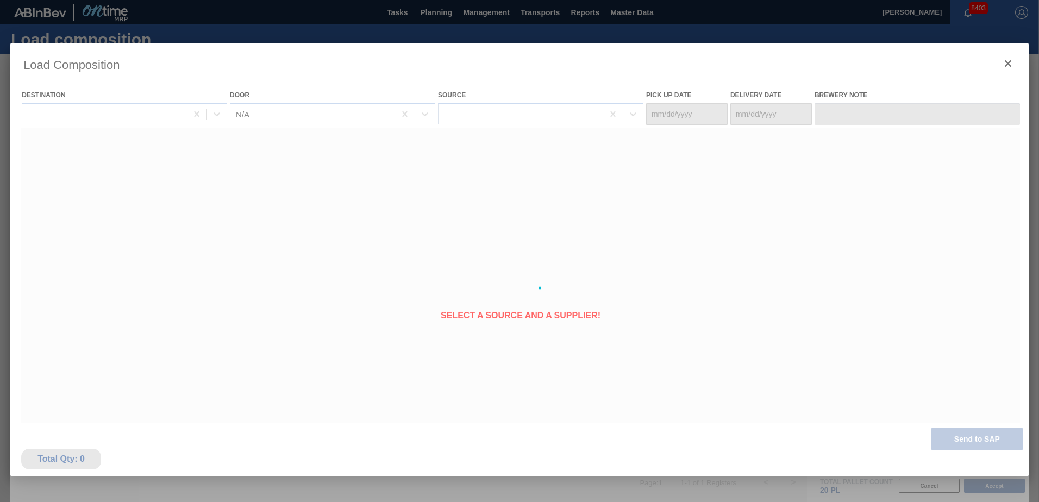
type Date "[DATE]"
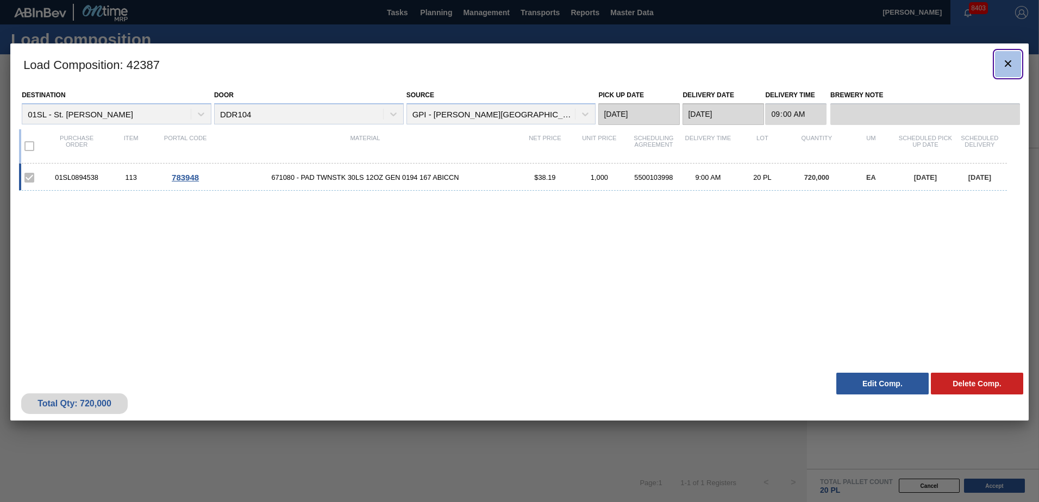
click at [1005, 67] on icon "botão de ícone" at bounding box center [1007, 63] width 13 height 13
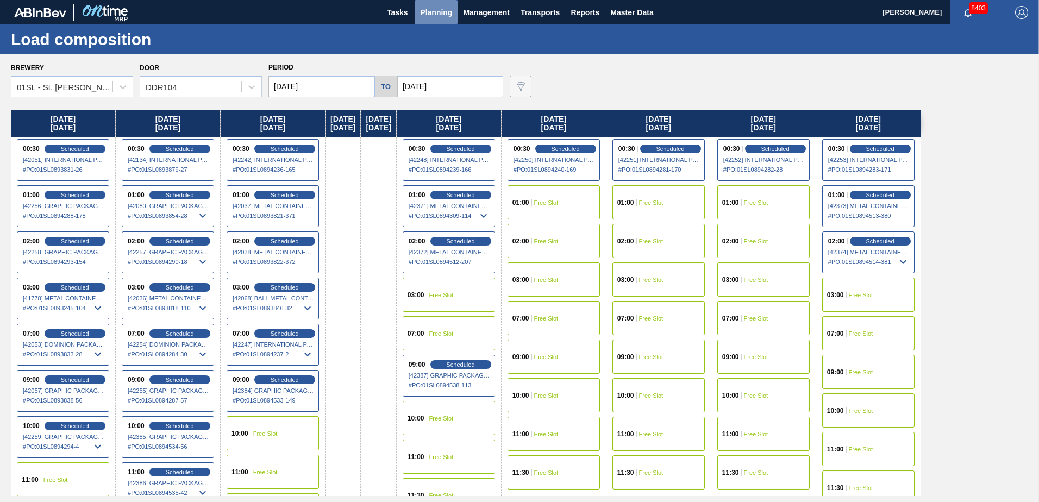
click at [447, 20] on button "Planning" at bounding box center [436, 12] width 43 height 24
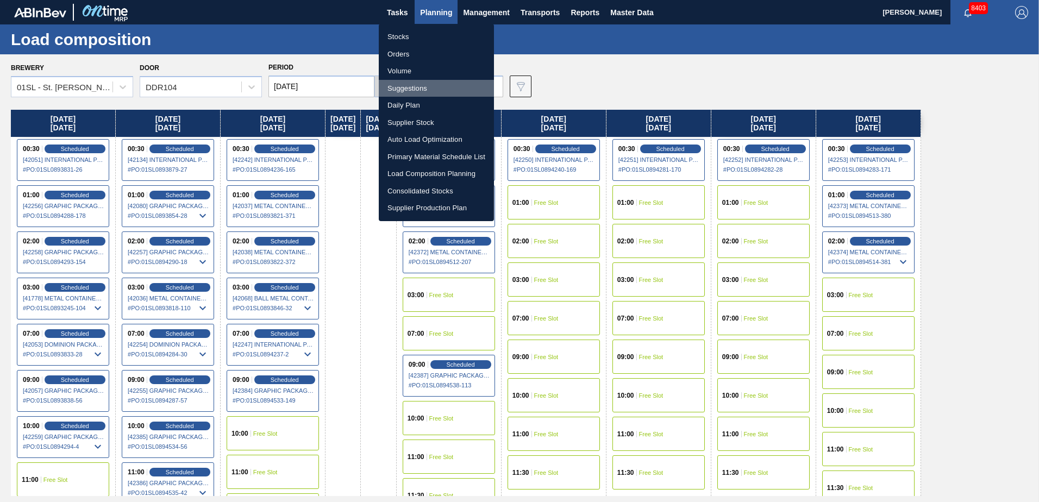
click at [412, 90] on li "Suggestions" at bounding box center [436, 88] width 115 height 17
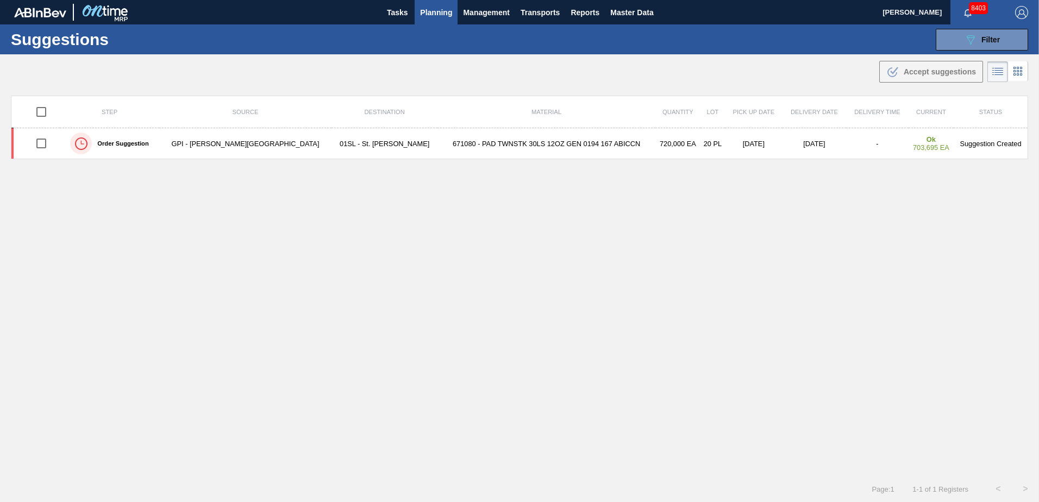
type from "[DATE]"
type to "[DATE]"
click at [990, 46] on div "089F7B8B-B2A5-4AFE-B5C0-19BA573D28AC Filter" at bounding box center [982, 39] width 36 height 13
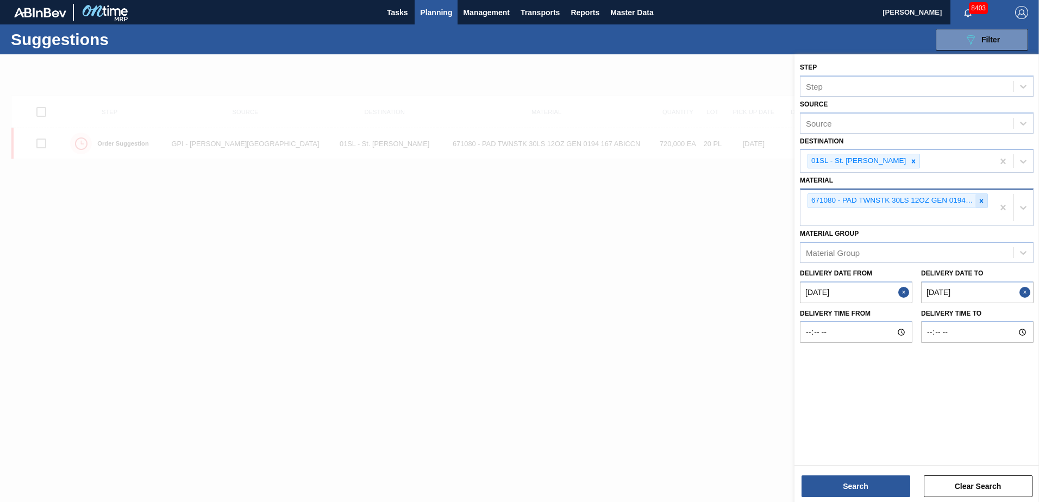
click at [981, 199] on icon at bounding box center [981, 201] width 8 height 8
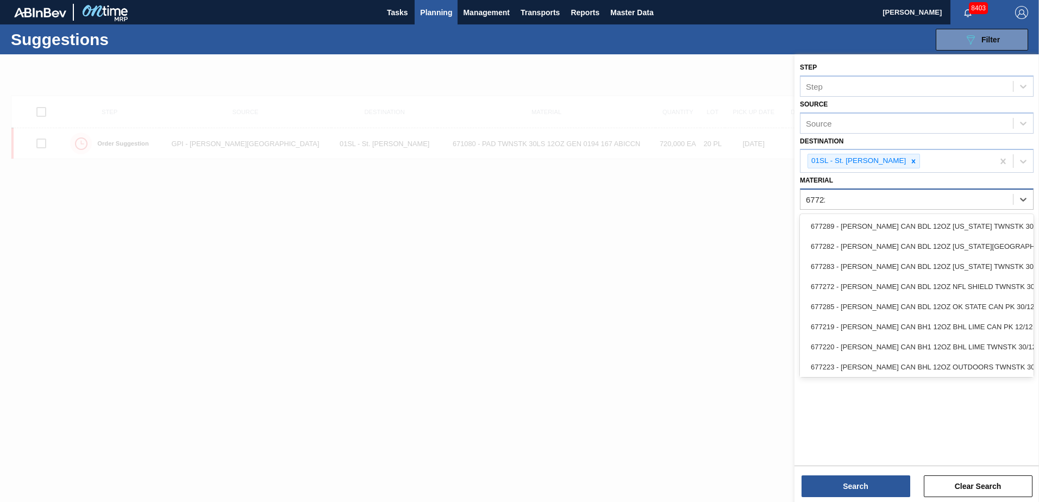
type input "677223"
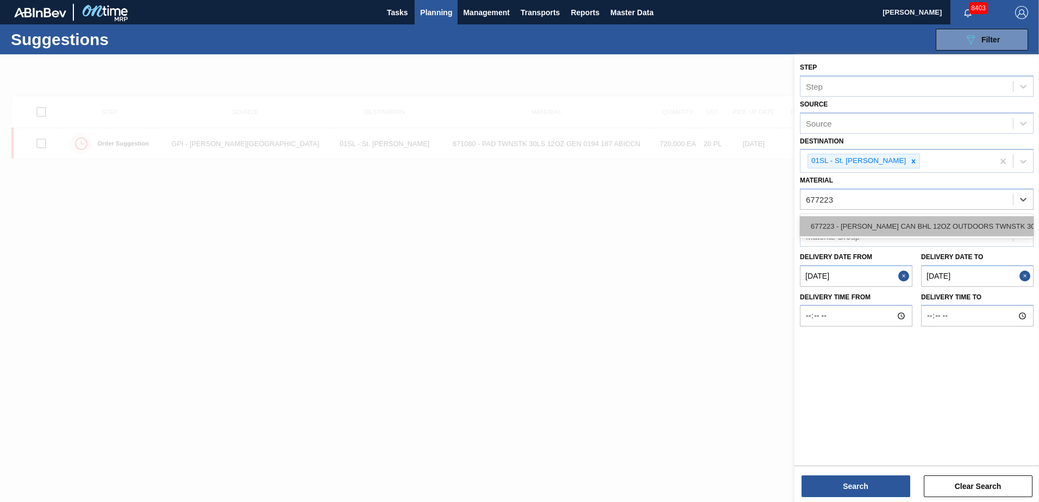
click at [947, 228] on div "677223 - [PERSON_NAME] CAN BHL 12OZ OUTDOORS TWNSTK 30/12" at bounding box center [917, 226] width 234 height 20
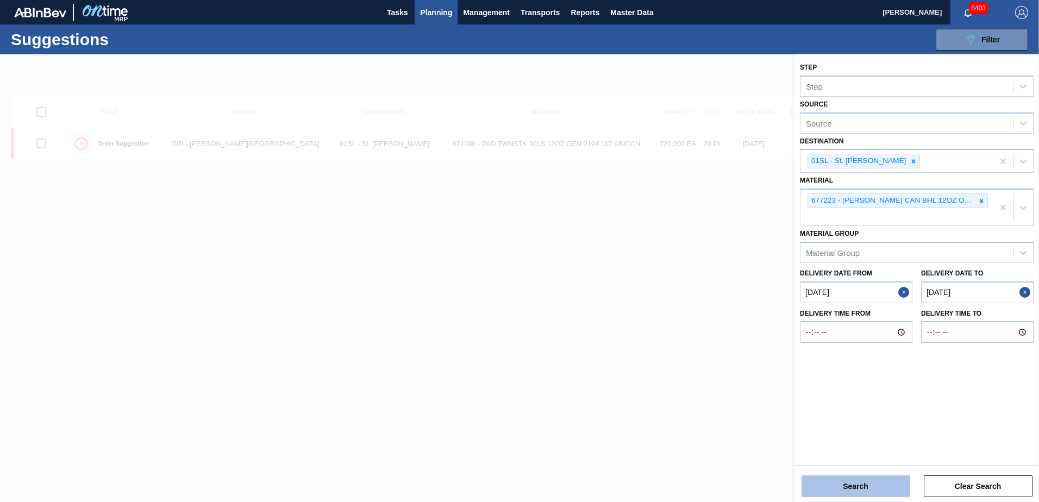
click at [822, 480] on button "Search" at bounding box center [855, 486] width 109 height 22
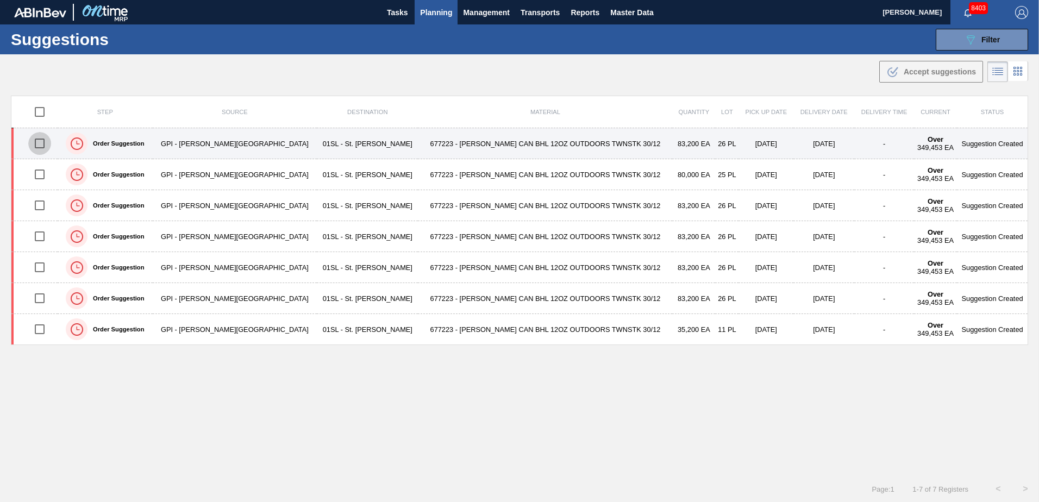
click at [44, 138] on input "checkbox" at bounding box center [39, 143] width 23 height 23
checkbox input "true"
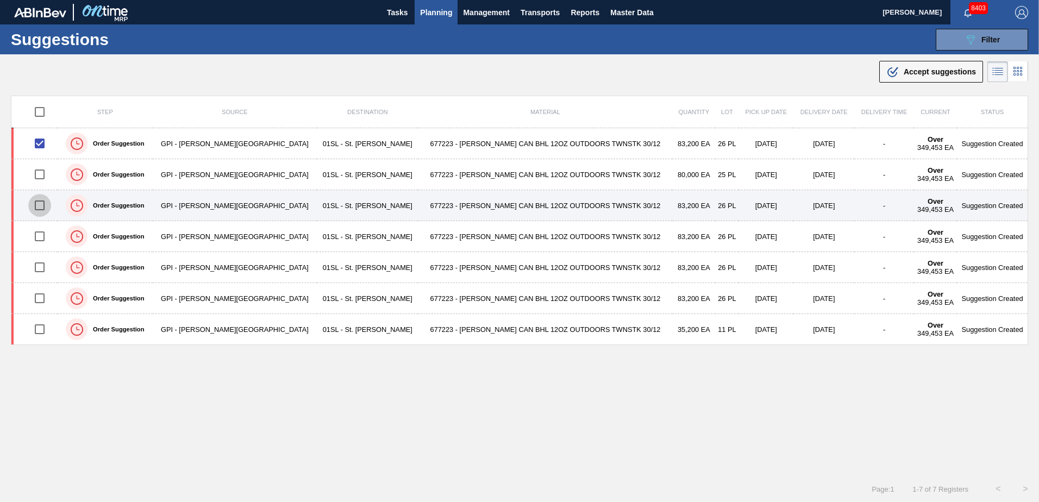
click at [43, 200] on input "checkbox" at bounding box center [39, 205] width 23 height 23
checkbox input "true"
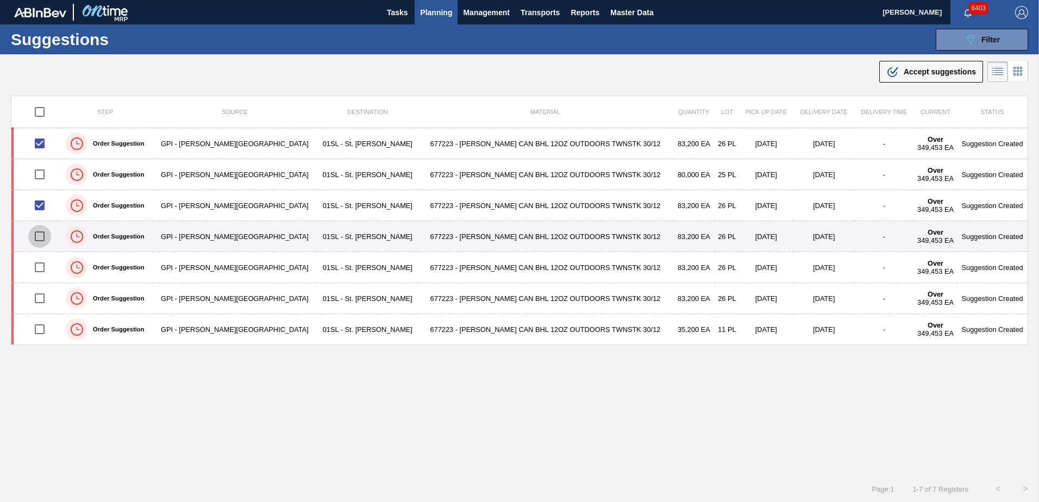
click at [44, 234] on input "checkbox" at bounding box center [39, 236] width 23 height 23
checkbox input "true"
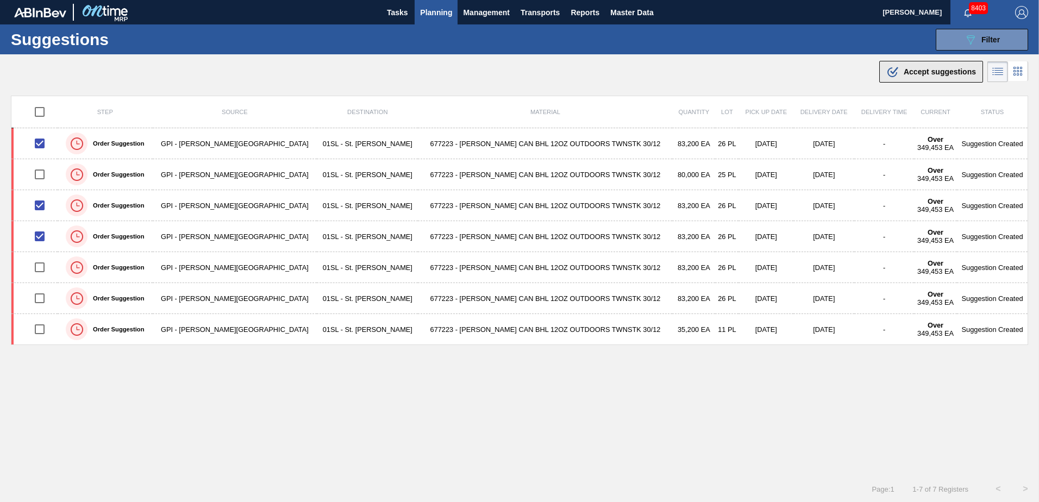
click at [958, 72] on span "Accept suggestions" at bounding box center [939, 71] width 72 height 9
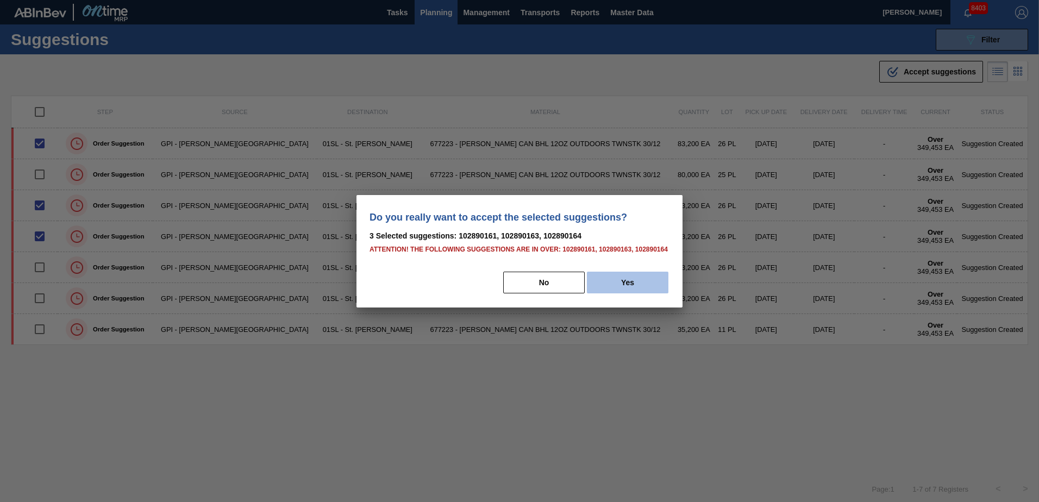
click at [645, 278] on button "Yes" at bounding box center [627, 283] width 81 height 22
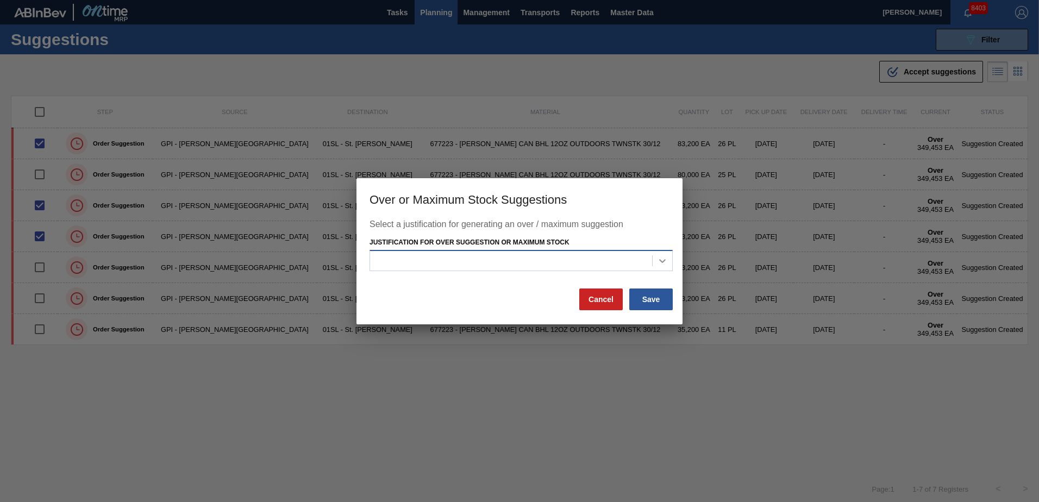
click at [657, 265] on icon at bounding box center [662, 260] width 11 height 11
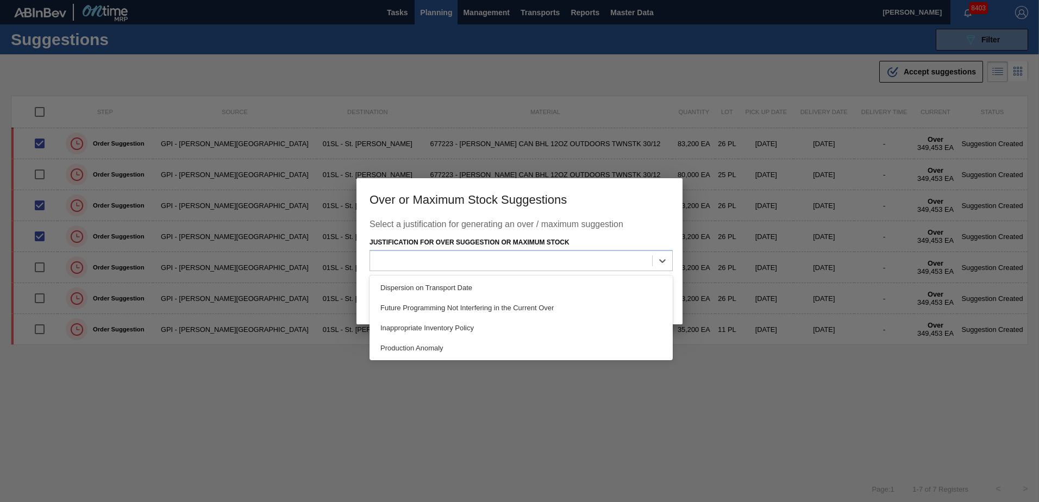
drag, startPoint x: 487, startPoint y: 288, endPoint x: 567, endPoint y: 303, distance: 81.2
click at [487, 288] on div "Dispersion on Transport Date" at bounding box center [520, 288] width 303 height 20
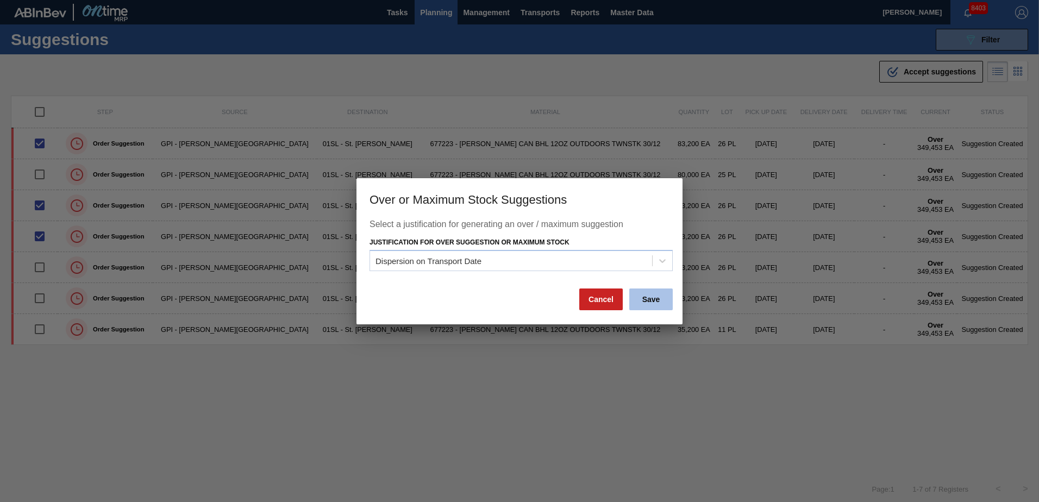
click at [646, 304] on button "Save" at bounding box center [650, 299] width 43 height 22
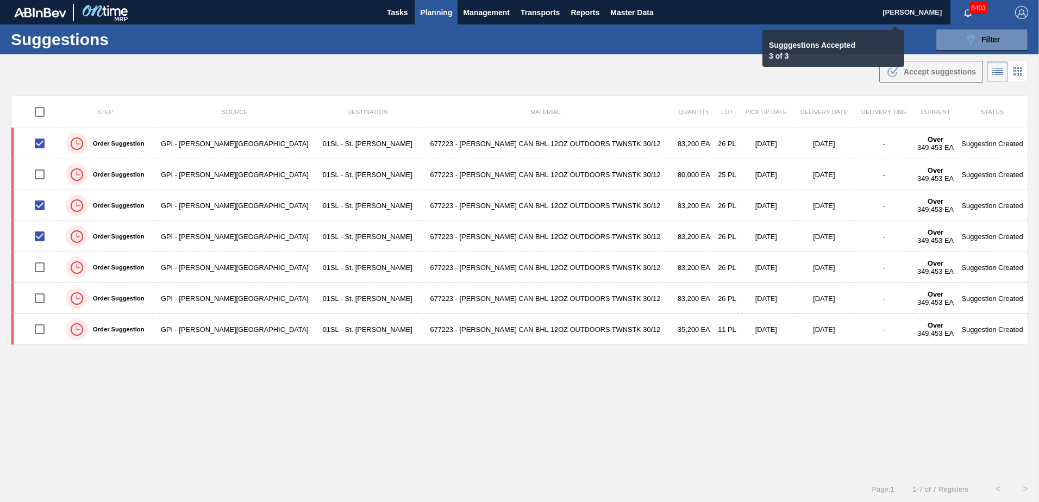
checkbox input "false"
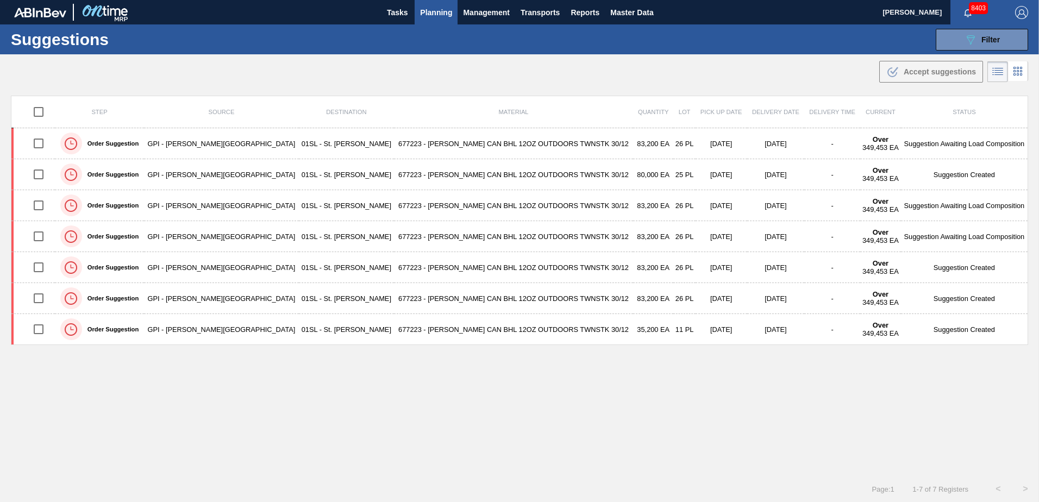
click at [438, 9] on span "Planning" at bounding box center [436, 12] width 32 height 13
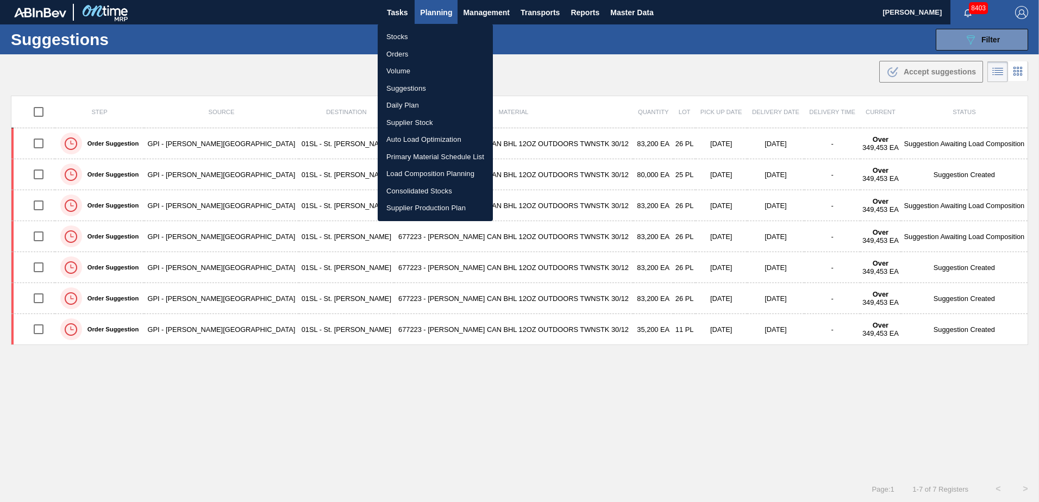
click at [407, 174] on li "Load Composition Planning" at bounding box center [435, 173] width 115 height 17
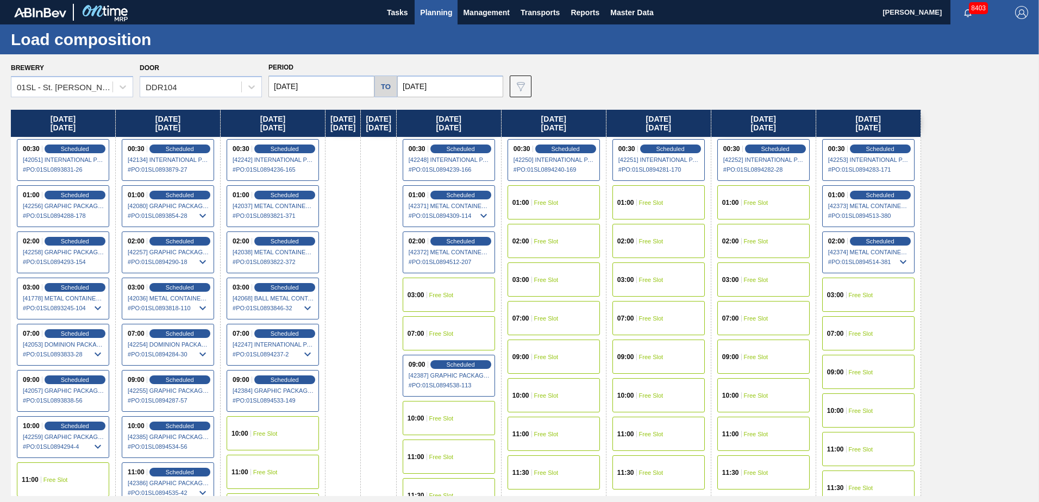
click at [783, 104] on div "Brewery 01SL - [GEOGRAPHIC_DATA][PERSON_NAME] Door DDR104 Period [DATE] to [DAT…" at bounding box center [519, 277] width 1039 height 447
drag, startPoint x: 418, startPoint y: 132, endPoint x: 349, endPoint y: 119, distance: 70.2
click at [349, 119] on div "[DATE] 00:30 Scheduled [42051] INTERNATIONAL PAPER COMPANY - 0008219781 # PO : …" at bounding box center [522, 303] width 1022 height 386
click at [467, 410] on div "10:00 Free Slot" at bounding box center [449, 418] width 92 height 34
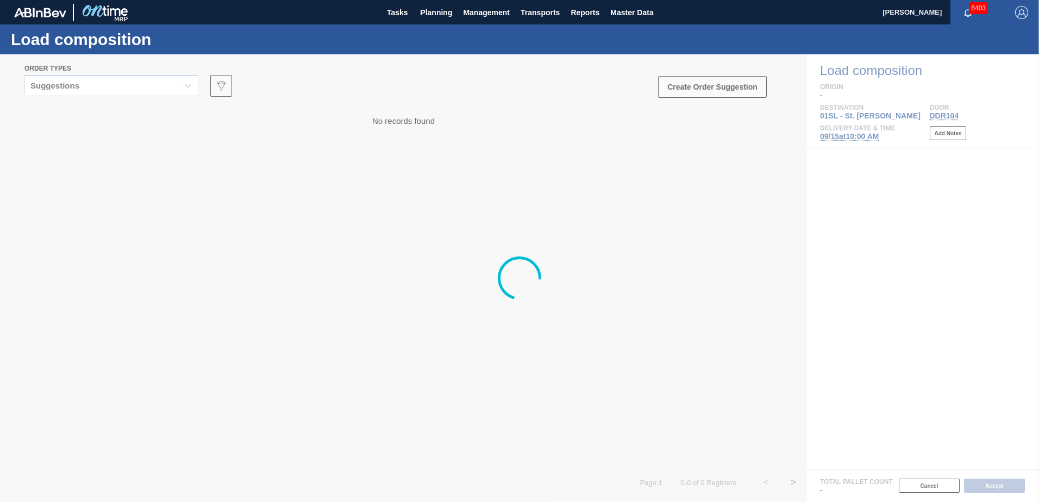
click at [169, 87] on div at bounding box center [519, 278] width 1039 height 448
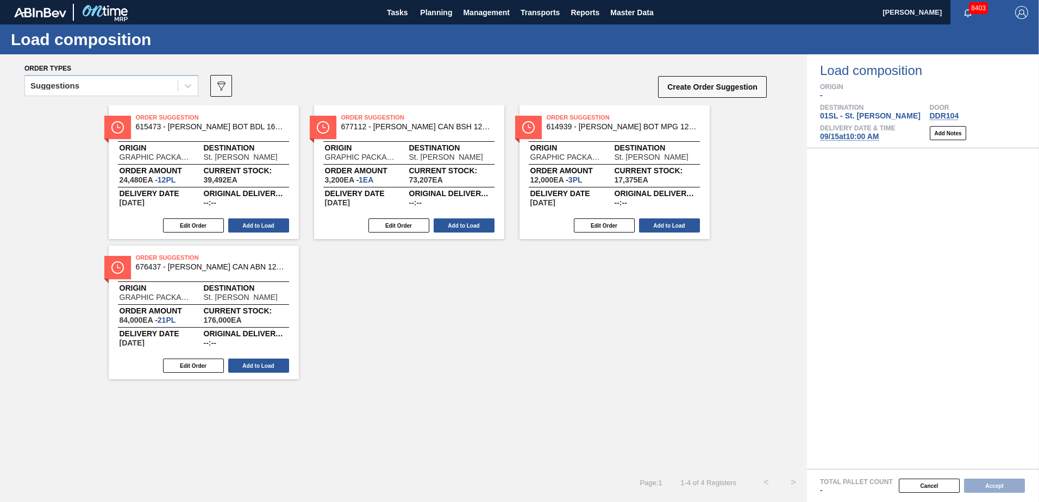
drag, startPoint x: 168, startPoint y: 87, endPoint x: 163, endPoint y: 99, distance: 12.9
click at [168, 87] on div "Suggestions" at bounding box center [101, 86] width 153 height 16
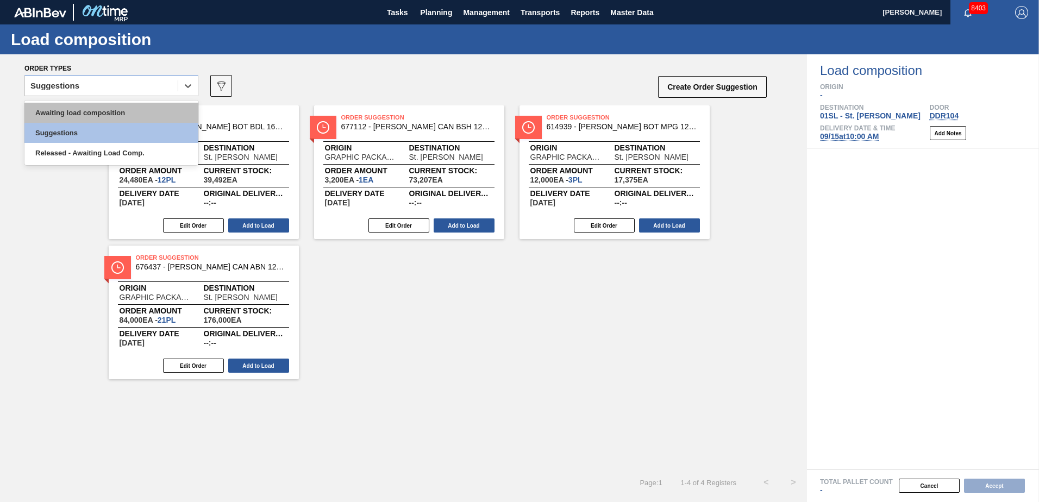
click at [136, 110] on div "Awaiting load composition" at bounding box center [111, 113] width 174 height 20
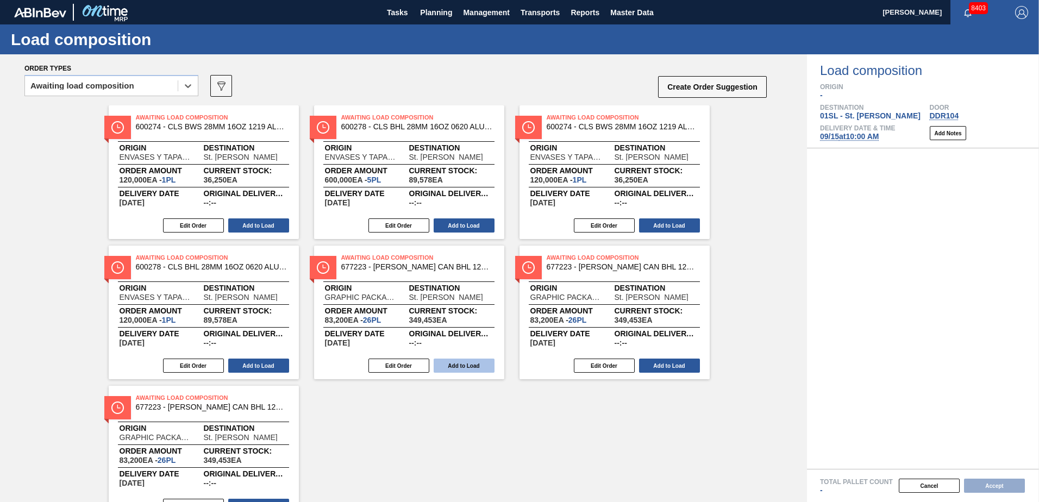
click at [464, 368] on button "Add to Load" at bounding box center [464, 366] width 61 height 14
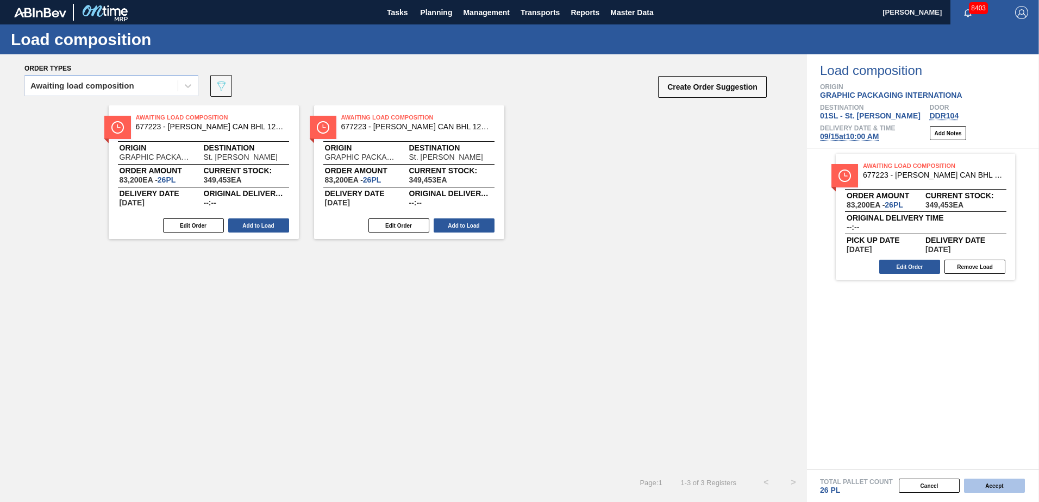
click at [980, 490] on button "Accept" at bounding box center [994, 486] width 61 height 14
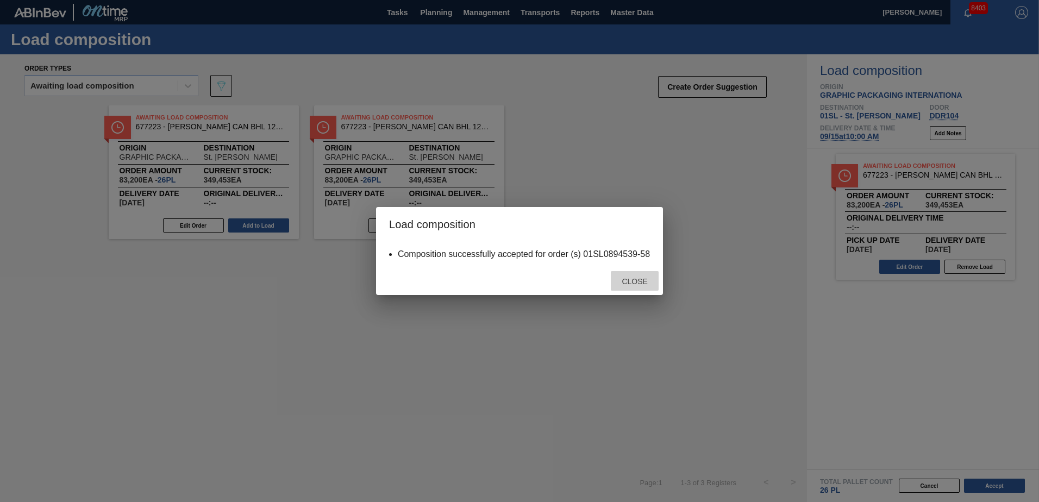
click at [640, 290] on div "Close" at bounding box center [635, 281] width 48 height 20
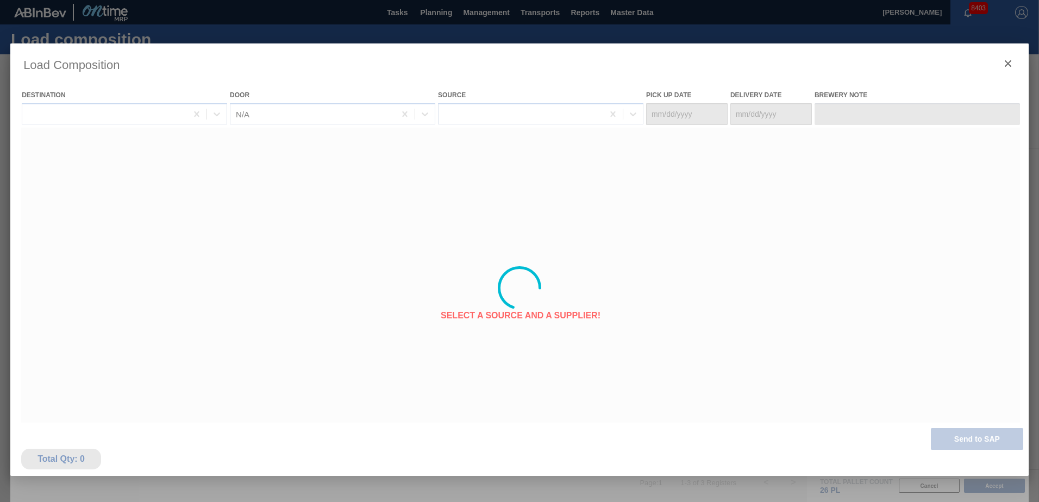
type Date "[DATE]"
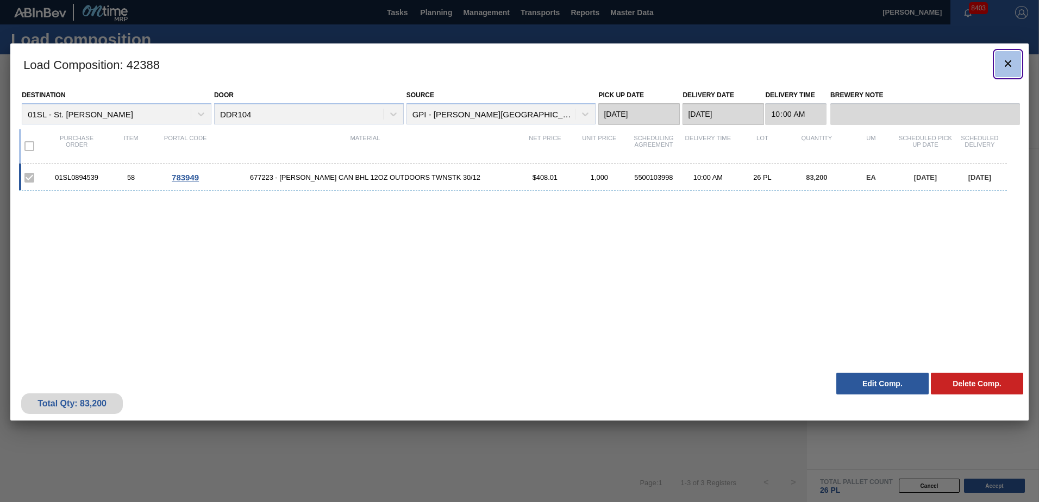
click at [1000, 62] on button "botão de ícone" at bounding box center [1008, 64] width 26 height 26
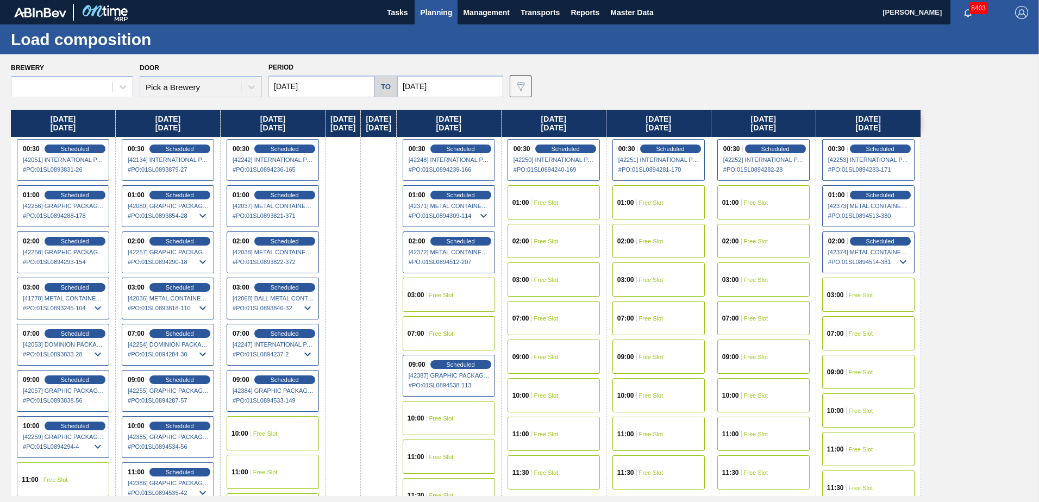
click at [558, 205] on span "Free Slot" at bounding box center [546, 202] width 24 height 7
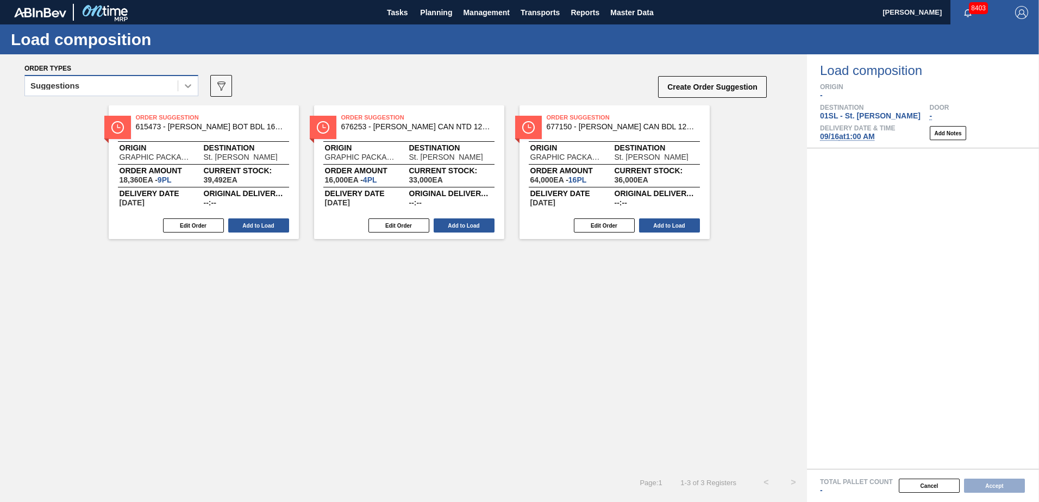
click at [189, 87] on icon at bounding box center [188, 86] width 7 height 4
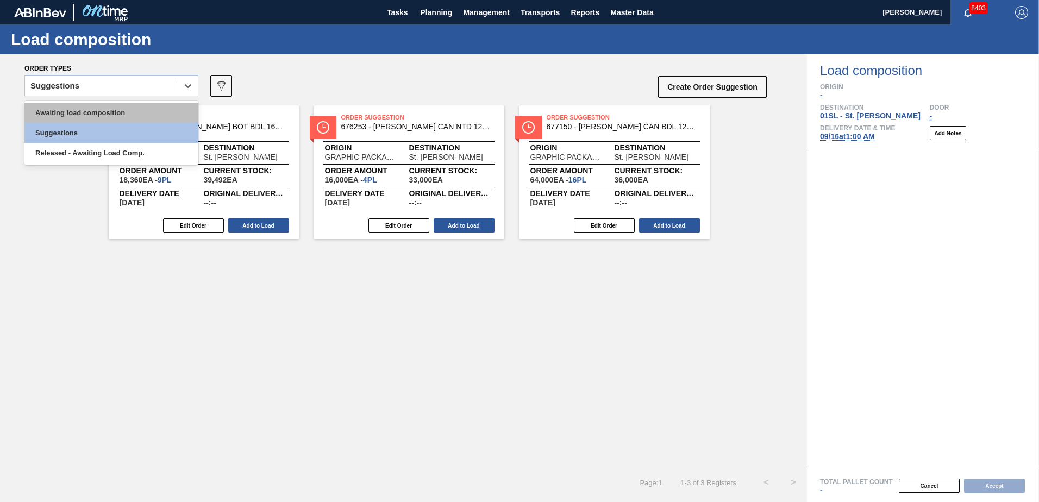
click at [129, 110] on div "Awaiting load composition" at bounding box center [111, 113] width 174 height 20
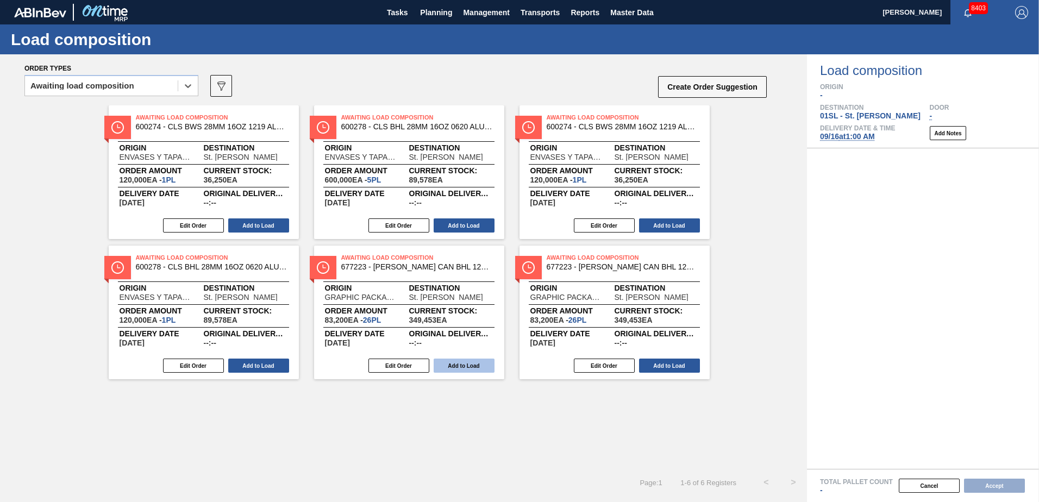
click at [460, 362] on button "Add to Load" at bounding box center [464, 366] width 61 height 14
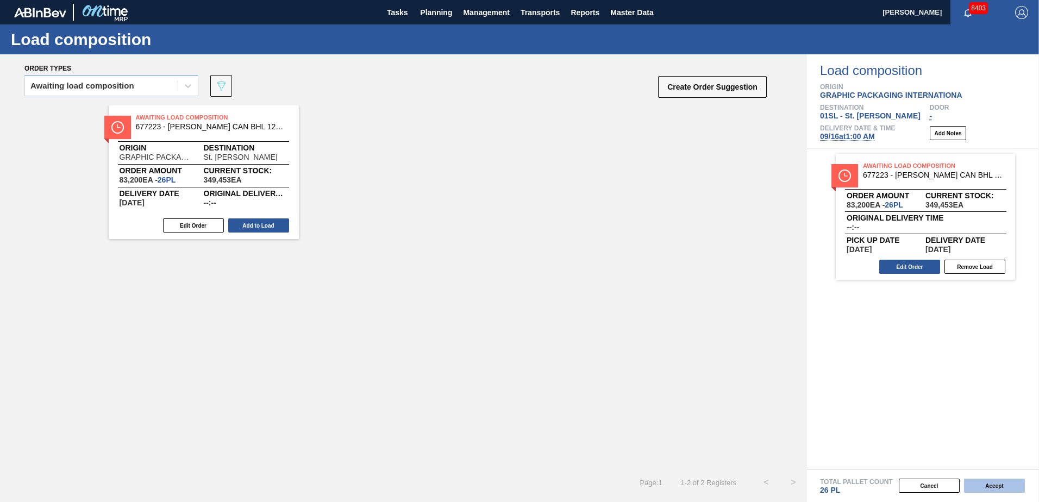
click at [988, 484] on button "Accept" at bounding box center [994, 486] width 61 height 14
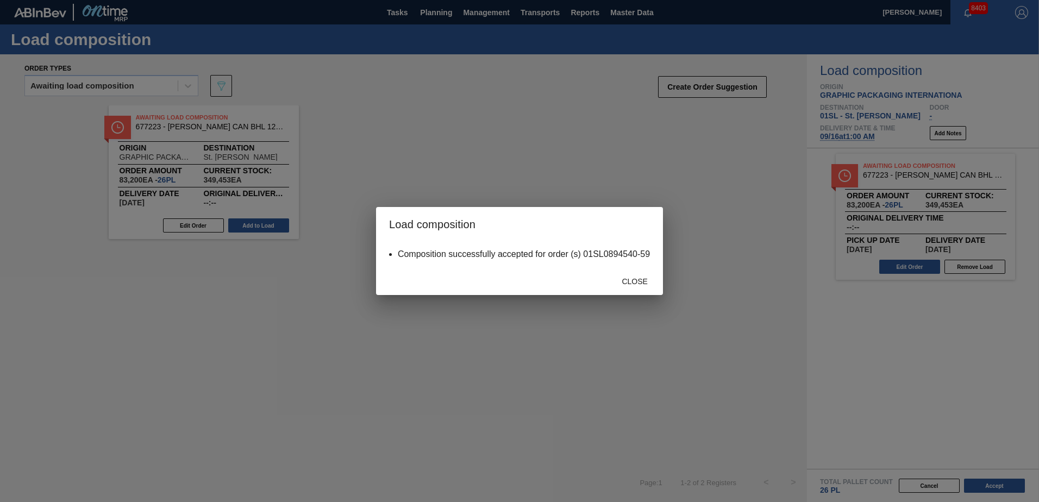
click at [650, 294] on div "Close" at bounding box center [519, 281] width 287 height 28
click at [633, 282] on span "Close" at bounding box center [634, 281] width 43 height 9
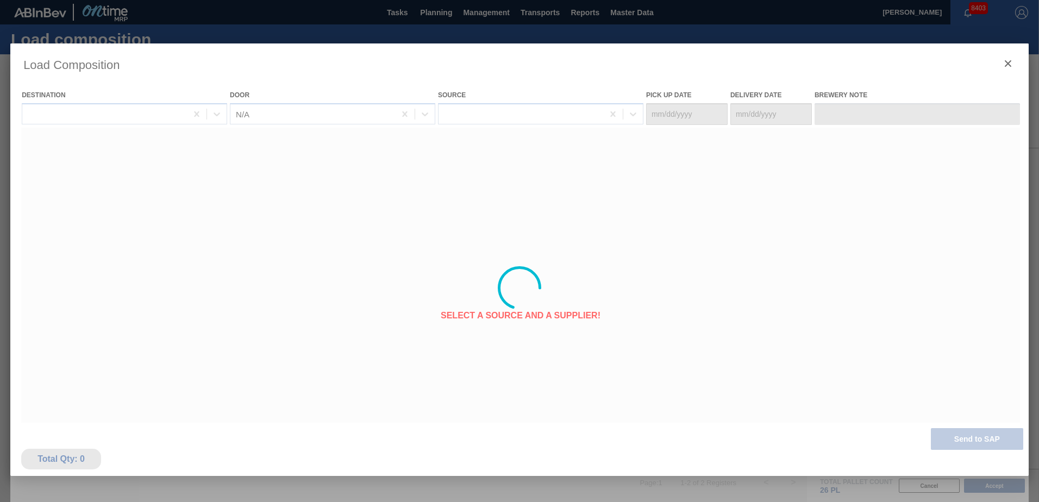
type Date "[DATE]"
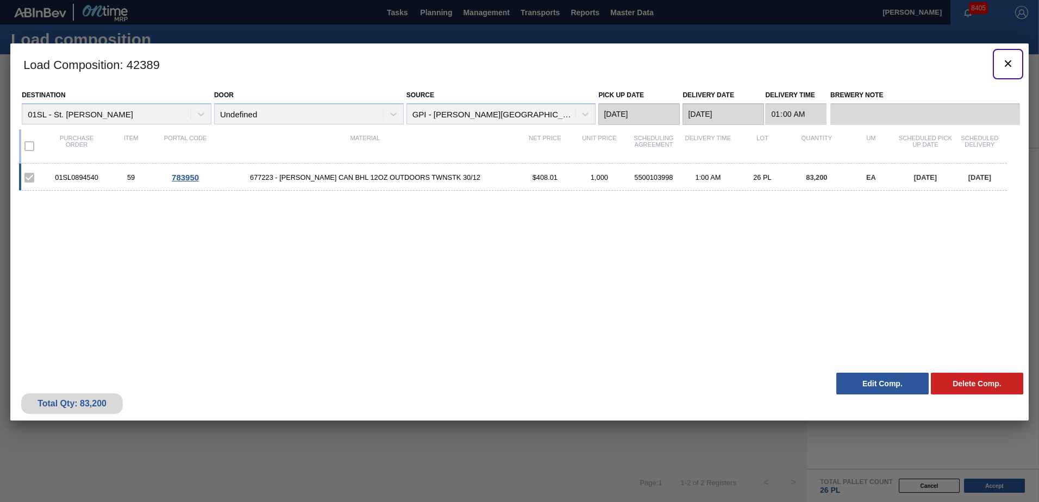
click at [1007, 63] on icon "botão de ícone" at bounding box center [1008, 63] width 7 height 7
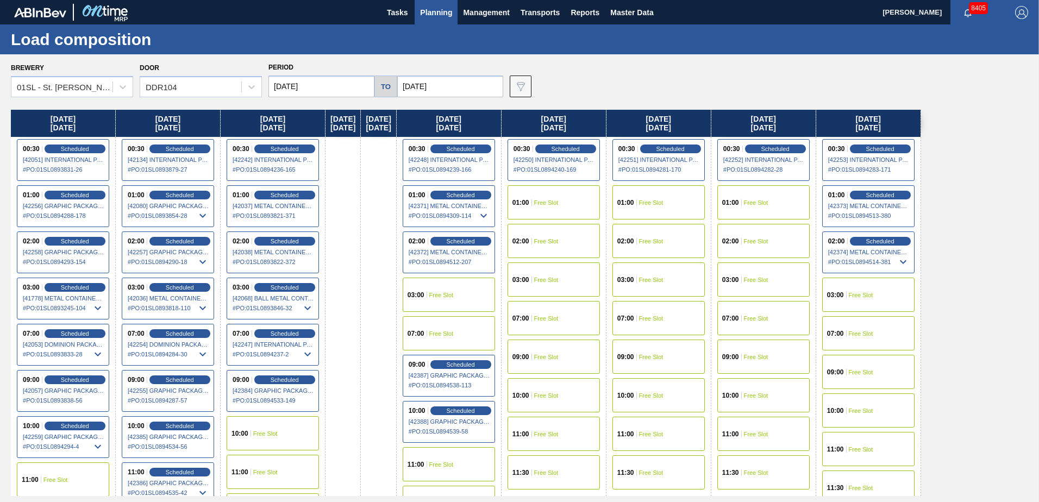
click at [650, 194] on div "01:00 Free Slot" at bounding box center [658, 202] width 92 height 34
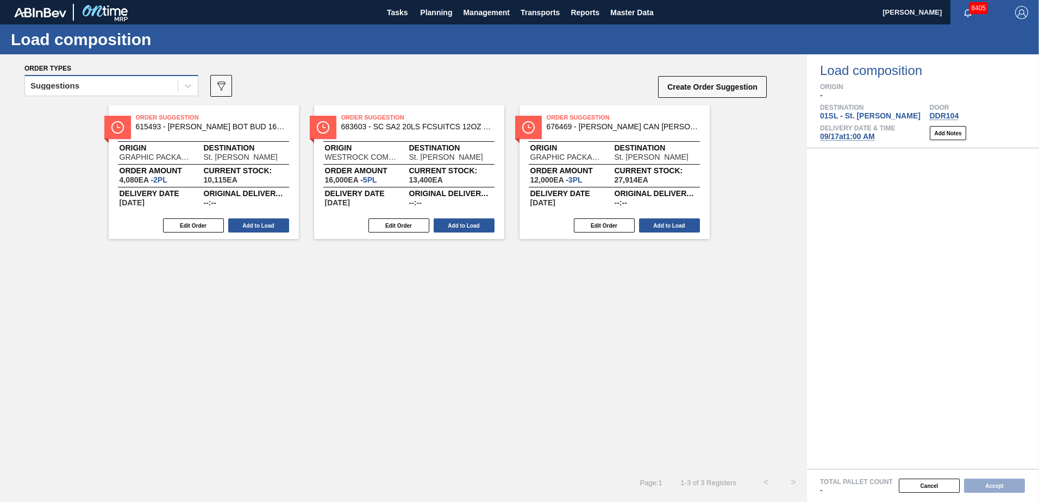
click at [177, 86] on div "Suggestions" at bounding box center [101, 86] width 153 height 16
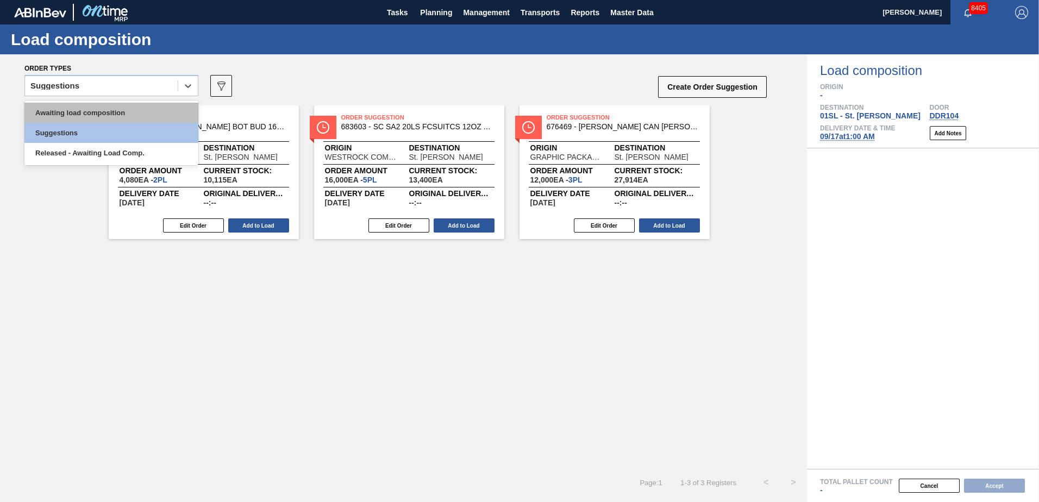
click at [112, 109] on div "Awaiting load composition" at bounding box center [111, 113] width 174 height 20
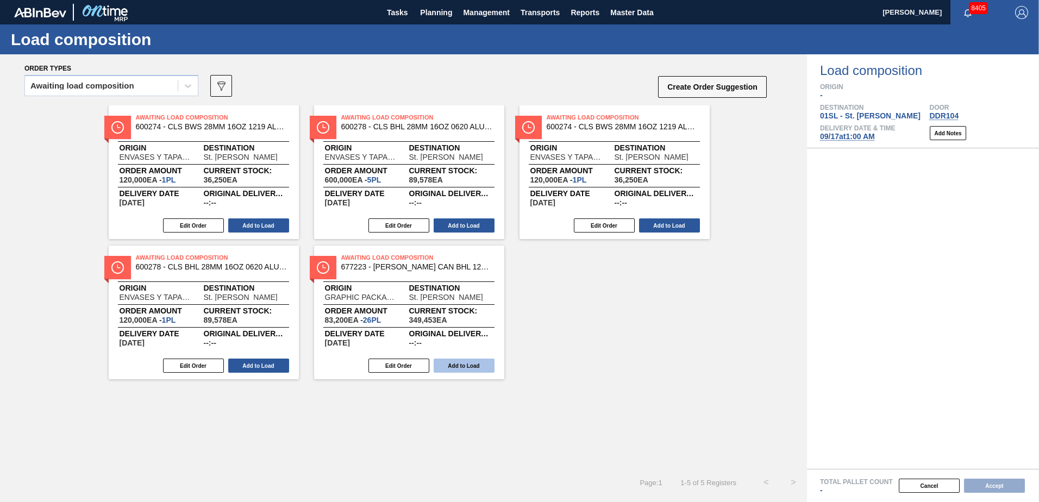
click at [463, 363] on button "Add to Load" at bounding box center [464, 366] width 61 height 14
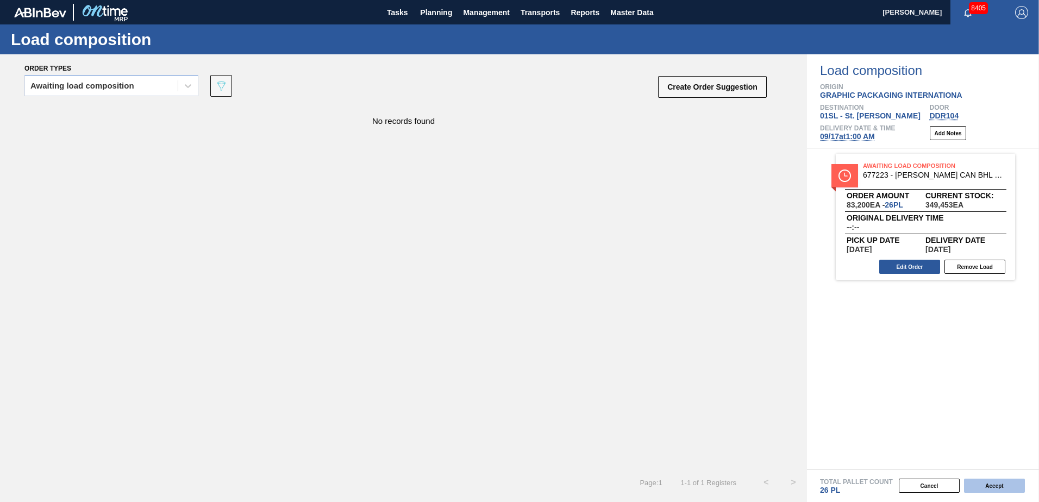
click at [993, 488] on button "Accept" at bounding box center [994, 486] width 61 height 14
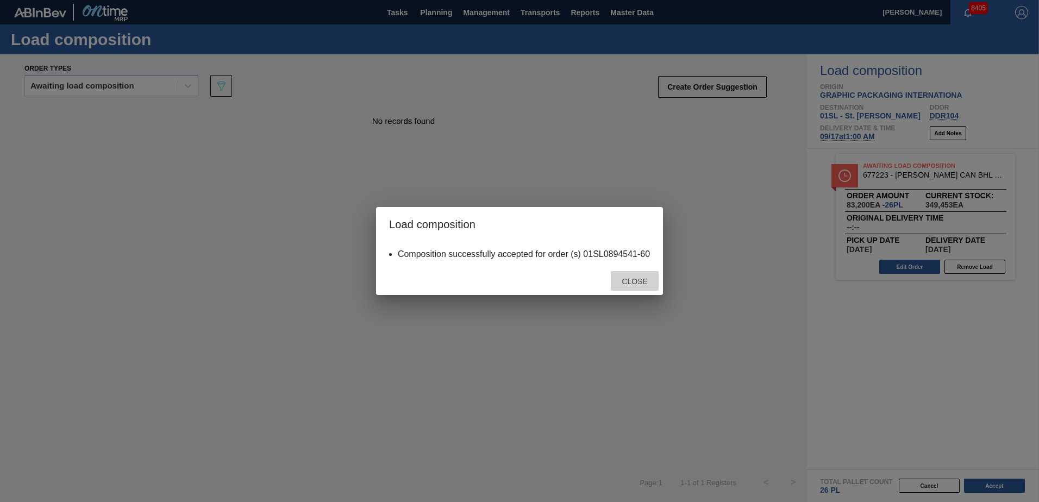
click at [617, 280] on span "Close" at bounding box center [634, 281] width 43 height 9
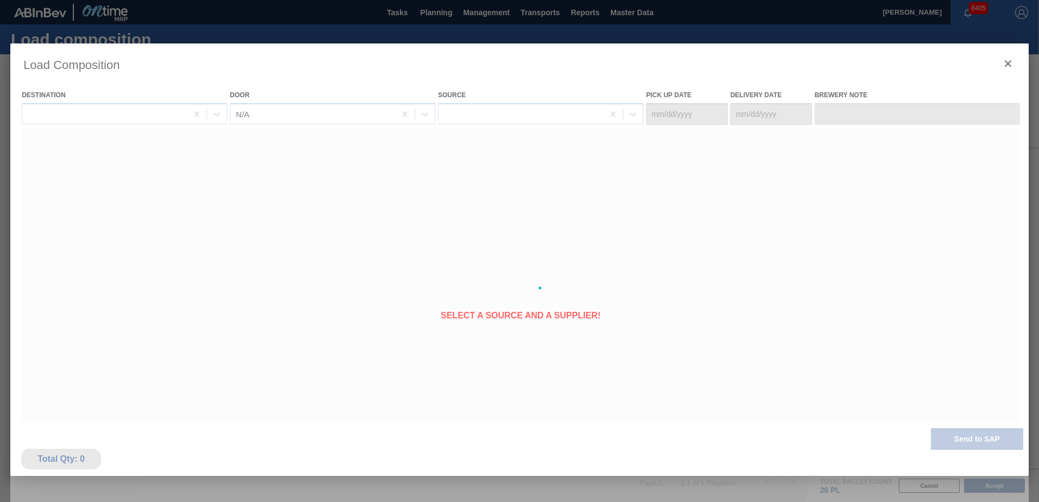
type Date "[DATE]"
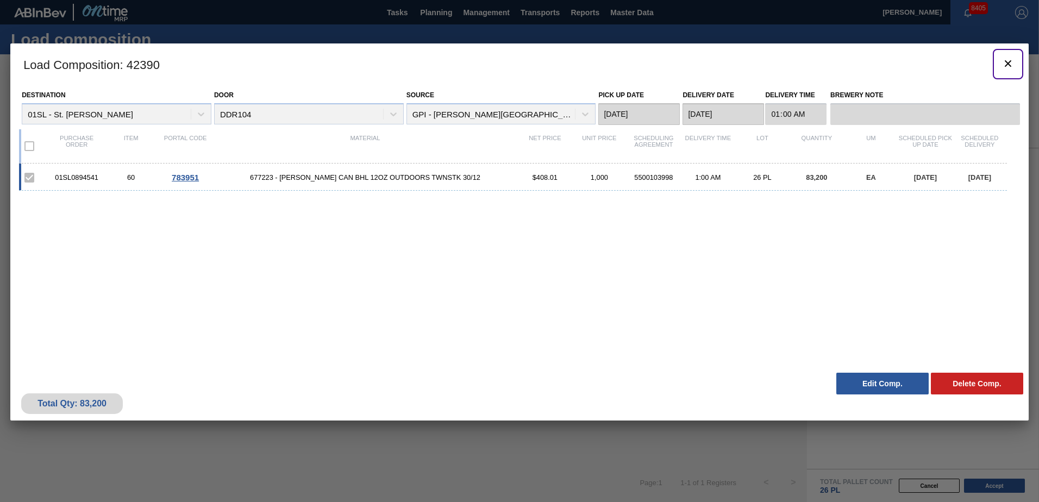
click at [1006, 58] on icon "botão de ícone" at bounding box center [1007, 63] width 13 height 13
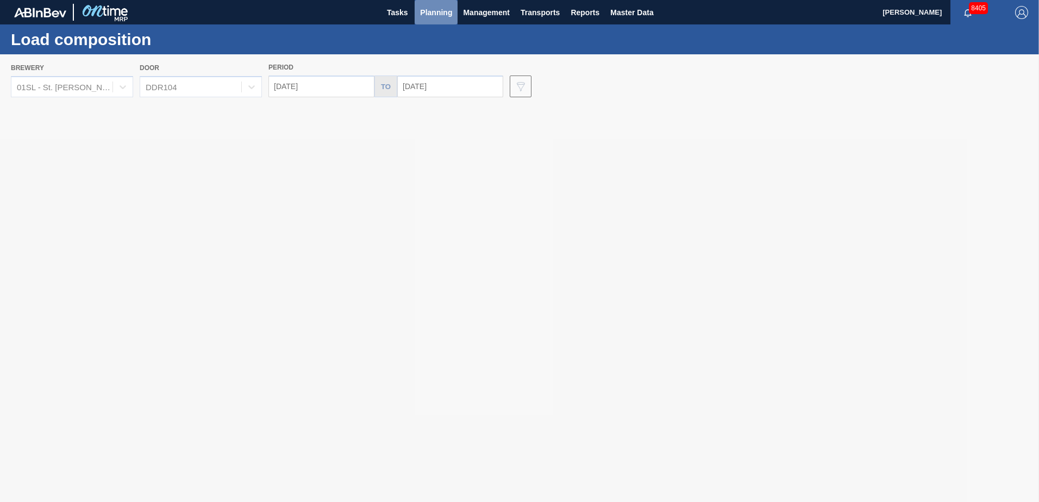
click at [431, 6] on span "Planning" at bounding box center [436, 12] width 32 height 13
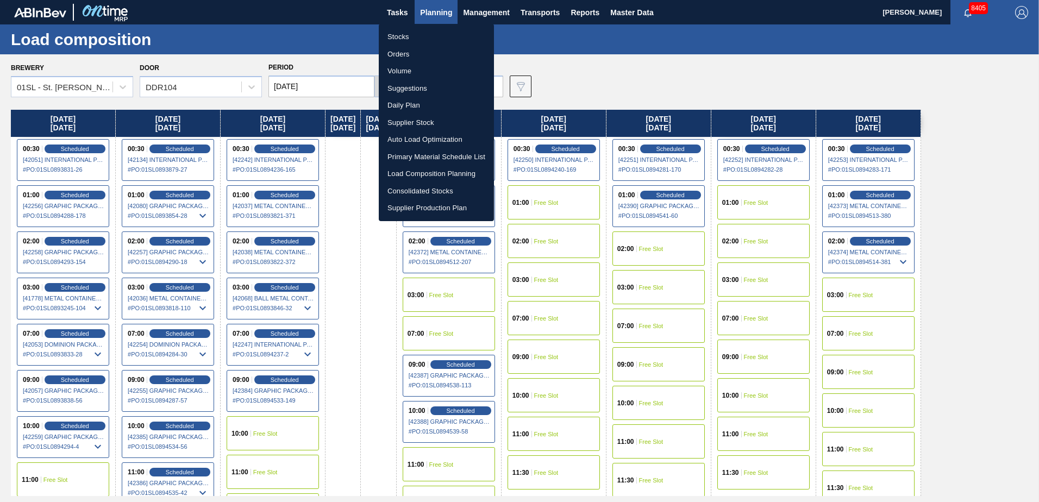
click at [418, 90] on li "Suggestions" at bounding box center [436, 88] width 115 height 17
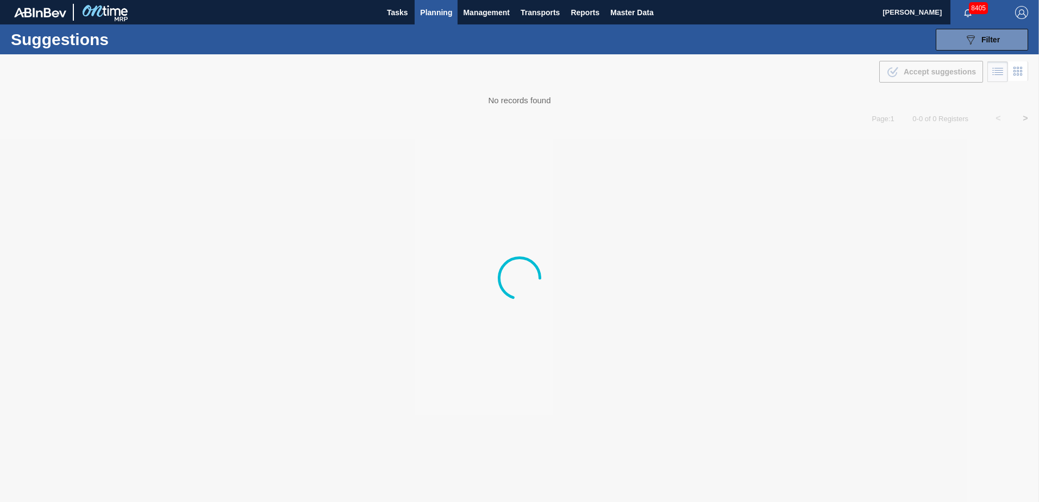
type from "[DATE]"
type to "[DATE]"
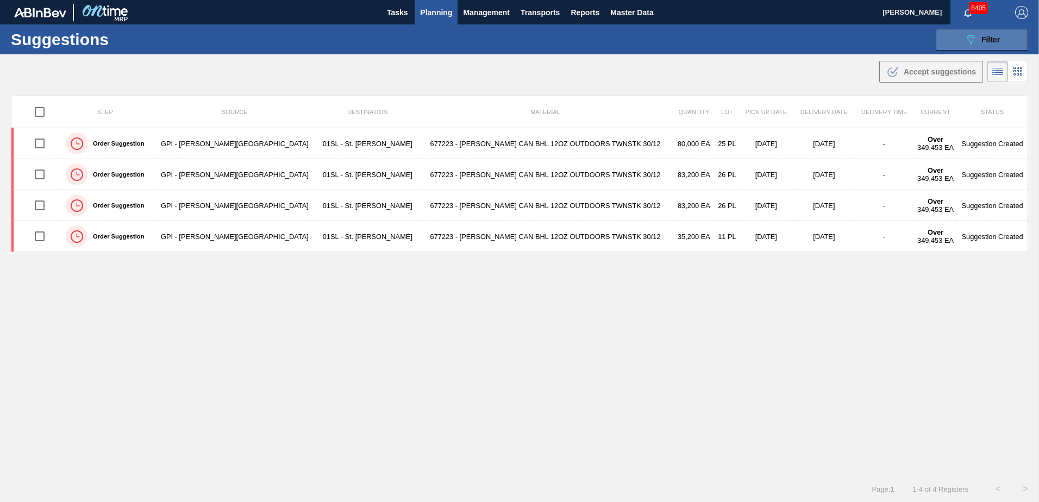
click at [988, 37] on span "Filter" at bounding box center [990, 39] width 18 height 9
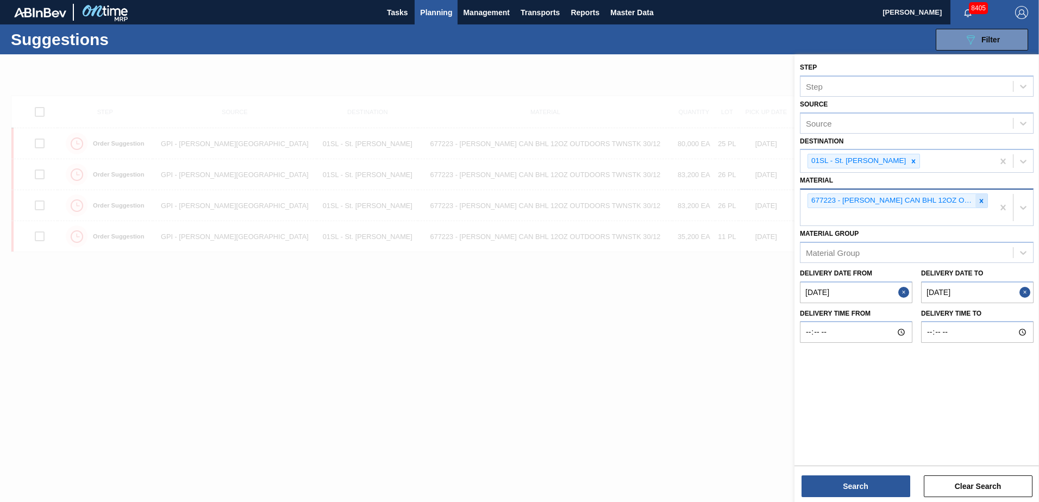
click at [978, 202] on icon at bounding box center [981, 201] width 8 height 8
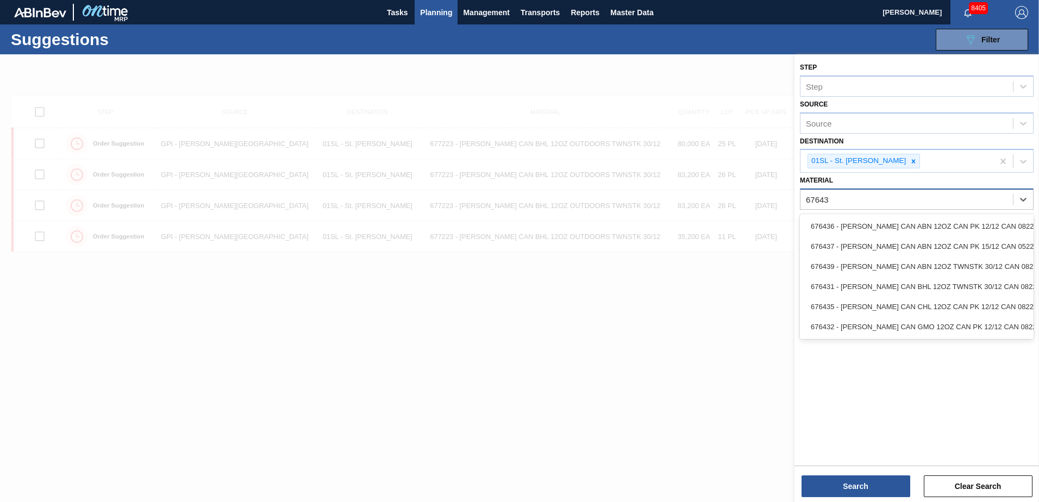
type input "676437"
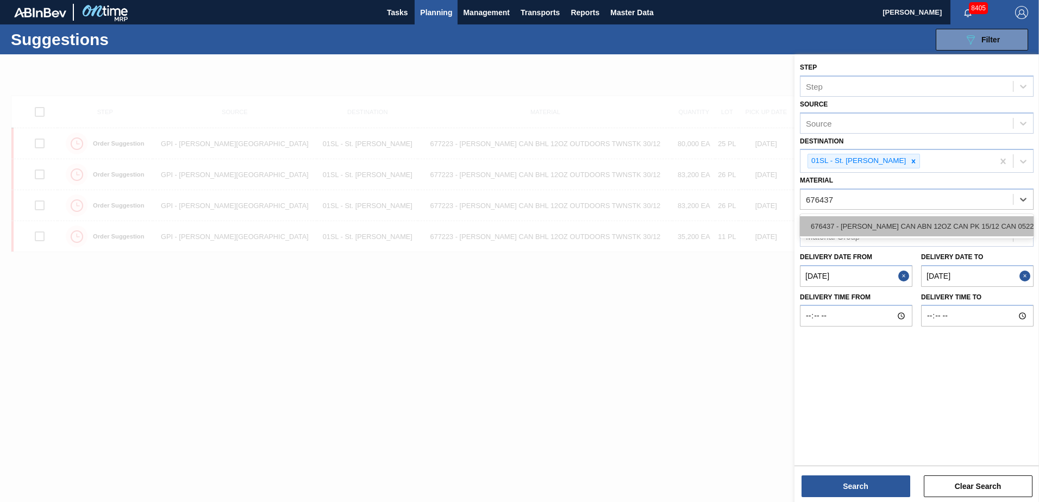
click at [983, 223] on div "676437 - [PERSON_NAME] CAN ABN 12OZ CAN PK 15/12 CAN 0522" at bounding box center [917, 226] width 234 height 20
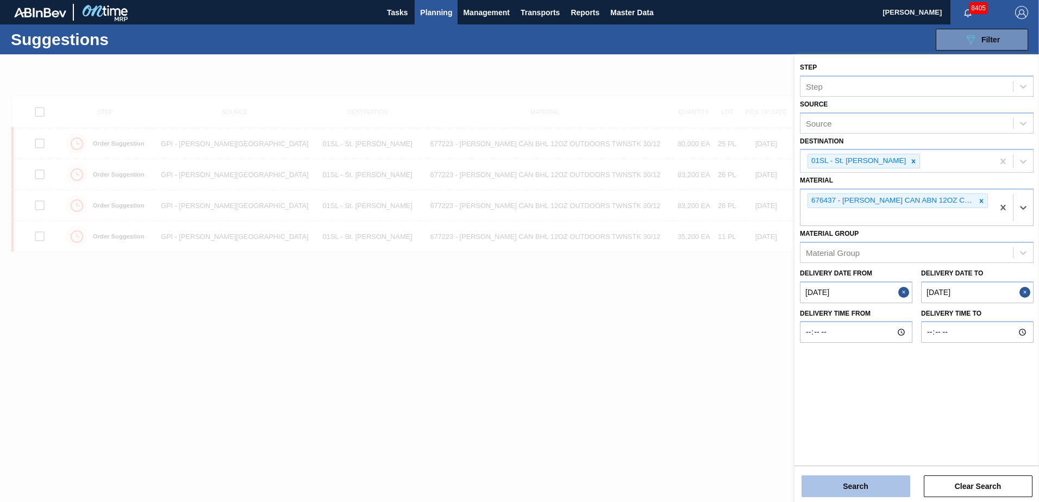
click at [850, 492] on button "Search" at bounding box center [855, 486] width 109 height 22
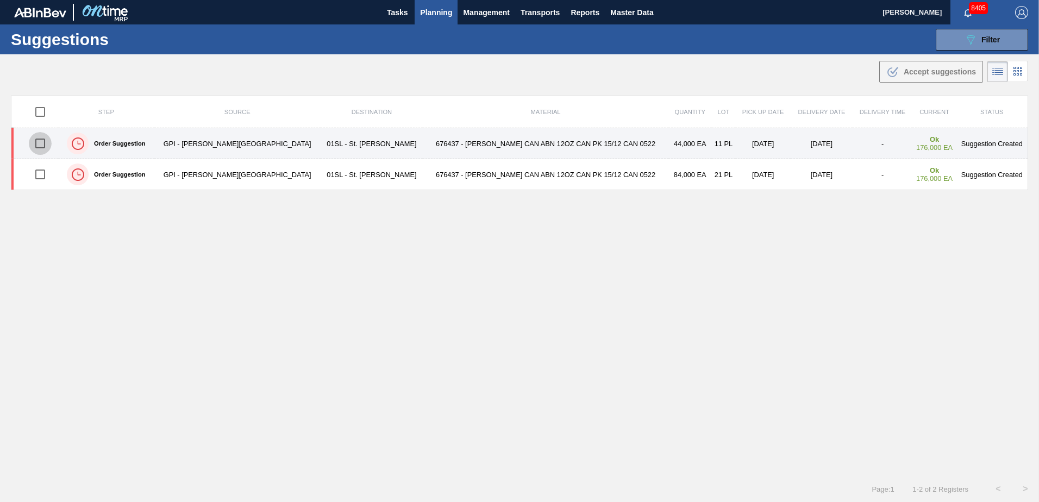
click at [48, 140] on input "checkbox" at bounding box center [40, 143] width 23 height 23
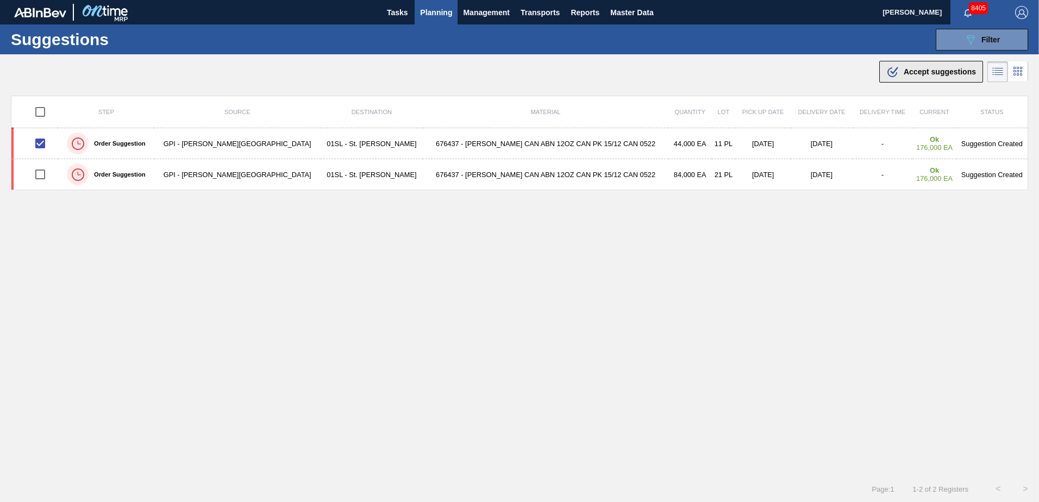
click at [899, 74] on div ".b{fill:var(--color-action-default)} Accept suggestions" at bounding box center [931, 71] width 90 height 13
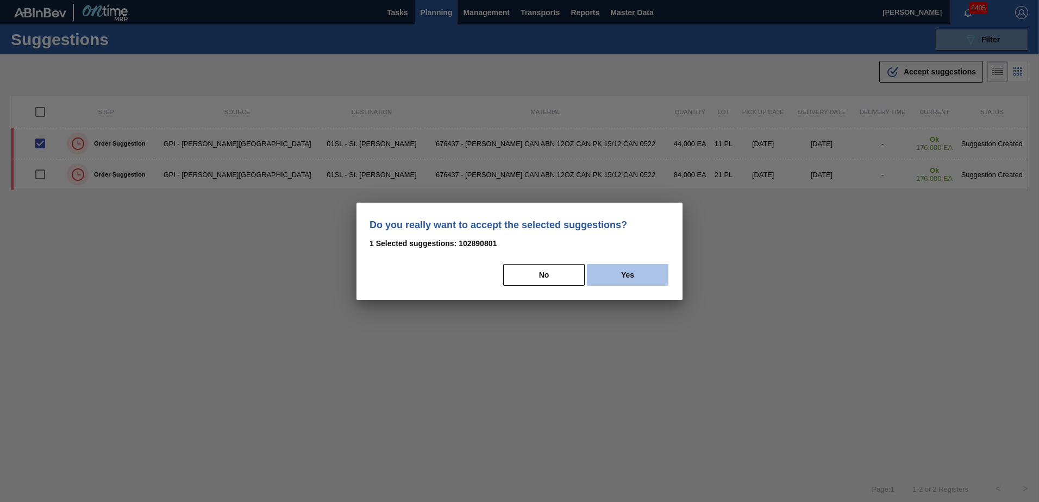
click at [628, 277] on button "Yes" at bounding box center [627, 275] width 81 height 22
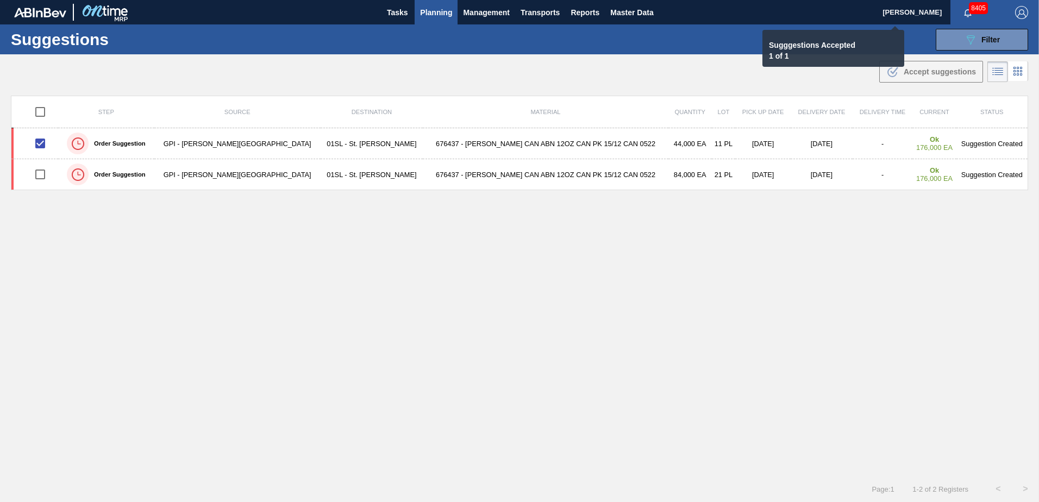
checkbox input "false"
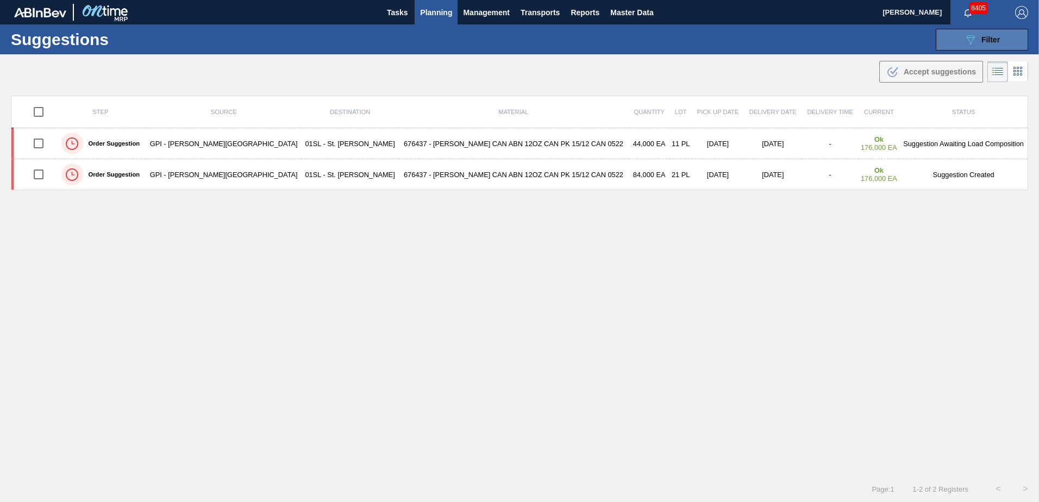
click at [967, 40] on icon "089F7B8B-B2A5-4AFE-B5C0-19BA573D28AC" at bounding box center [970, 39] width 13 height 13
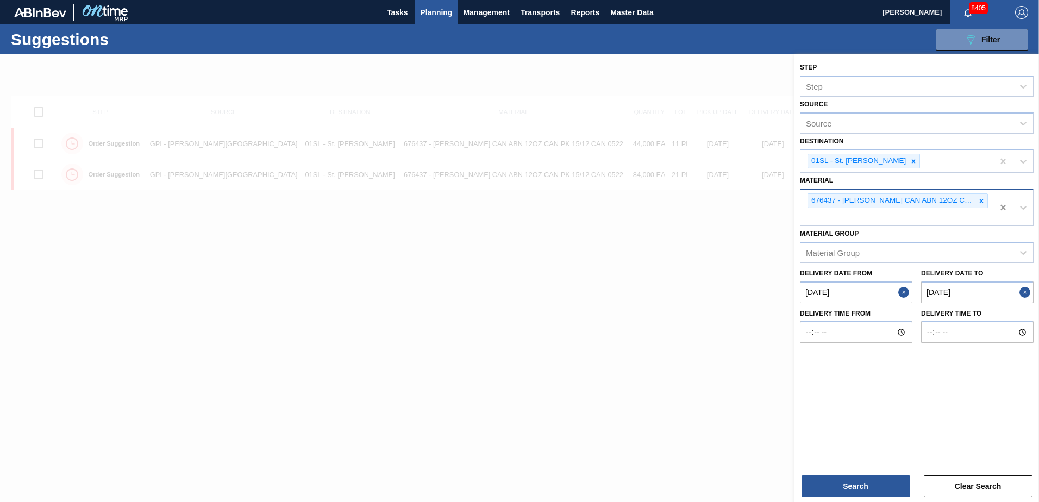
click at [995, 204] on div "676437 - [PERSON_NAME] CAN ABN 12OZ CAN PK 15/12 CAN 0522" at bounding box center [917, 207] width 234 height 37
click at [981, 201] on icon at bounding box center [982, 201] width 4 height 4
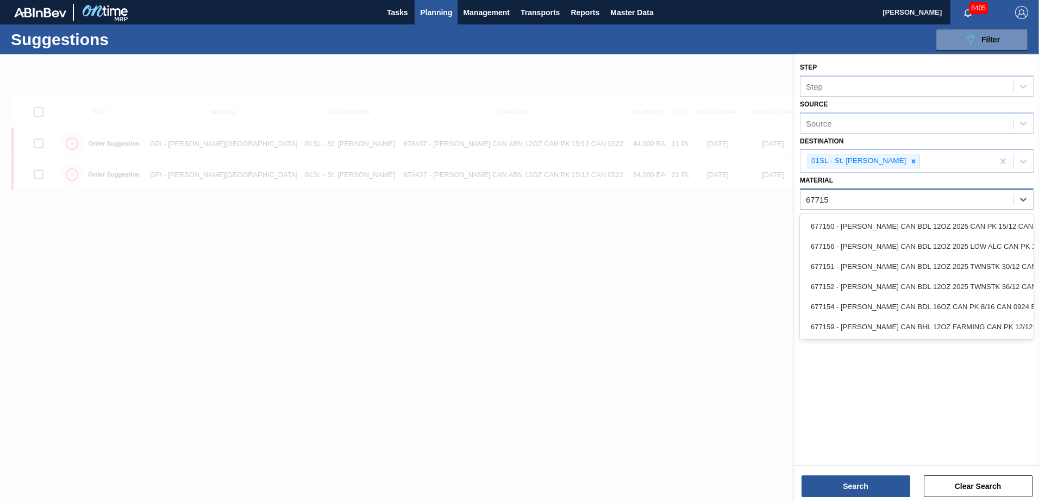
type input "677150"
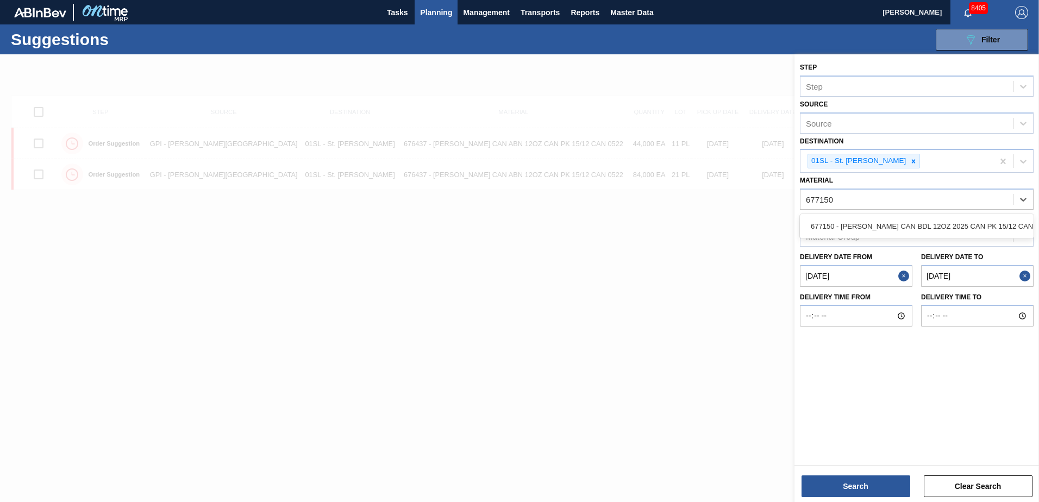
click at [955, 215] on div "677150 - [PERSON_NAME] CAN BDL 12OZ 2025 CAN PK 15/12 CAN" at bounding box center [917, 226] width 234 height 24
click at [949, 224] on div "677150 - [PERSON_NAME] CAN BDL 12OZ 2025 CAN PK 15/12 CAN" at bounding box center [917, 226] width 234 height 20
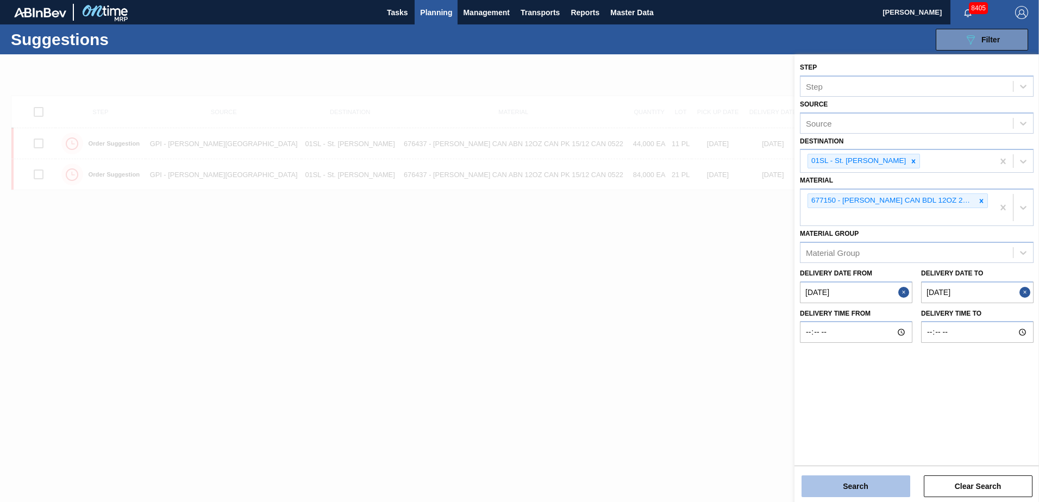
click at [847, 478] on button "Search" at bounding box center [855, 486] width 109 height 22
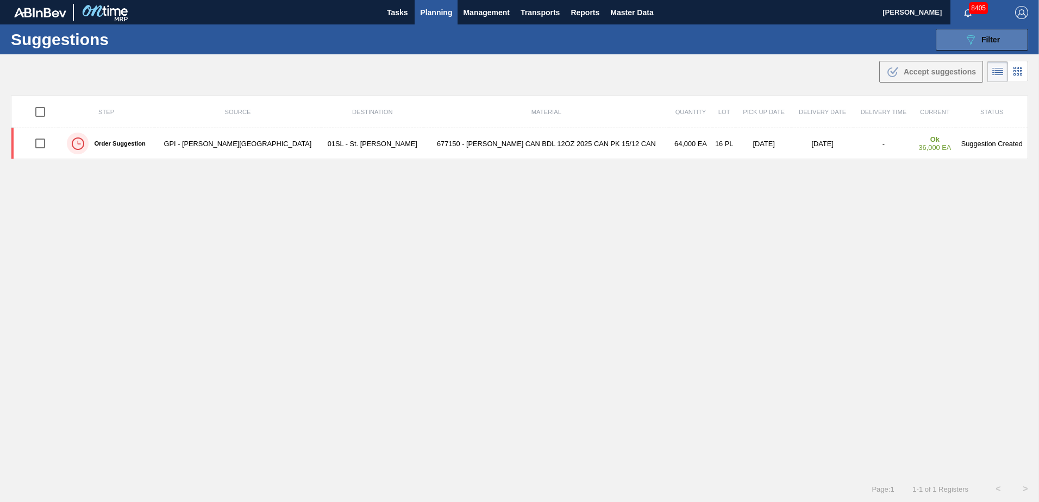
click at [965, 42] on icon "089F7B8B-B2A5-4AFE-B5C0-19BA573D28AC" at bounding box center [970, 39] width 13 height 13
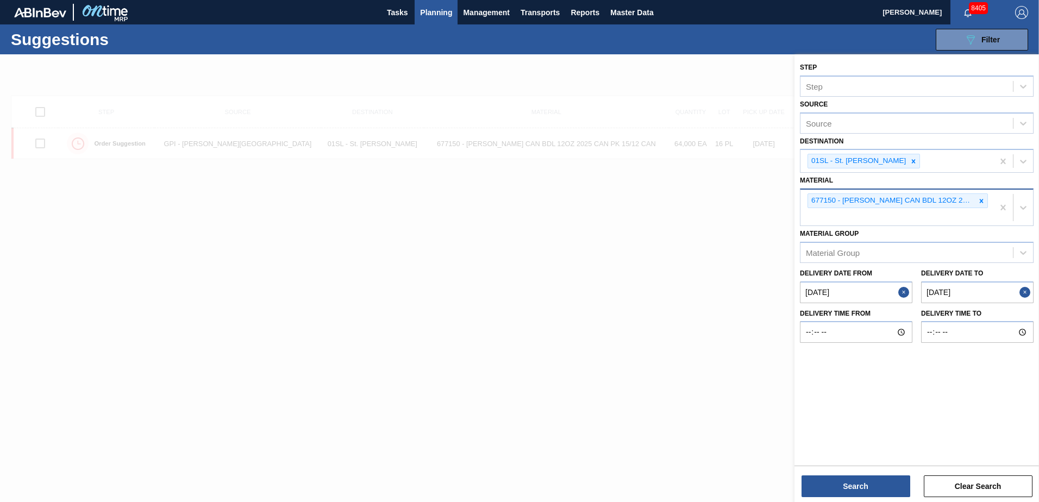
drag, startPoint x: 980, startPoint y: 202, endPoint x: 976, endPoint y: 197, distance: 6.6
click at [981, 200] on icon at bounding box center [981, 201] width 8 height 8
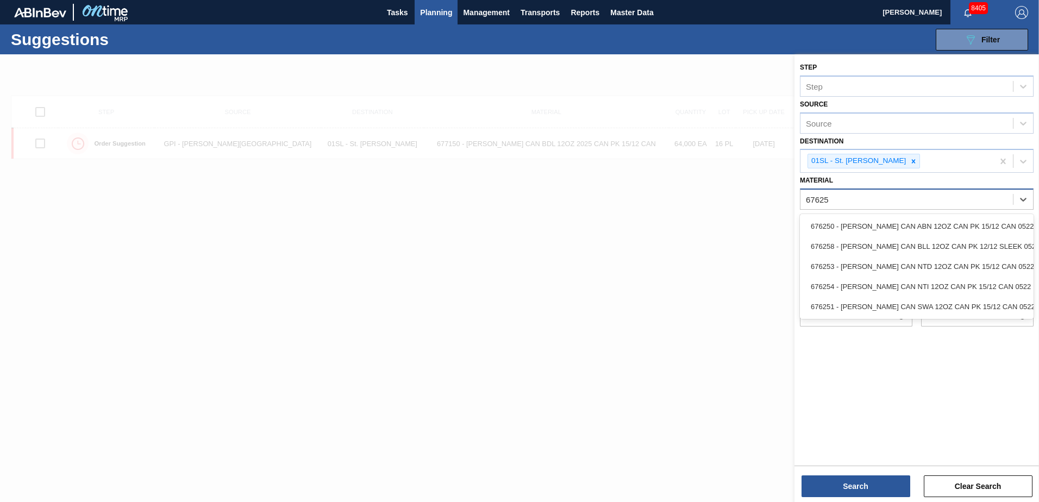
type input "676253"
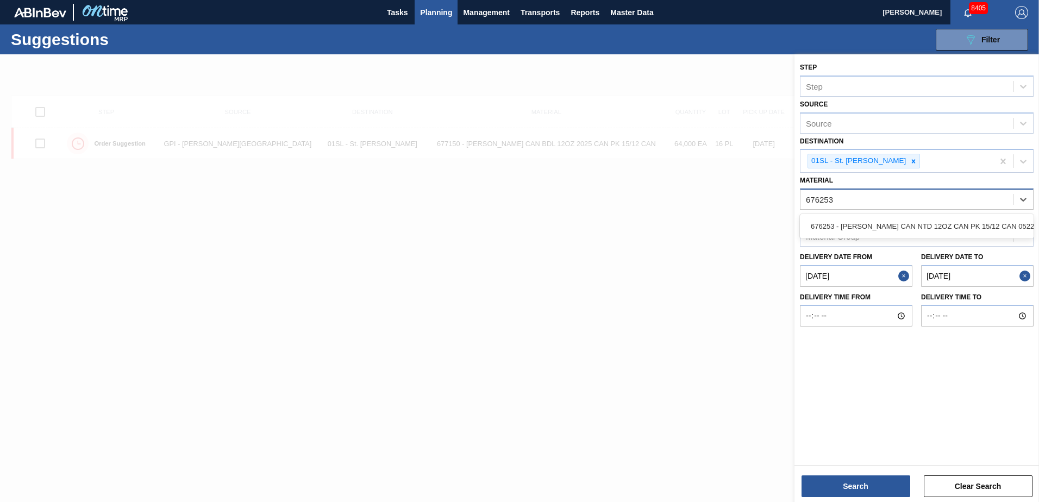
click at [935, 222] on div "676253 - [PERSON_NAME] CAN NTD 12OZ CAN PK 15/12 CAN 0522" at bounding box center [917, 226] width 234 height 20
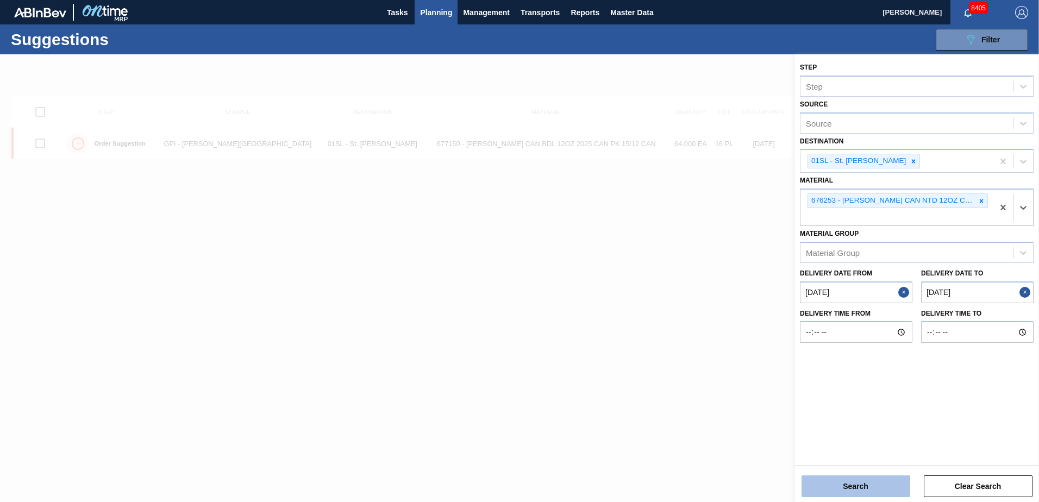
click at [805, 486] on button "Search" at bounding box center [855, 486] width 109 height 22
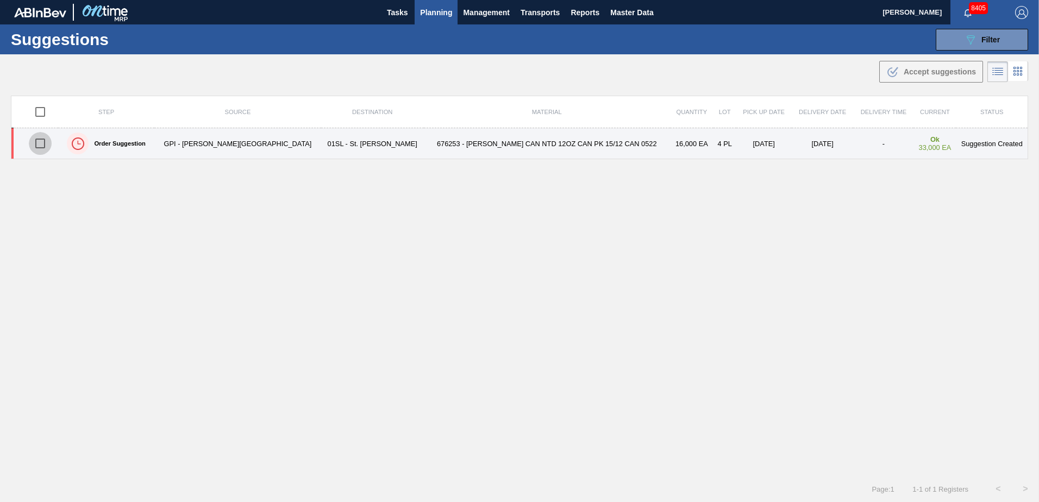
click at [48, 145] on input "checkbox" at bounding box center [40, 143] width 23 height 23
checkbox input "true"
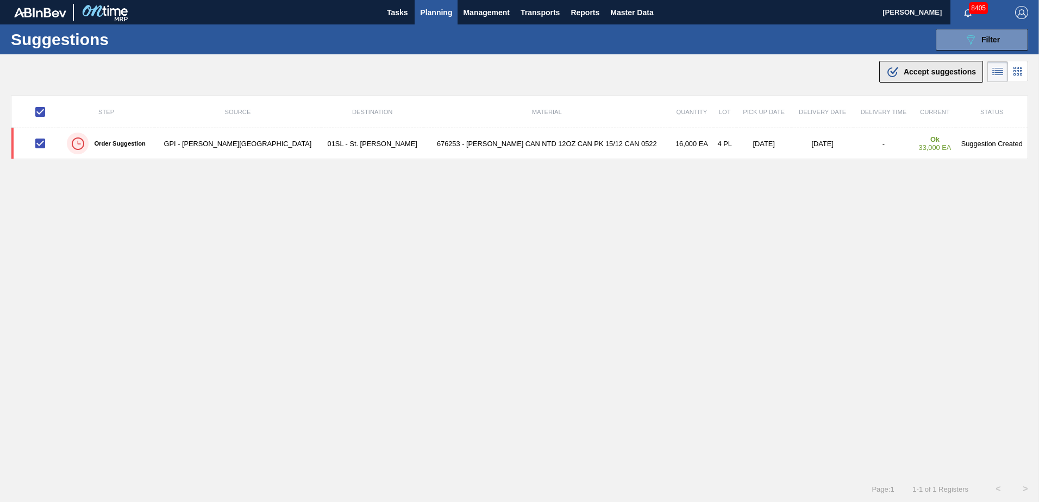
click at [926, 79] on button ".b{fill:var(--color-action-default)} Accept suggestions" at bounding box center [931, 72] width 104 height 22
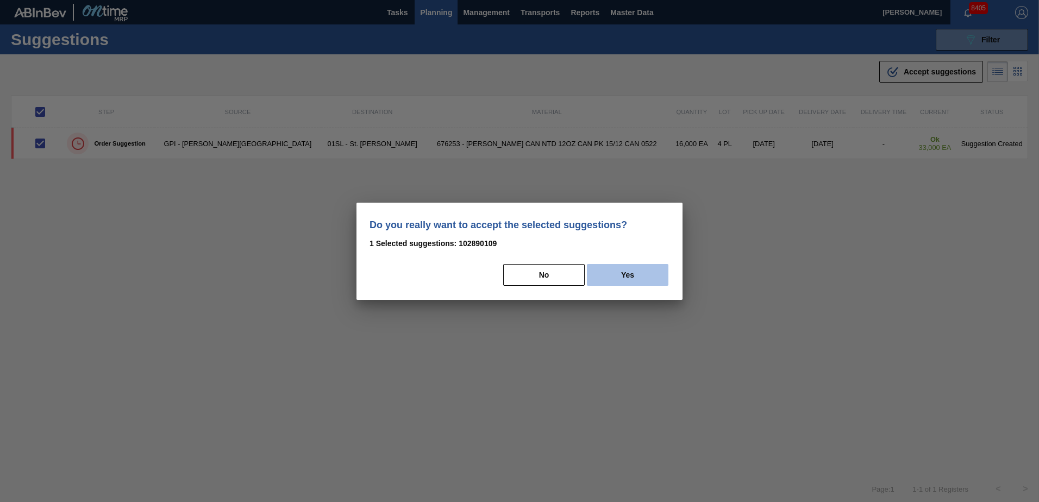
click at [625, 285] on button "Yes" at bounding box center [627, 275] width 81 height 22
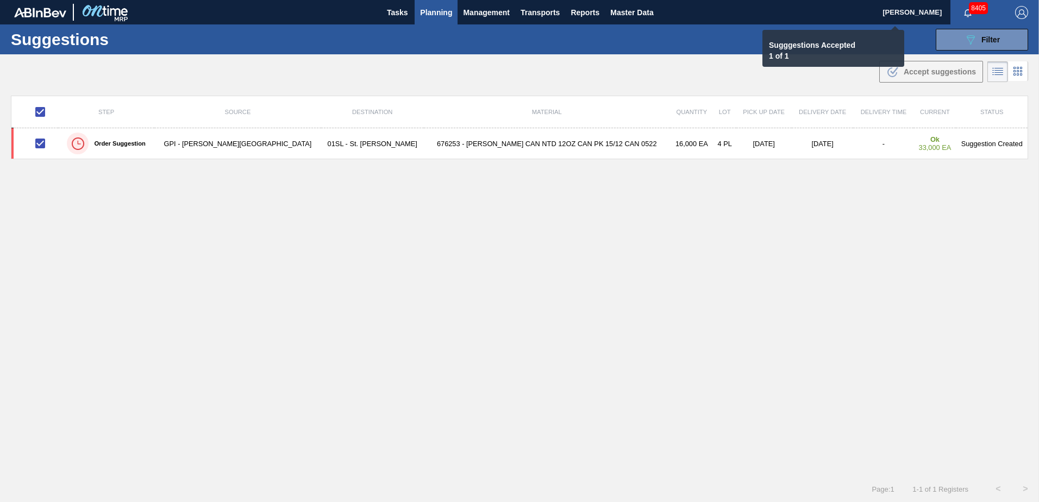
checkbox input "false"
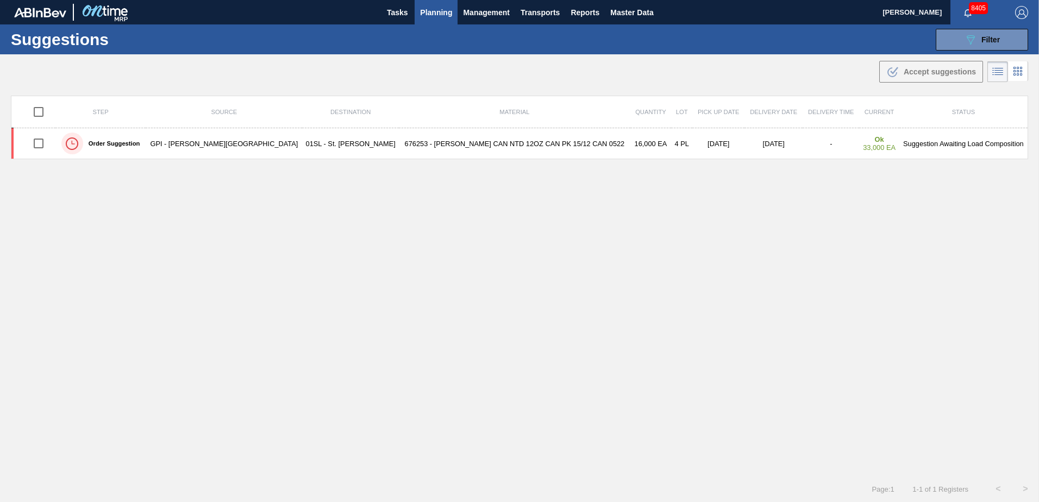
drag, startPoint x: 966, startPoint y: 45, endPoint x: 964, endPoint y: 57, distance: 12.8
click at [966, 45] on icon "089F7B8B-B2A5-4AFE-B5C0-19BA573D28AC" at bounding box center [970, 39] width 13 height 13
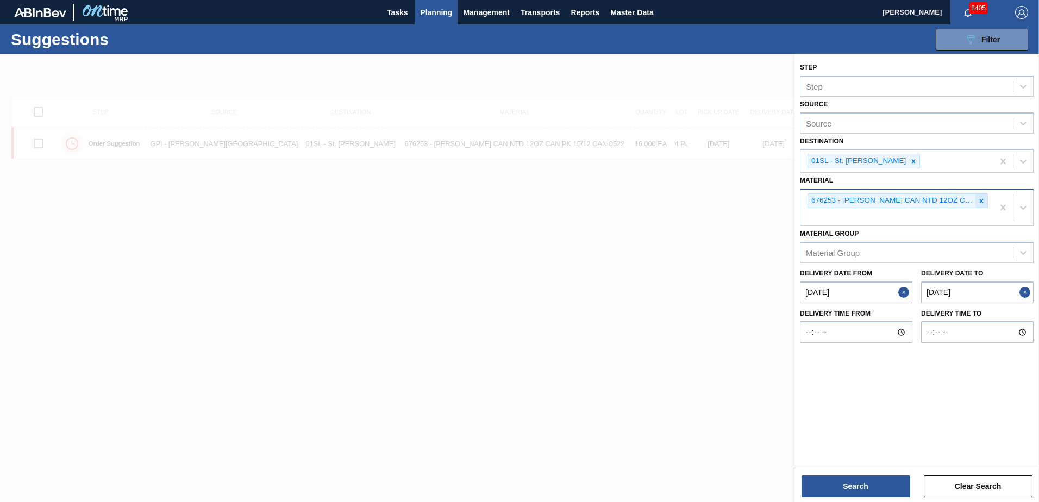
click at [979, 202] on icon at bounding box center [981, 201] width 8 height 8
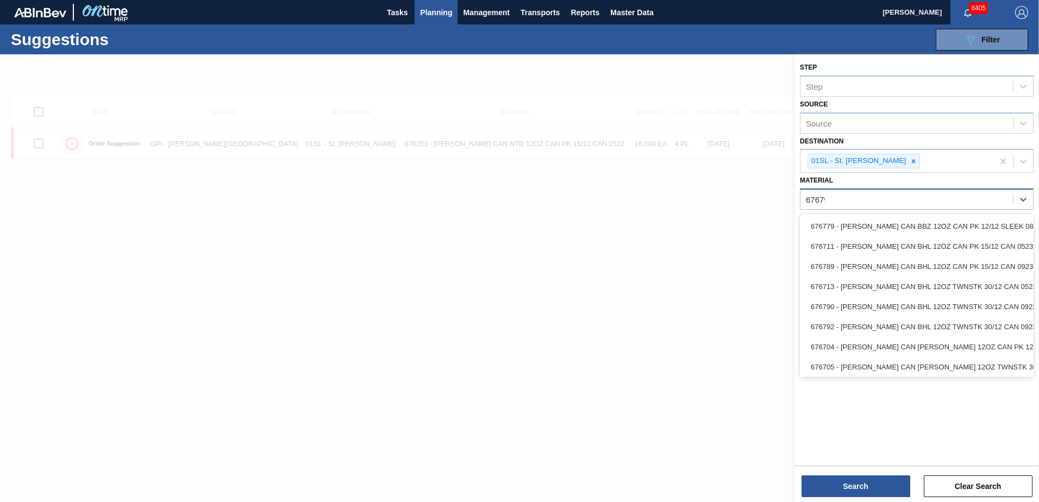
type input "676798"
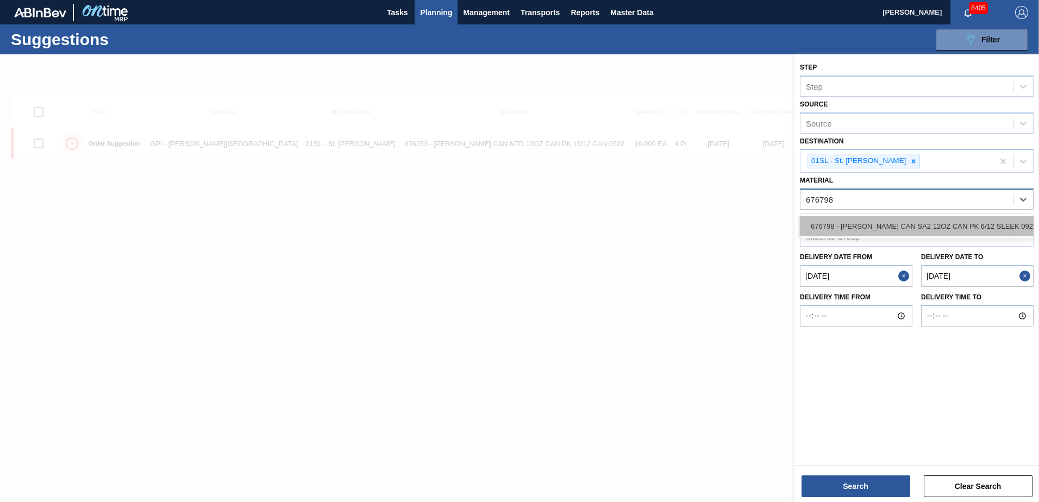
click at [929, 232] on div "676798 - [PERSON_NAME] CAN SA2 12OZ CAN PK 6/12 SLEEK 0923" at bounding box center [917, 226] width 234 height 20
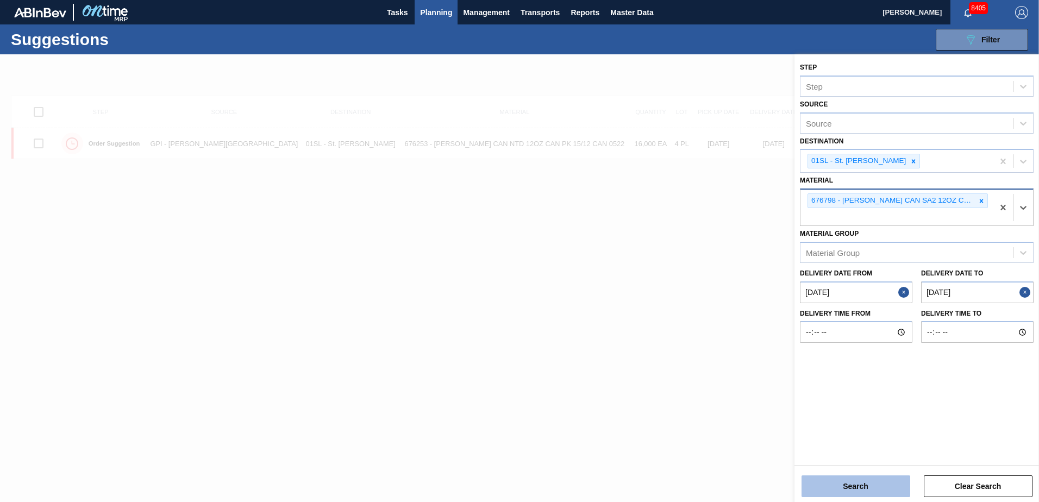
click at [835, 487] on button "Search" at bounding box center [855, 486] width 109 height 22
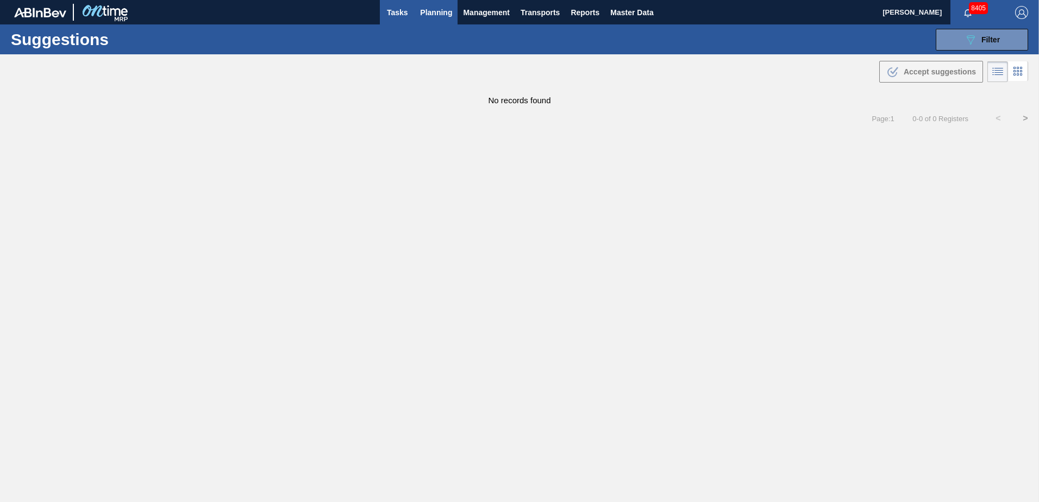
click at [405, 3] on button "Tasks" at bounding box center [397, 12] width 35 height 24
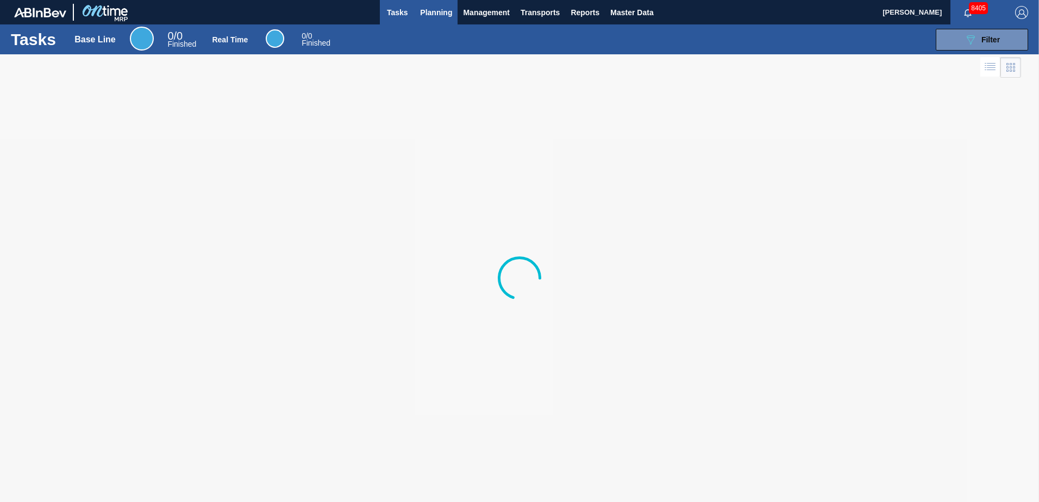
click at [432, 5] on button "Planning" at bounding box center [436, 12] width 43 height 24
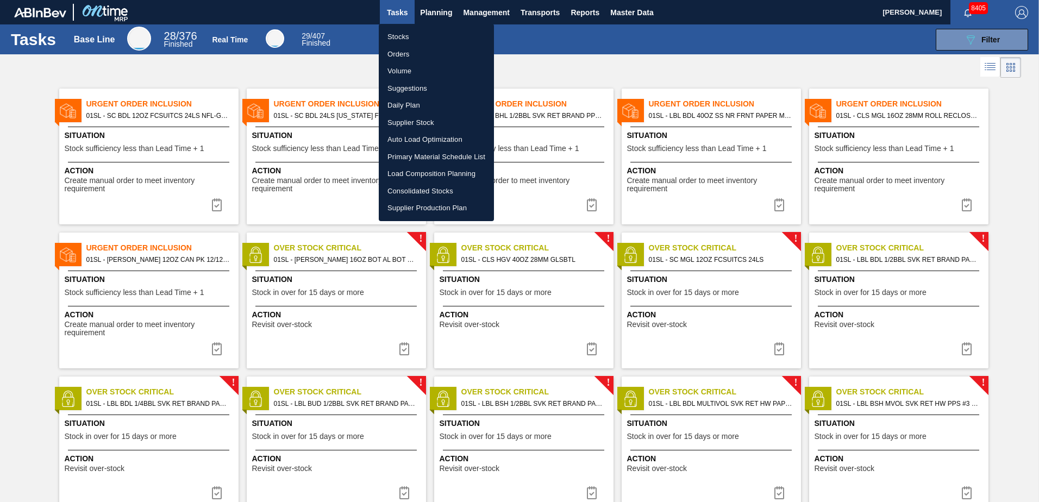
click at [408, 177] on li "Load Composition Planning" at bounding box center [436, 173] width 115 height 17
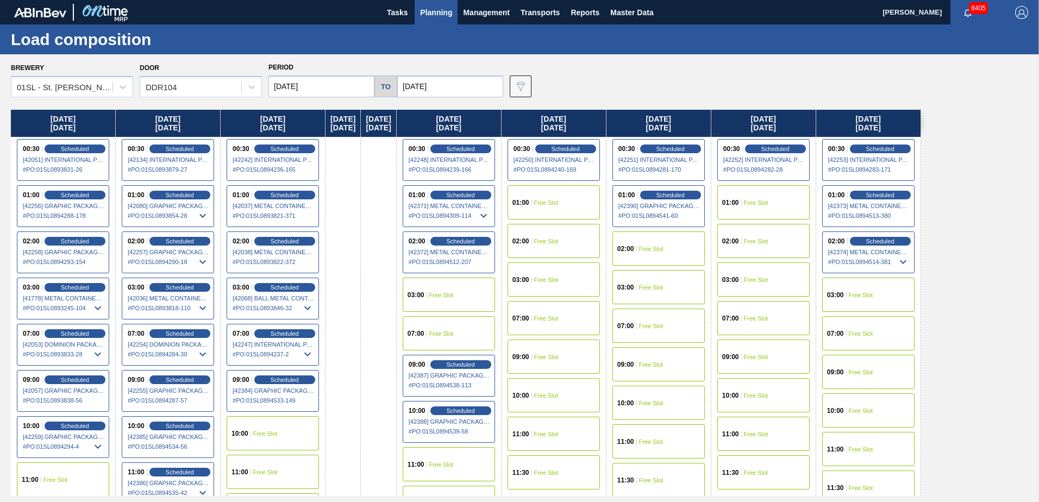
click at [354, 86] on input "[DATE]" at bounding box center [321, 87] width 106 height 22
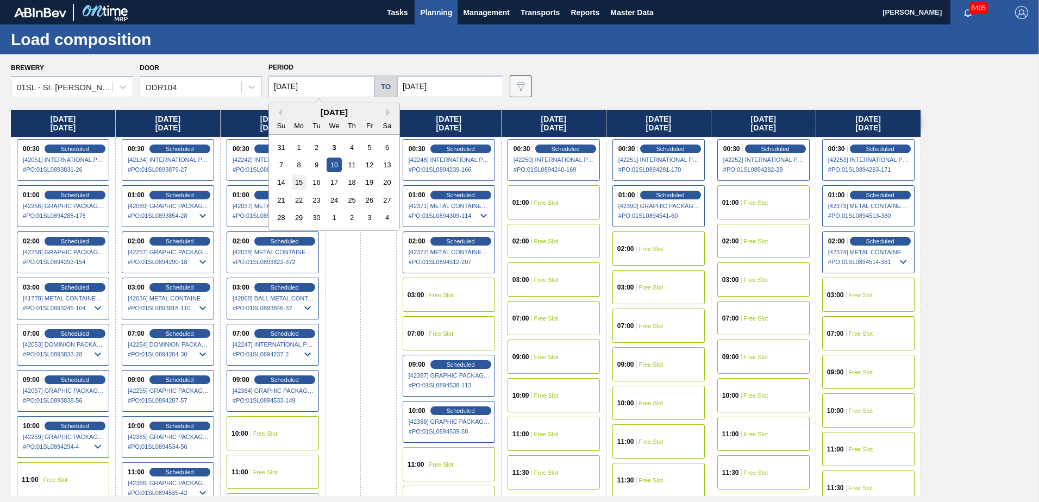
click at [302, 178] on div "15" at bounding box center [299, 182] width 15 height 15
type input "[DATE]"
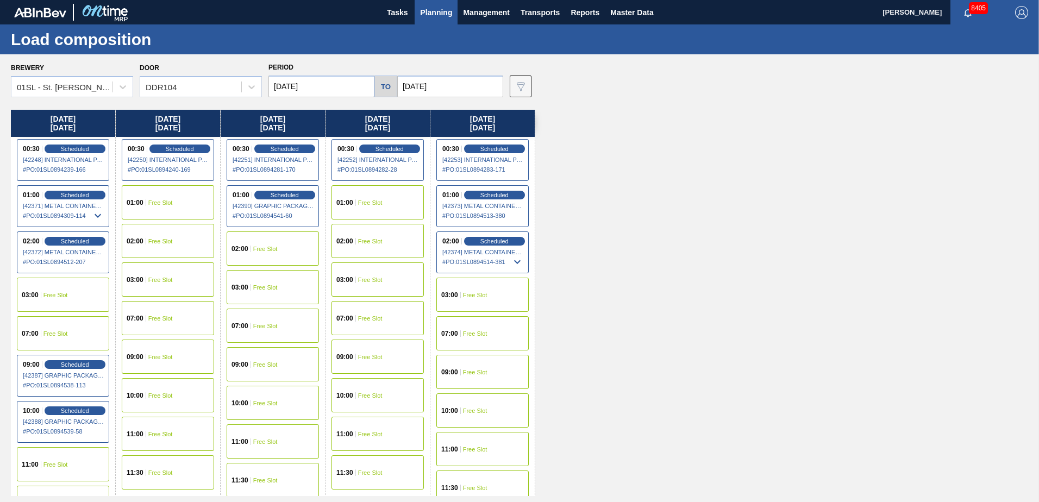
click at [83, 453] on div "11:00 Free Slot" at bounding box center [63, 464] width 92 height 34
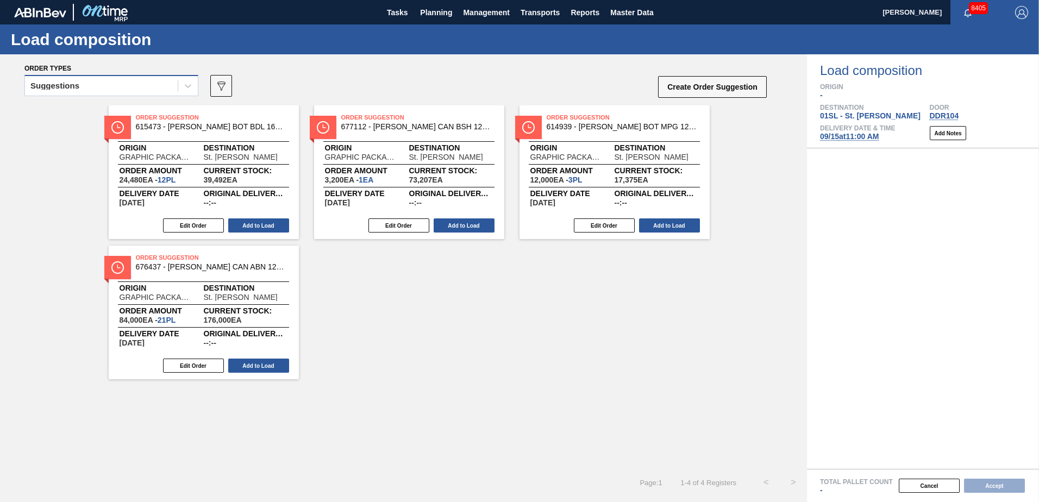
click at [180, 92] on div at bounding box center [188, 86] width 20 height 20
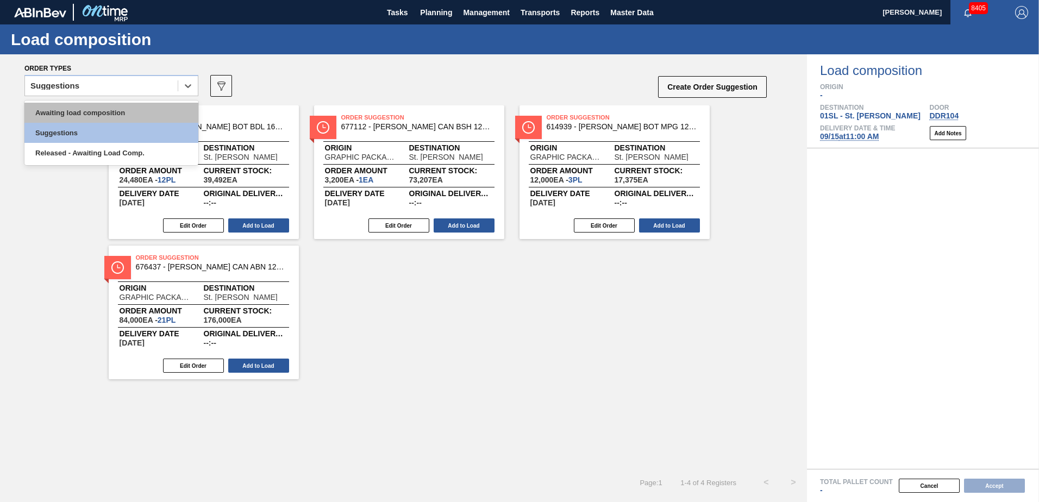
click at [123, 110] on div "Awaiting load composition" at bounding box center [111, 113] width 174 height 20
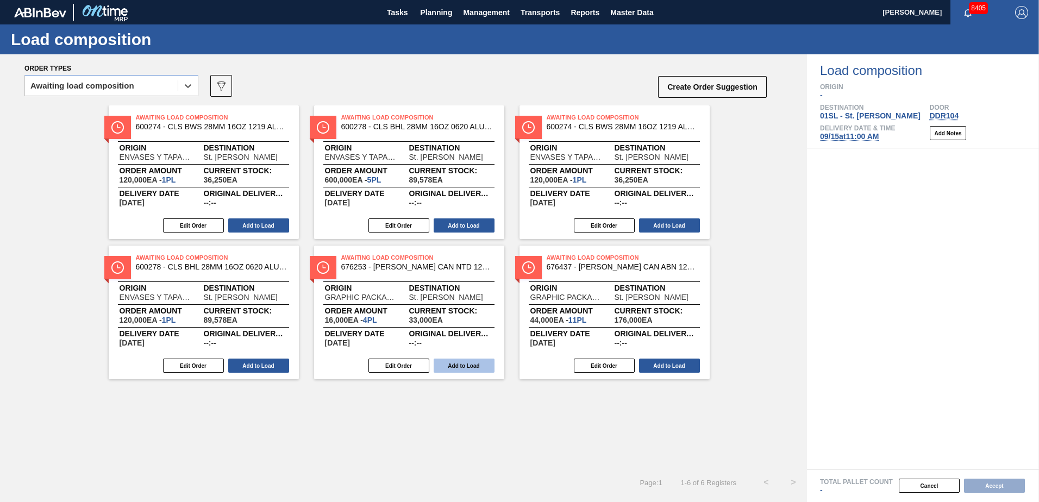
click at [460, 365] on button "Add to Load" at bounding box center [464, 366] width 61 height 14
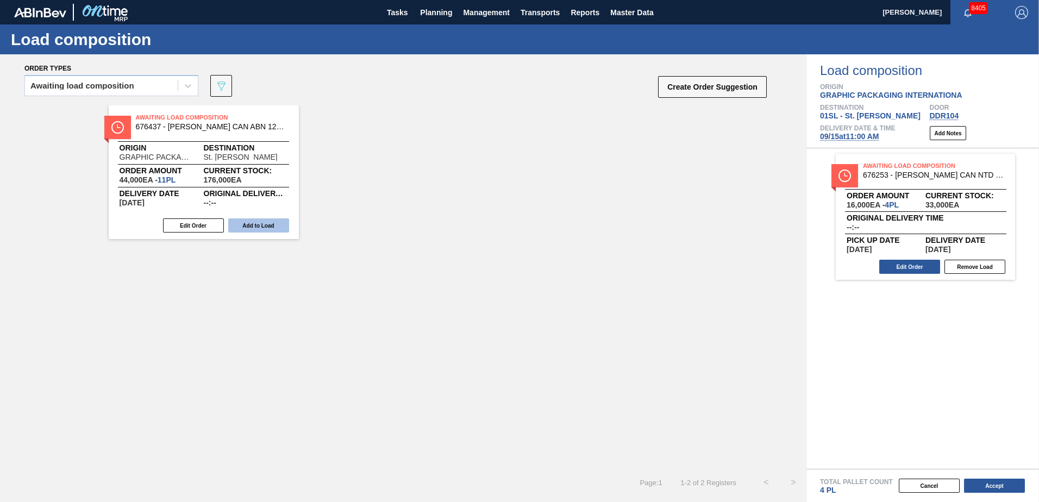
click at [254, 229] on button "Add to Load" at bounding box center [258, 225] width 61 height 14
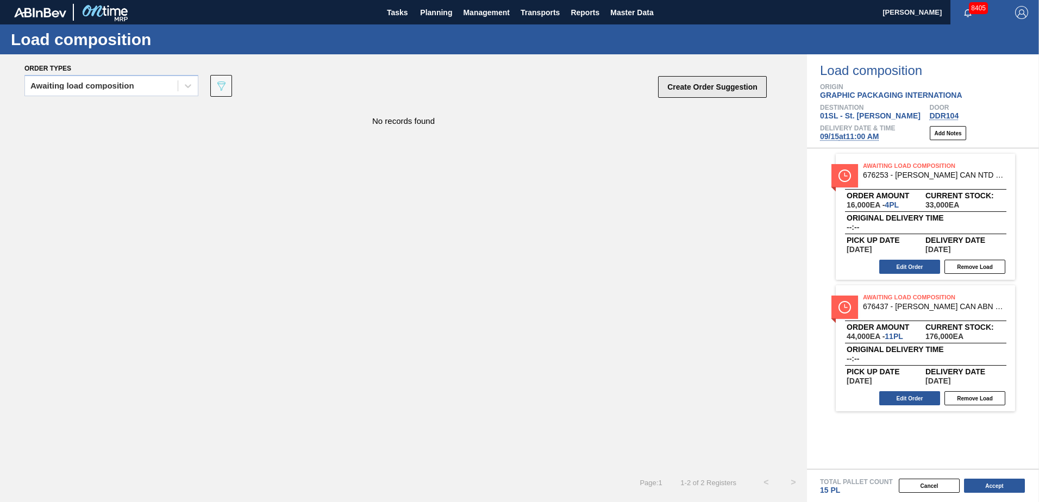
click at [716, 83] on button "Create Order Suggestion" at bounding box center [712, 87] width 109 height 22
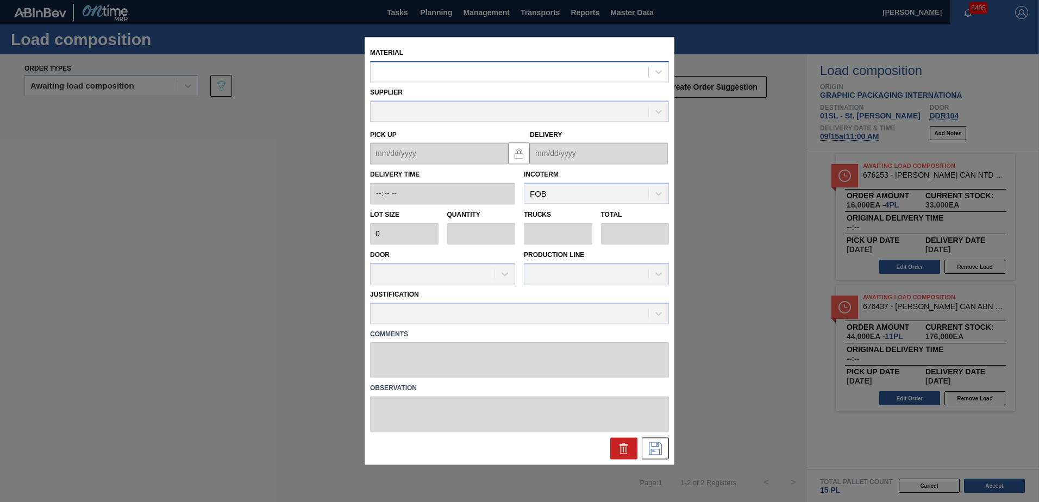
click at [585, 67] on div at bounding box center [510, 72] width 278 height 16
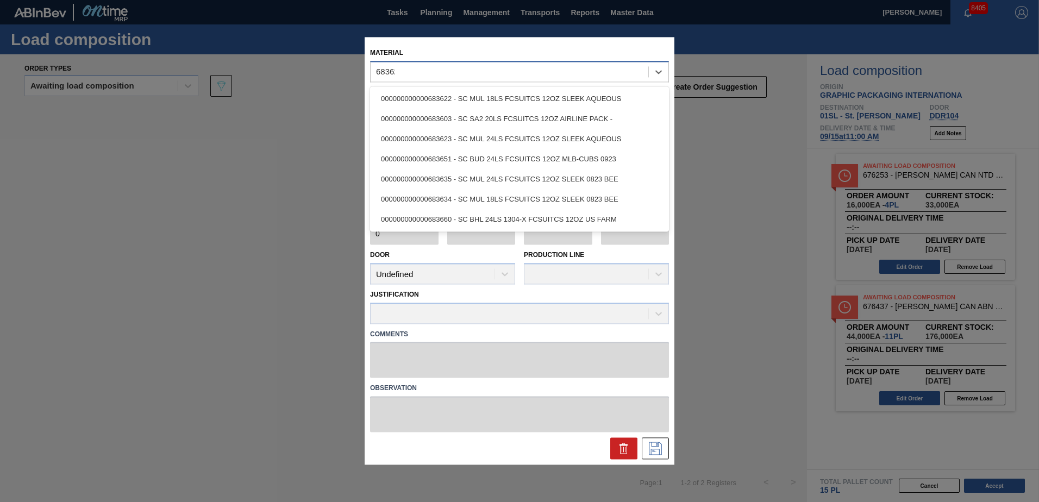
type input "683622"
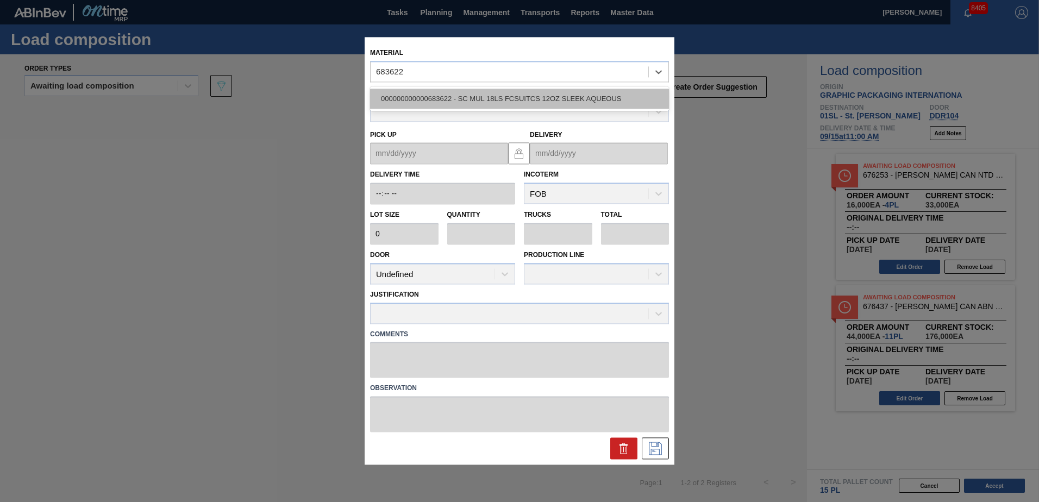
click at [524, 102] on div "000000000000683622 - SC MUL 18LS FCSUITCS 12OZ SLEEK AQUEOUS" at bounding box center [519, 99] width 299 height 20
type input "3,200"
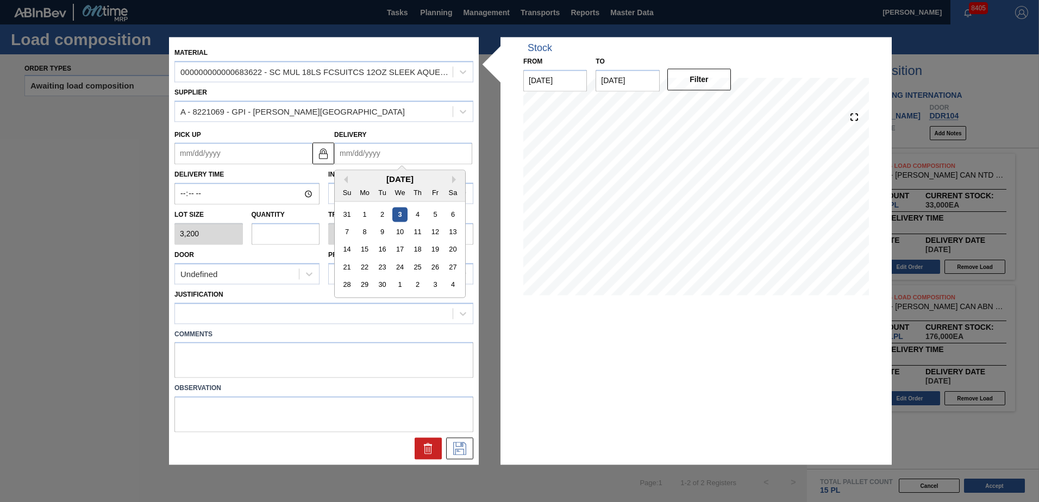
click at [405, 150] on input "Delivery" at bounding box center [403, 154] width 138 height 22
click at [362, 250] on div "15" at bounding box center [364, 249] width 15 height 15
type up "[DATE]"
type input "[DATE]"
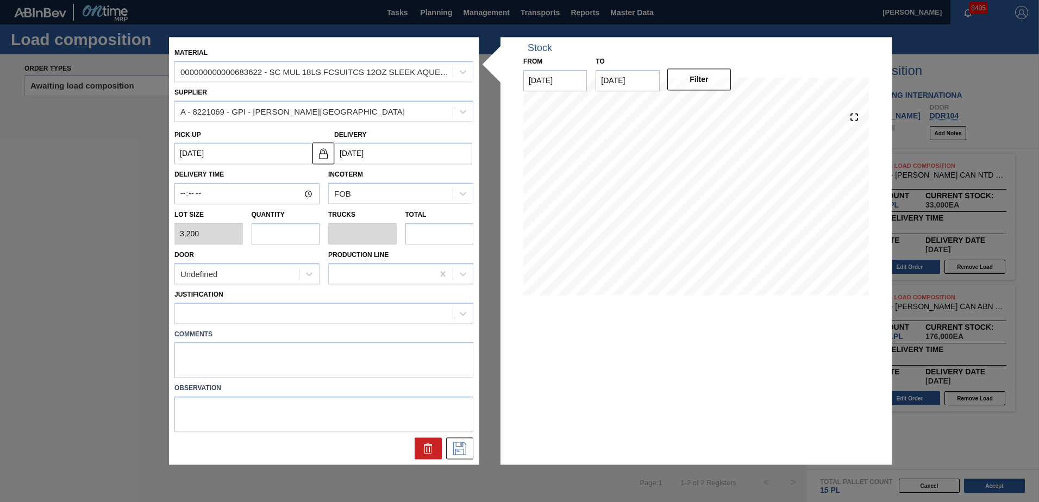
click at [279, 235] on input "text" at bounding box center [286, 234] width 68 height 22
type input "7"
type input "0.324"
type input "22,400"
type input "7"
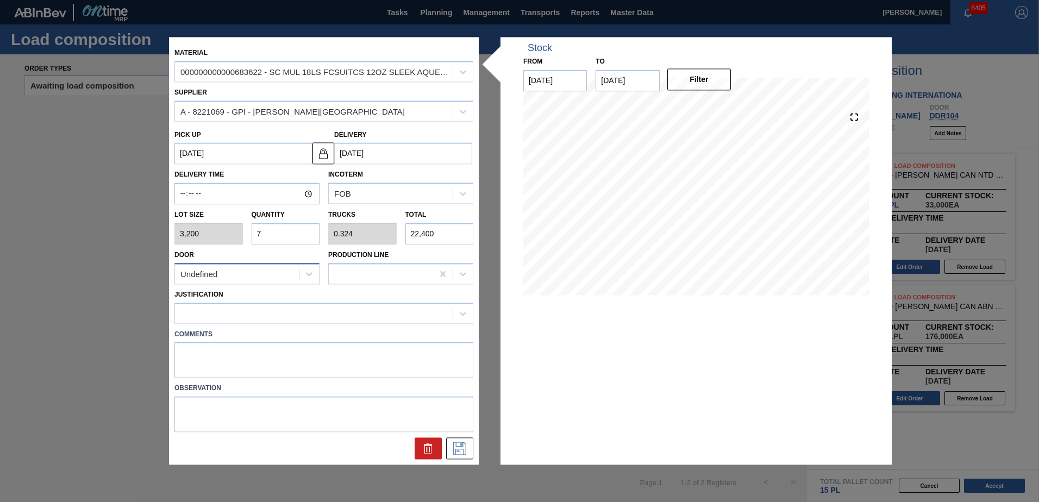
click at [267, 280] on div "Undefined" at bounding box center [237, 274] width 124 height 16
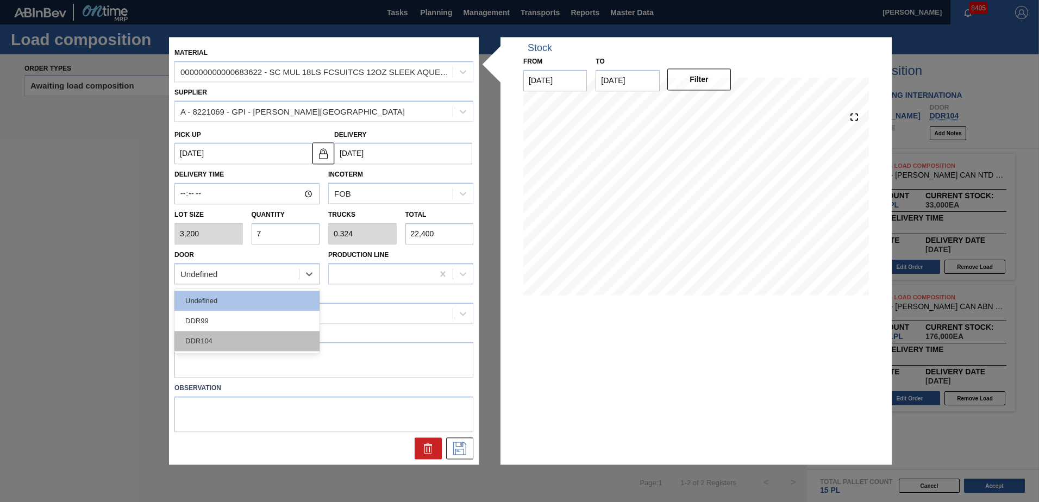
click at [236, 340] on div "DDR104" at bounding box center [246, 341] width 145 height 20
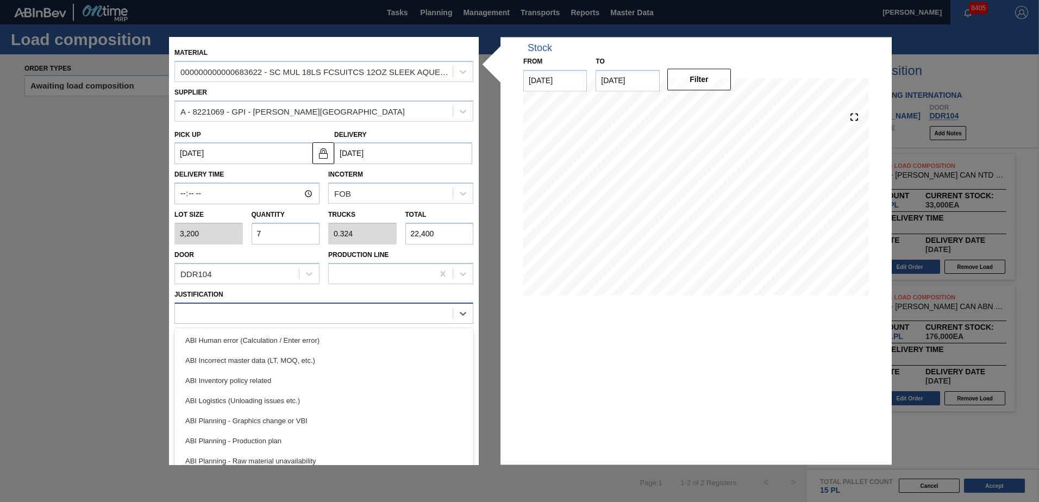
click at [246, 317] on div at bounding box center [314, 313] width 278 height 16
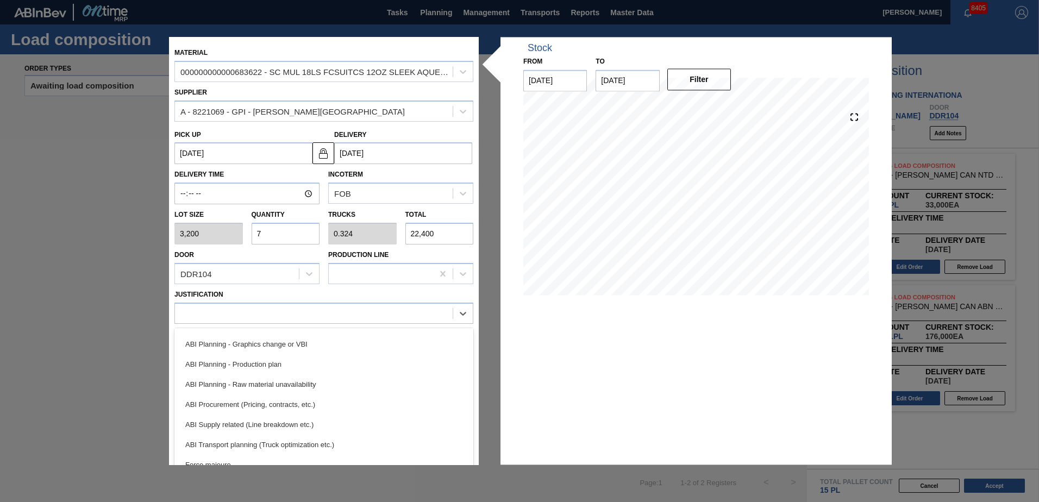
scroll to position [109, 0]
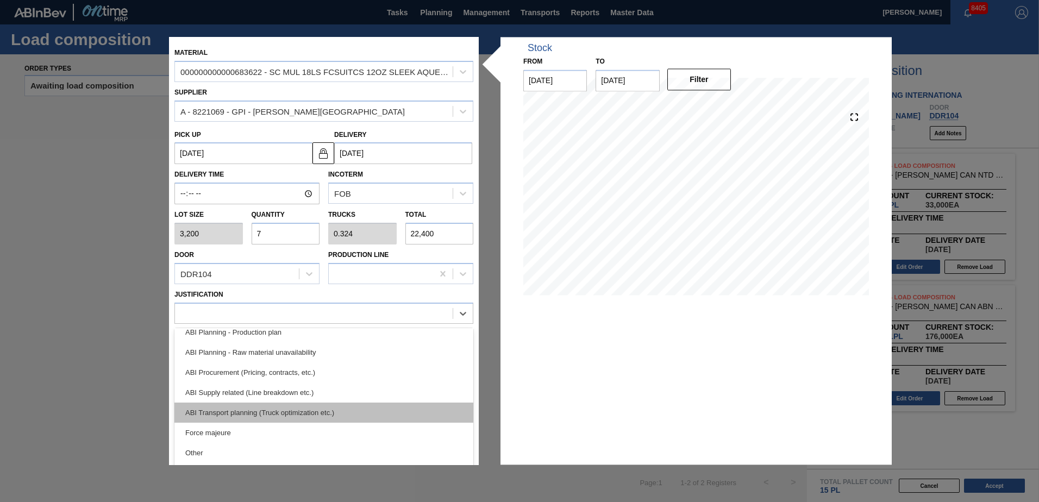
click at [277, 411] on div "ABI Transport planning (Truck optimization etc.)" at bounding box center [323, 413] width 299 height 20
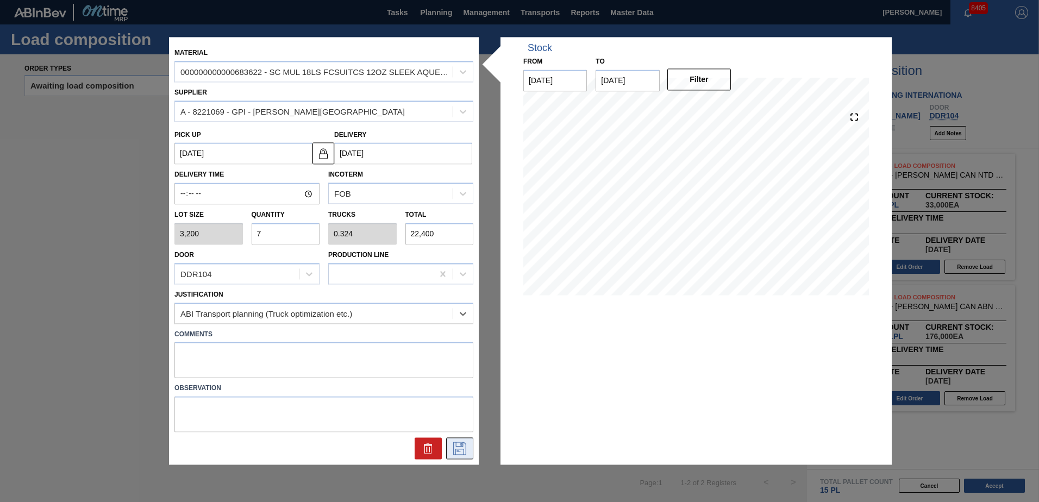
click at [458, 450] on icon at bounding box center [459, 448] width 17 height 13
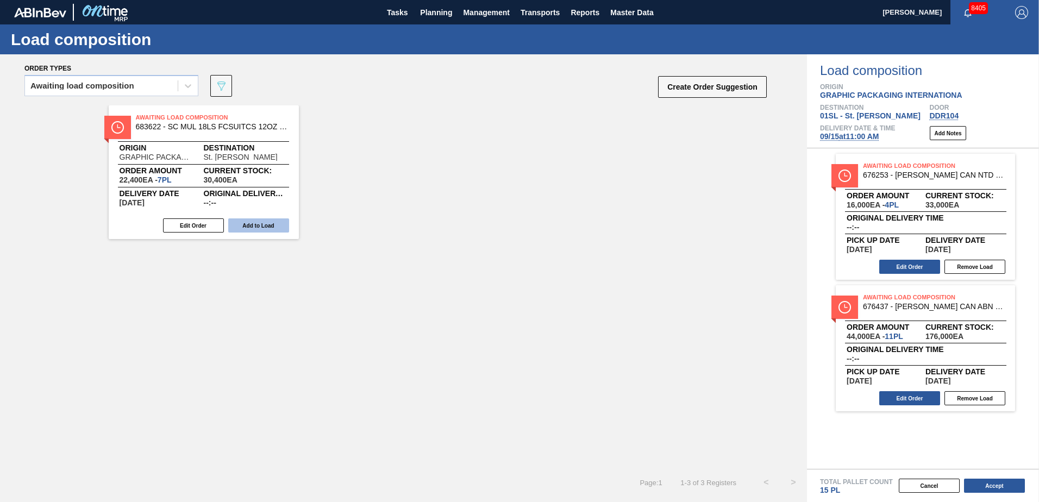
click at [267, 230] on button "Add to Load" at bounding box center [258, 225] width 61 height 14
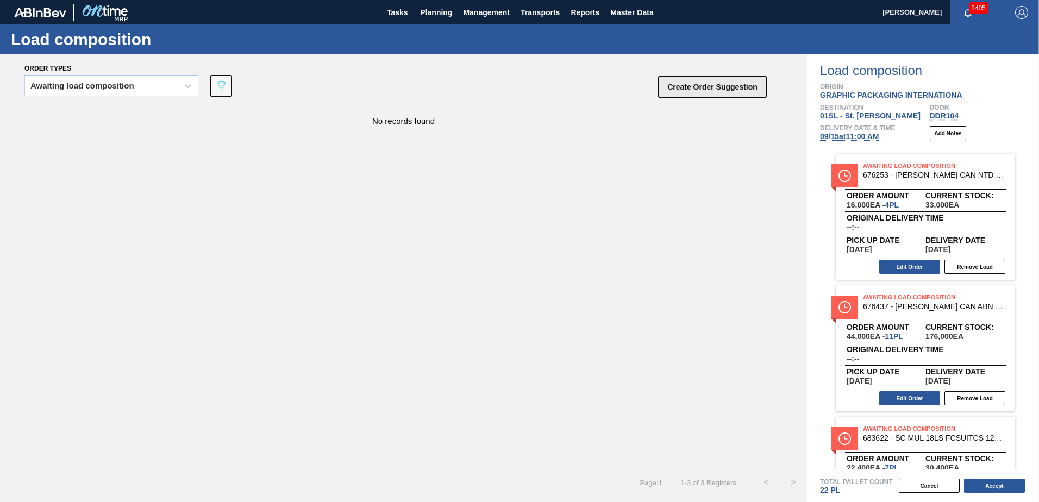
click at [735, 87] on button "Create Order Suggestion" at bounding box center [712, 87] width 109 height 22
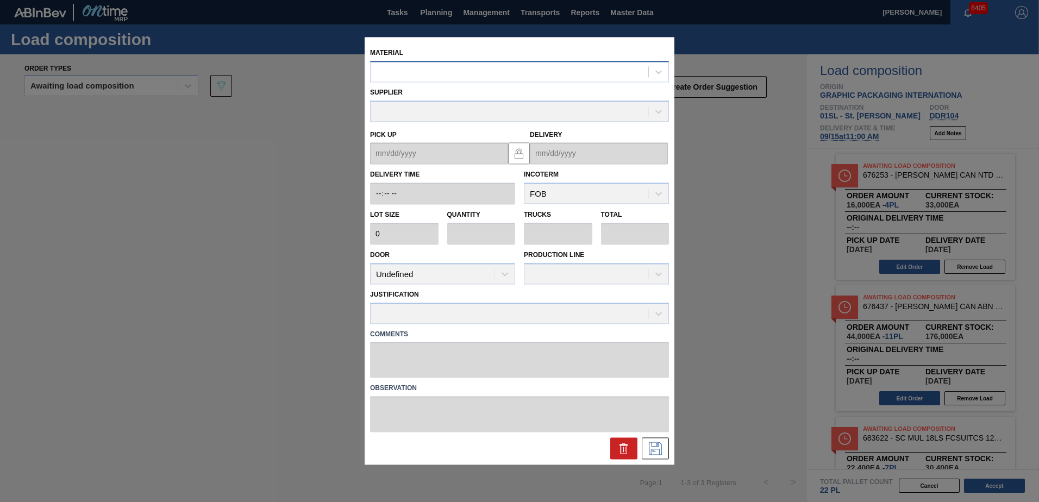
click at [395, 71] on div at bounding box center [510, 72] width 278 height 16
type input "676798"
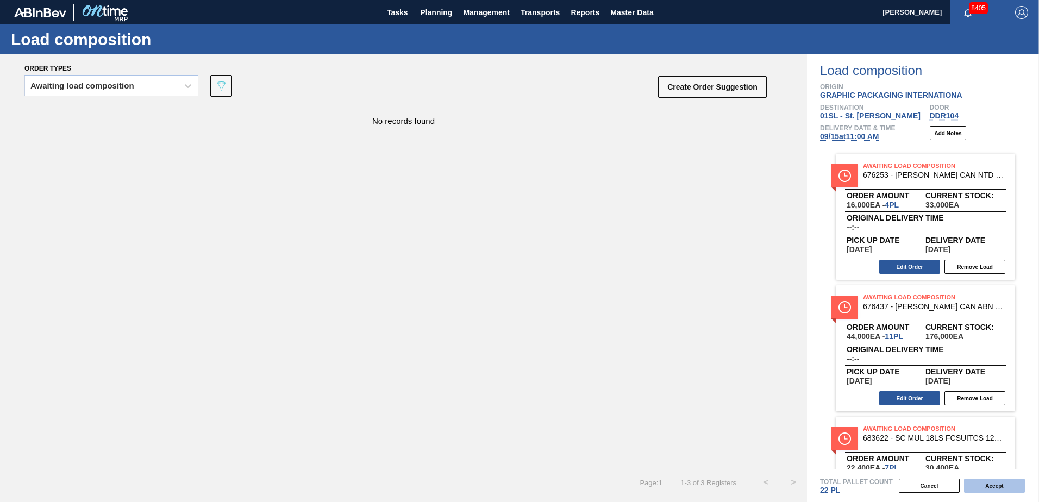
click at [1002, 482] on button "Accept" at bounding box center [994, 486] width 61 height 14
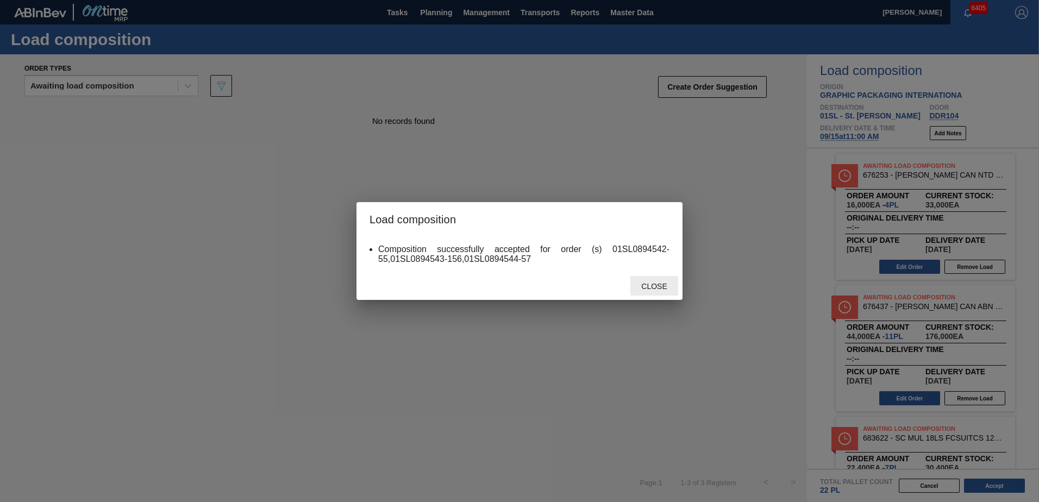
click at [659, 286] on span "Close" at bounding box center [653, 286] width 43 height 9
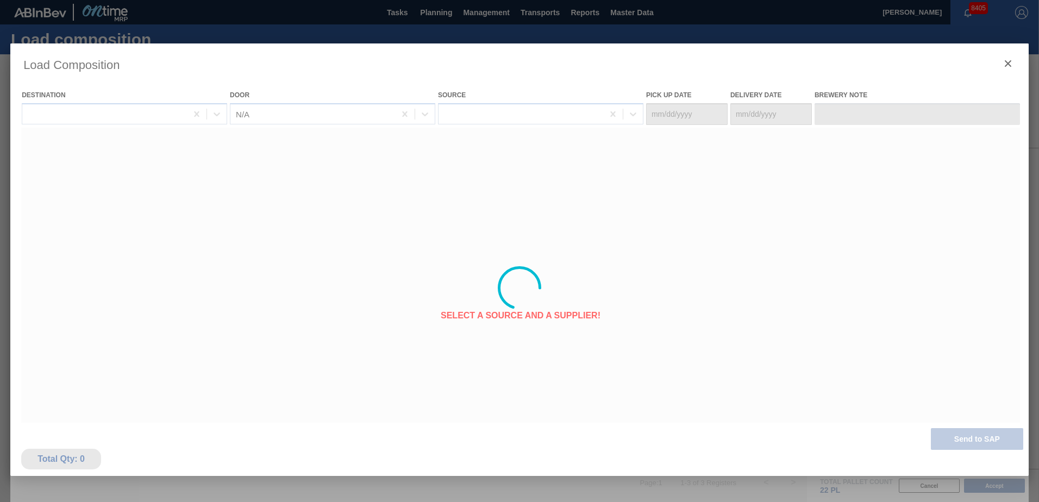
type Date "[DATE]"
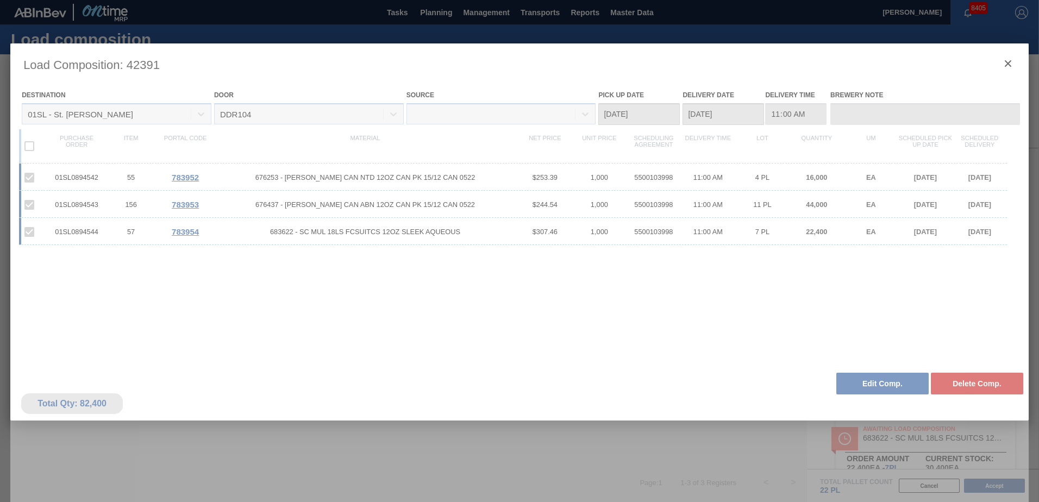
click at [998, 65] on div at bounding box center [519, 287] width 1018 height 489
click at [1006, 65] on icon "botão de ícone" at bounding box center [1008, 63] width 7 height 7
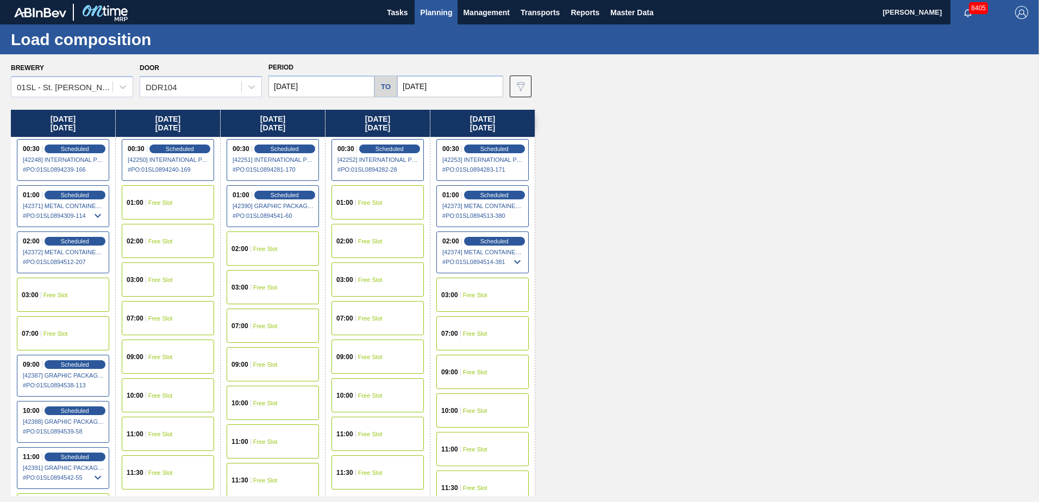
click at [434, 15] on span "Planning" at bounding box center [436, 12] width 32 height 13
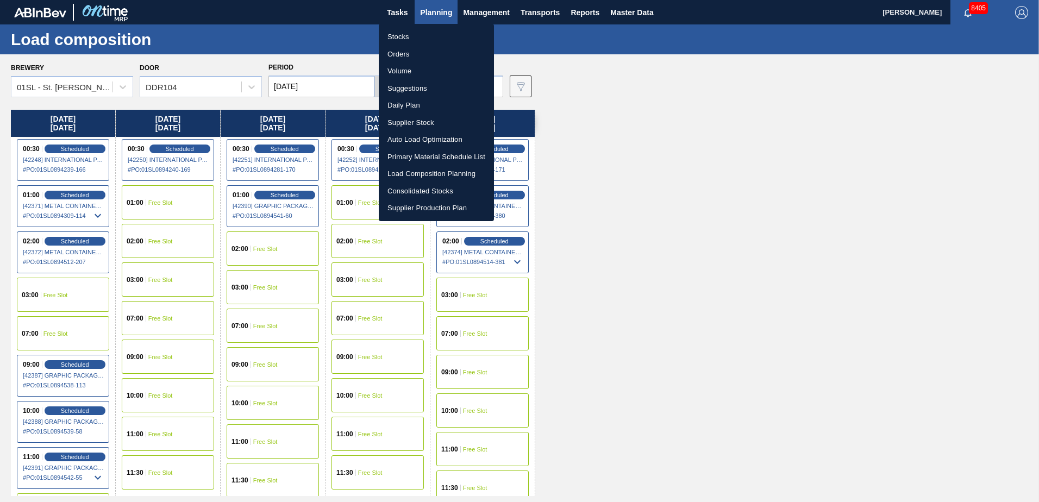
click at [423, 86] on li "Suggestions" at bounding box center [436, 88] width 115 height 17
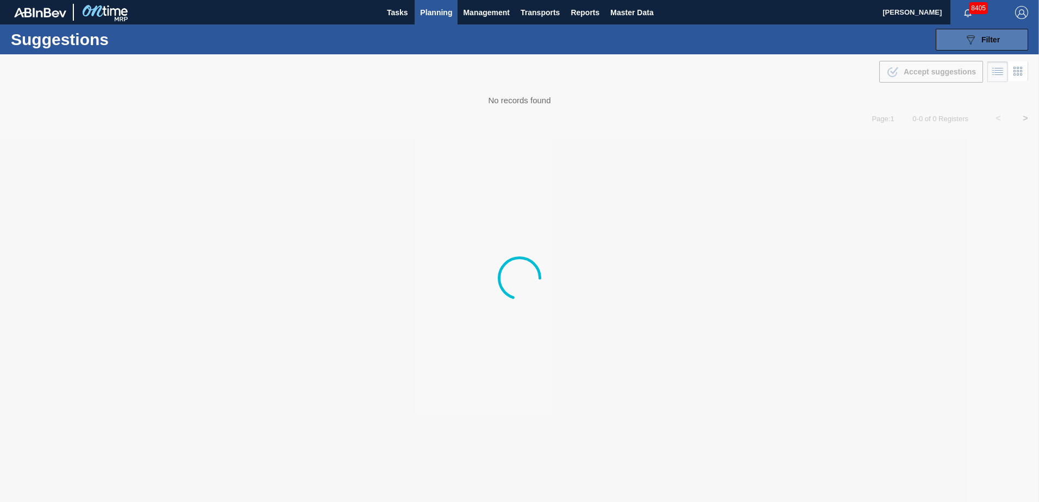
type from "[DATE]"
type to "[DATE]"
click at [973, 35] on icon at bounding box center [970, 39] width 8 height 9
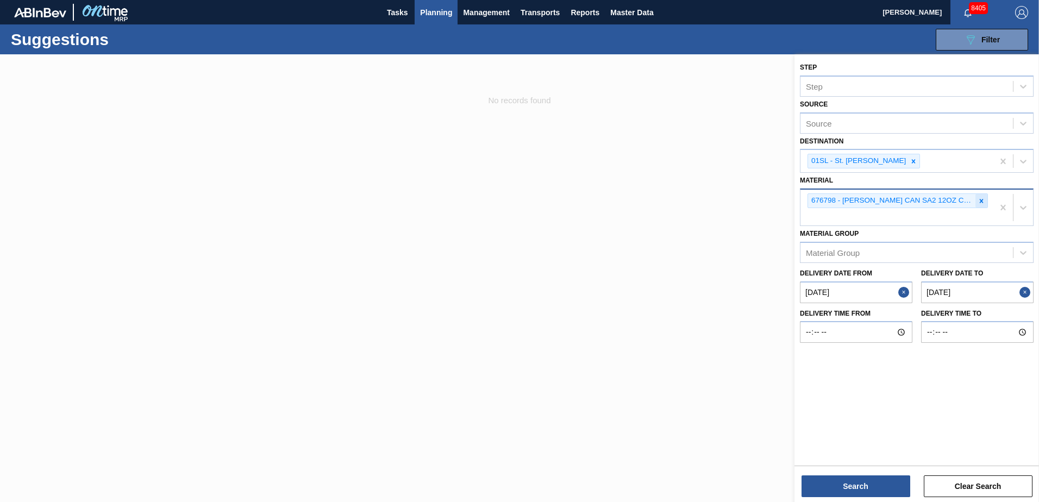
click at [982, 202] on icon at bounding box center [982, 201] width 4 height 4
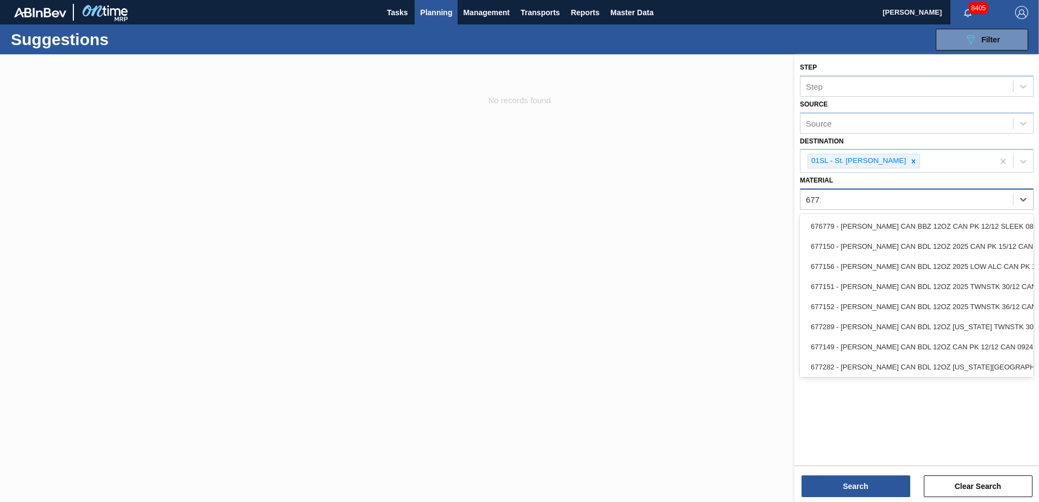
type input "677150"
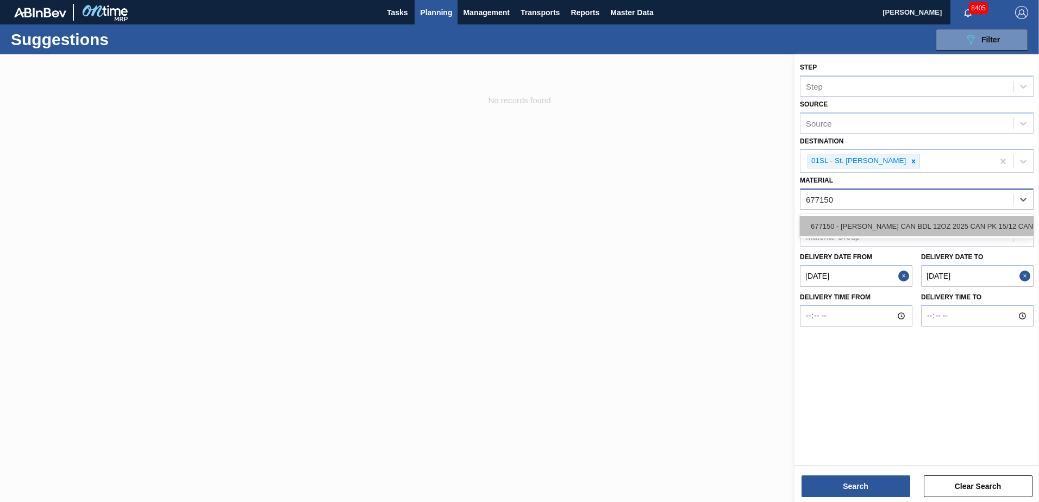
click at [970, 217] on div "677150 - [PERSON_NAME] CAN BDL 12OZ 2025 CAN PK 15/12 CAN" at bounding box center [917, 226] width 234 height 20
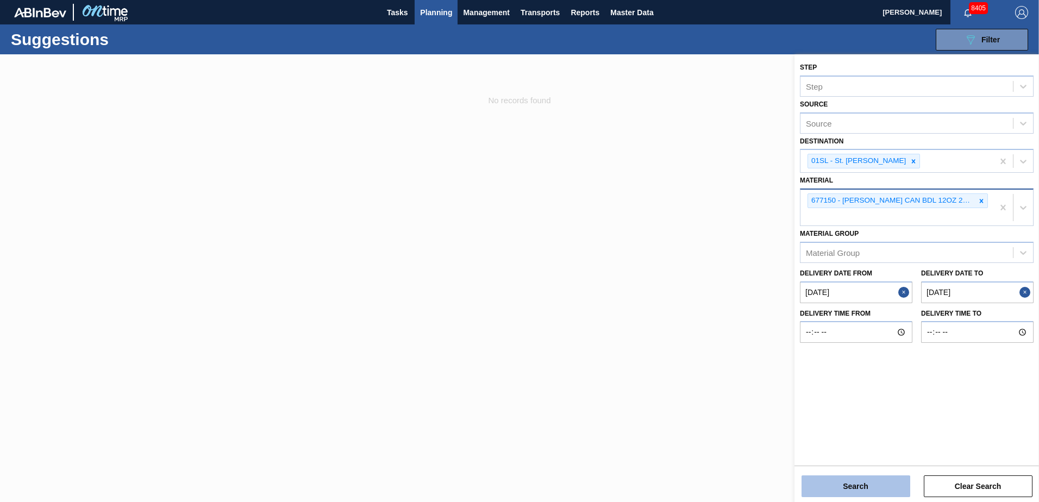
click at [854, 486] on button "Search" at bounding box center [855, 486] width 109 height 22
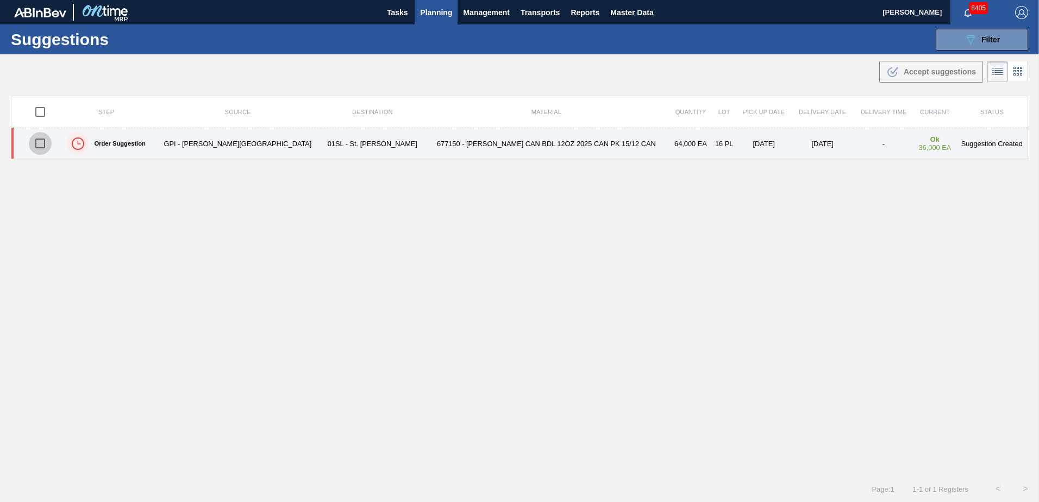
click at [46, 147] on input "checkbox" at bounding box center [40, 143] width 23 height 23
checkbox input "true"
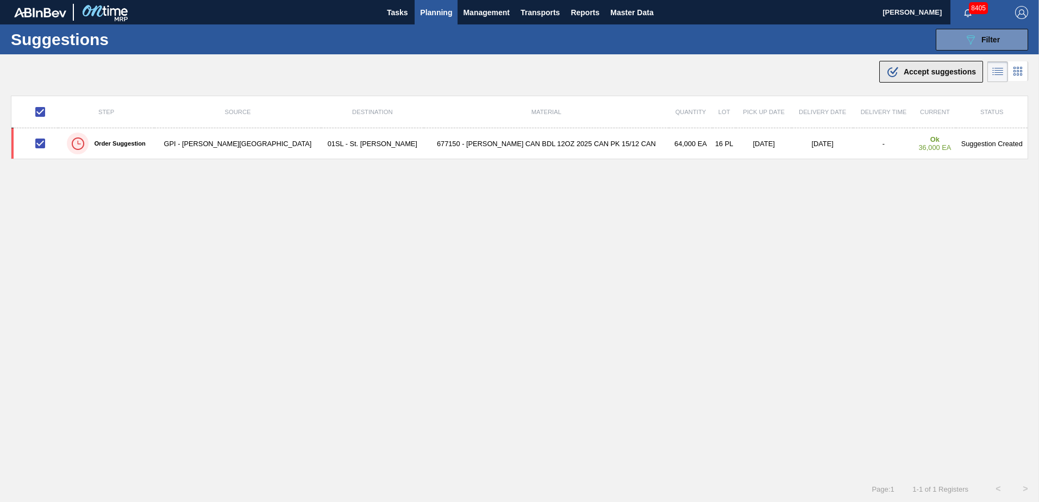
click at [900, 74] on div ".b{fill:var(--color-action-default)} Accept suggestions" at bounding box center [931, 71] width 90 height 13
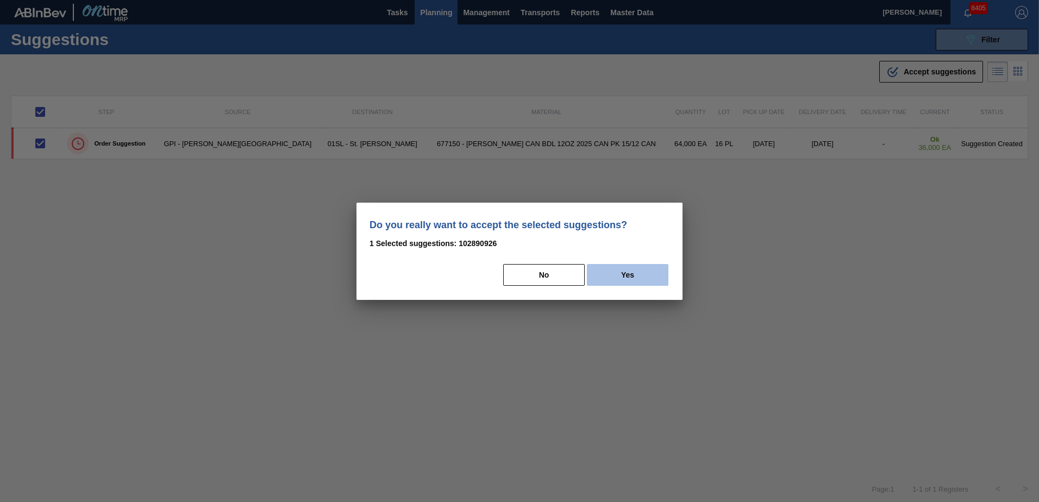
click at [638, 280] on button "Yes" at bounding box center [627, 275] width 81 height 22
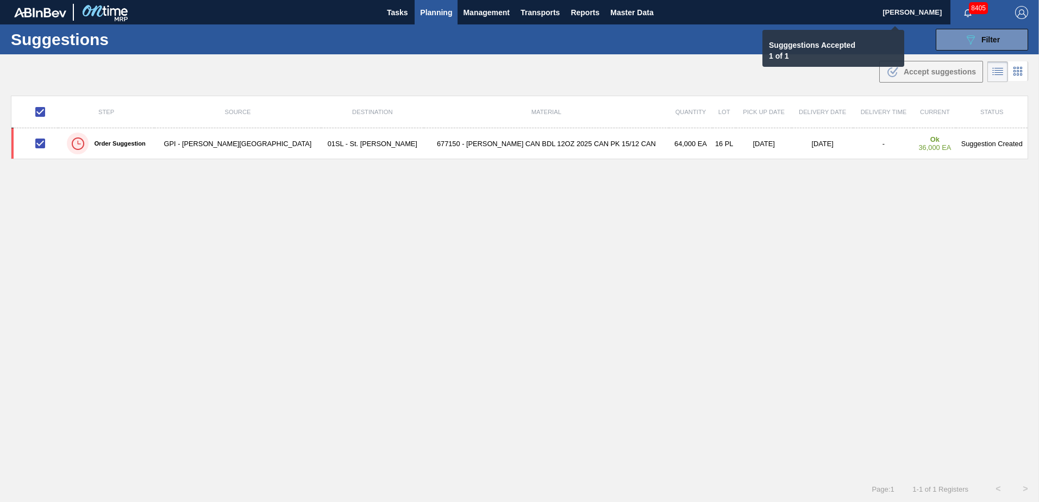
checkbox input "false"
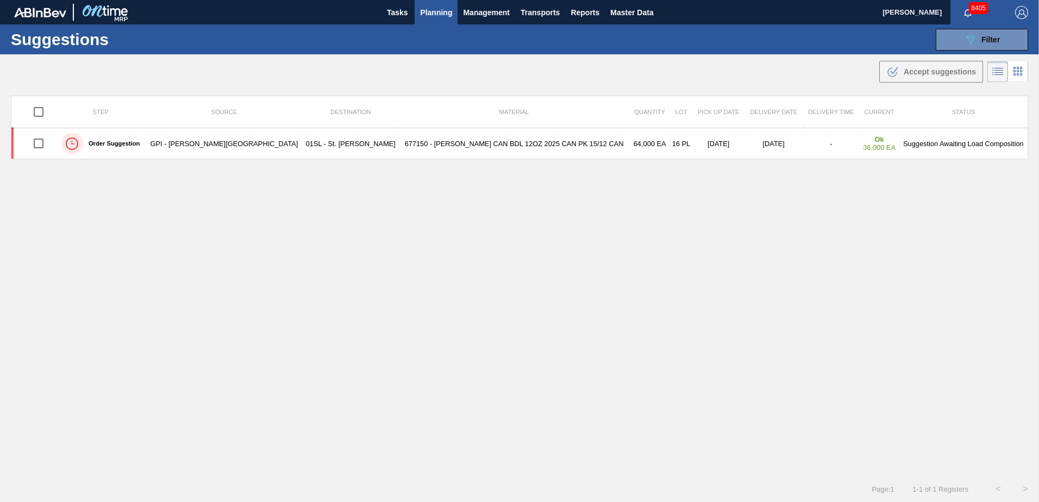
click at [431, 11] on span "Planning" at bounding box center [436, 12] width 32 height 13
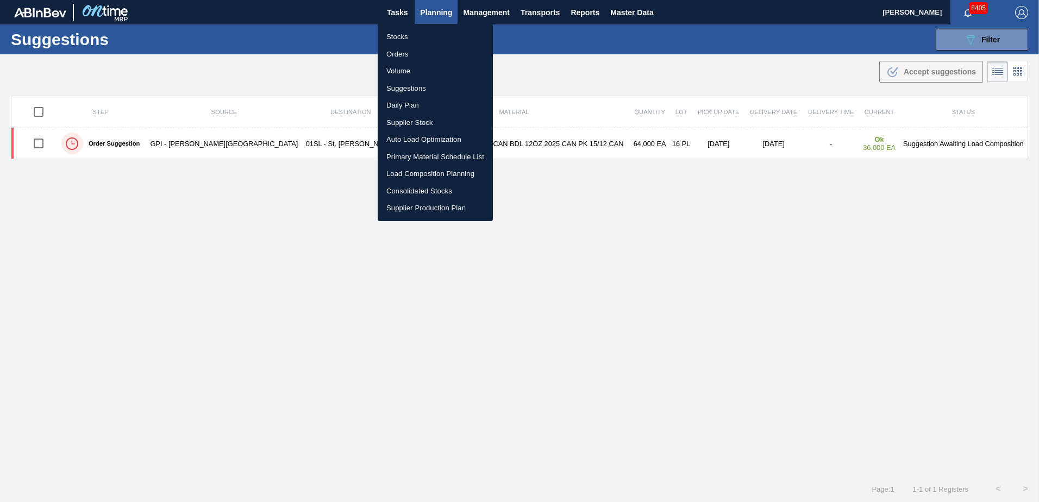
click at [967, 41] on div at bounding box center [519, 251] width 1039 height 502
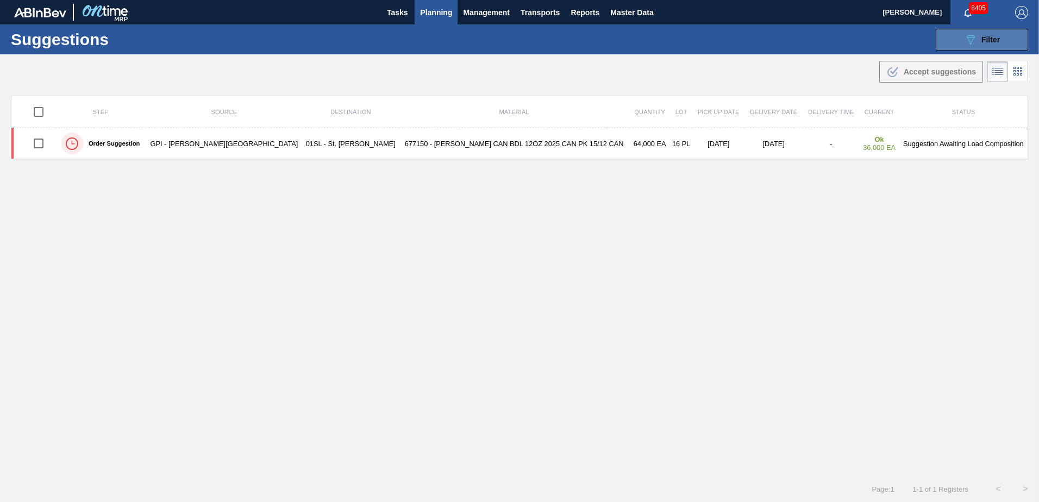
click at [981, 40] on span "Filter" at bounding box center [990, 39] width 18 height 9
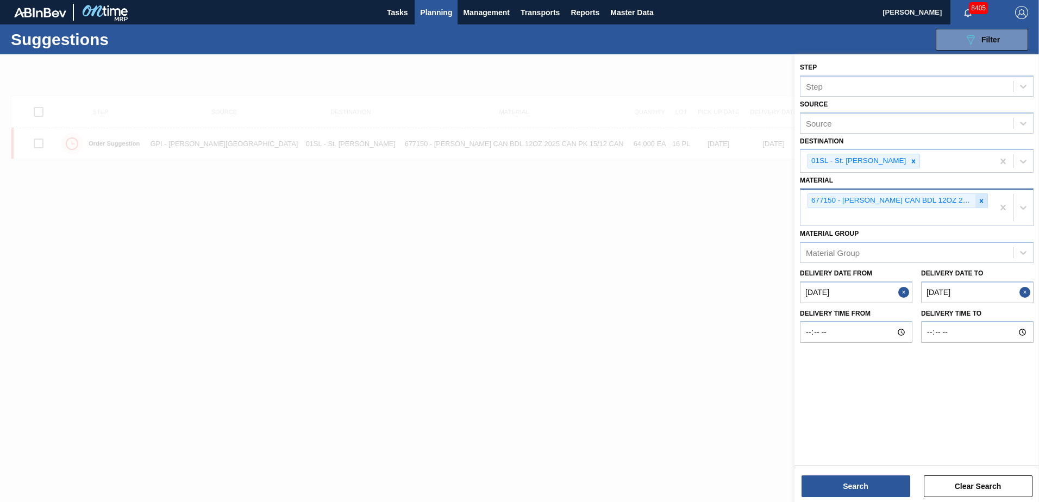
click at [987, 198] on div at bounding box center [981, 201] width 12 height 14
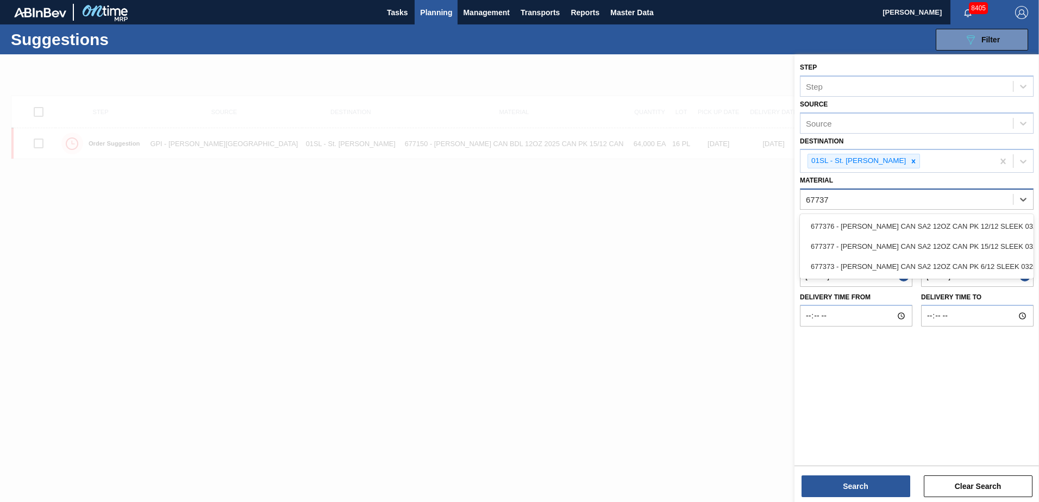
type input "677376"
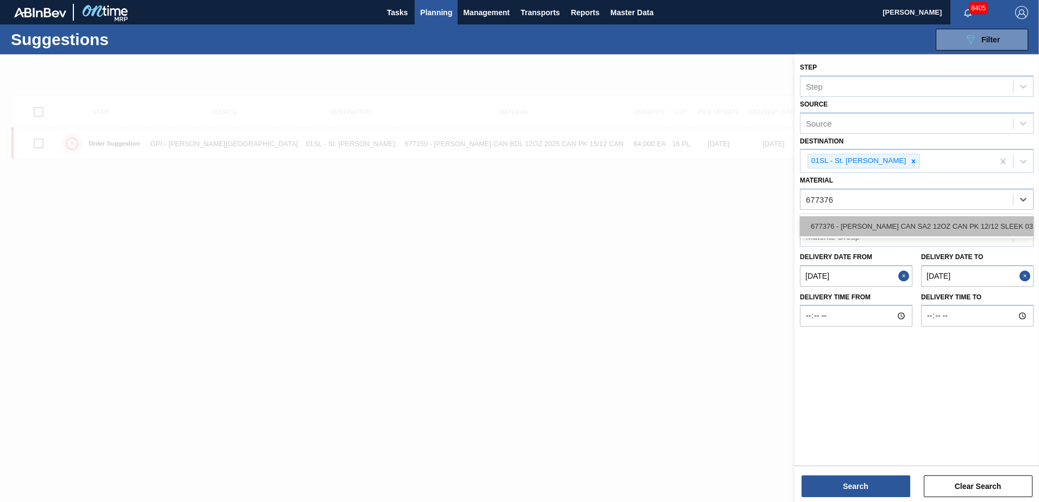
click at [914, 225] on div "677376 - [PERSON_NAME] CAN SA2 12OZ CAN PK 12/12 SLEEK 032" at bounding box center [917, 226] width 234 height 20
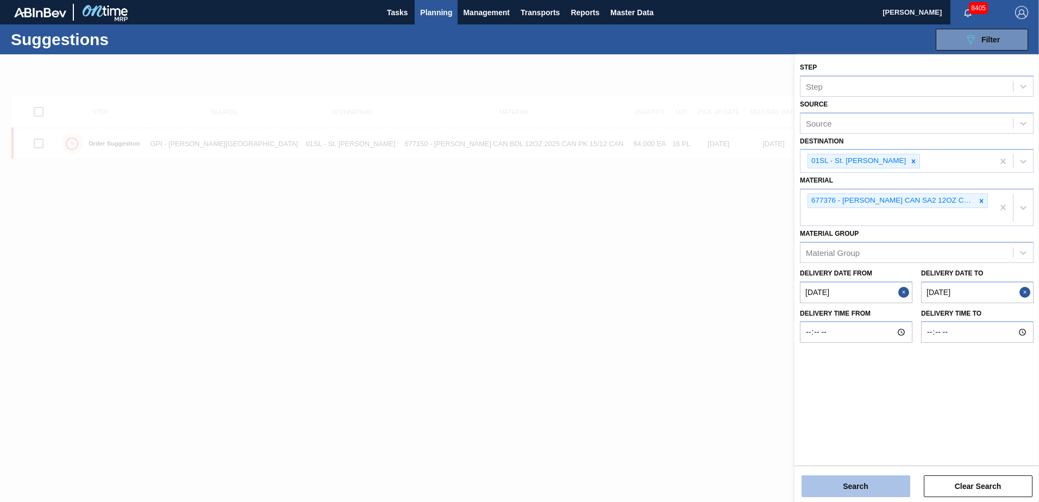
click at [849, 486] on button "Search" at bounding box center [855, 486] width 109 height 22
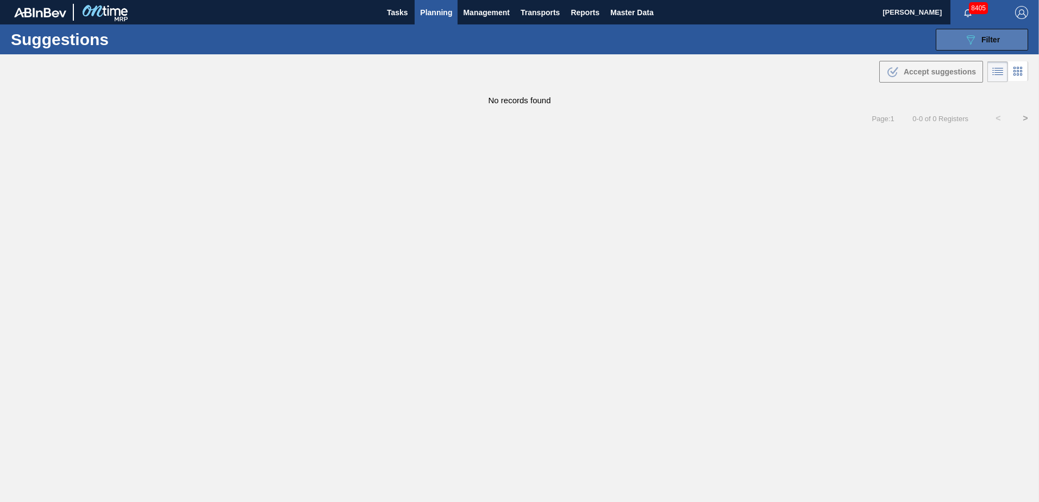
click at [984, 34] on div "089F7B8B-B2A5-4AFE-B5C0-19BA573D28AC Filter" at bounding box center [982, 39] width 36 height 13
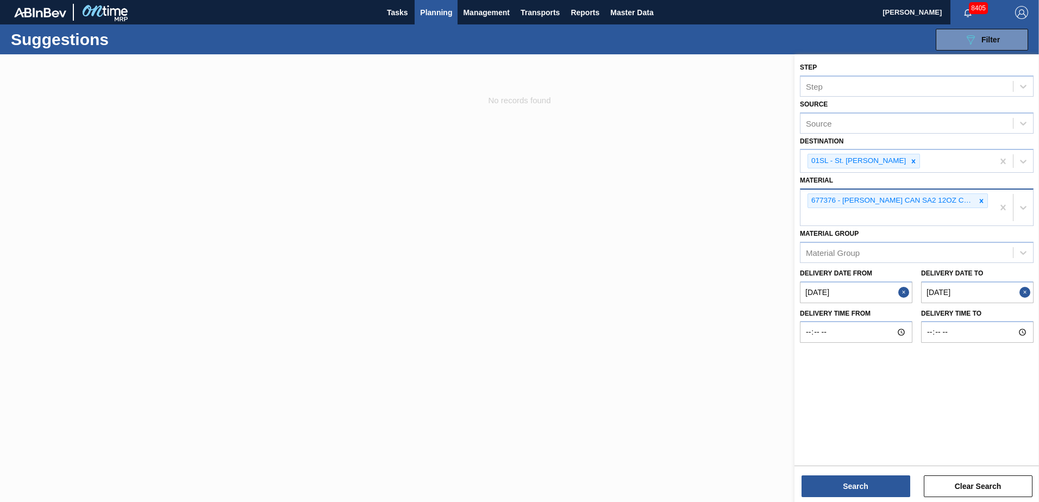
drag, startPoint x: 983, startPoint y: 204, endPoint x: 959, endPoint y: 206, distance: 24.1
click at [983, 204] on icon at bounding box center [981, 201] width 8 height 8
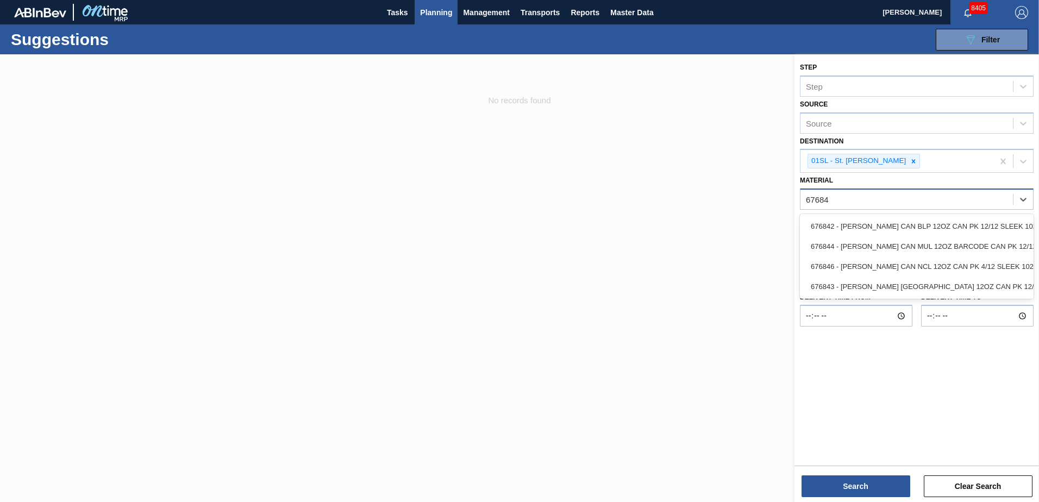
type input "676844"
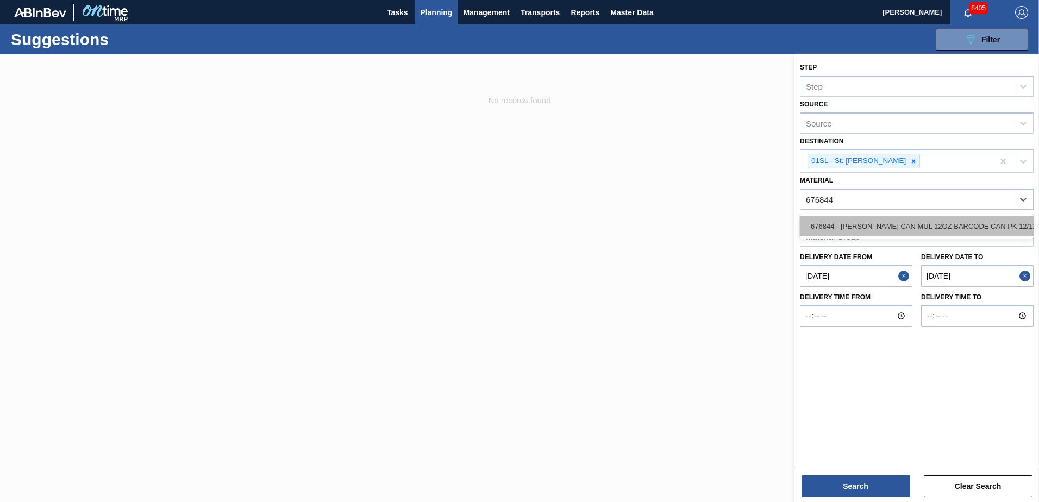
click at [921, 228] on div "676844 - [PERSON_NAME] CAN MUL 12OZ BARCODE CAN PK 12/12 S" at bounding box center [917, 226] width 234 height 20
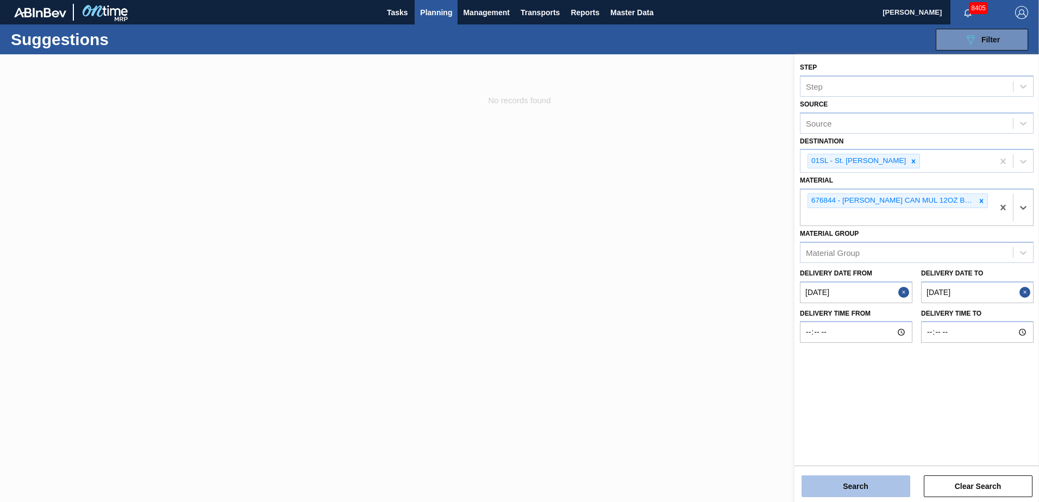
click at [863, 482] on button "Search" at bounding box center [855, 486] width 109 height 22
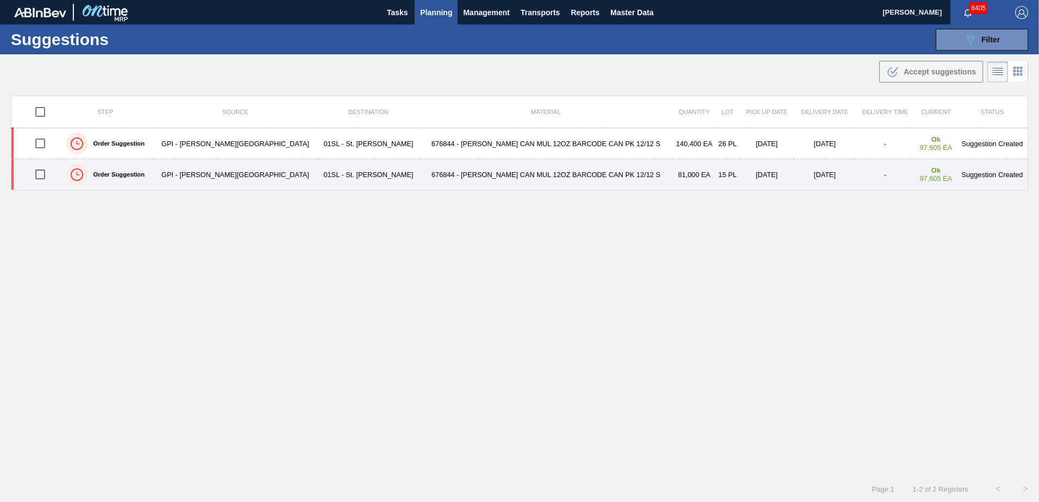
drag, startPoint x: 40, startPoint y: 173, endPoint x: 107, endPoint y: 174, distance: 67.4
click at [40, 173] on input "checkbox" at bounding box center [40, 174] width 23 height 23
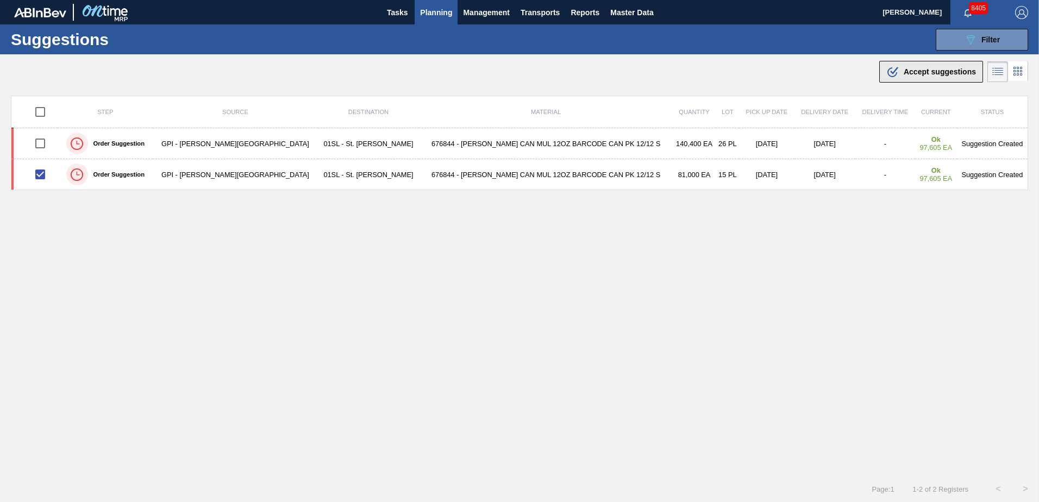
click at [917, 76] on span "Accept suggestions" at bounding box center [939, 71] width 72 height 9
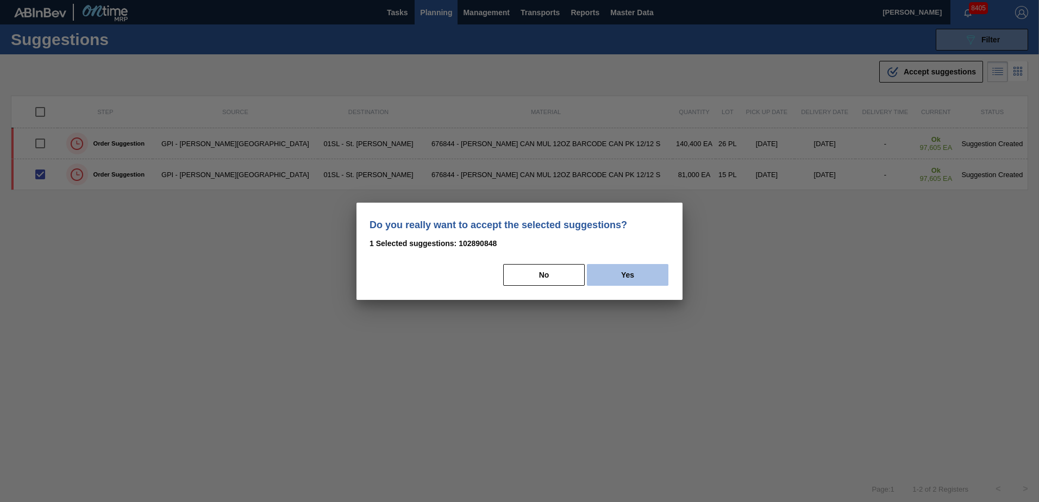
click at [642, 278] on button "Yes" at bounding box center [627, 275] width 81 height 22
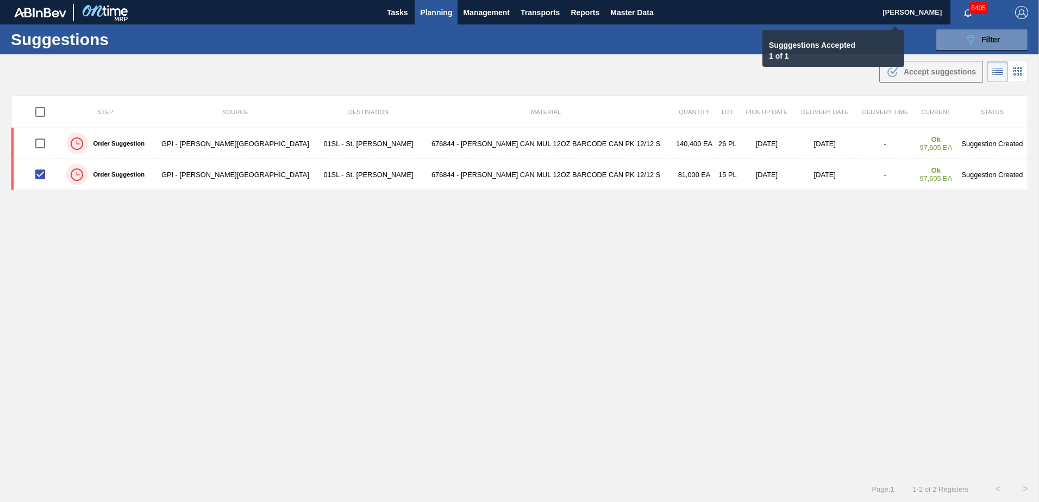
checkbox input "false"
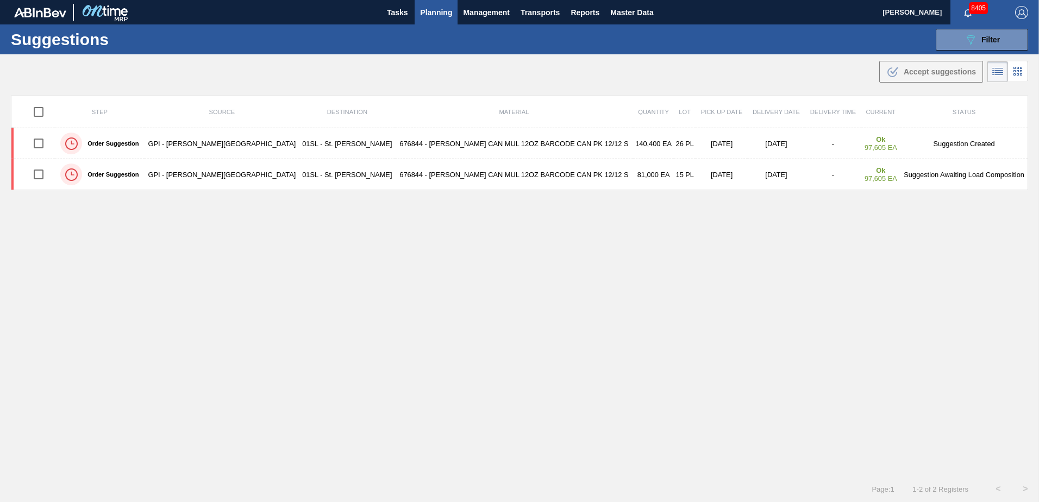
click at [436, 12] on span "Planning" at bounding box center [436, 12] width 32 height 13
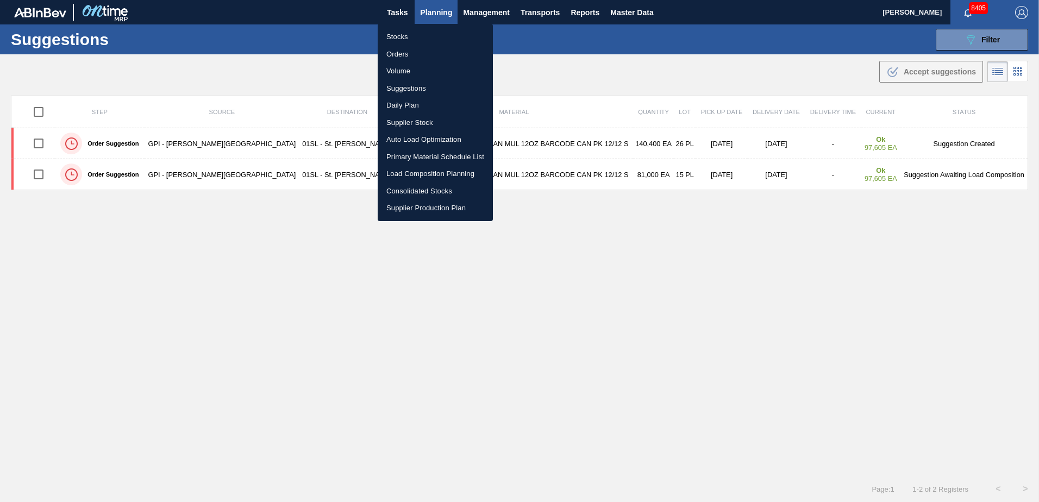
click at [415, 169] on li "Load Composition Planning" at bounding box center [435, 173] width 115 height 17
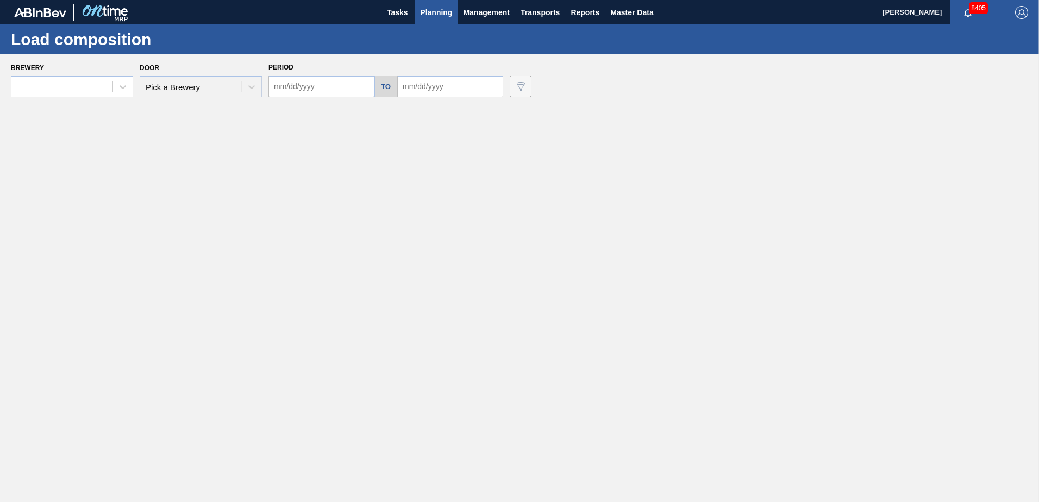
type input "[DATE]"
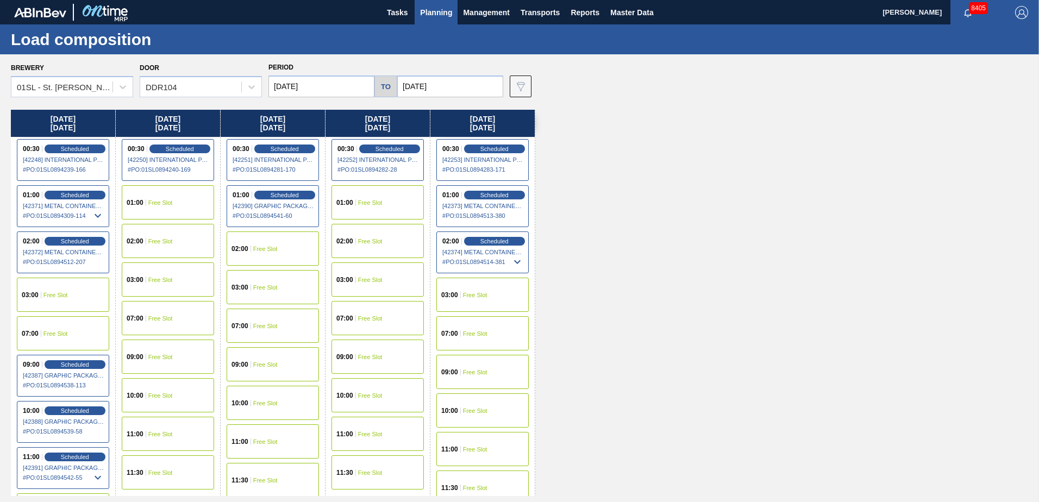
click at [144, 204] on div "01:00" at bounding box center [137, 202] width 20 height 7
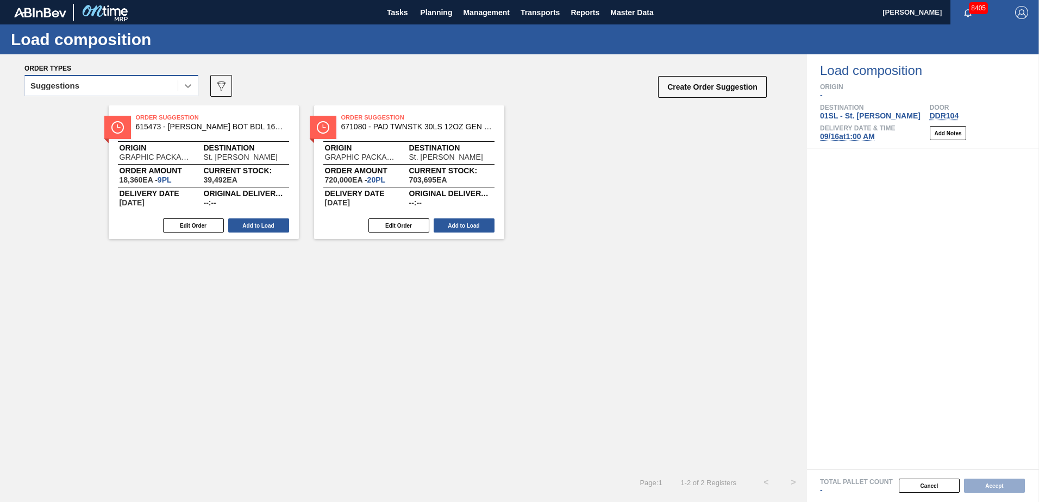
click at [186, 86] on icon at bounding box center [188, 86] width 7 height 4
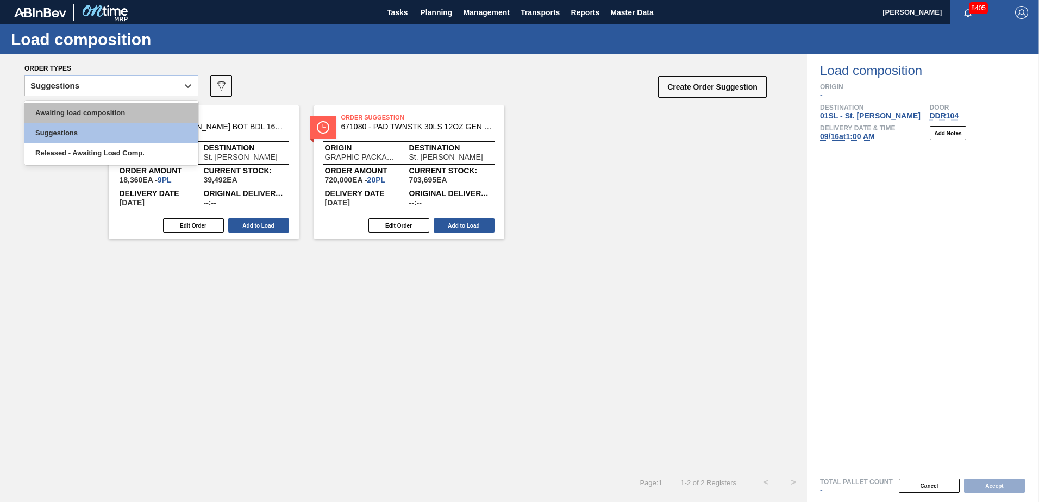
click at [145, 110] on div "Awaiting load composition" at bounding box center [111, 113] width 174 height 20
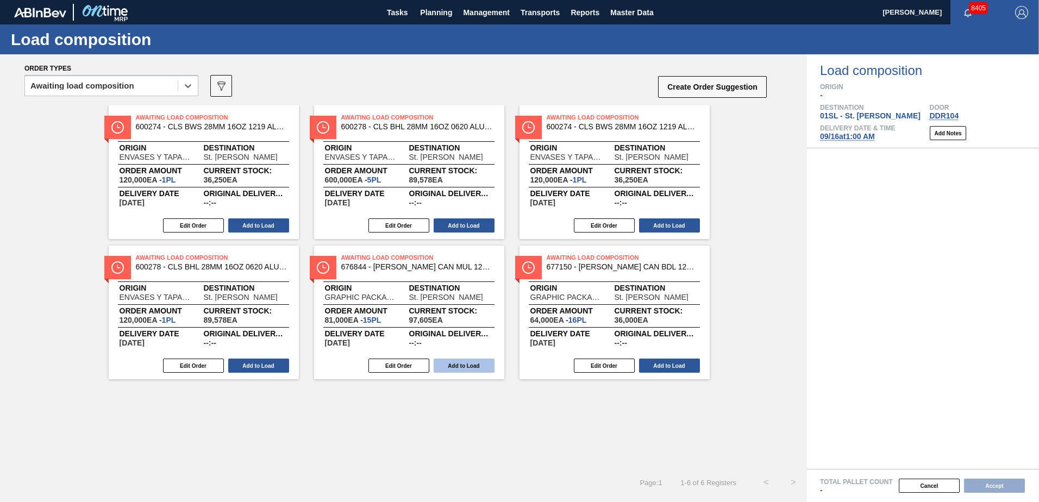
click at [474, 362] on button "Add to Load" at bounding box center [464, 366] width 61 height 14
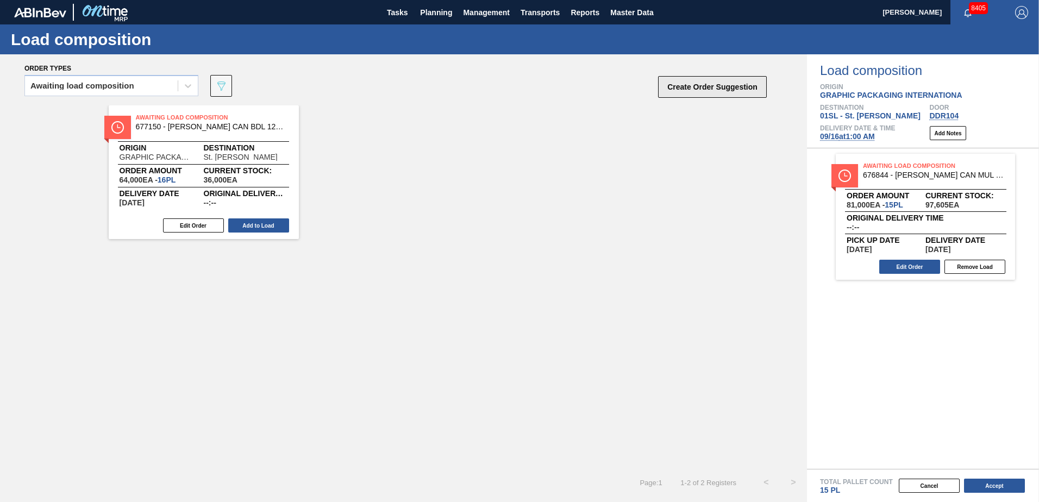
click at [707, 96] on button "Create Order Suggestion" at bounding box center [712, 87] width 109 height 22
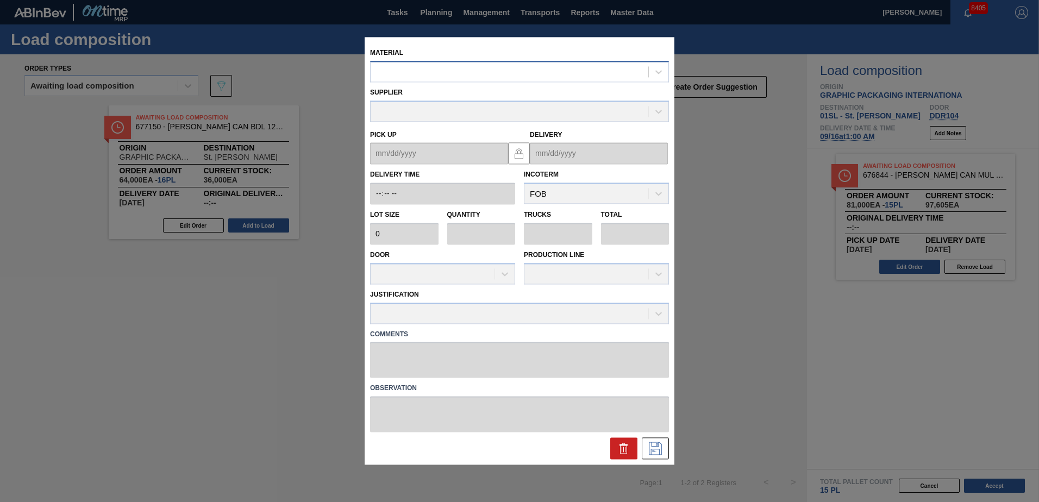
click at [539, 73] on div at bounding box center [510, 72] width 278 height 16
type input "677376"
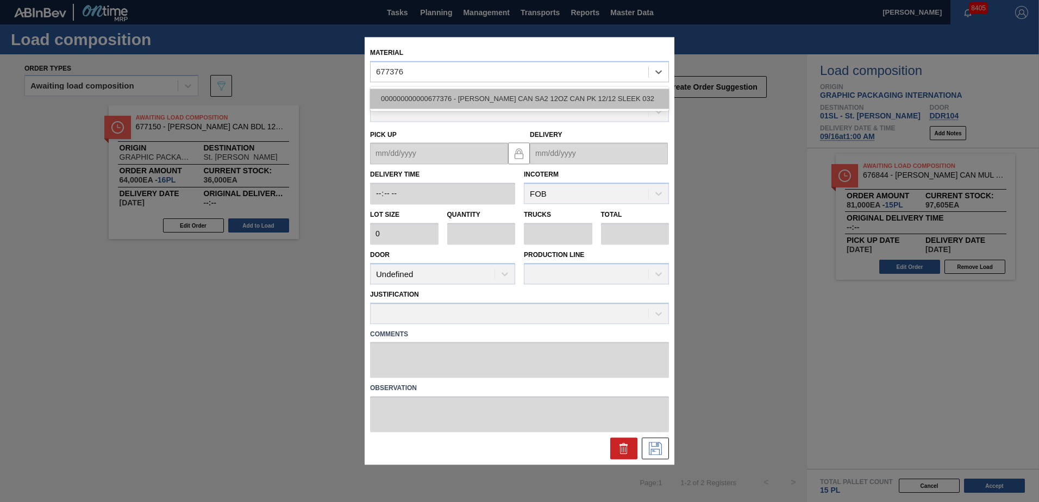
click at [551, 96] on div "000000000000677376 - [PERSON_NAME] CAN SA2 12OZ CAN PK 12/12 SLEEK 032" at bounding box center [519, 99] width 299 height 20
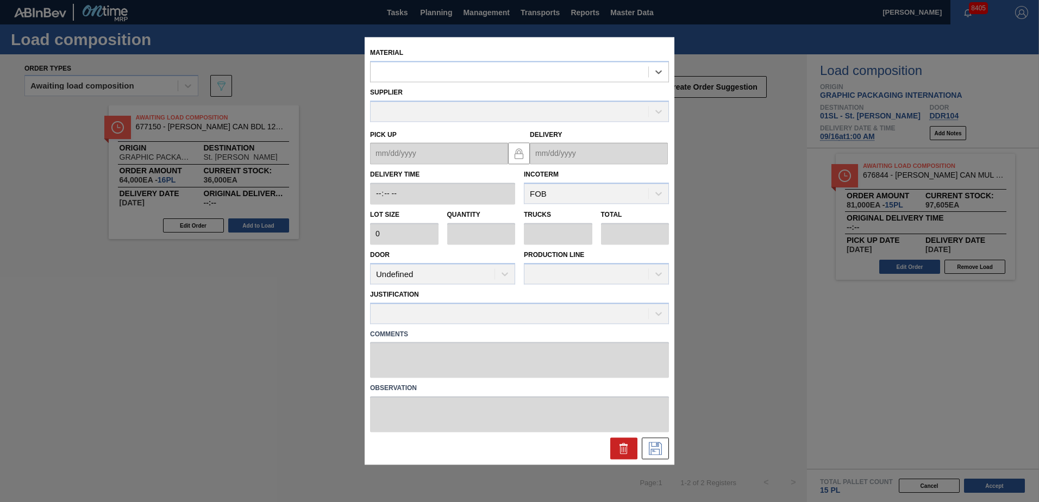
type input "5,400"
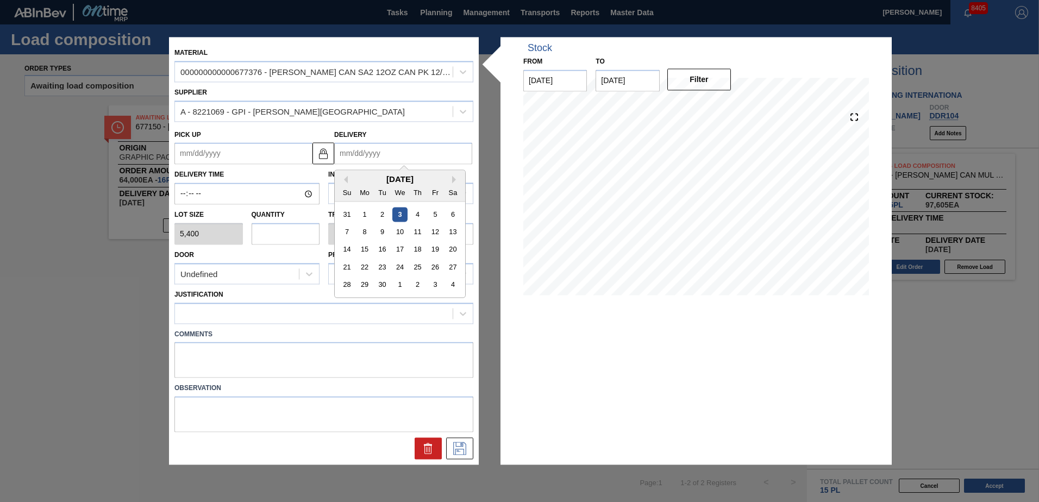
click at [376, 154] on input "Delivery" at bounding box center [403, 154] width 138 height 22
click at [386, 249] on div "16" at bounding box center [382, 249] width 15 height 15
type up "[DATE]"
type input "[DATE]"
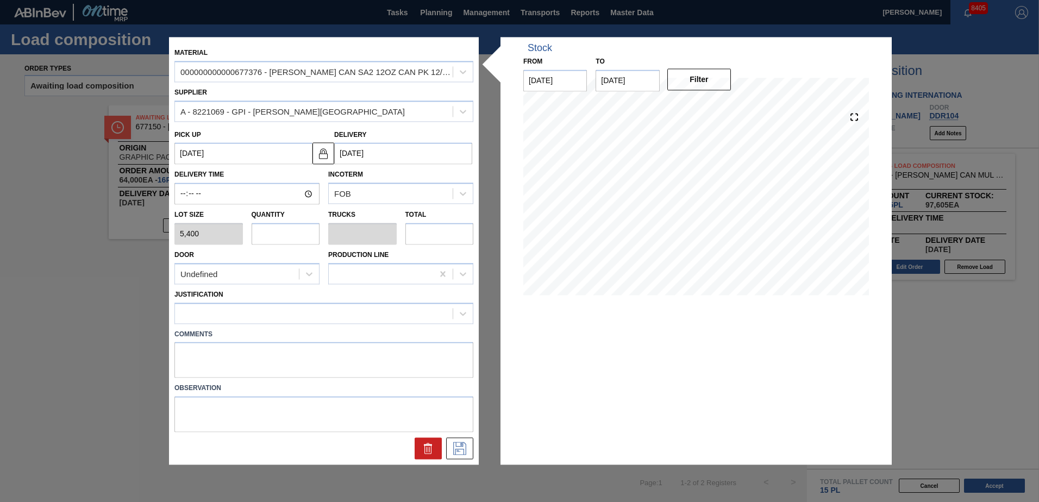
click at [294, 234] on input "text" at bounding box center [286, 234] width 68 height 22
type input "1"
type input "0.038"
type input "5,400"
type input "11"
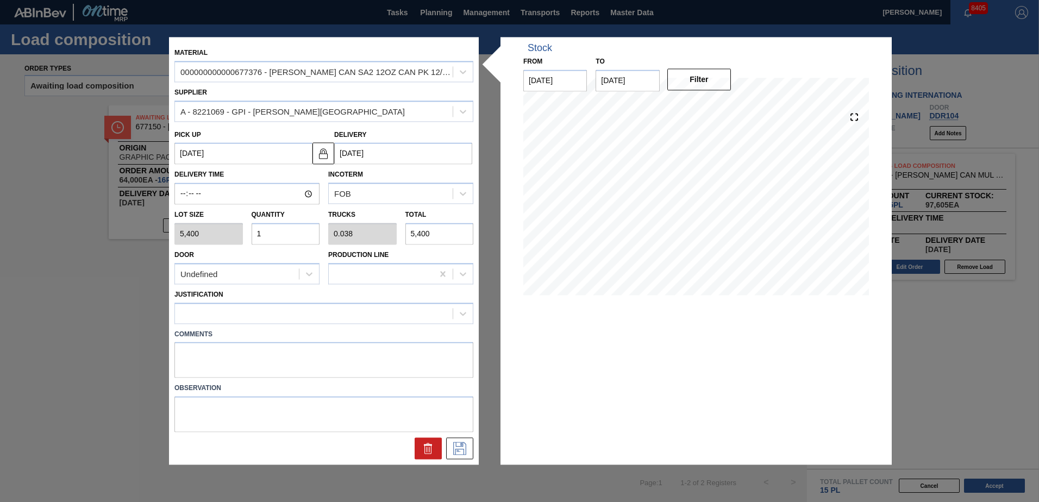
type input "0.423"
type input "59,400"
type input "11"
drag, startPoint x: 272, startPoint y: 269, endPoint x: 269, endPoint y: 281, distance: 11.6
click at [272, 270] on div "Undefined" at bounding box center [237, 274] width 124 height 16
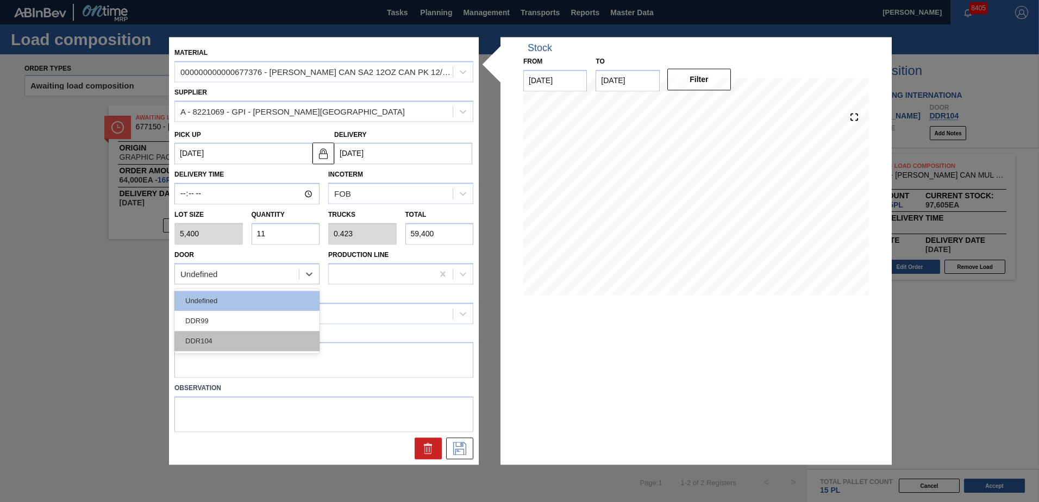
click at [226, 341] on div "DDR104" at bounding box center [246, 341] width 145 height 20
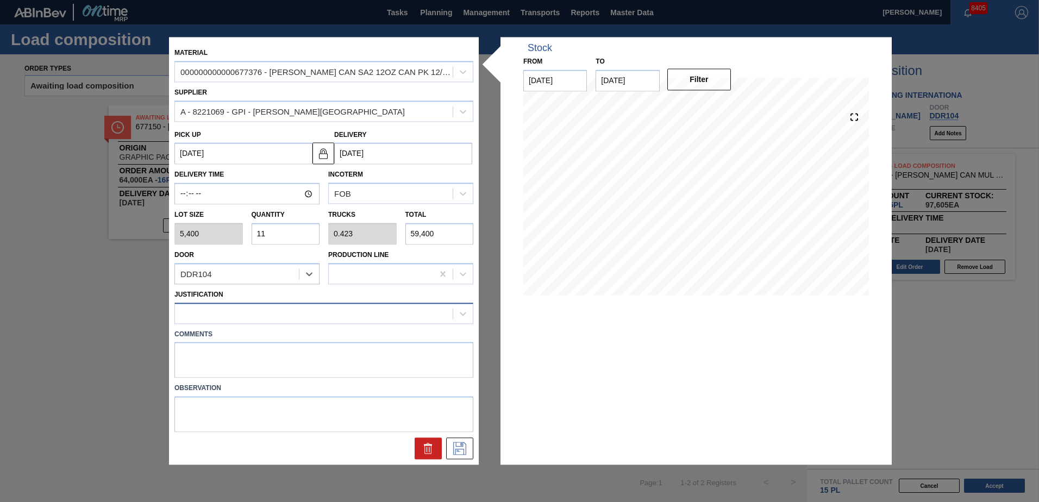
click at [238, 318] on div at bounding box center [314, 313] width 278 height 16
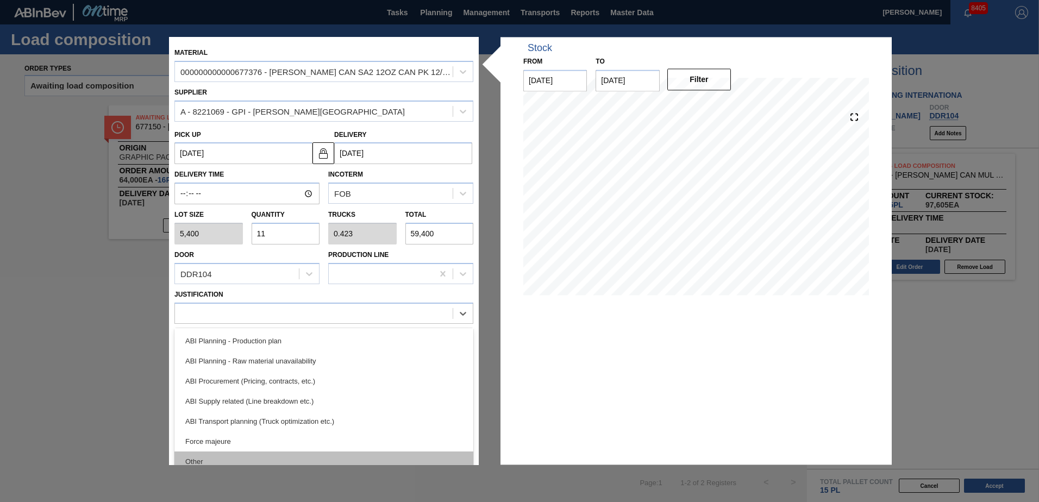
scroll to position [163, 0]
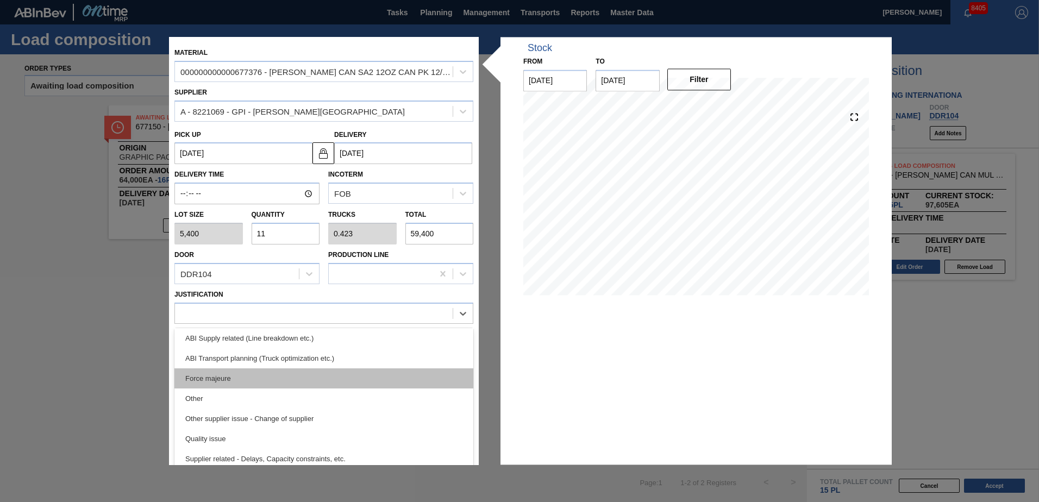
click at [311, 370] on div "Force majeure" at bounding box center [323, 378] width 299 height 20
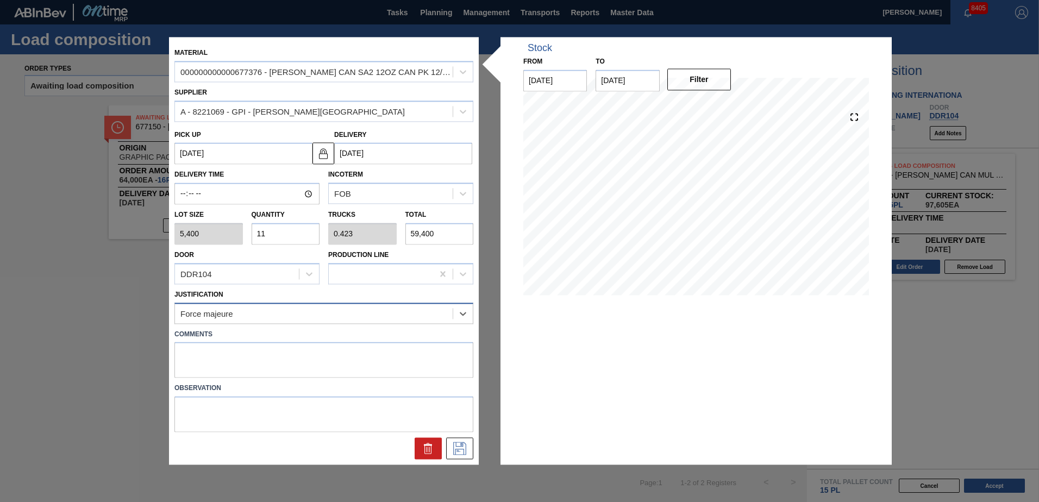
click at [238, 307] on div "Force majeure" at bounding box center [314, 313] width 278 height 16
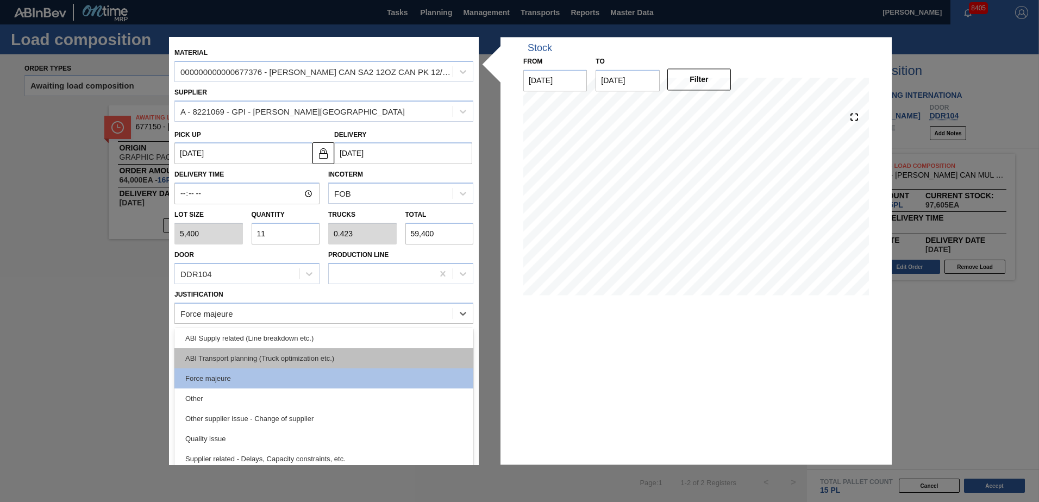
click at [304, 365] on div "ABI Transport planning (Truck optimization etc.)" at bounding box center [323, 358] width 299 height 20
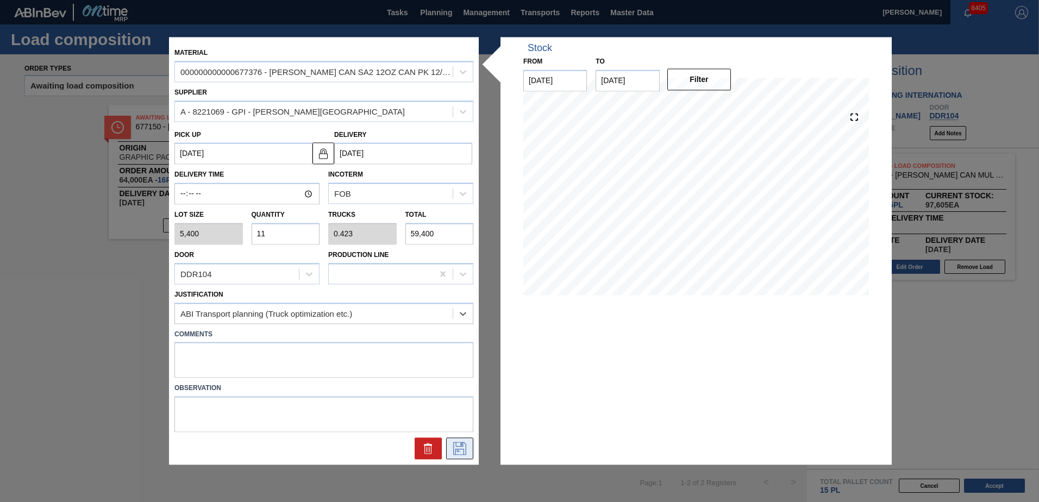
click at [459, 459] on button at bounding box center [459, 449] width 27 height 22
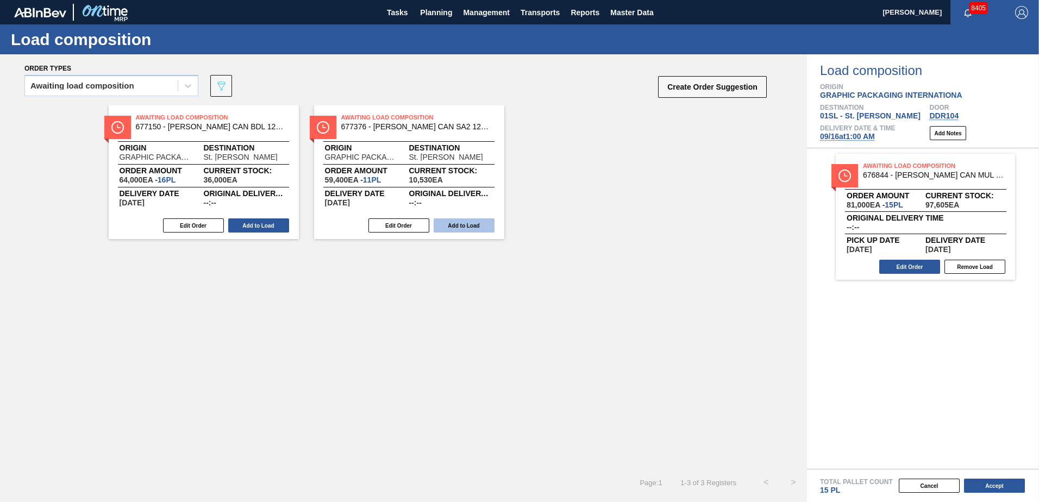
click at [464, 227] on button "Add to Load" at bounding box center [464, 225] width 61 height 14
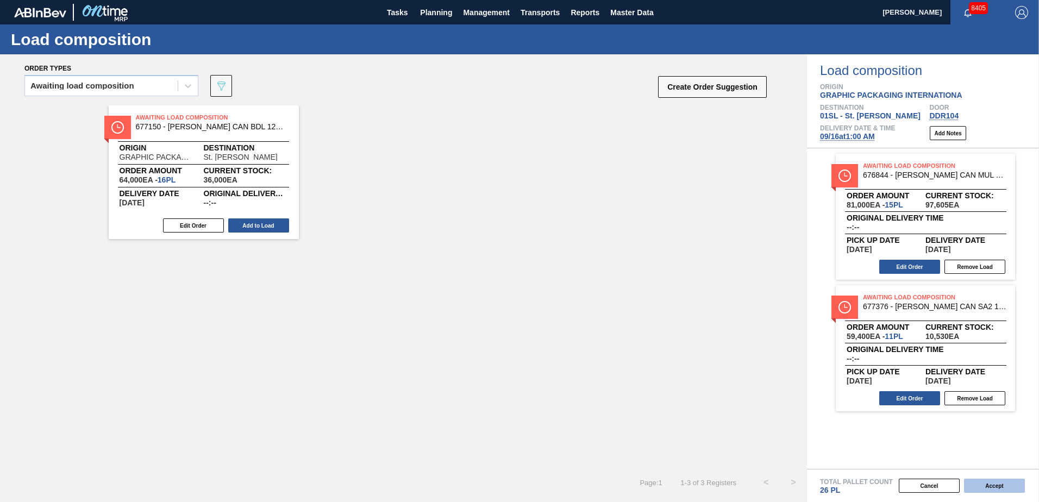
click at [979, 484] on button "Accept" at bounding box center [994, 486] width 61 height 14
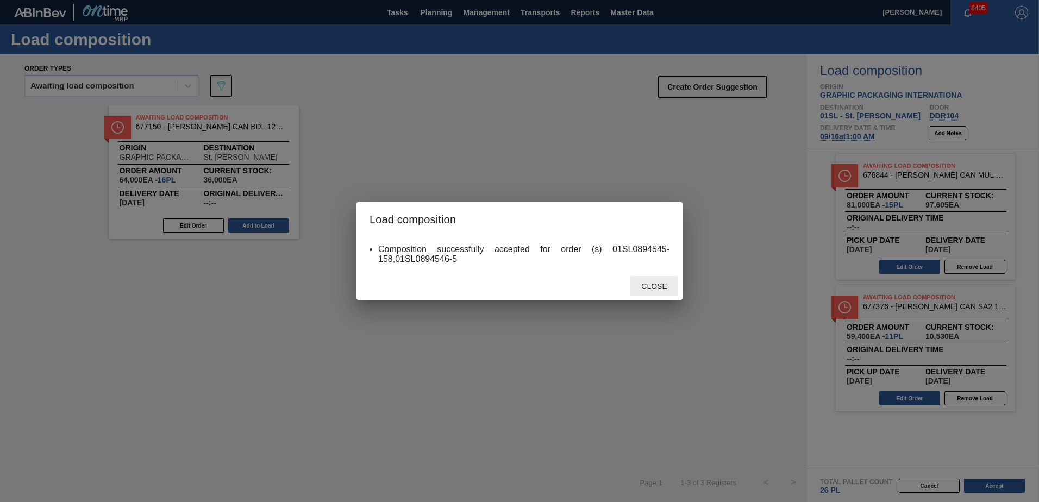
click at [649, 280] on div "Close" at bounding box center [654, 286] width 48 height 20
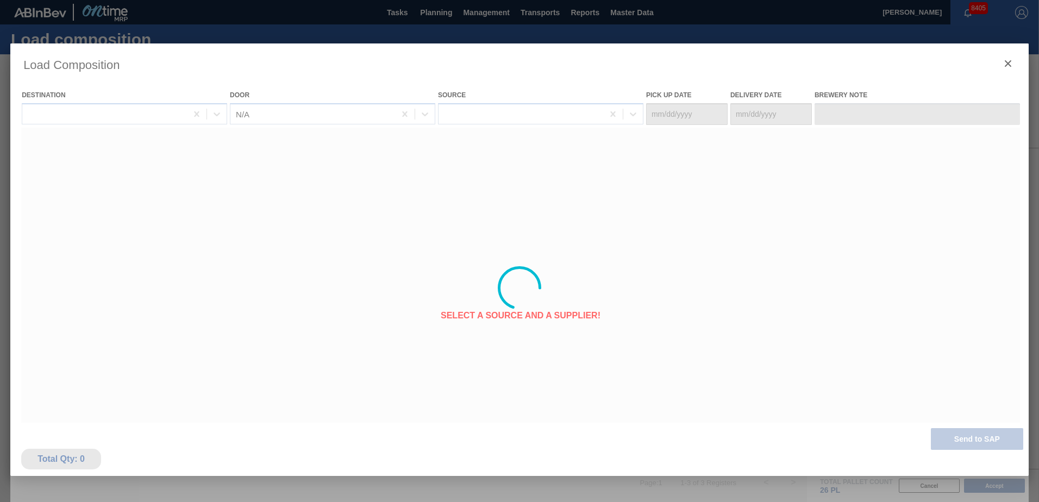
type Date "[DATE]"
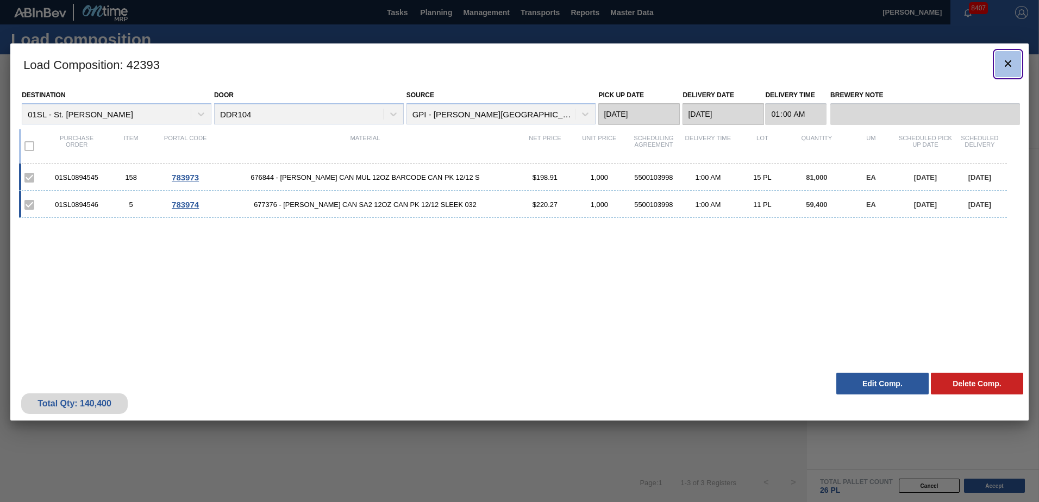
click at [1019, 61] on button "botão de ícone" at bounding box center [1008, 64] width 26 height 26
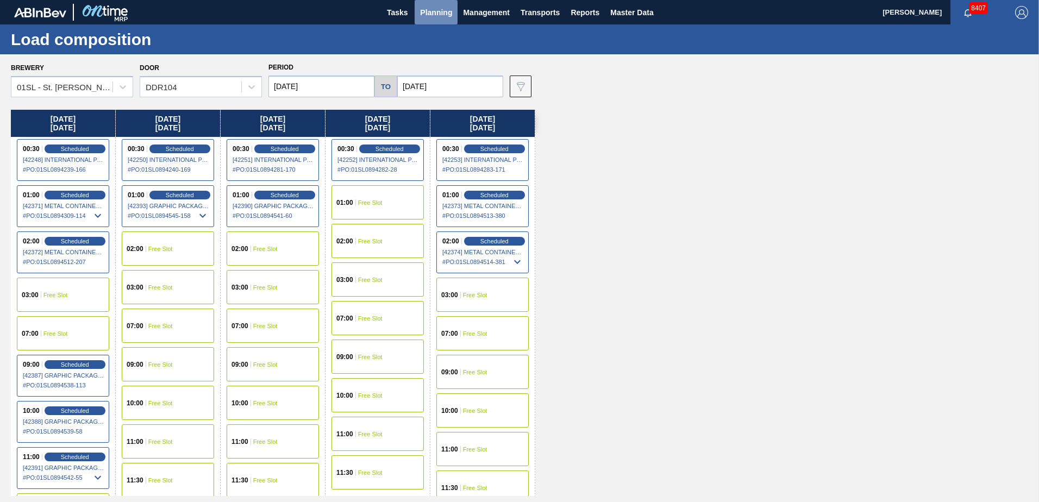
click at [442, 15] on span "Planning" at bounding box center [436, 12] width 32 height 13
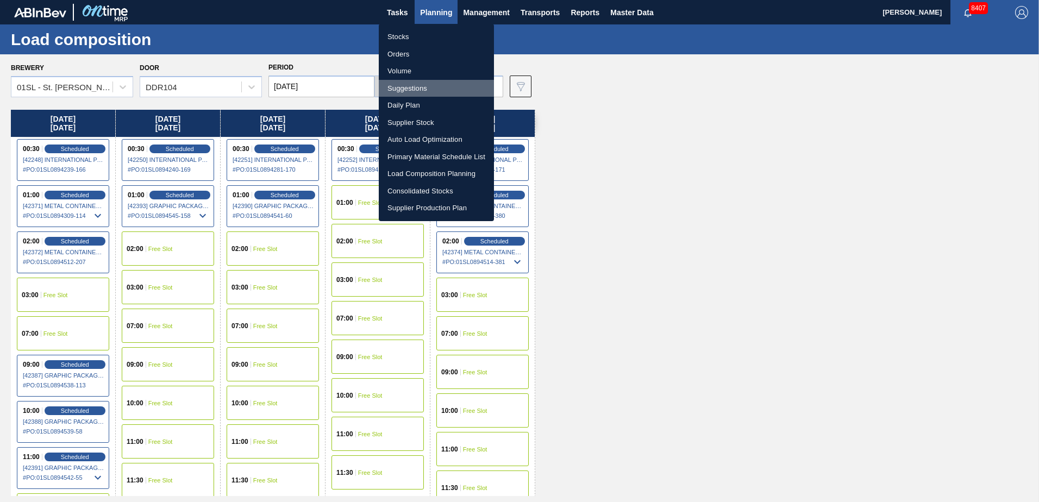
click at [417, 90] on li "Suggestions" at bounding box center [436, 88] width 115 height 17
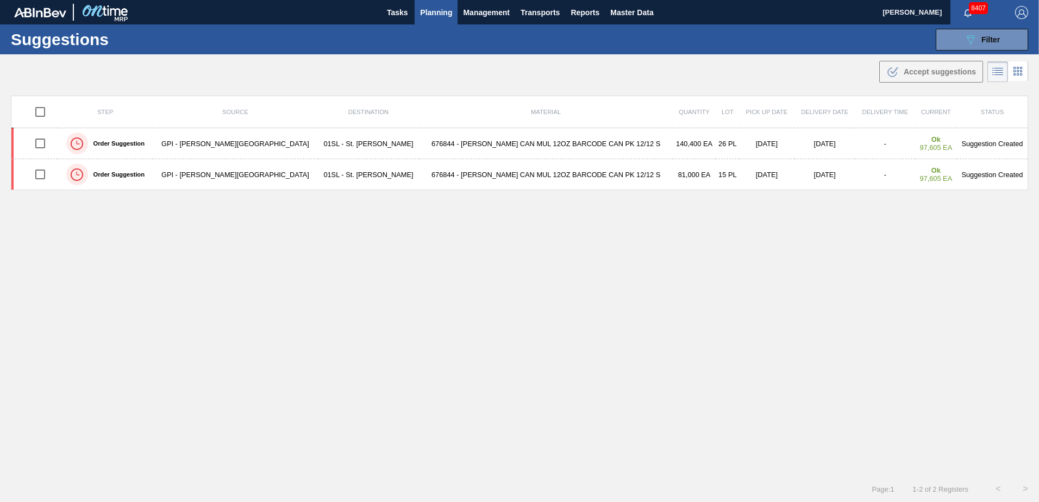
type from "[DATE]"
type to "[DATE]"
click at [964, 34] on icon "089F7B8B-B2A5-4AFE-B5C0-19BA573D28AC" at bounding box center [970, 39] width 13 height 13
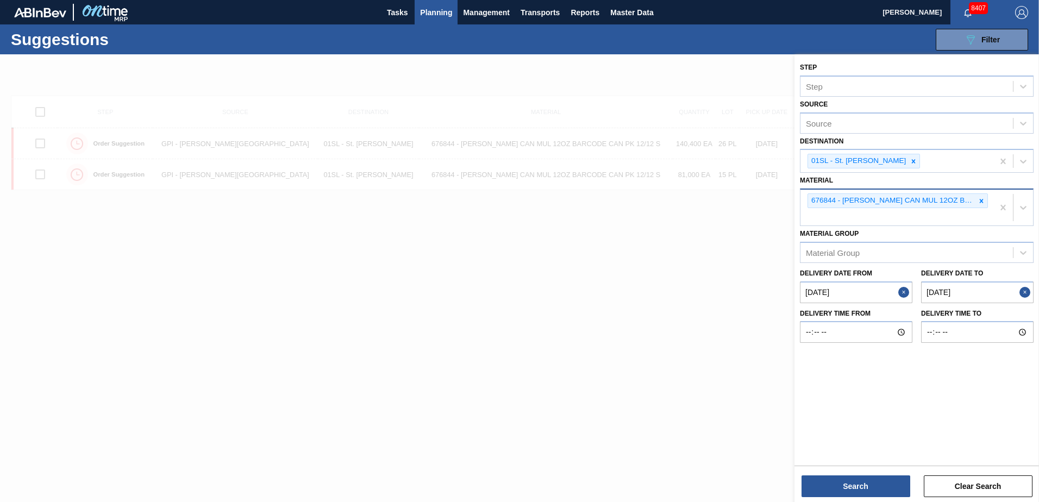
drag, startPoint x: 979, startPoint y: 202, endPoint x: 990, endPoint y: 202, distance: 11.4
click at [985, 203] on div at bounding box center [981, 201] width 12 height 14
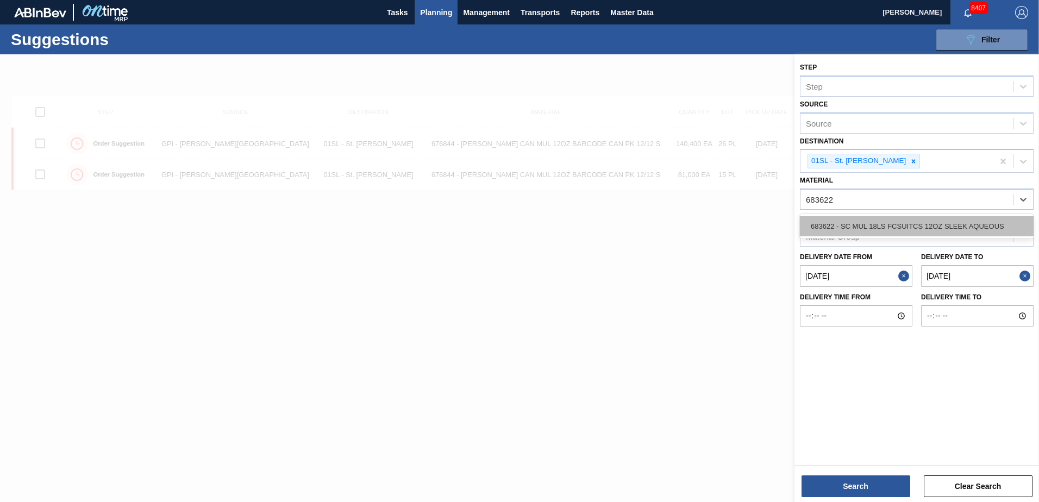
click at [960, 222] on div "683622 - SC MUL 18LS FCSUITCS 12OZ SLEEK AQUEOUS" at bounding box center [917, 226] width 234 height 20
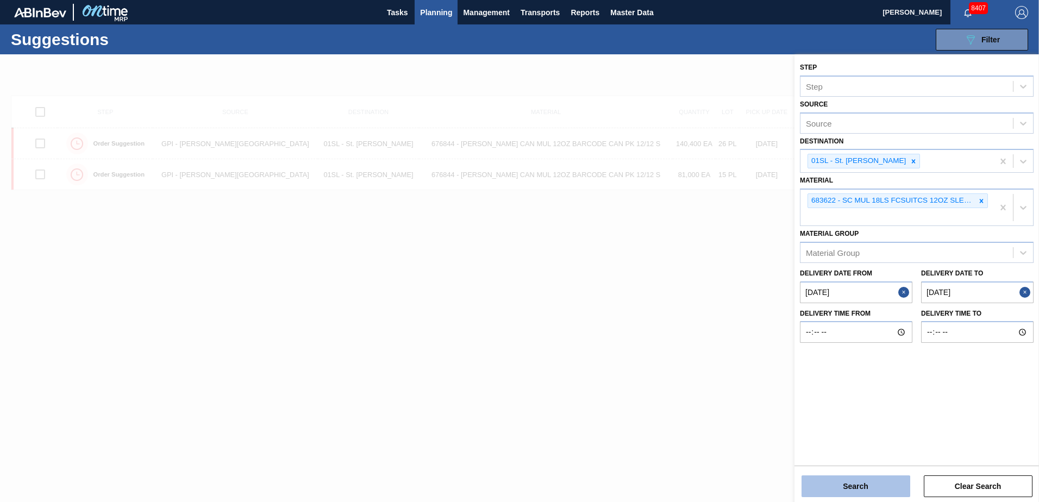
click at [867, 484] on button "Search" at bounding box center [855, 486] width 109 height 22
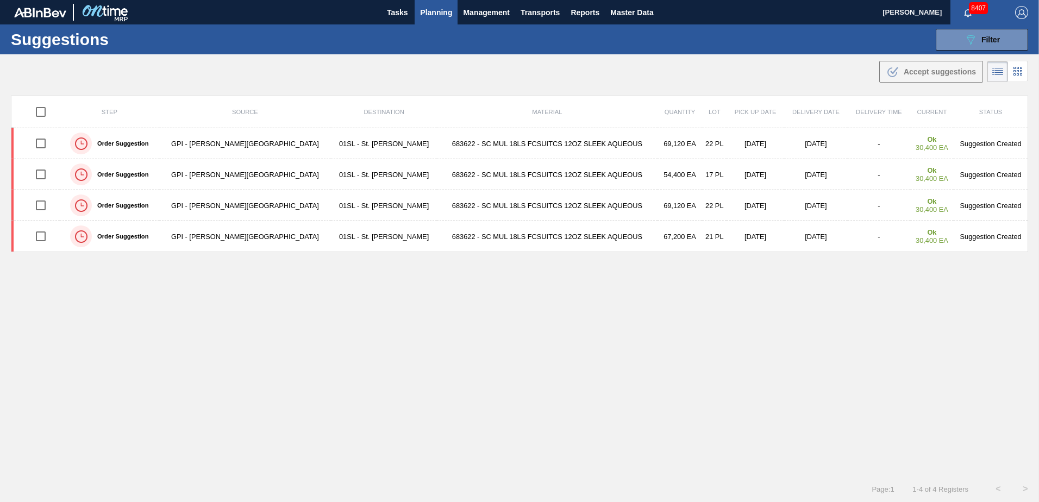
click at [438, 11] on span "Planning" at bounding box center [436, 12] width 32 height 13
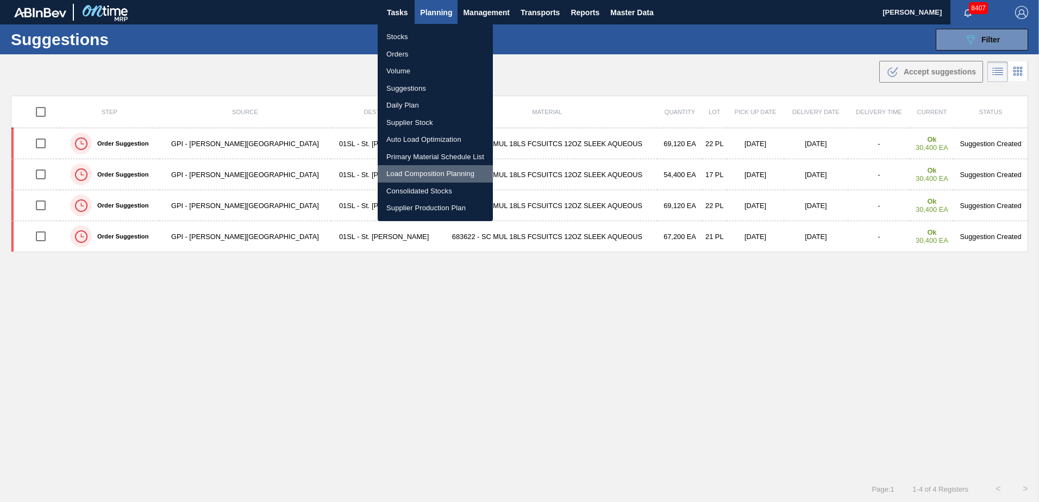
click at [416, 171] on li "Load Composition Planning" at bounding box center [435, 173] width 115 height 17
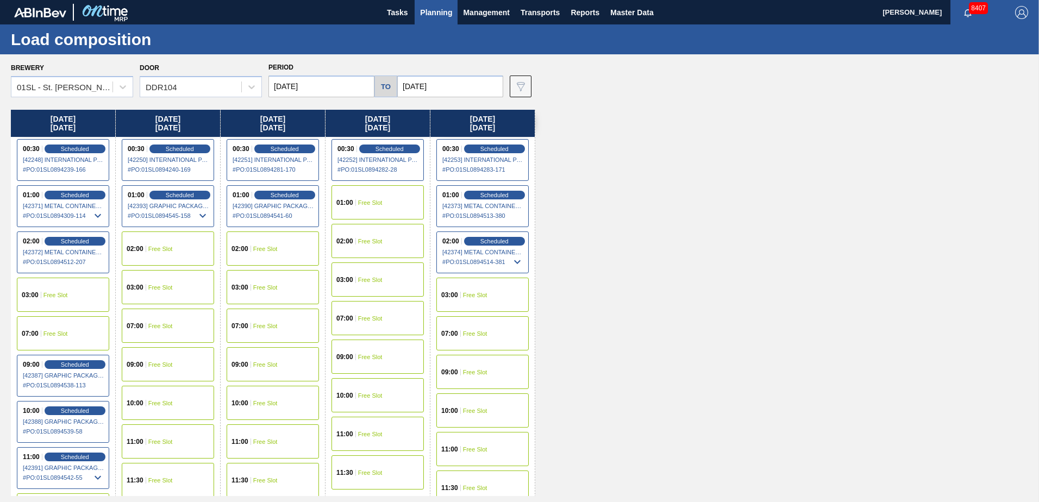
click at [179, 363] on div "09:00 Free Slot" at bounding box center [168, 364] width 92 height 34
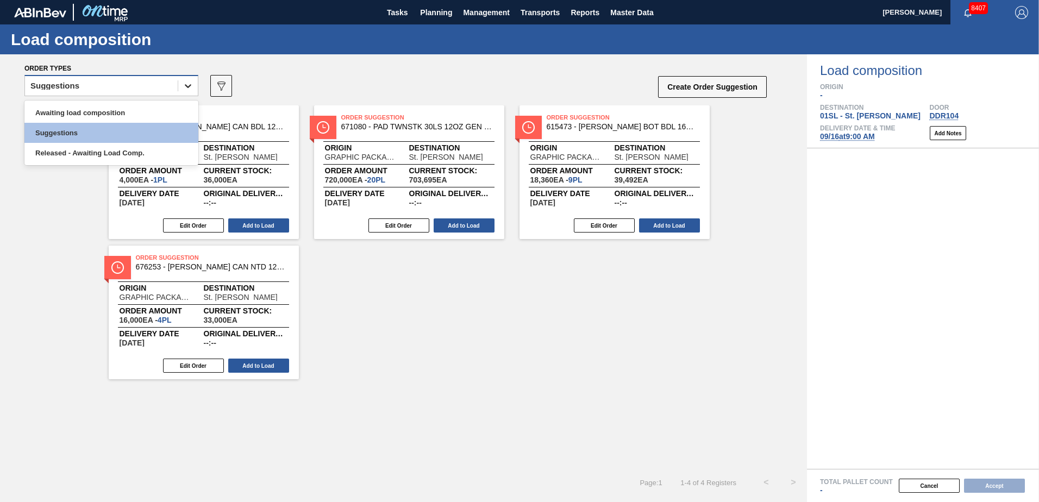
click at [182, 84] on div at bounding box center [188, 86] width 20 height 20
click at [147, 108] on div "Awaiting load composition" at bounding box center [111, 113] width 174 height 20
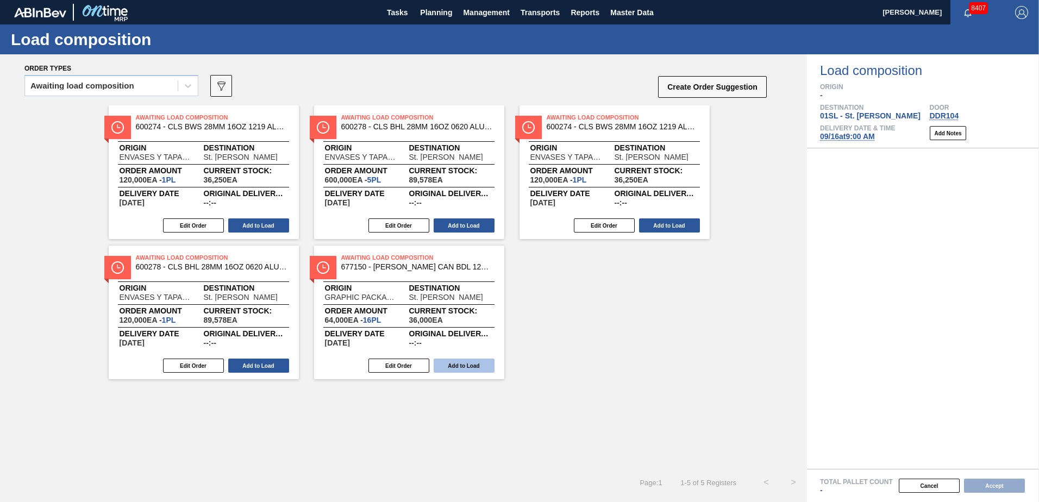
click at [467, 361] on button "Add to Load" at bounding box center [464, 366] width 61 height 14
